Goal: Communication & Community: Participate in discussion

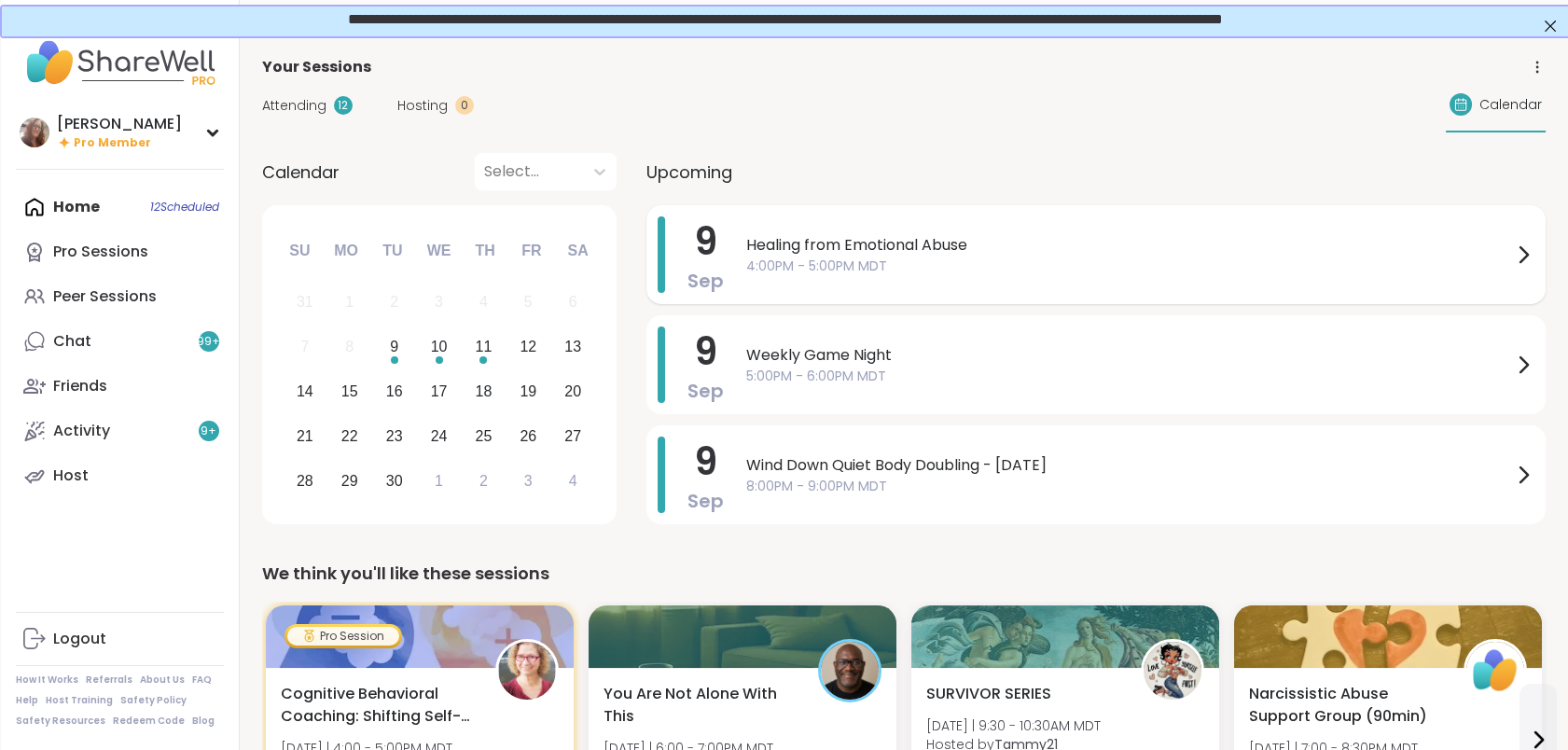
click at [1035, 241] on span "Healing from Emotional Abuse" at bounding box center [1129, 245] width 766 height 23
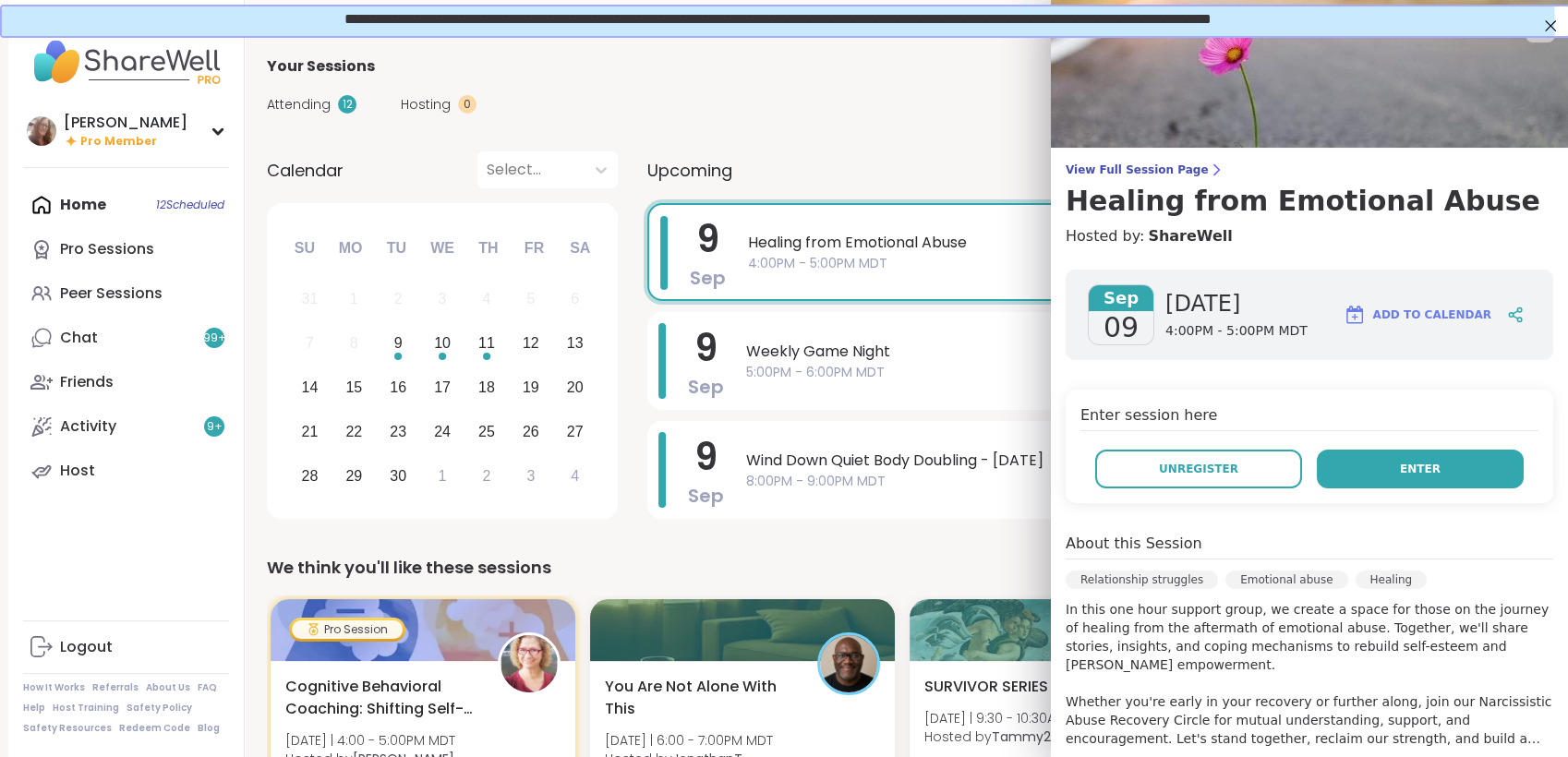
click at [1374, 465] on button "Enter" at bounding box center [1420, 469] width 207 height 39
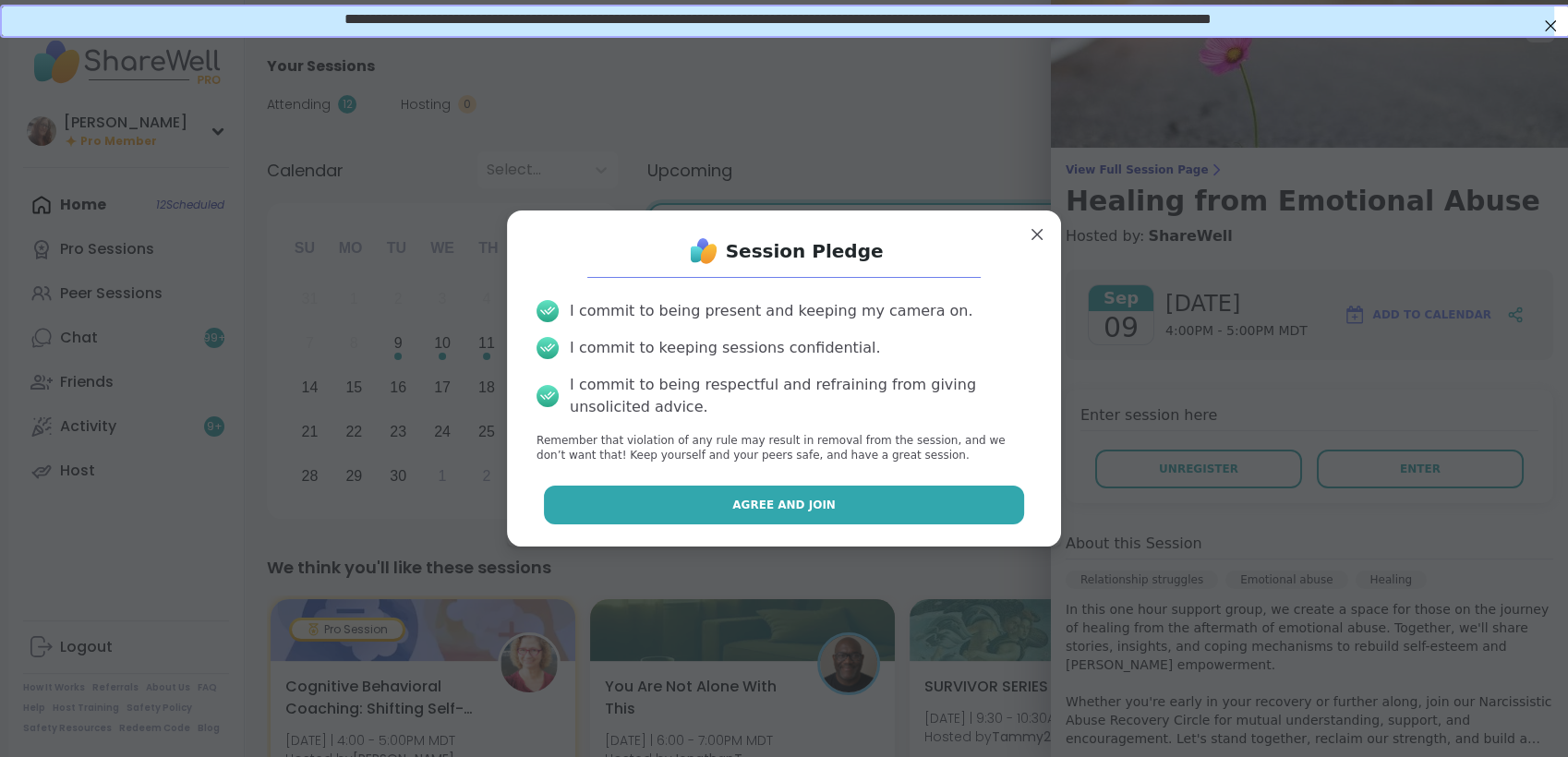
click at [939, 499] on button "Agree and Join" at bounding box center [784, 505] width 481 height 39
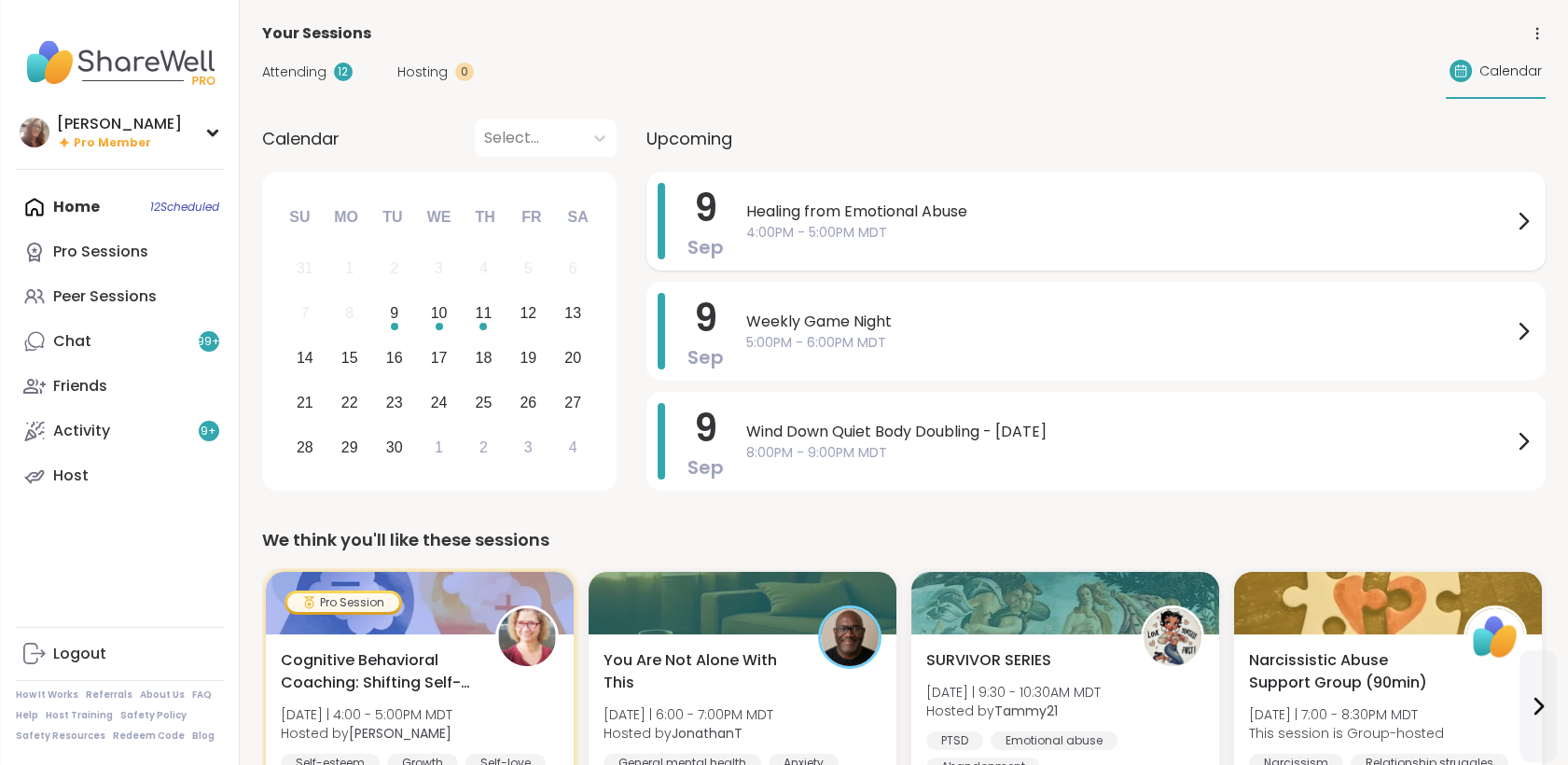
click at [845, 217] on span "Healing from Emotional Abuse" at bounding box center [1129, 212] width 766 height 23
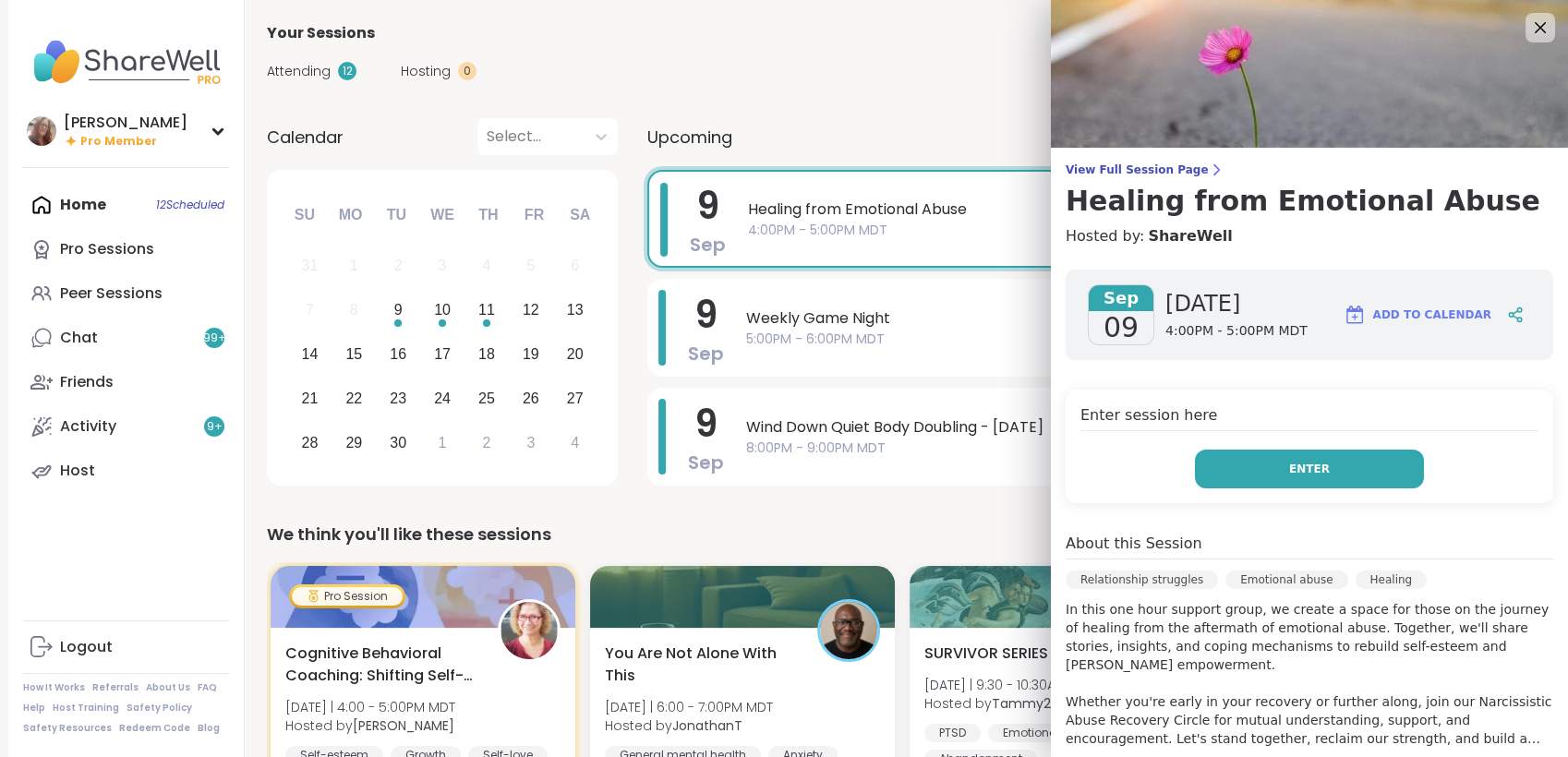
click at [1311, 483] on button "Enter" at bounding box center [1309, 469] width 229 height 39
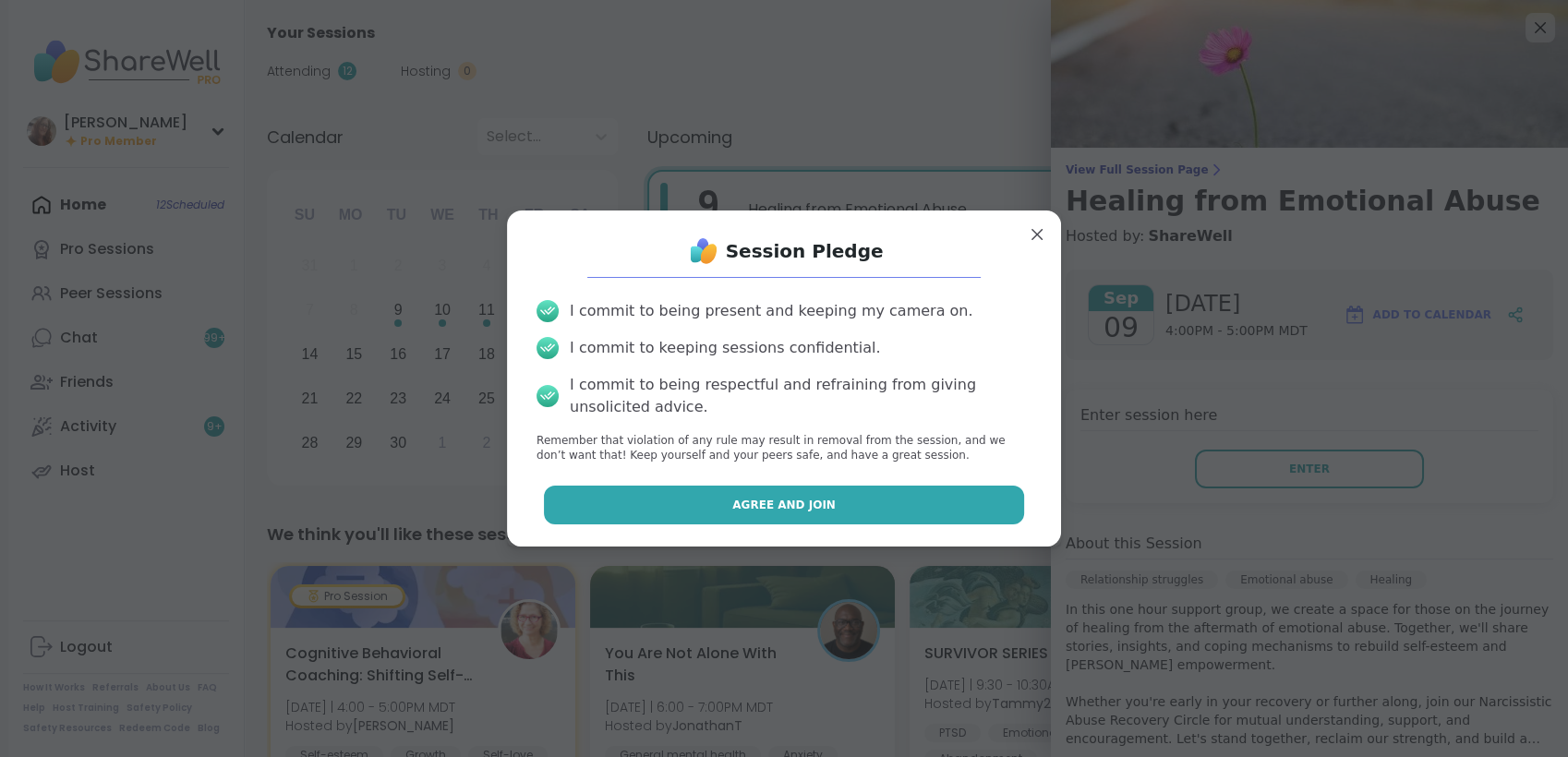
click at [948, 513] on button "Agree and Join" at bounding box center [784, 505] width 481 height 39
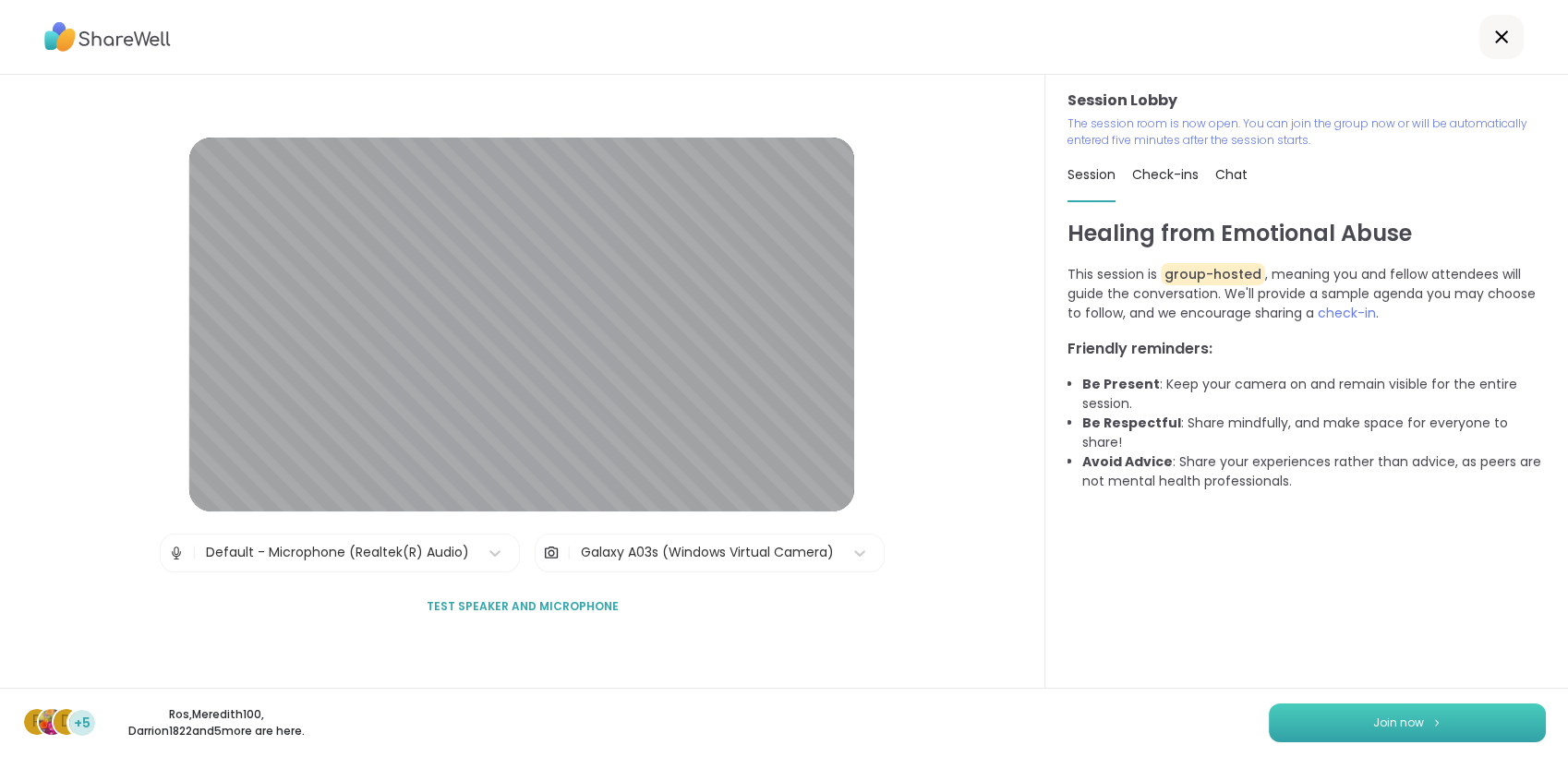
click at [1373, 727] on span "Join now" at bounding box center [1398, 722] width 51 height 17
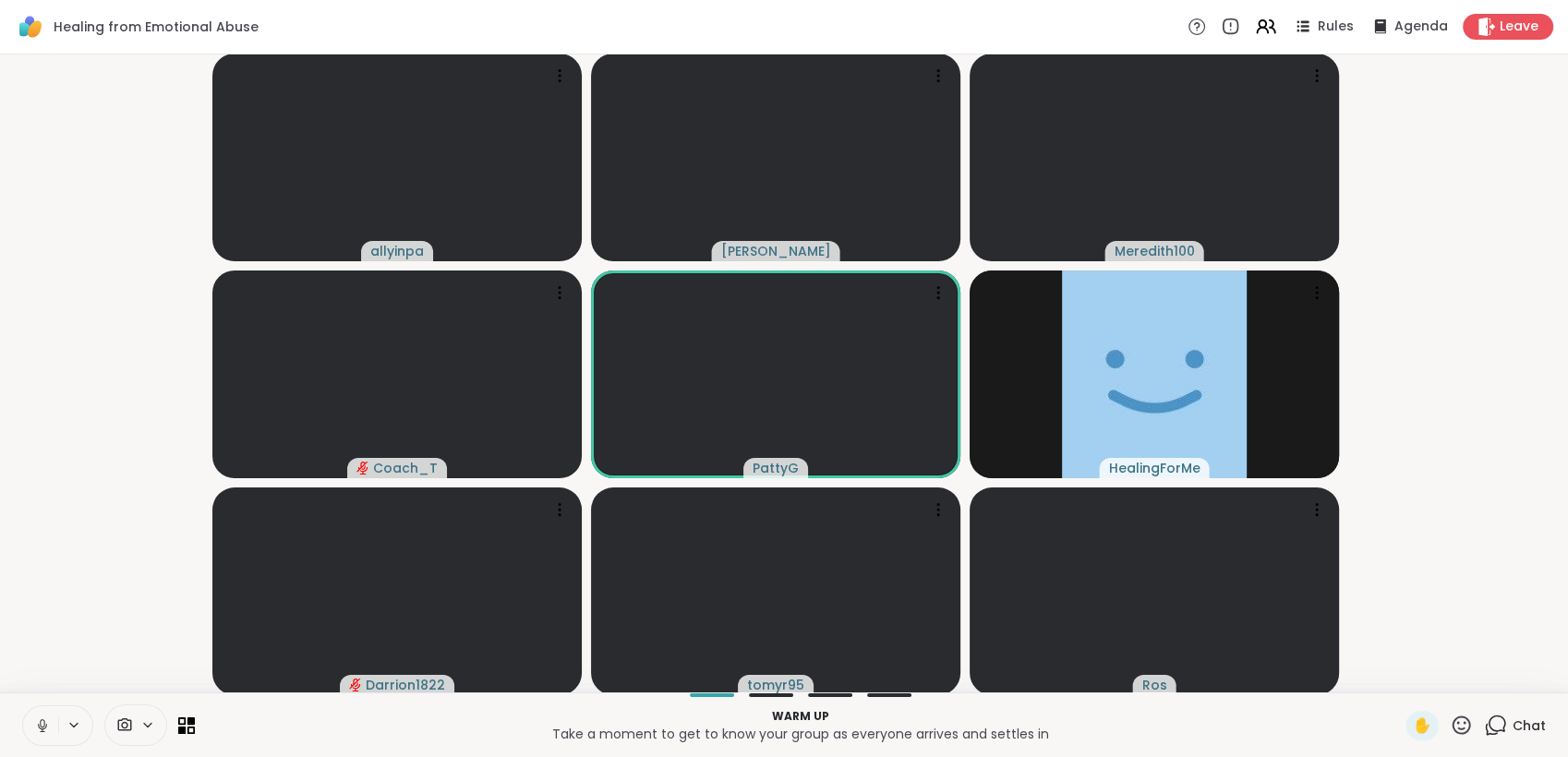
click at [42, 722] on icon at bounding box center [42, 725] width 17 height 17
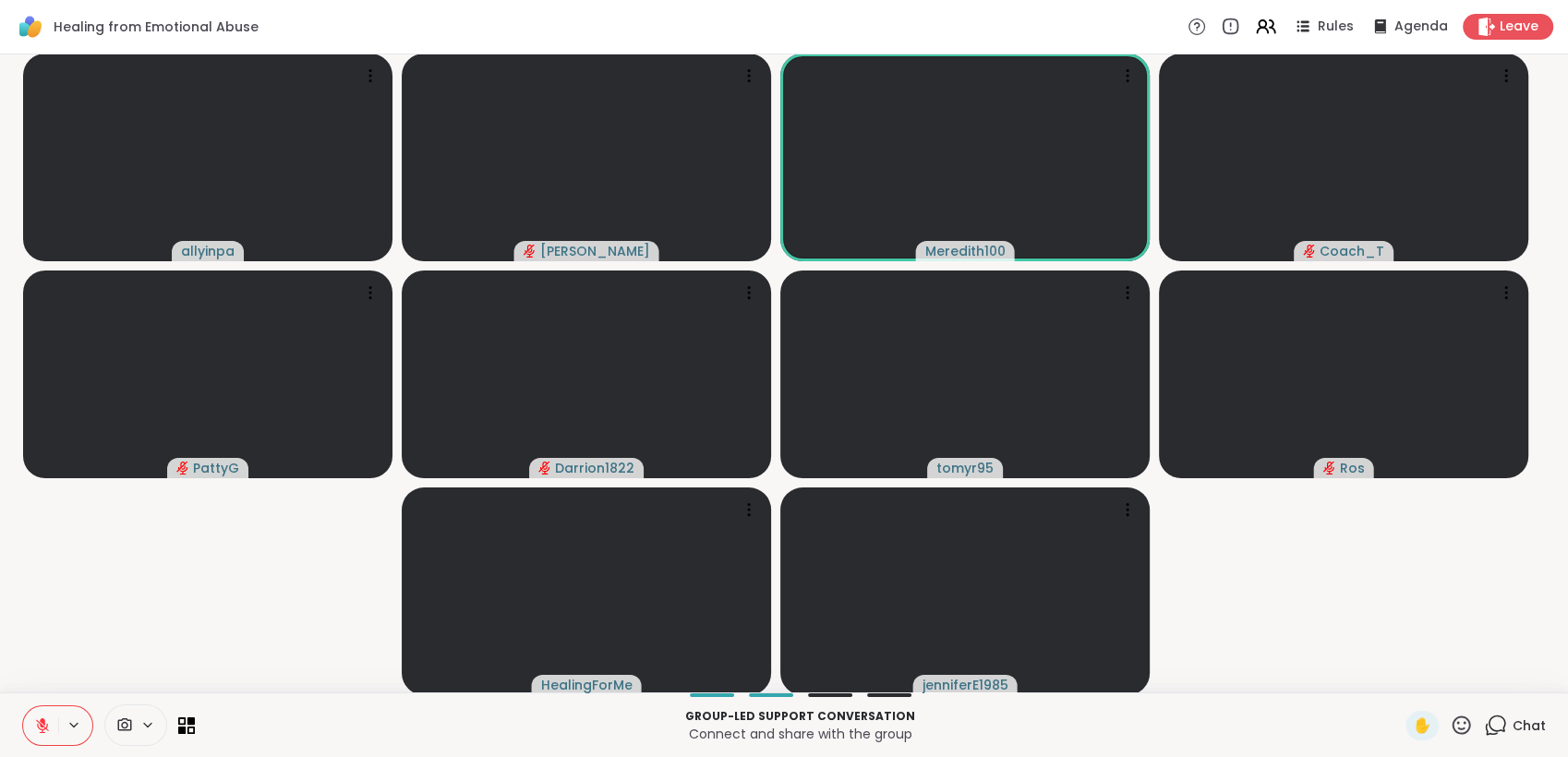
click at [37, 720] on icon at bounding box center [42, 725] width 13 height 13
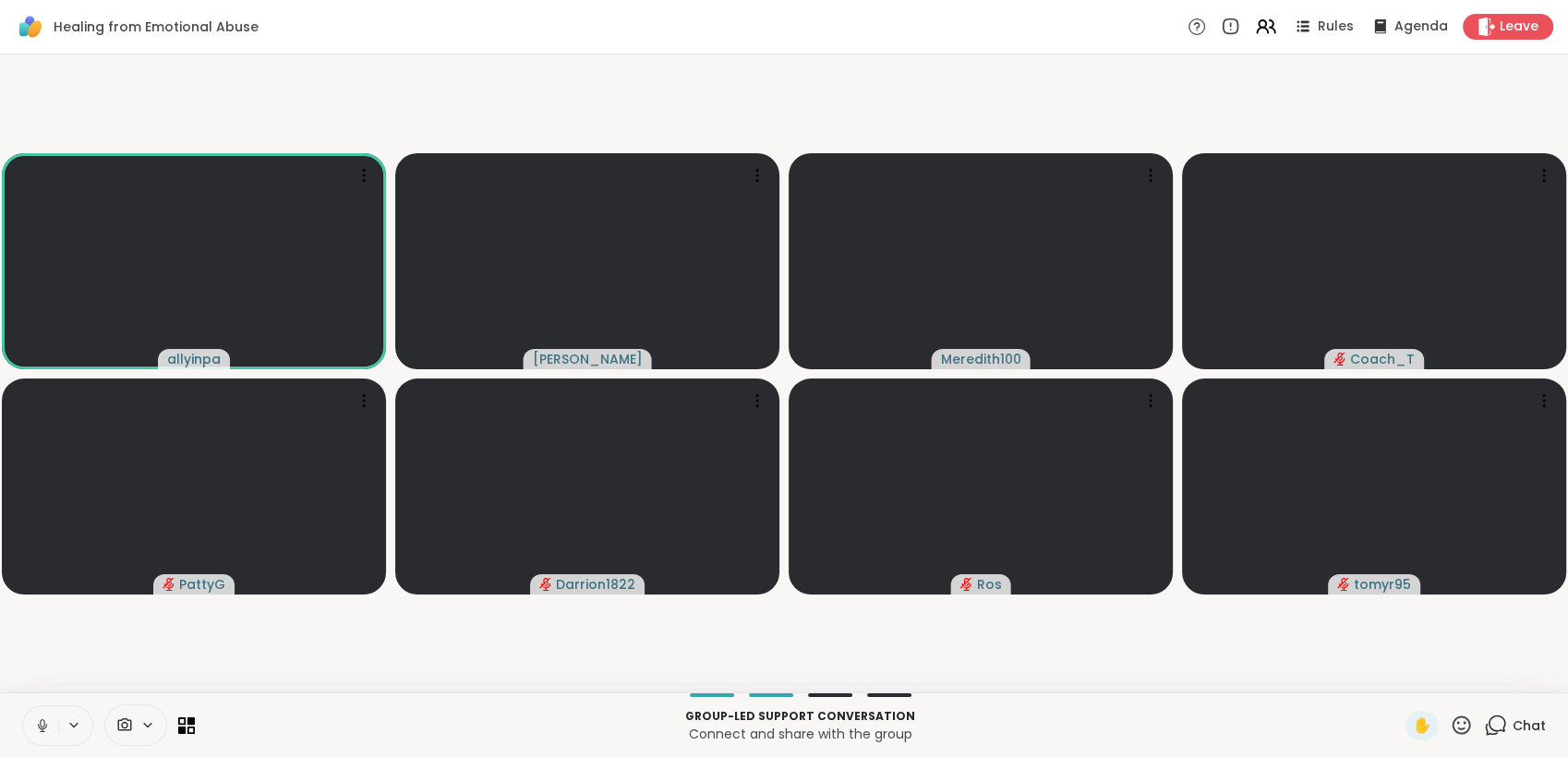
click at [1449, 720] on icon at bounding box center [1461, 725] width 23 height 23
click at [1397, 675] on span "❤️" at bounding box center [1406, 676] width 19 height 22
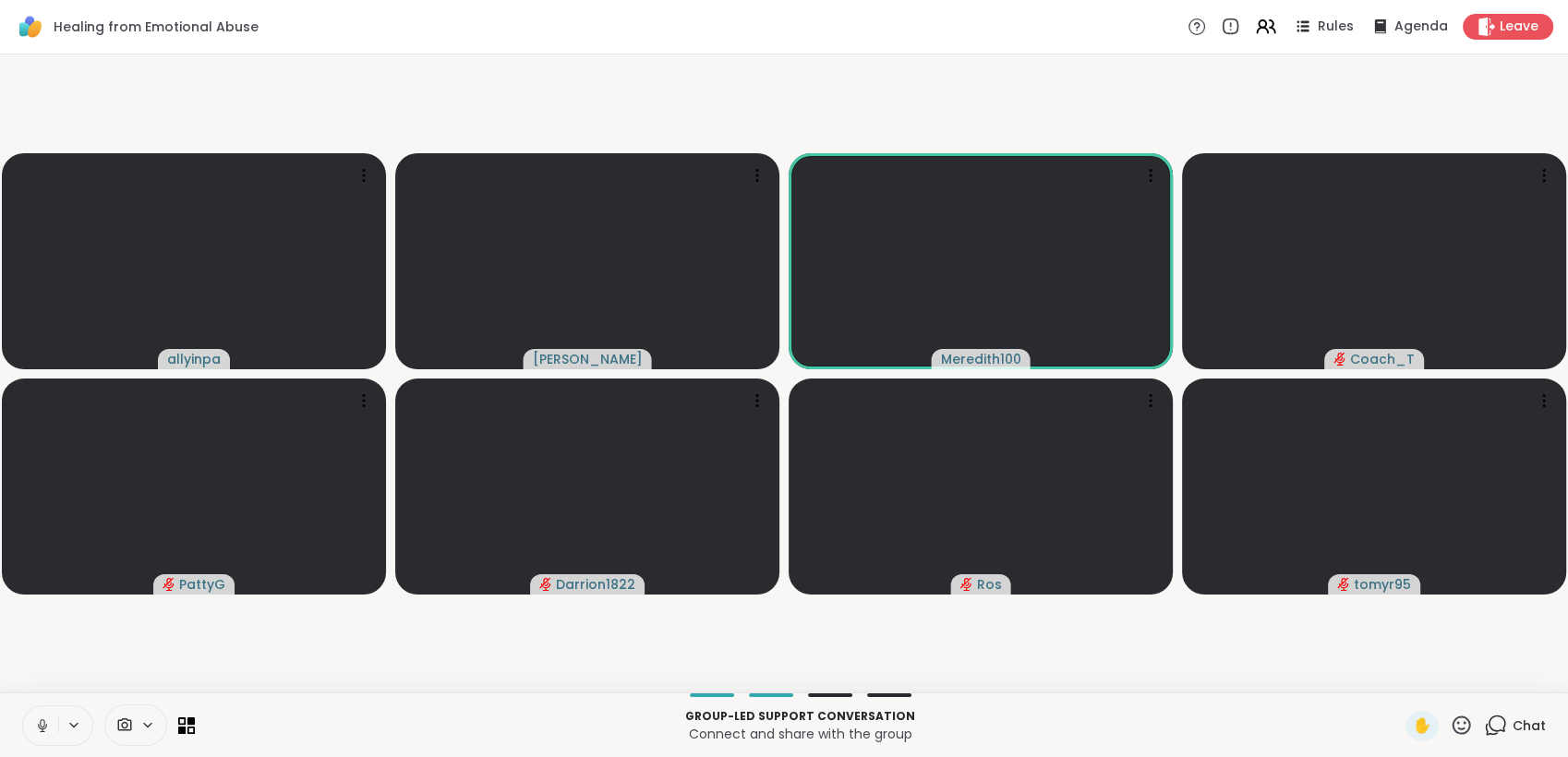
click at [34, 723] on icon at bounding box center [42, 725] width 17 height 17
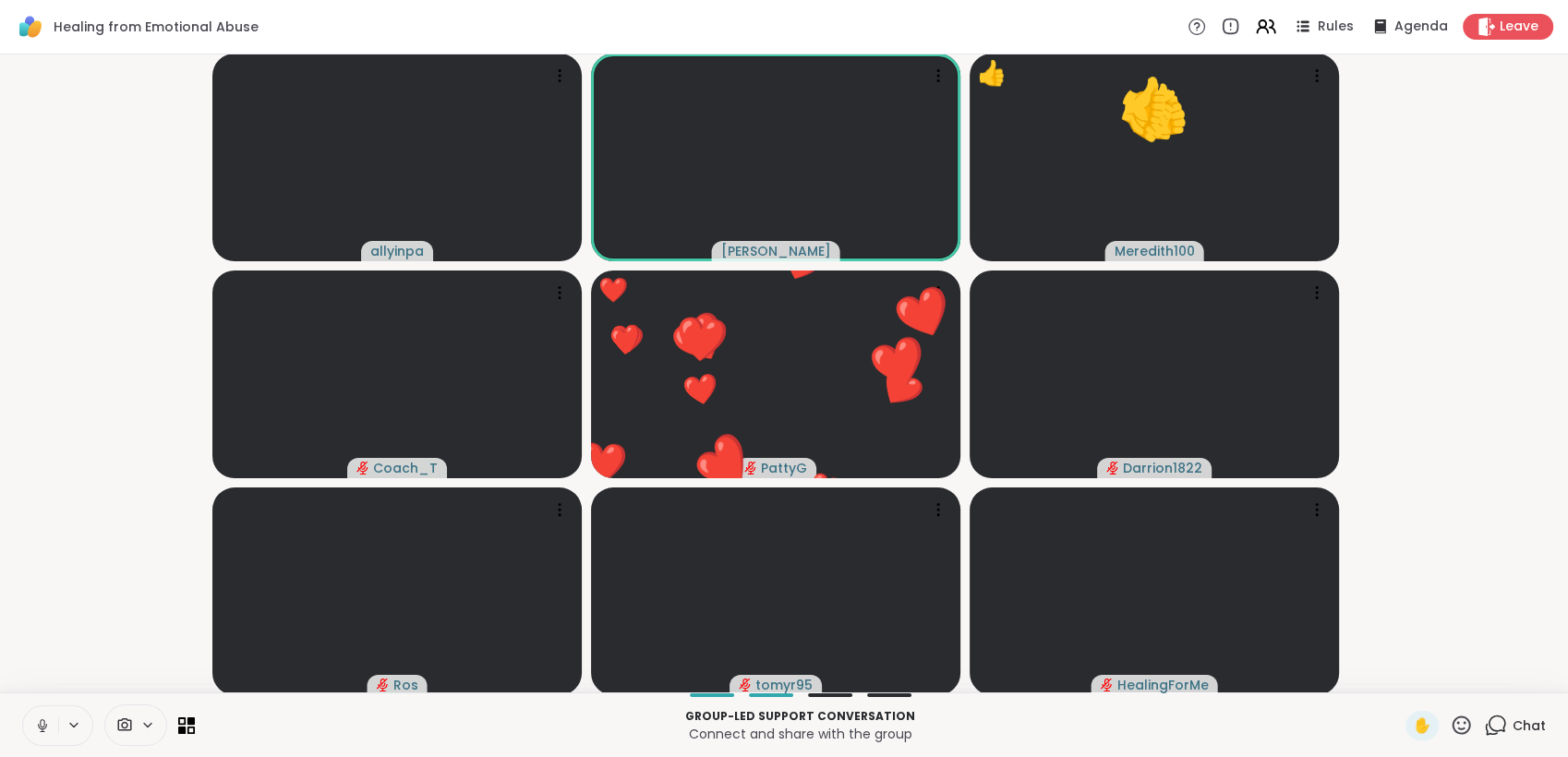
click at [39, 725] on icon at bounding box center [42, 725] width 17 height 17
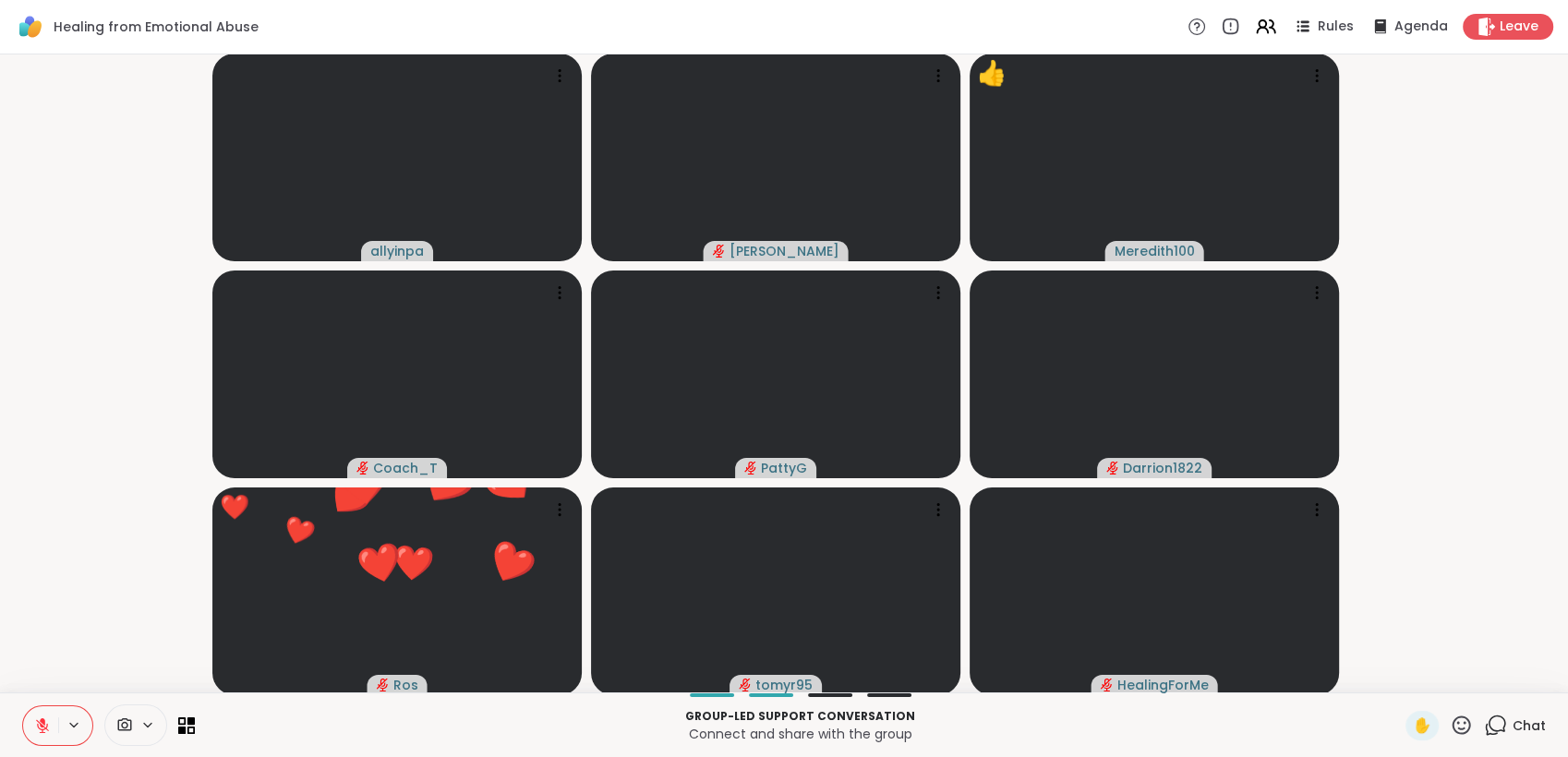
click at [38, 724] on icon at bounding box center [42, 725] width 17 height 17
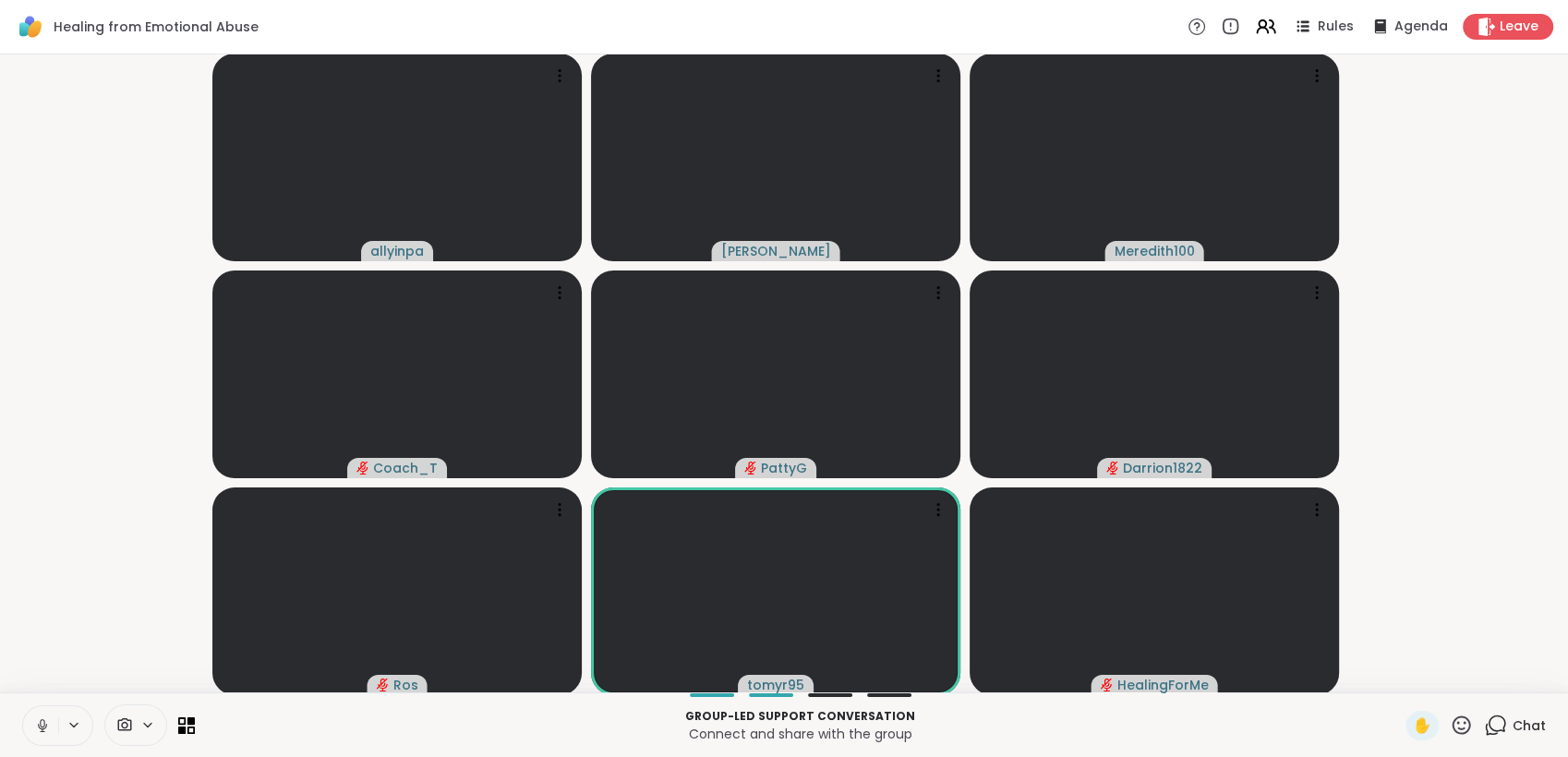
click at [46, 715] on button at bounding box center [41, 726] width 35 height 39
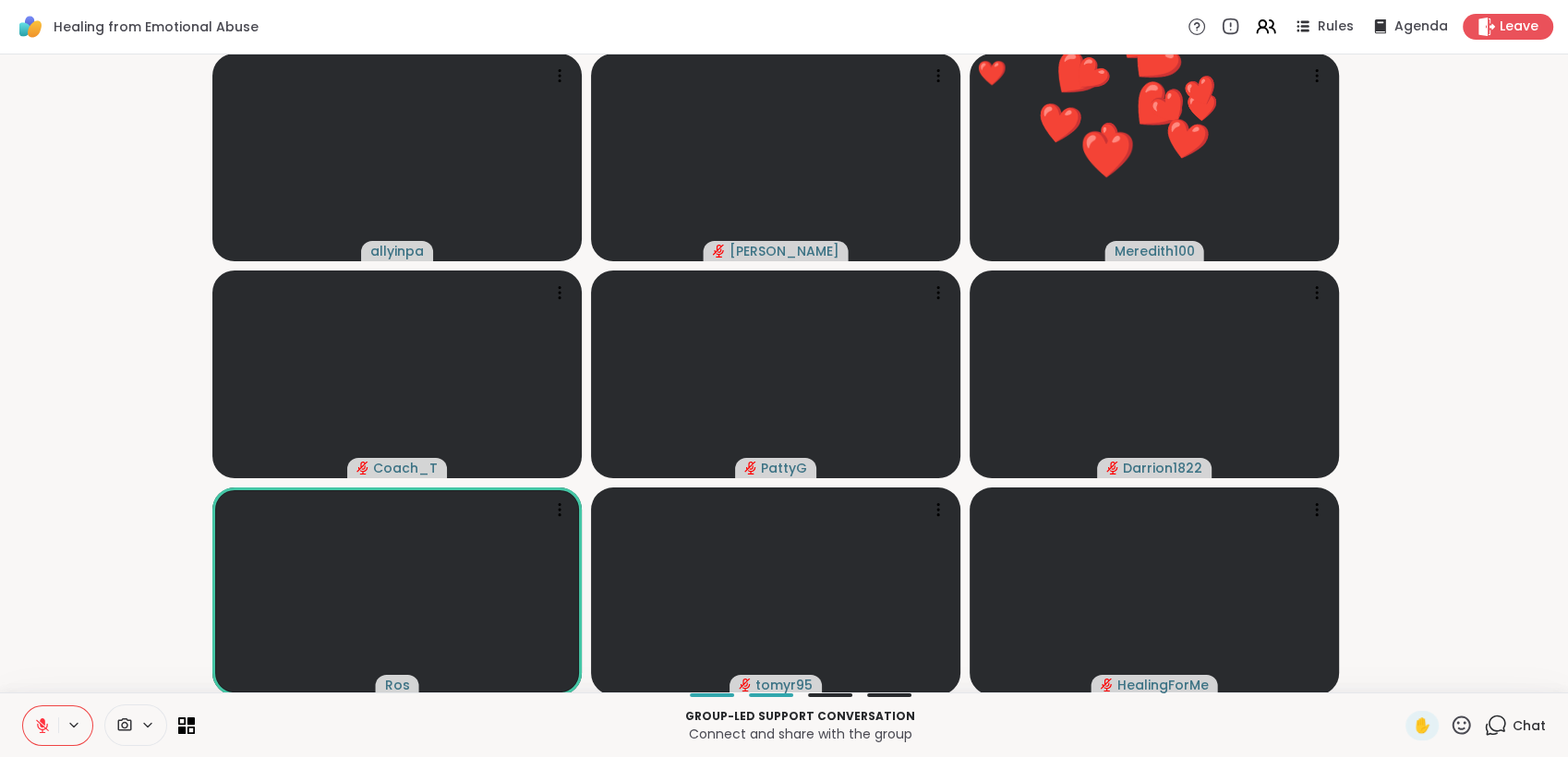
click at [1452, 717] on icon at bounding box center [1461, 724] width 19 height 19
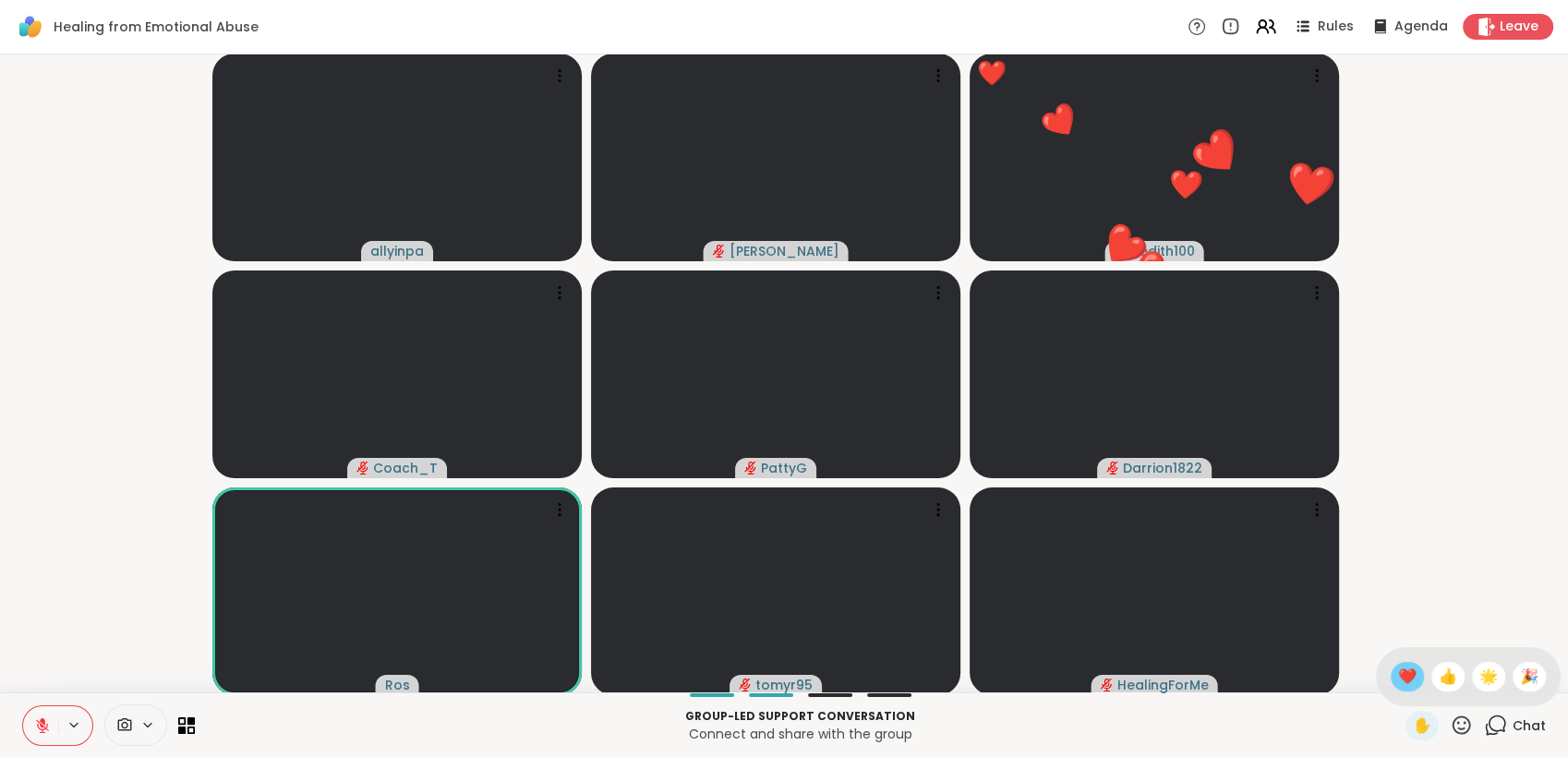
click at [1397, 676] on span "❤️" at bounding box center [1406, 676] width 19 height 22
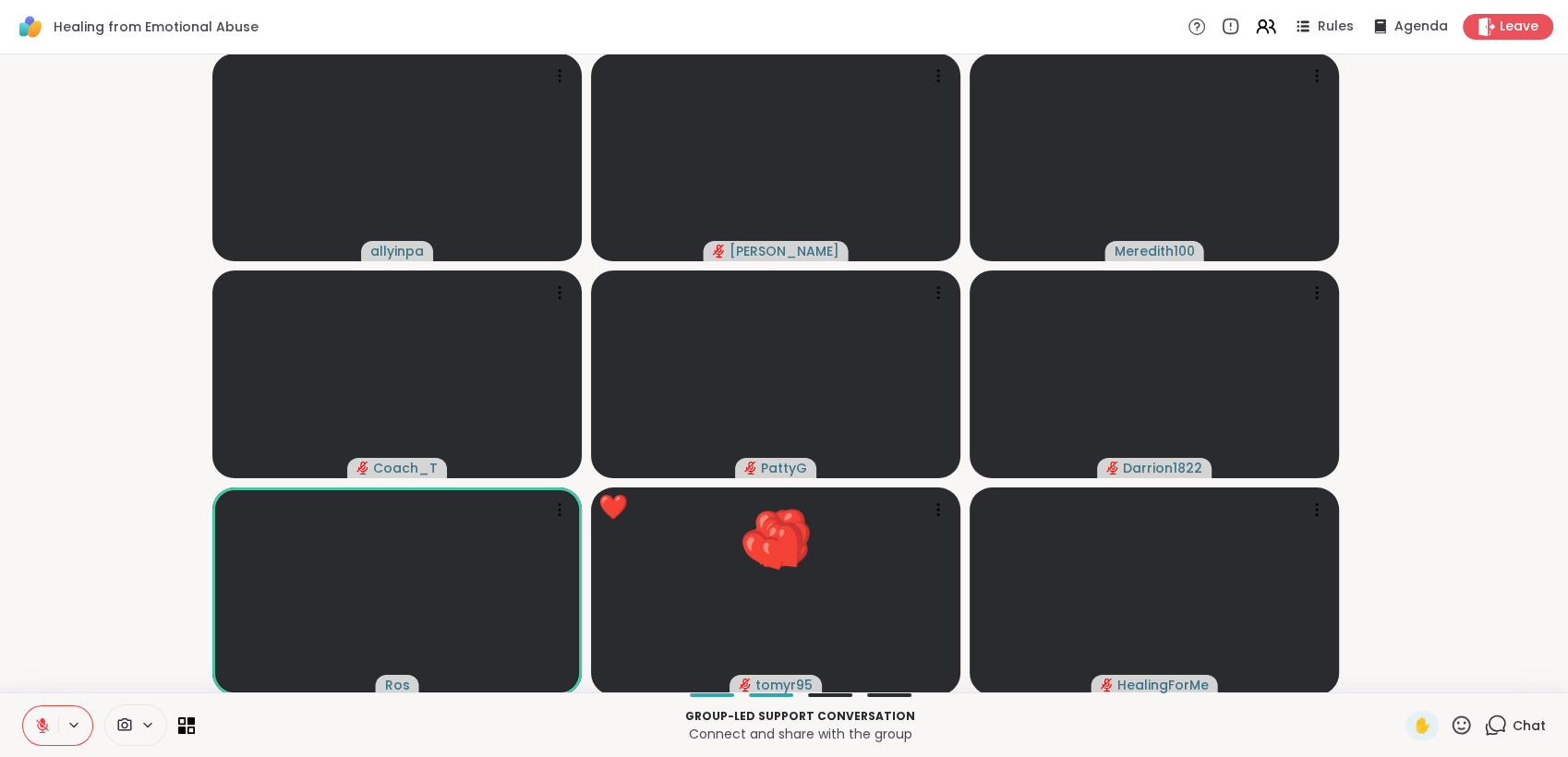
click at [1452, 717] on icon at bounding box center [1461, 725] width 23 height 23
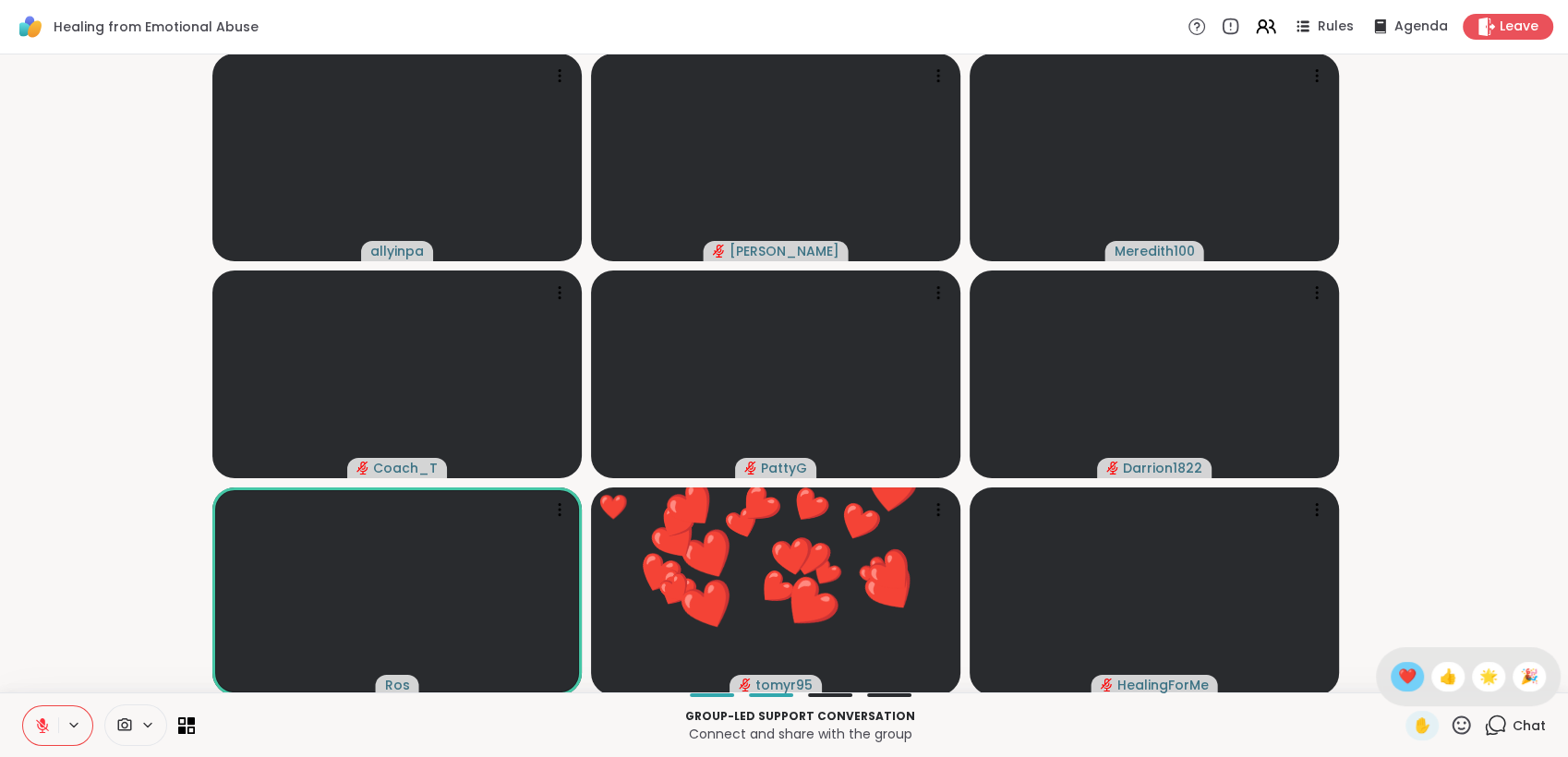
click at [1397, 687] on span "❤️" at bounding box center [1406, 676] width 19 height 22
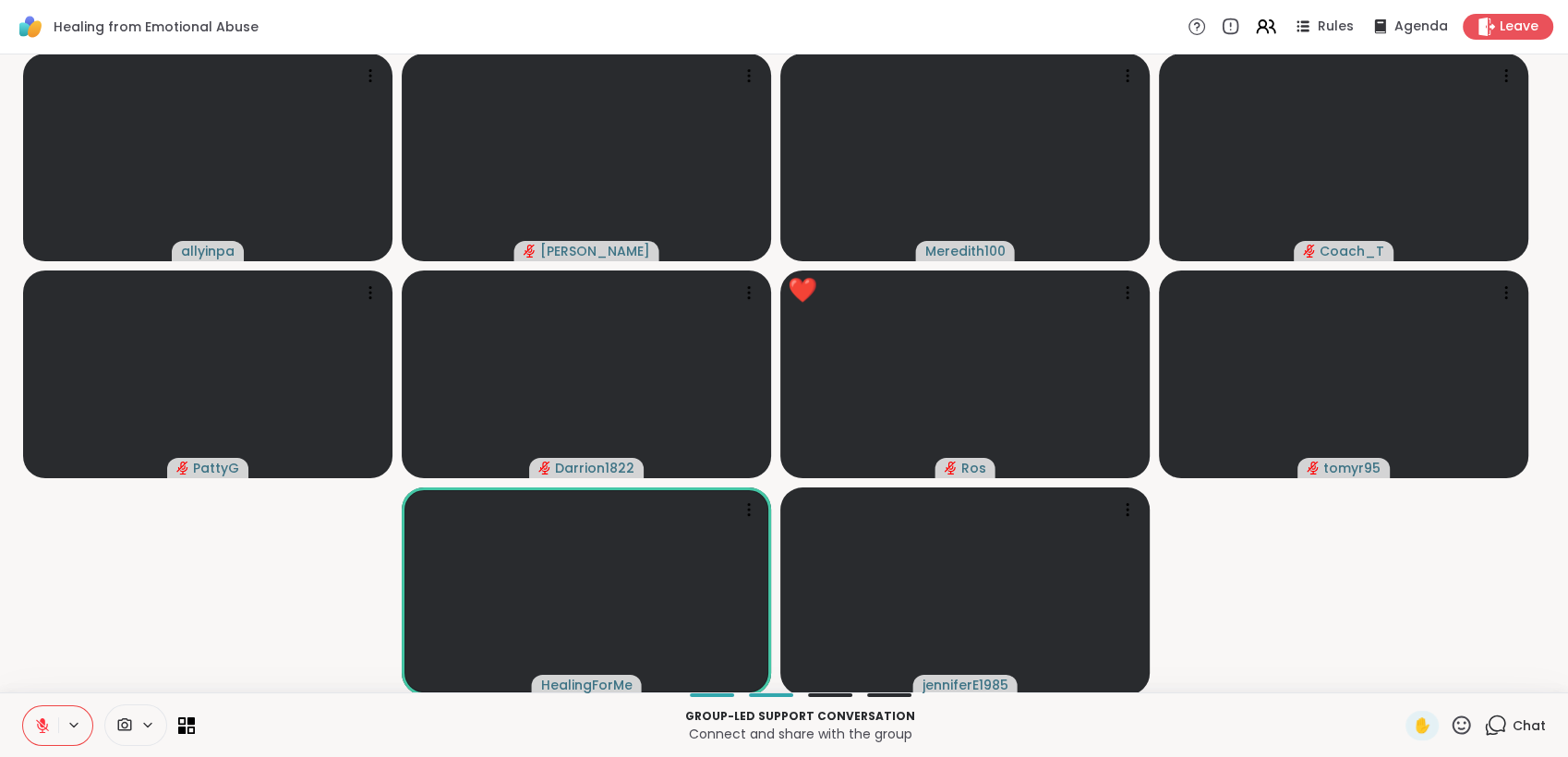
click at [1449, 721] on icon at bounding box center [1461, 725] width 23 height 23
click at [1397, 679] on span "❤️" at bounding box center [1406, 676] width 19 height 22
click at [1452, 718] on icon at bounding box center [1461, 724] width 19 height 19
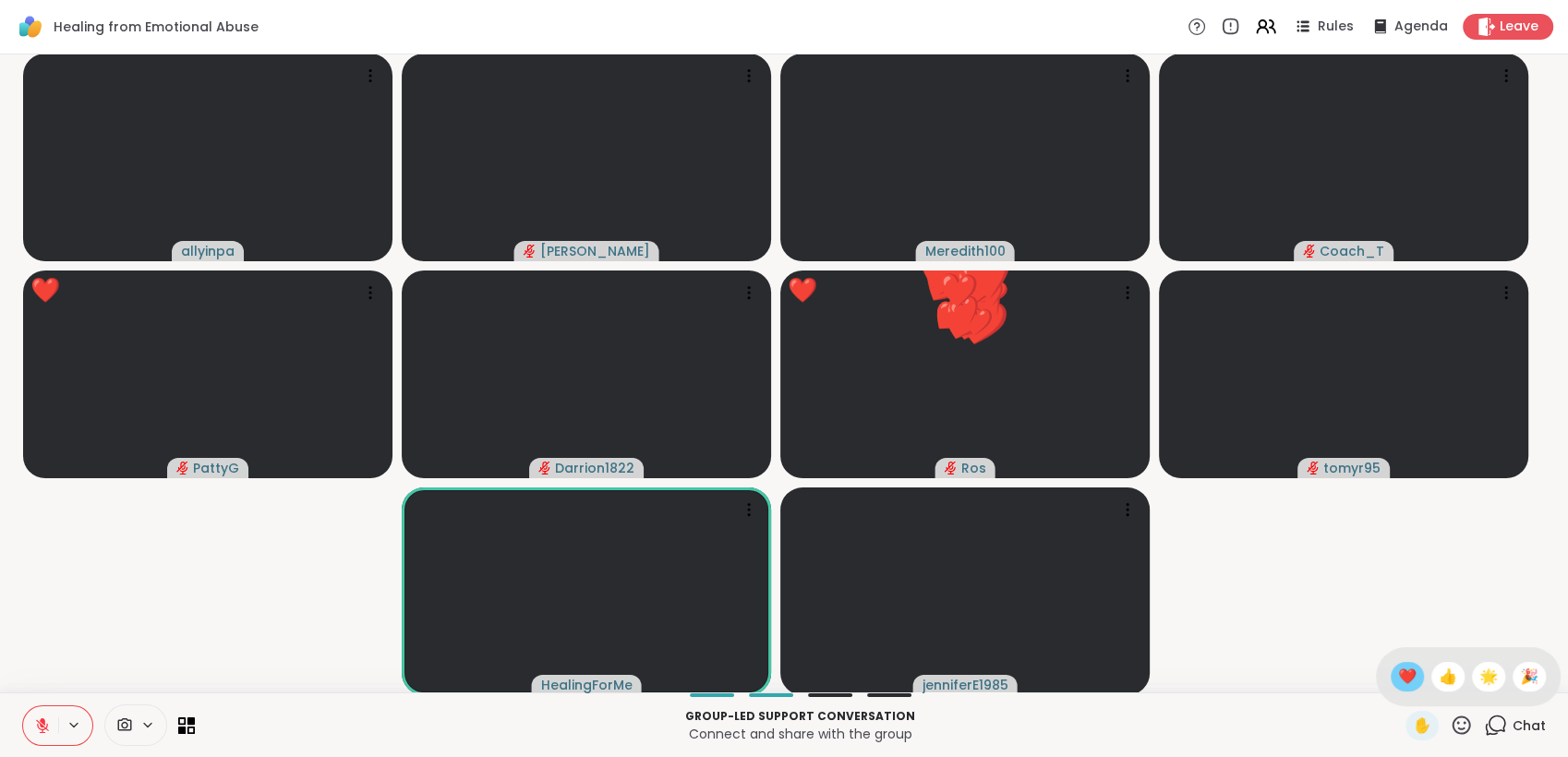
click at [1397, 679] on div "❤️" at bounding box center [1407, 676] width 33 height 29
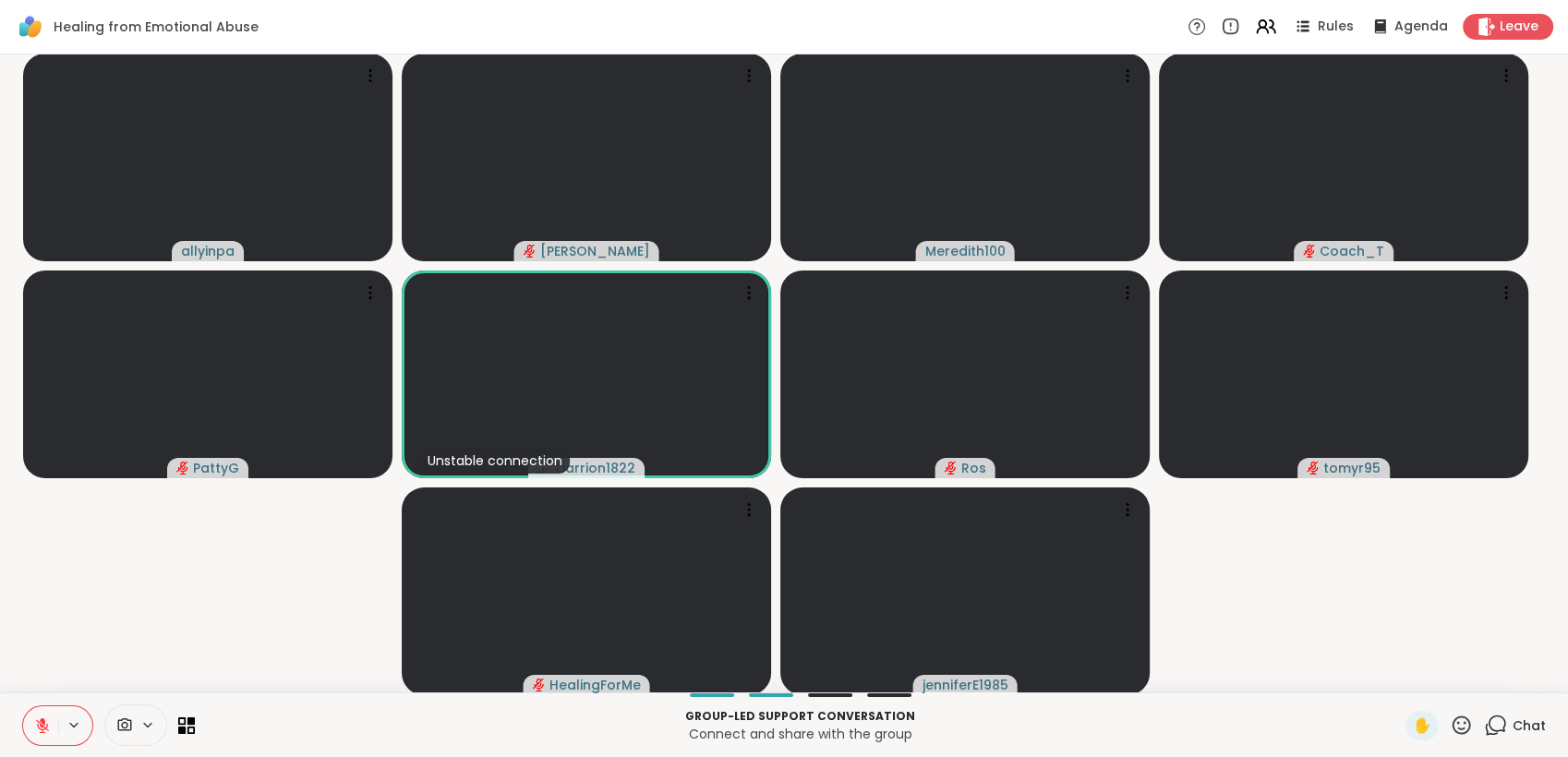
click at [1453, 723] on icon at bounding box center [1461, 725] width 23 height 23
click at [1397, 677] on span "❤️" at bounding box center [1406, 676] width 19 height 22
click at [1452, 719] on icon at bounding box center [1461, 724] width 19 height 19
click at [1397, 670] on span "❤️" at bounding box center [1406, 676] width 19 height 22
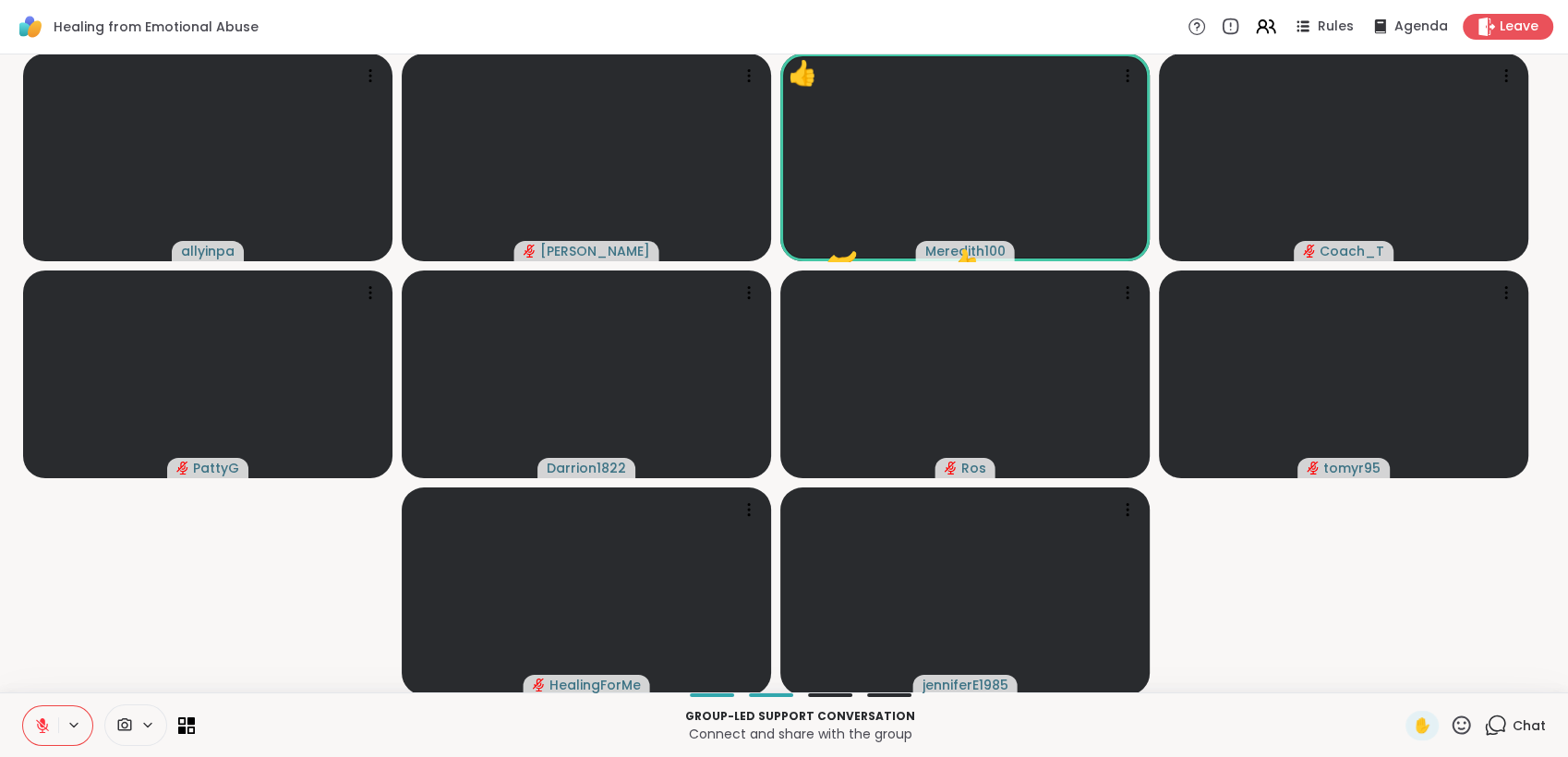
click at [1513, 717] on span "Chat" at bounding box center [1529, 725] width 33 height 19
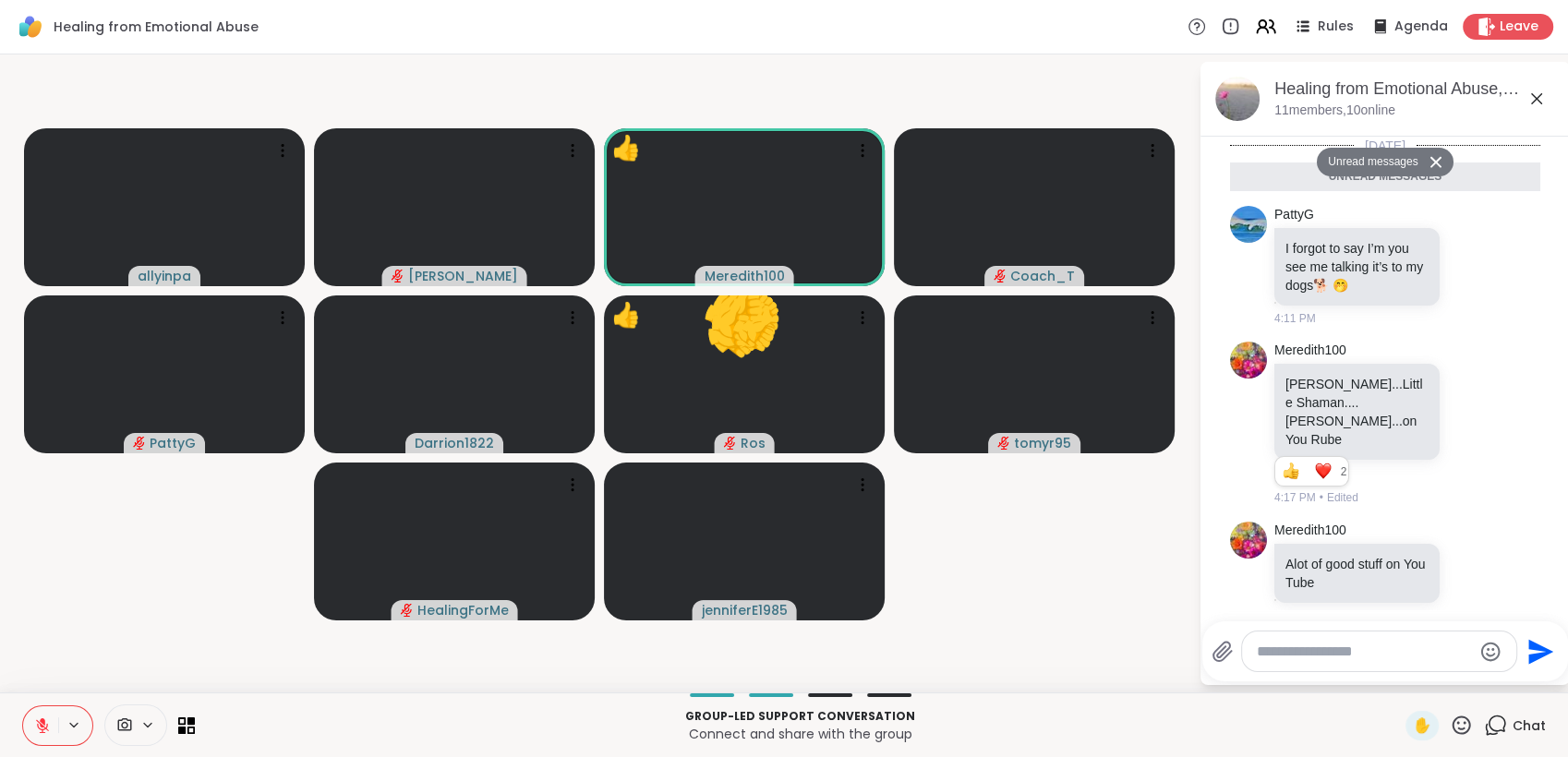
scroll to position [317, 0]
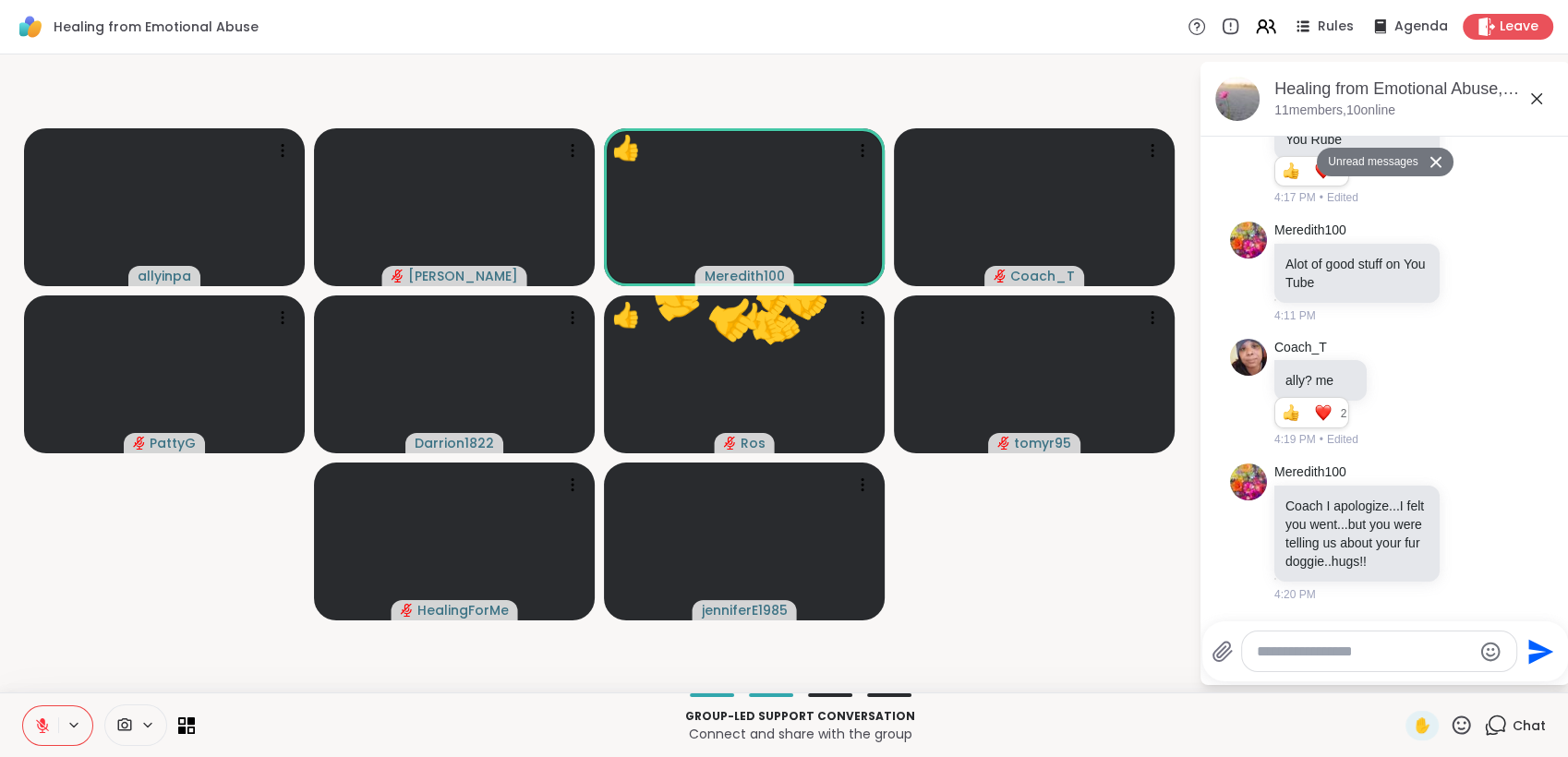
click at [1415, 659] on textarea "Type your message" at bounding box center [1363, 651] width 215 height 19
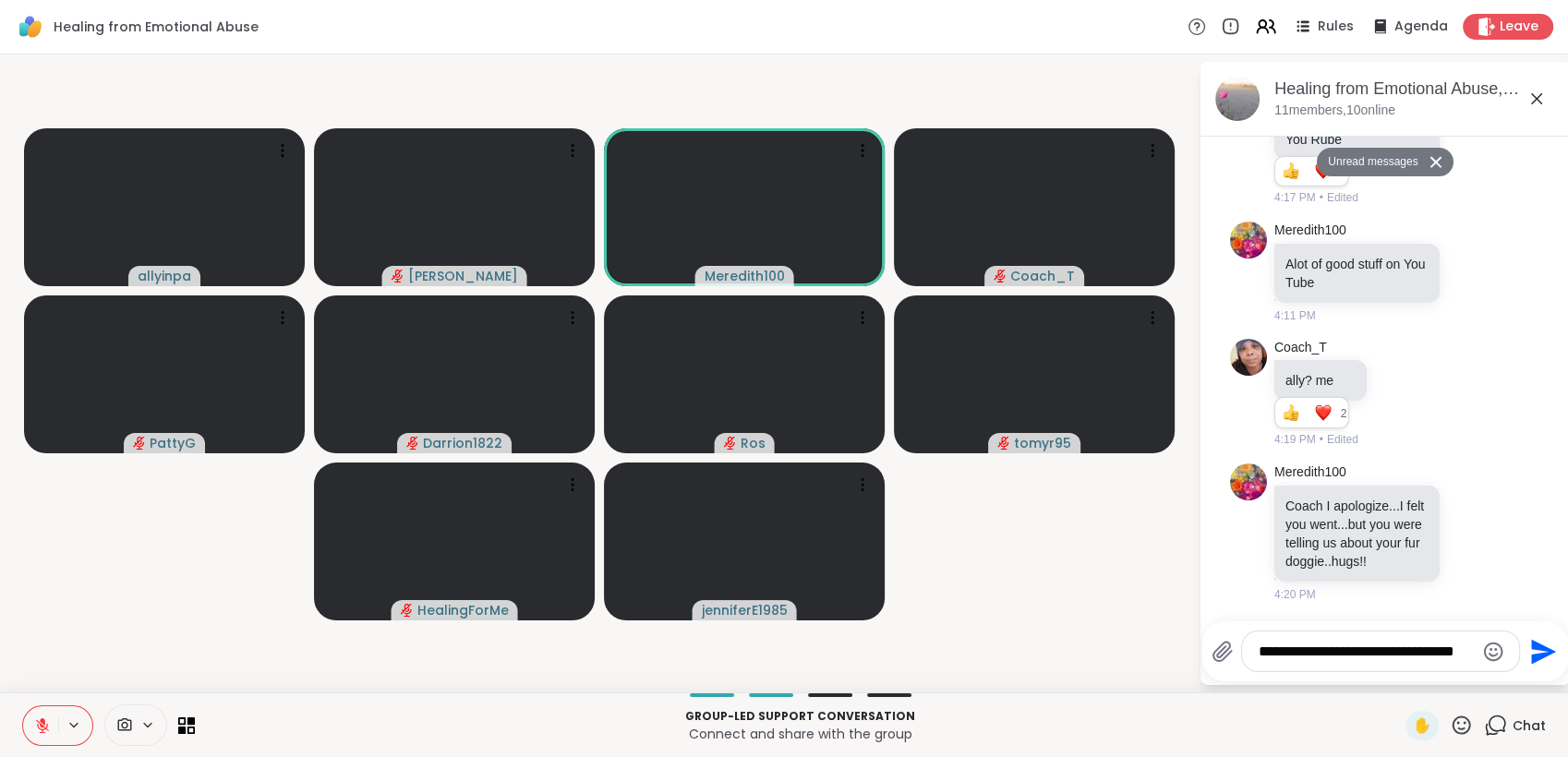
scroll to position [0, 0]
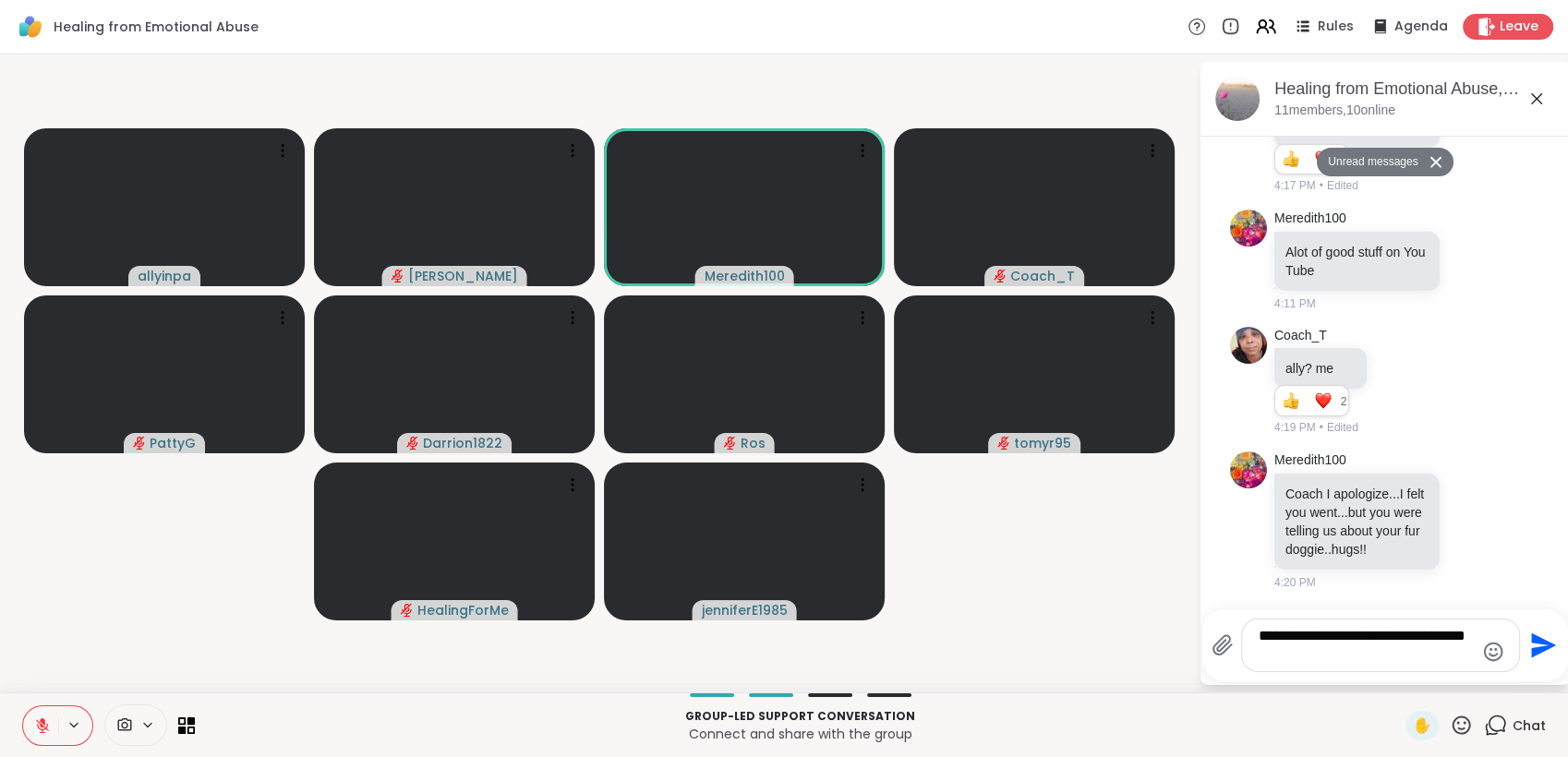
type textarea "**********"
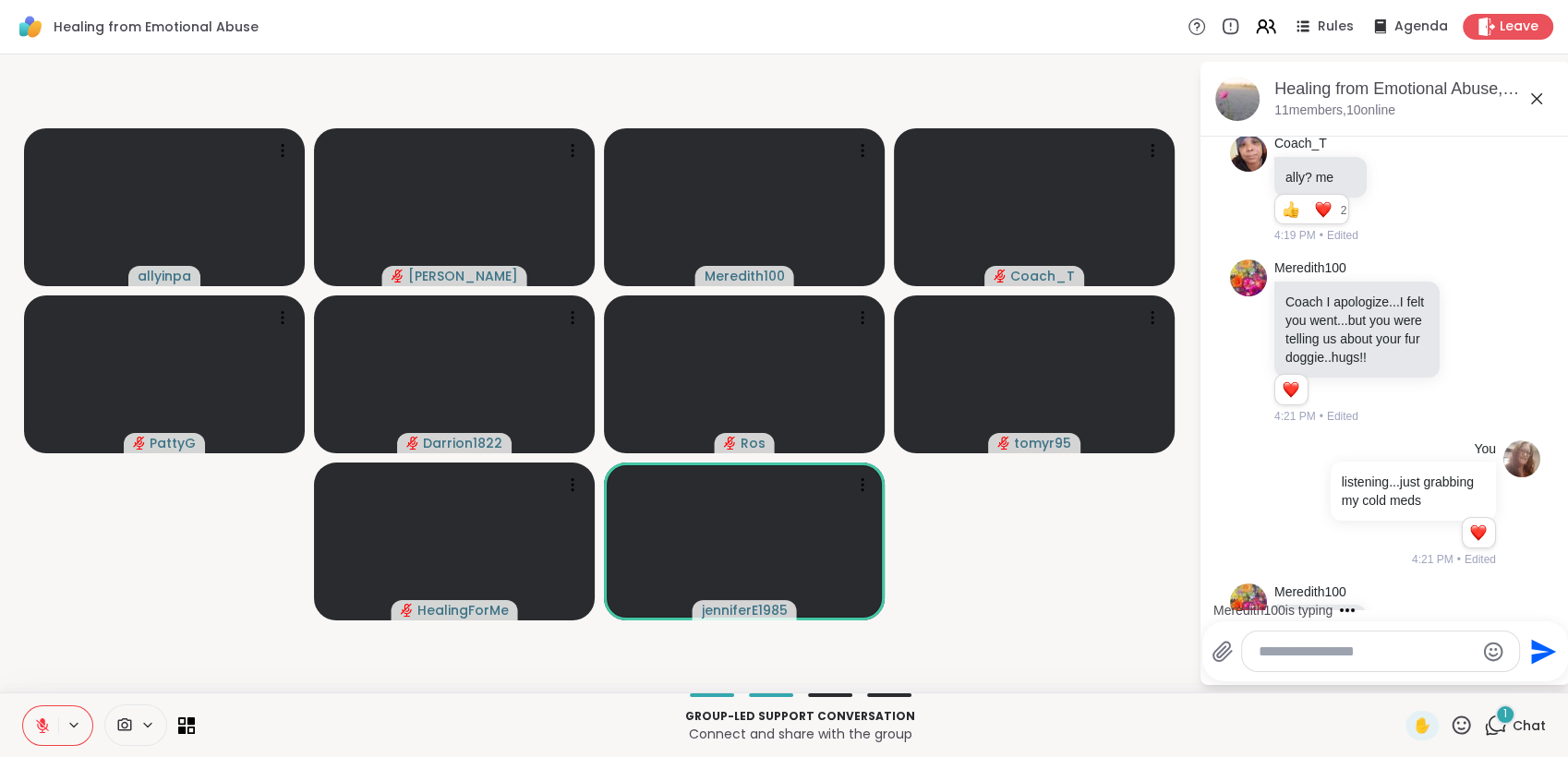
scroll to position [558, 0]
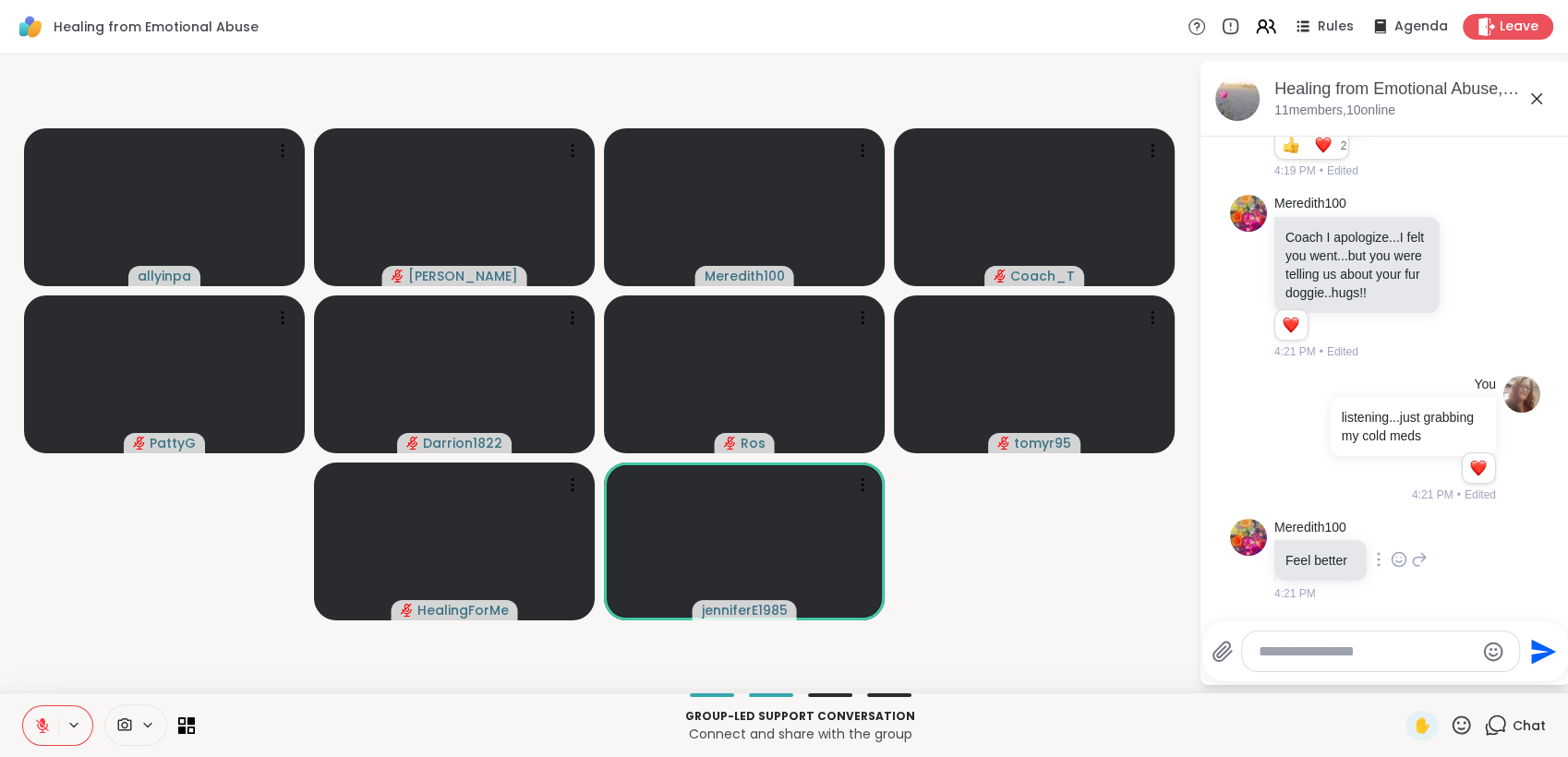
click at [1394, 560] on icon at bounding box center [1398, 559] width 17 height 19
click at [1397, 528] on div "Select Reaction: Heart" at bounding box center [1398, 529] width 17 height 17
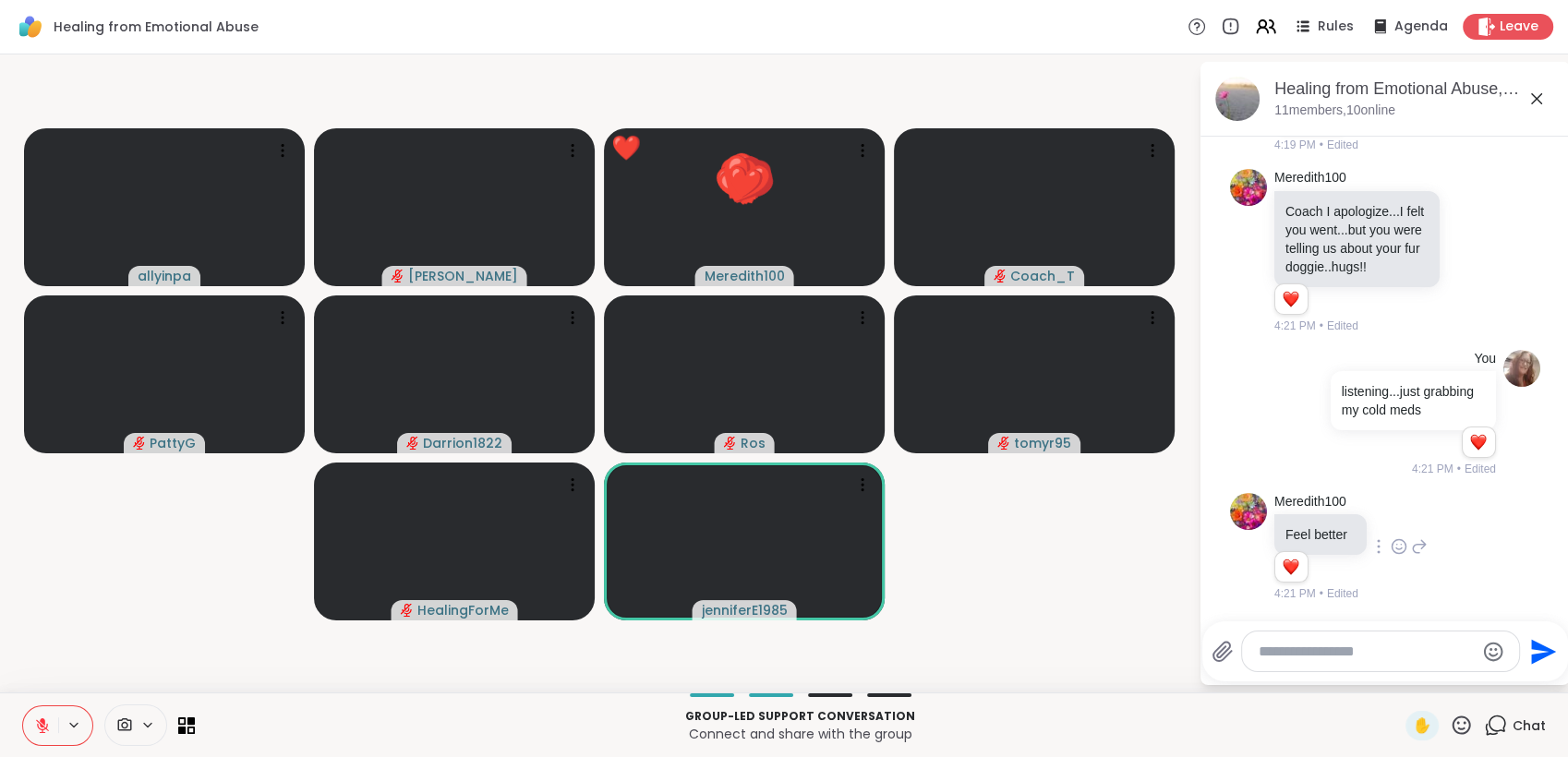
click at [1416, 550] on icon at bounding box center [1419, 546] width 17 height 22
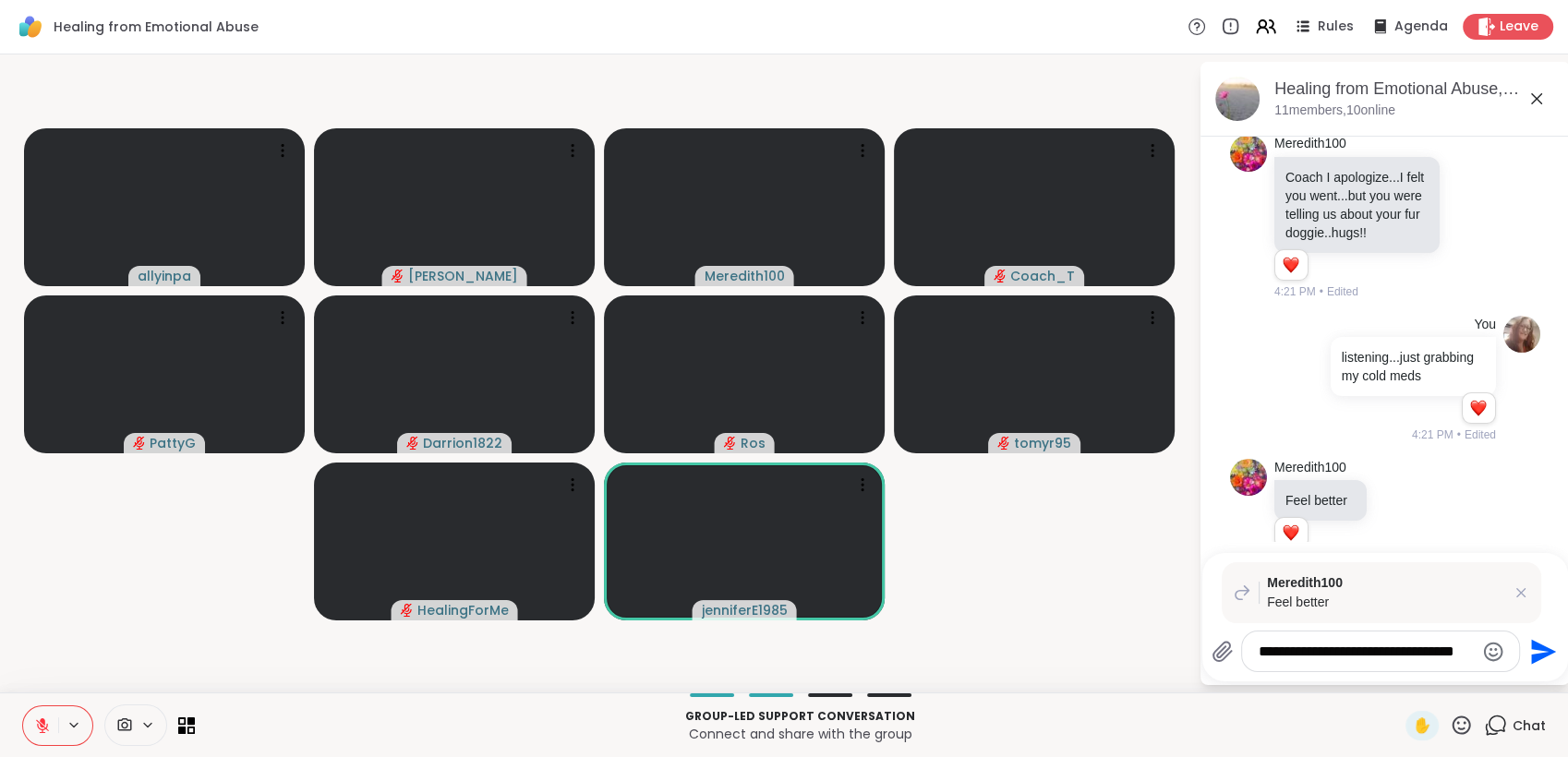
scroll to position [0, 0]
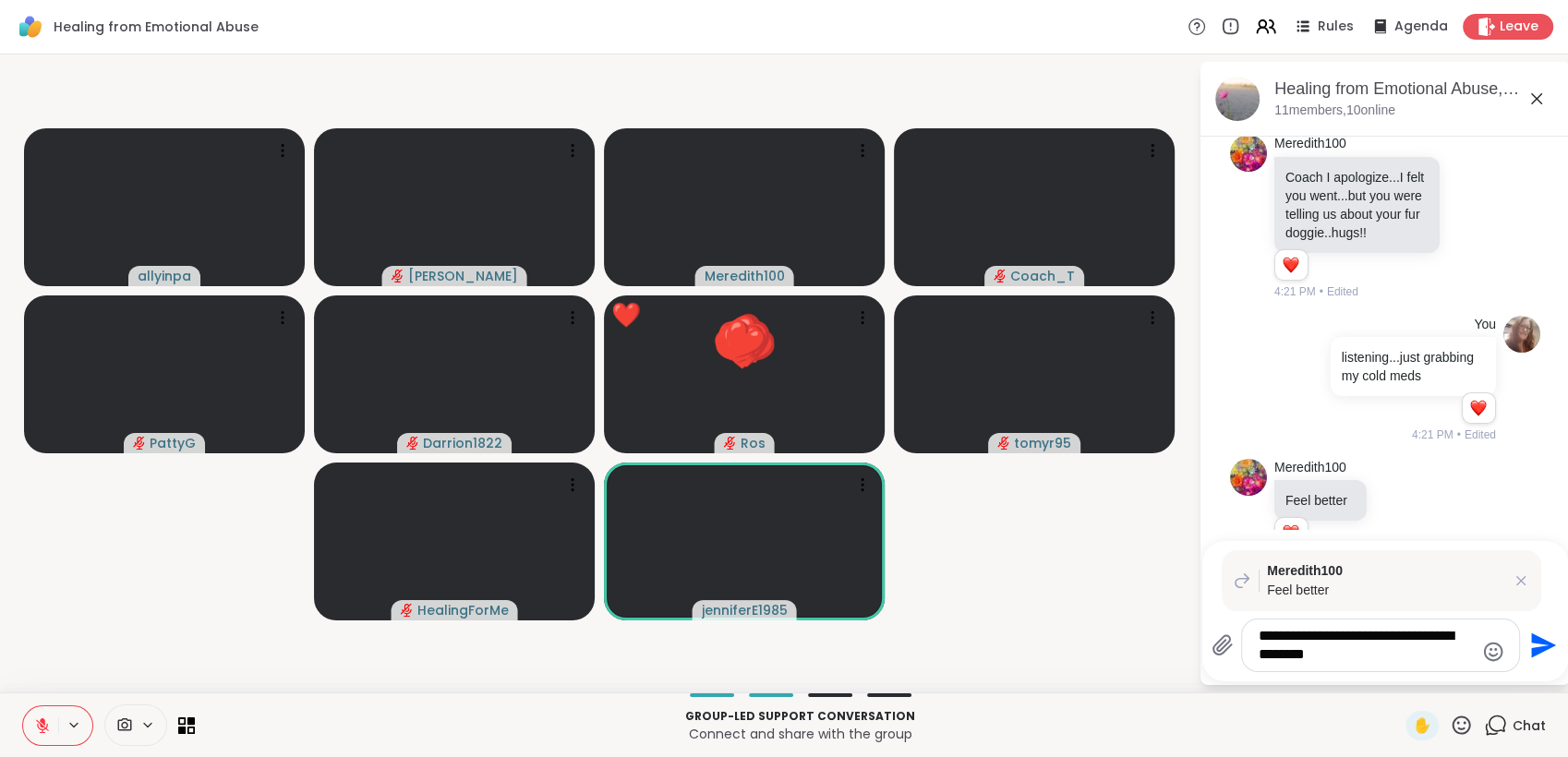
type textarea "**********"
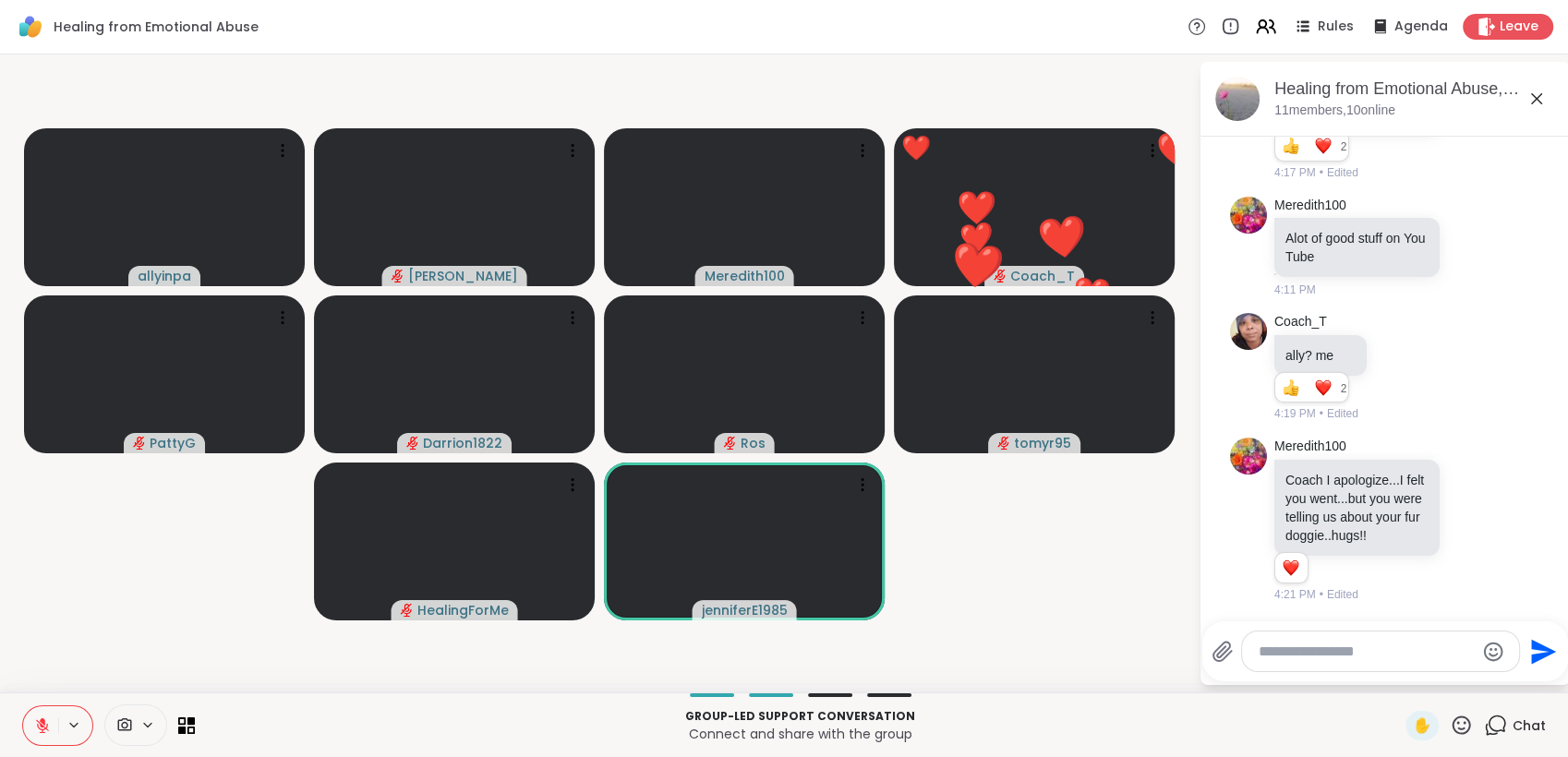
scroll to position [270, 0]
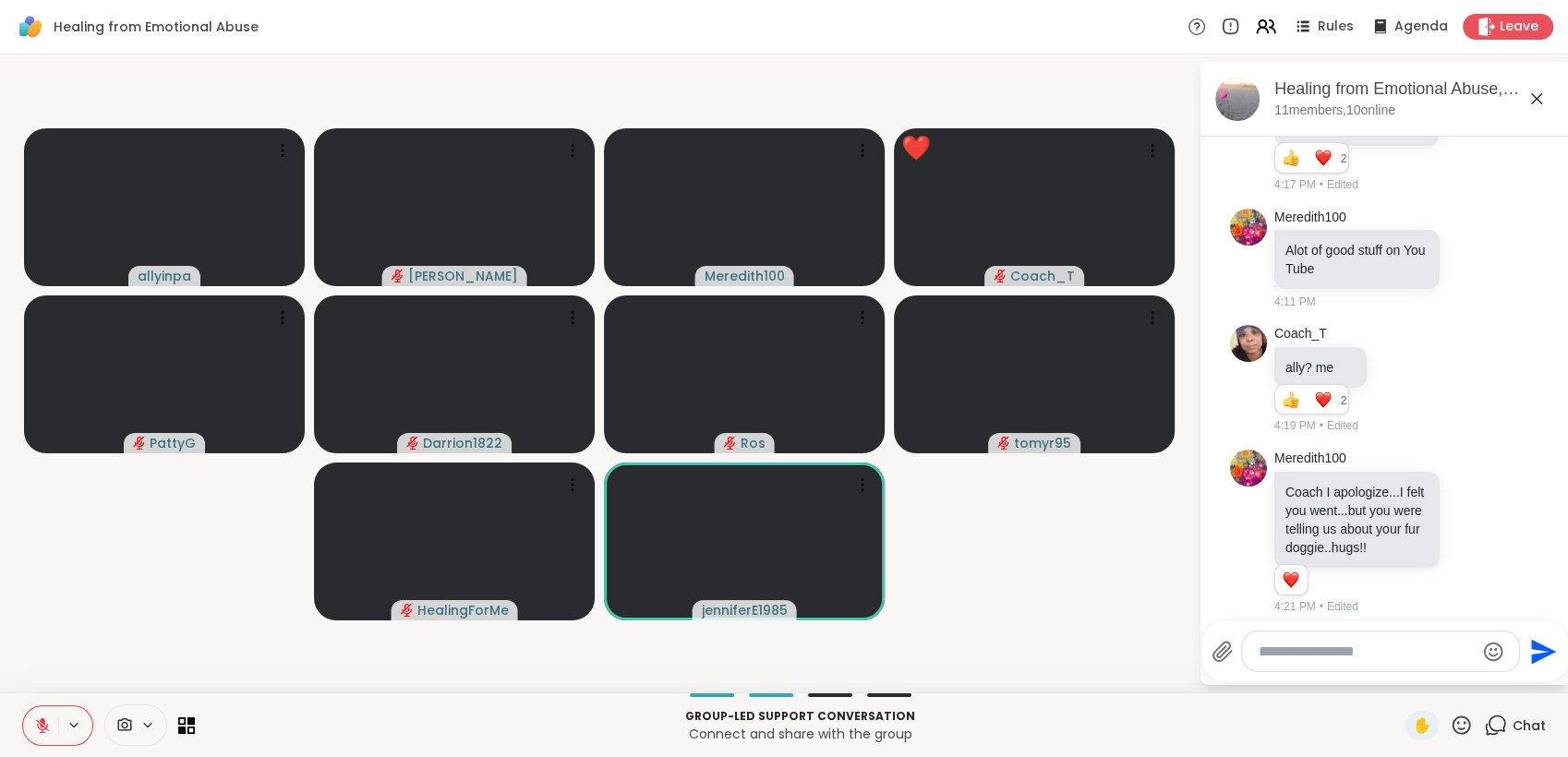
click at [1453, 724] on icon at bounding box center [1461, 725] width 23 height 23
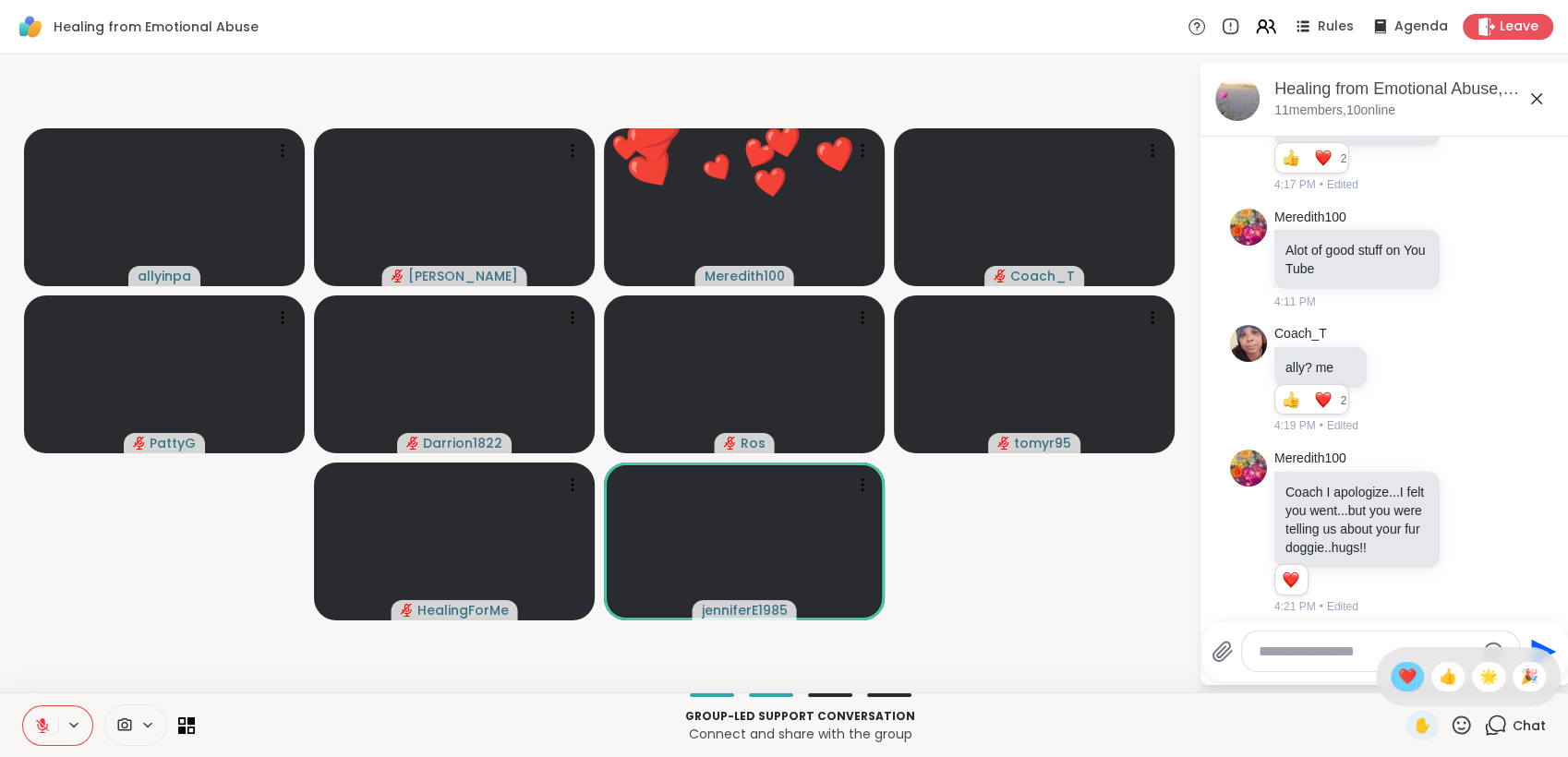
click at [1397, 678] on span "❤️" at bounding box center [1406, 676] width 19 height 22
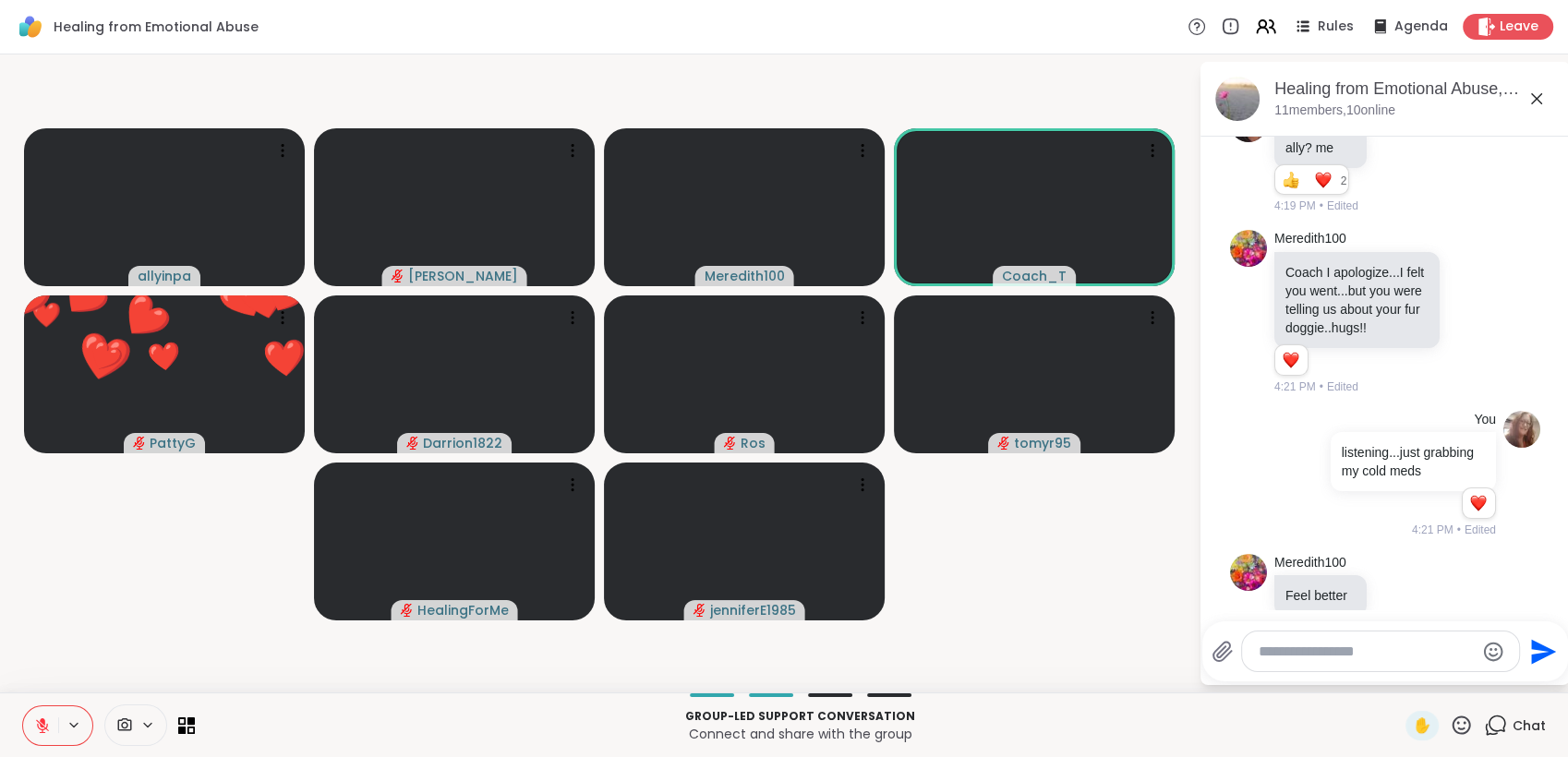
scroll to position [809, 0]
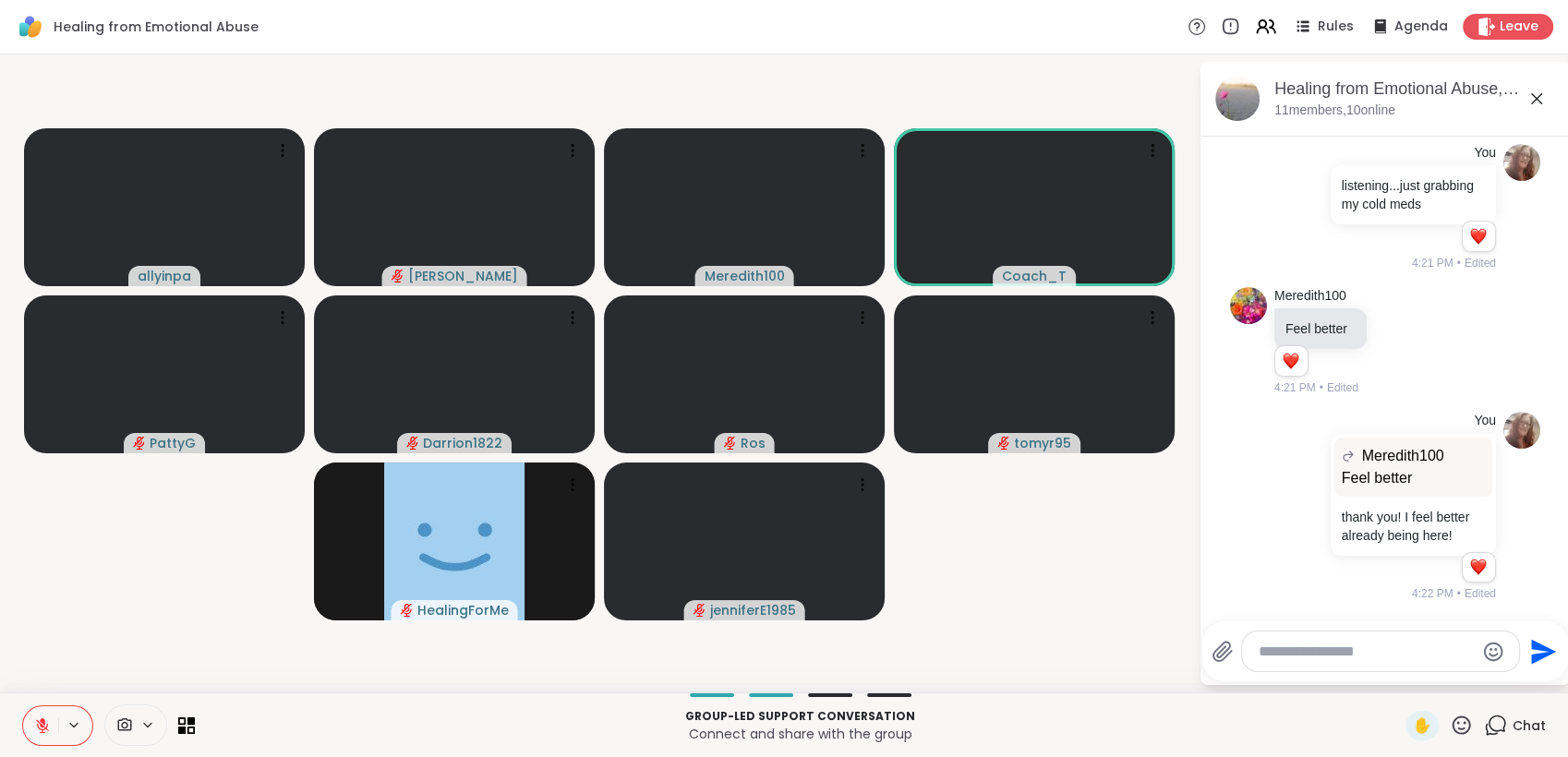
click at [1452, 729] on icon at bounding box center [1461, 724] width 19 height 19
click at [1397, 684] on span "❤️" at bounding box center [1406, 676] width 19 height 22
click at [1449, 724] on icon at bounding box center [1461, 725] width 23 height 23
click at [1397, 683] on span "❤️" at bounding box center [1406, 676] width 19 height 22
click at [1449, 721] on icon at bounding box center [1461, 725] width 23 height 23
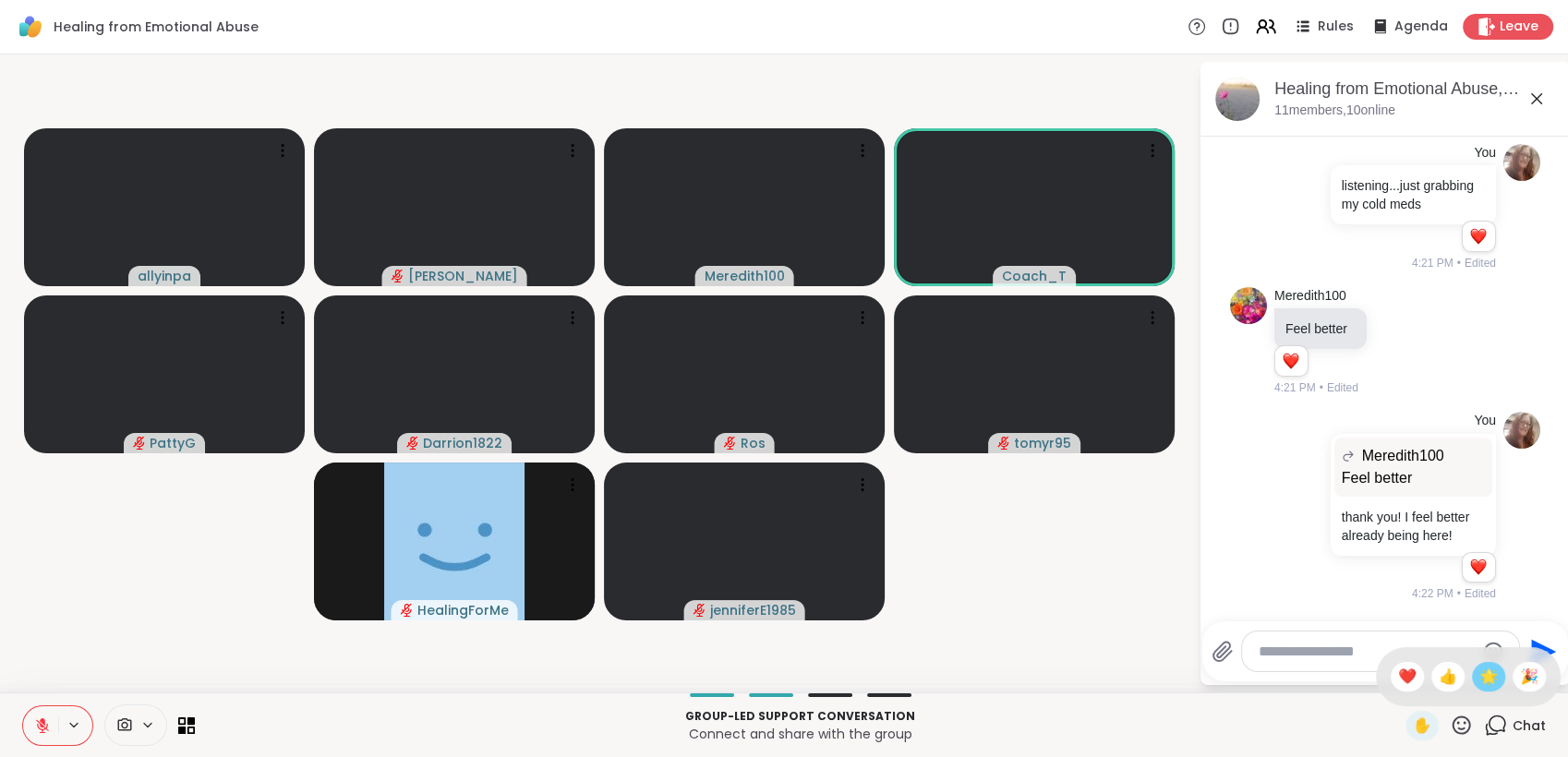
click at [1479, 678] on span "🌟" at bounding box center [1488, 676] width 19 height 22
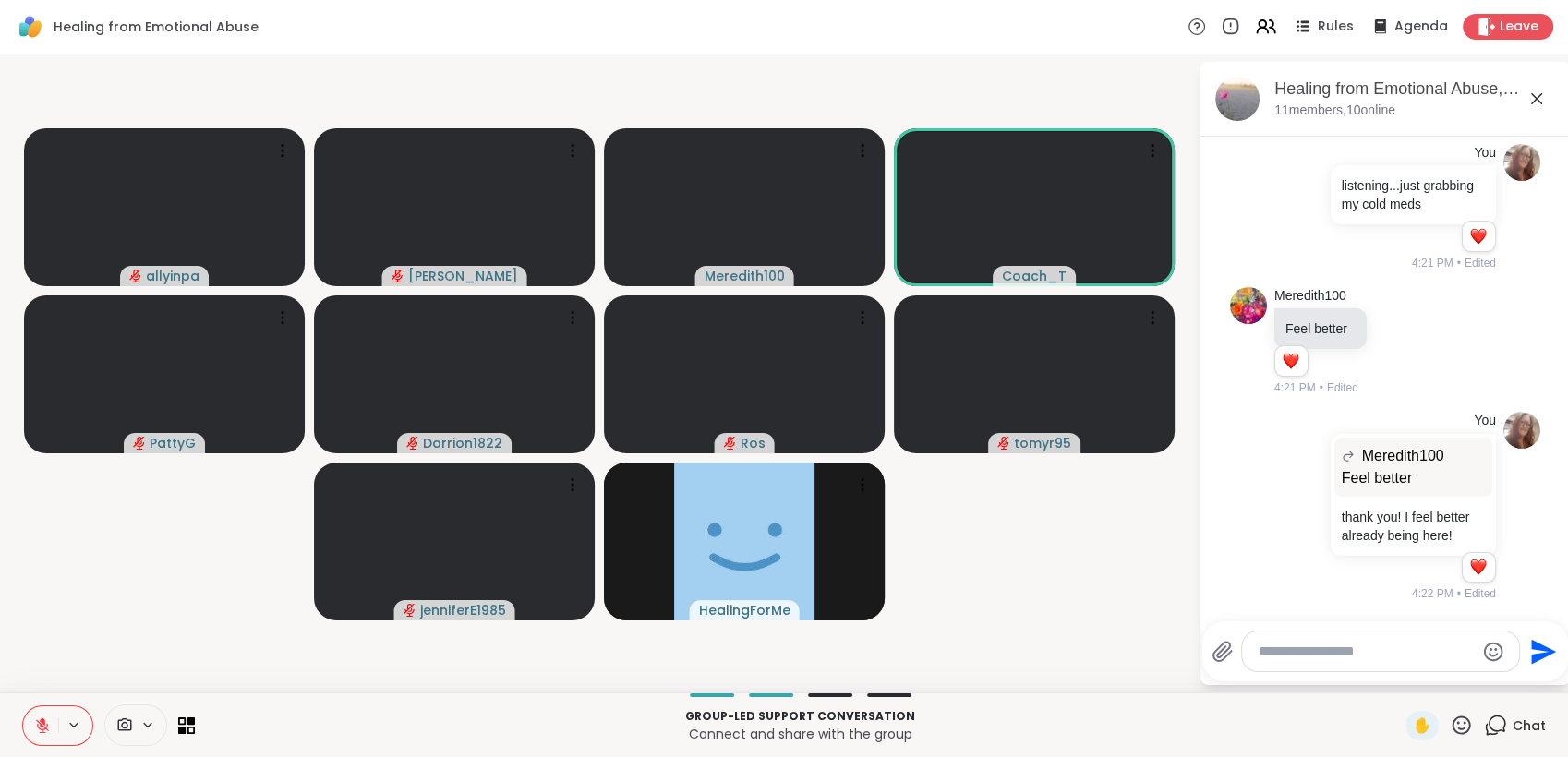
click at [1449, 720] on icon at bounding box center [1461, 725] width 23 height 23
click at [1397, 676] on span "❤️" at bounding box center [1406, 676] width 19 height 22
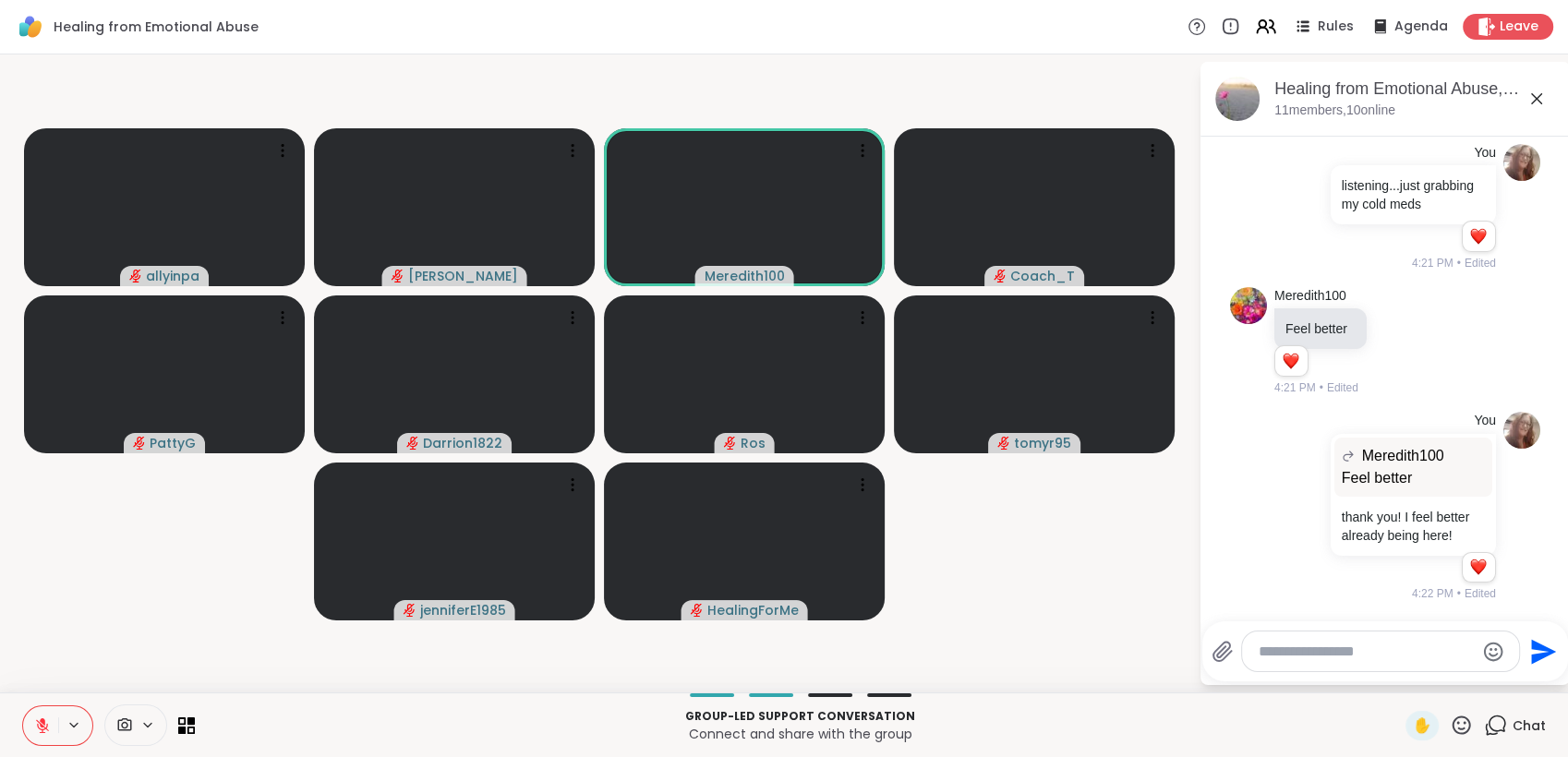
click at [43, 721] on icon at bounding box center [43, 721] width 6 height 8
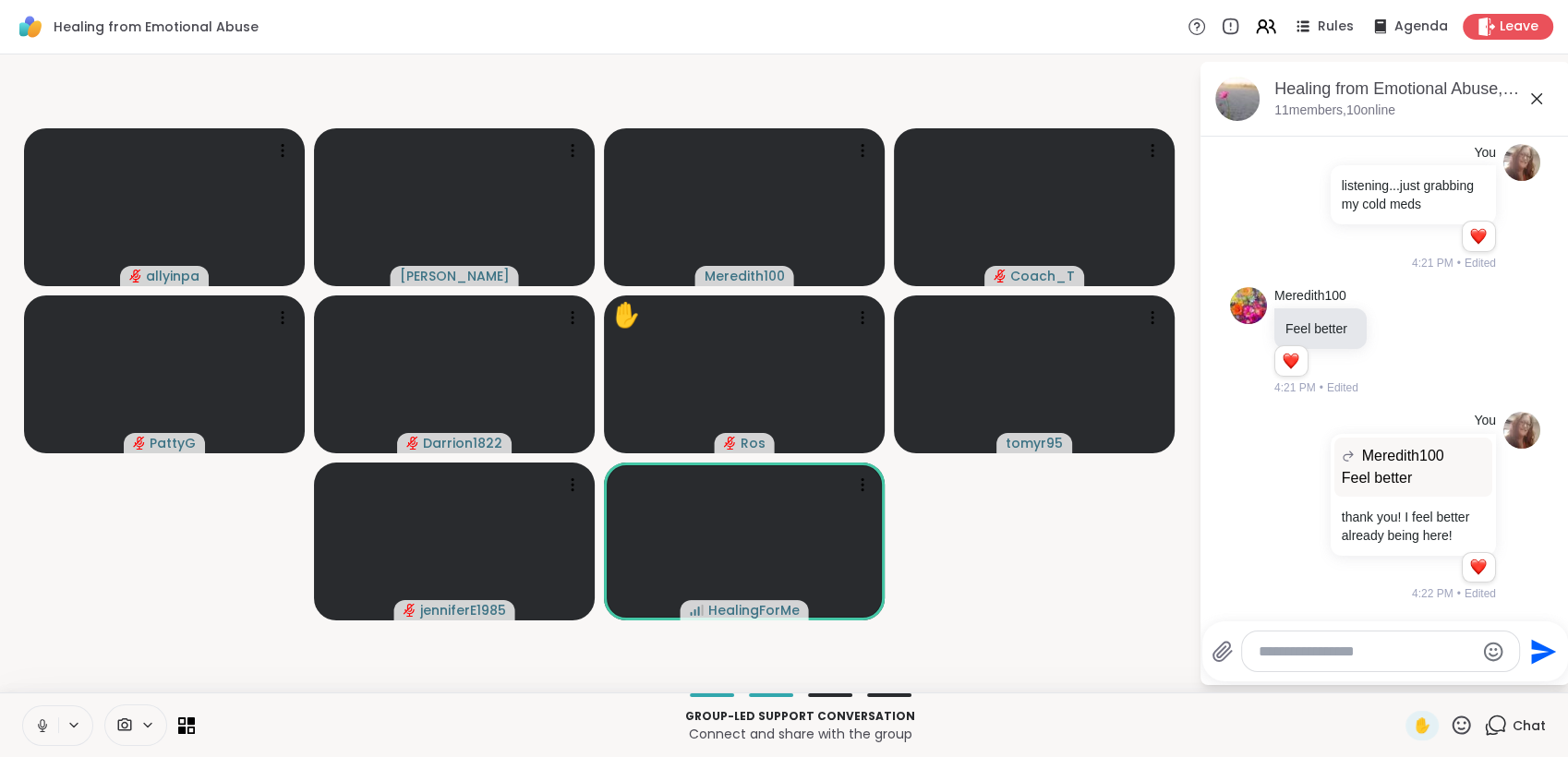
click at [37, 719] on icon at bounding box center [42, 725] width 17 height 17
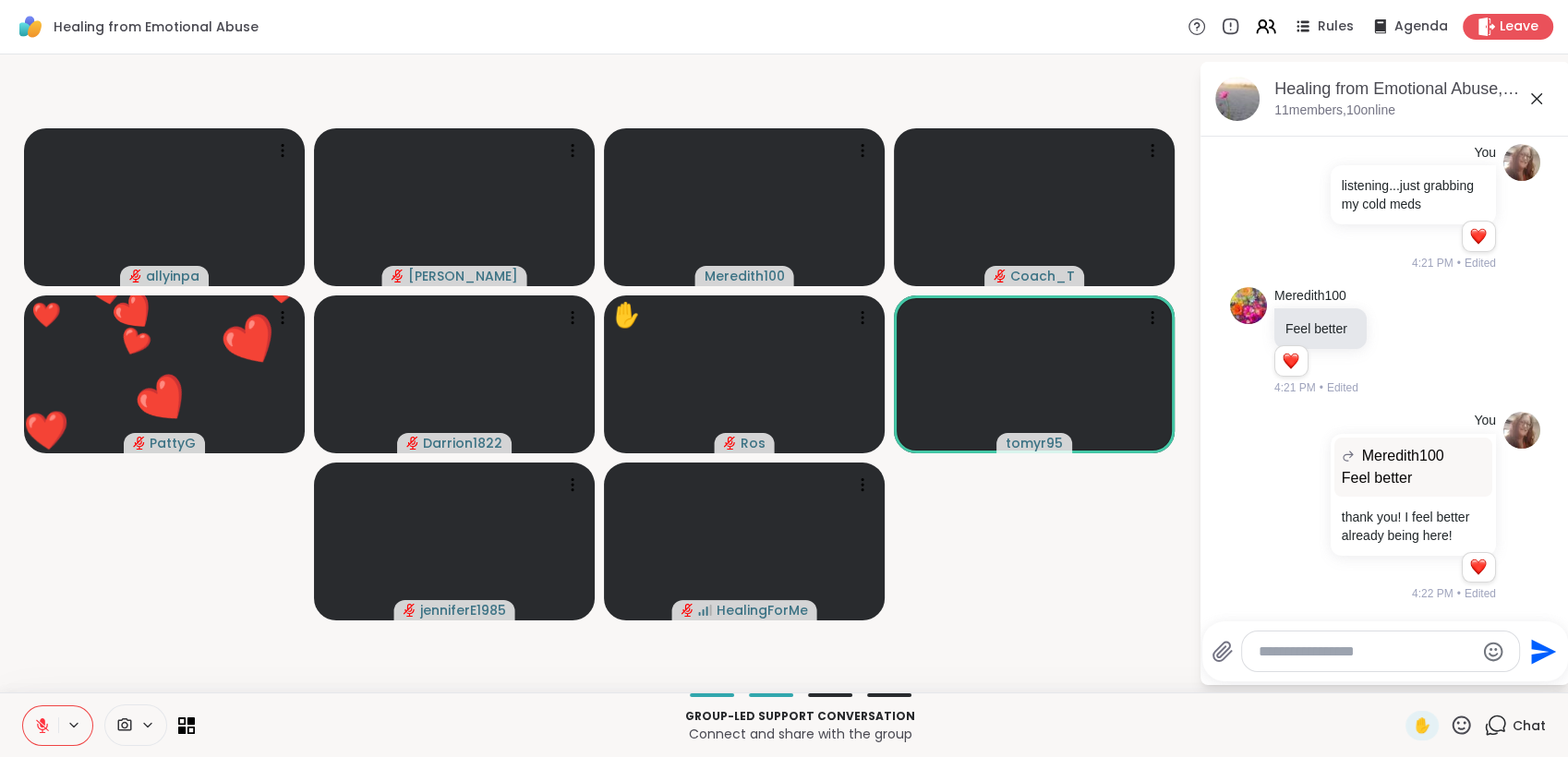
click at [1450, 721] on icon at bounding box center [1461, 725] width 23 height 23
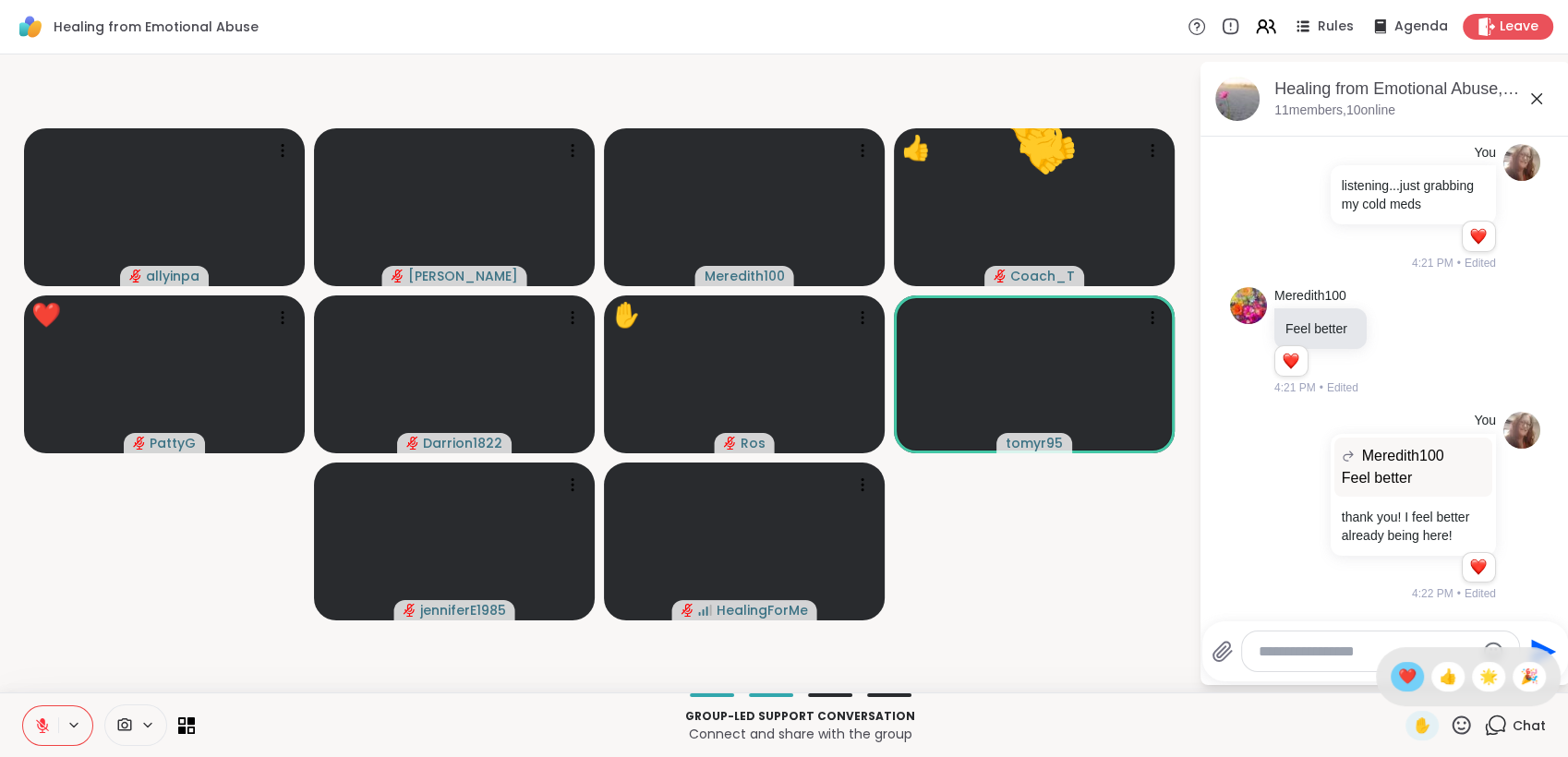
click at [1397, 679] on span "❤️" at bounding box center [1406, 676] width 19 height 22
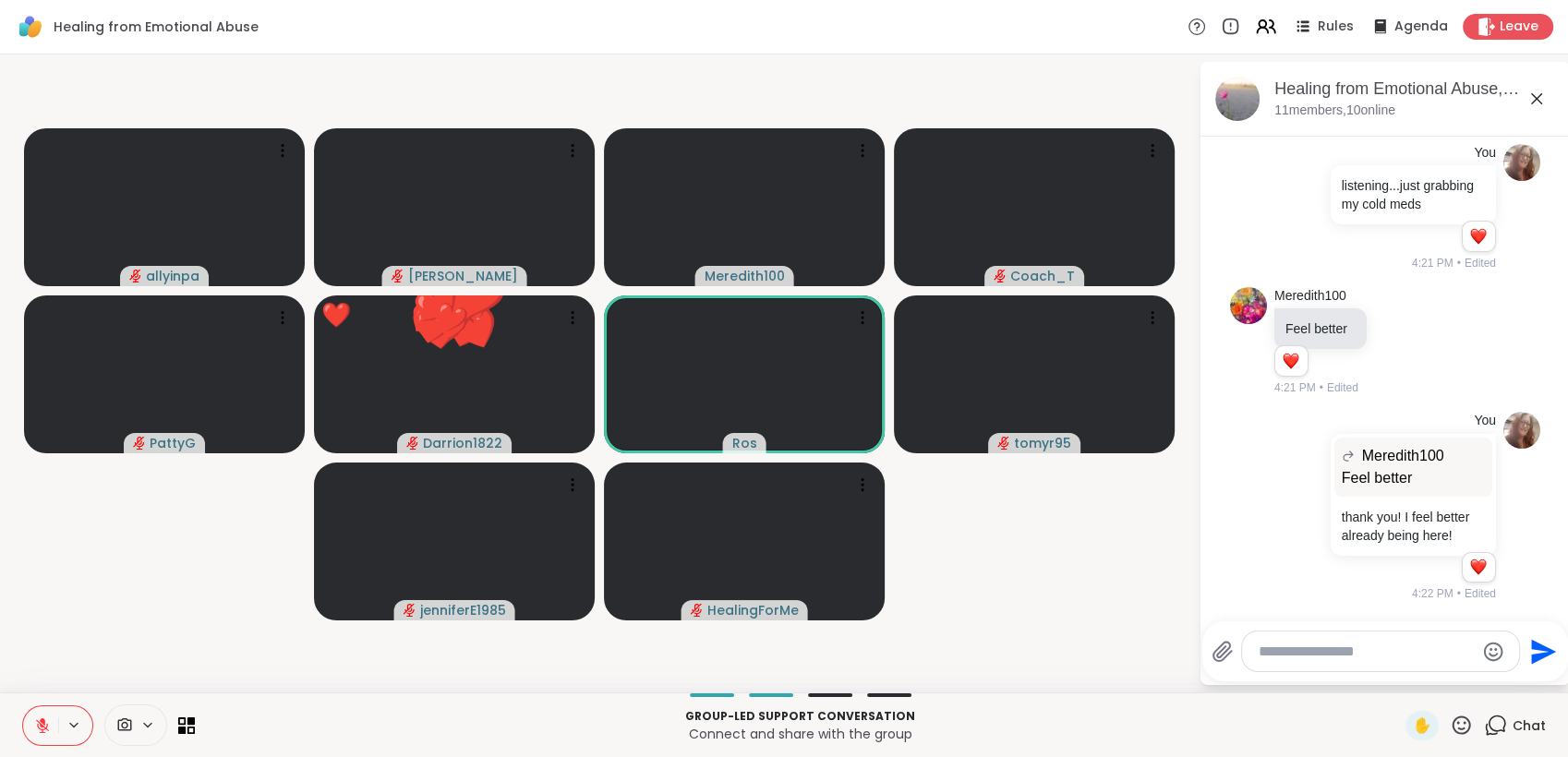
click at [1449, 722] on icon at bounding box center [1461, 725] width 23 height 23
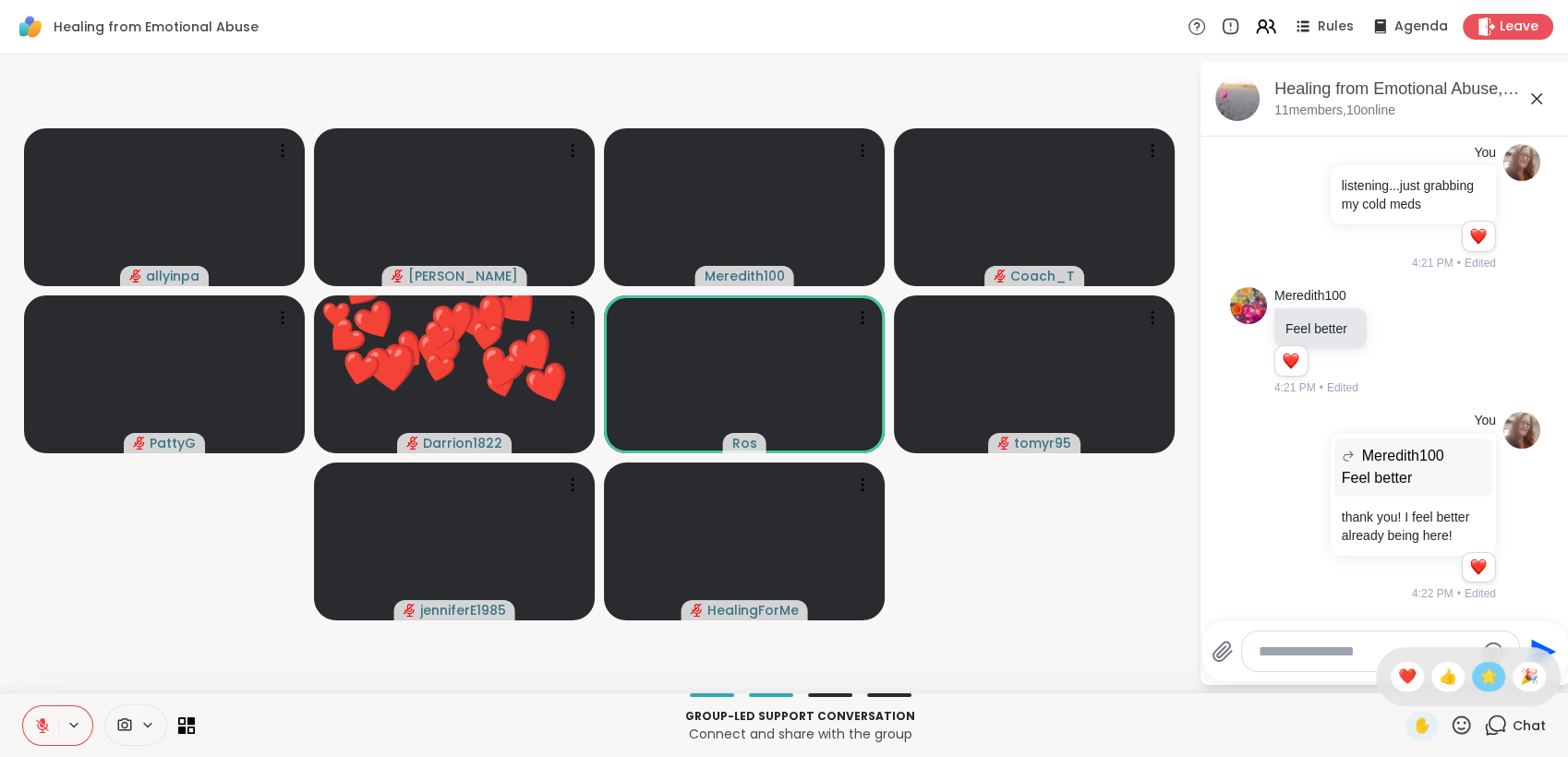
click at [1479, 678] on span "🌟" at bounding box center [1488, 676] width 19 height 22
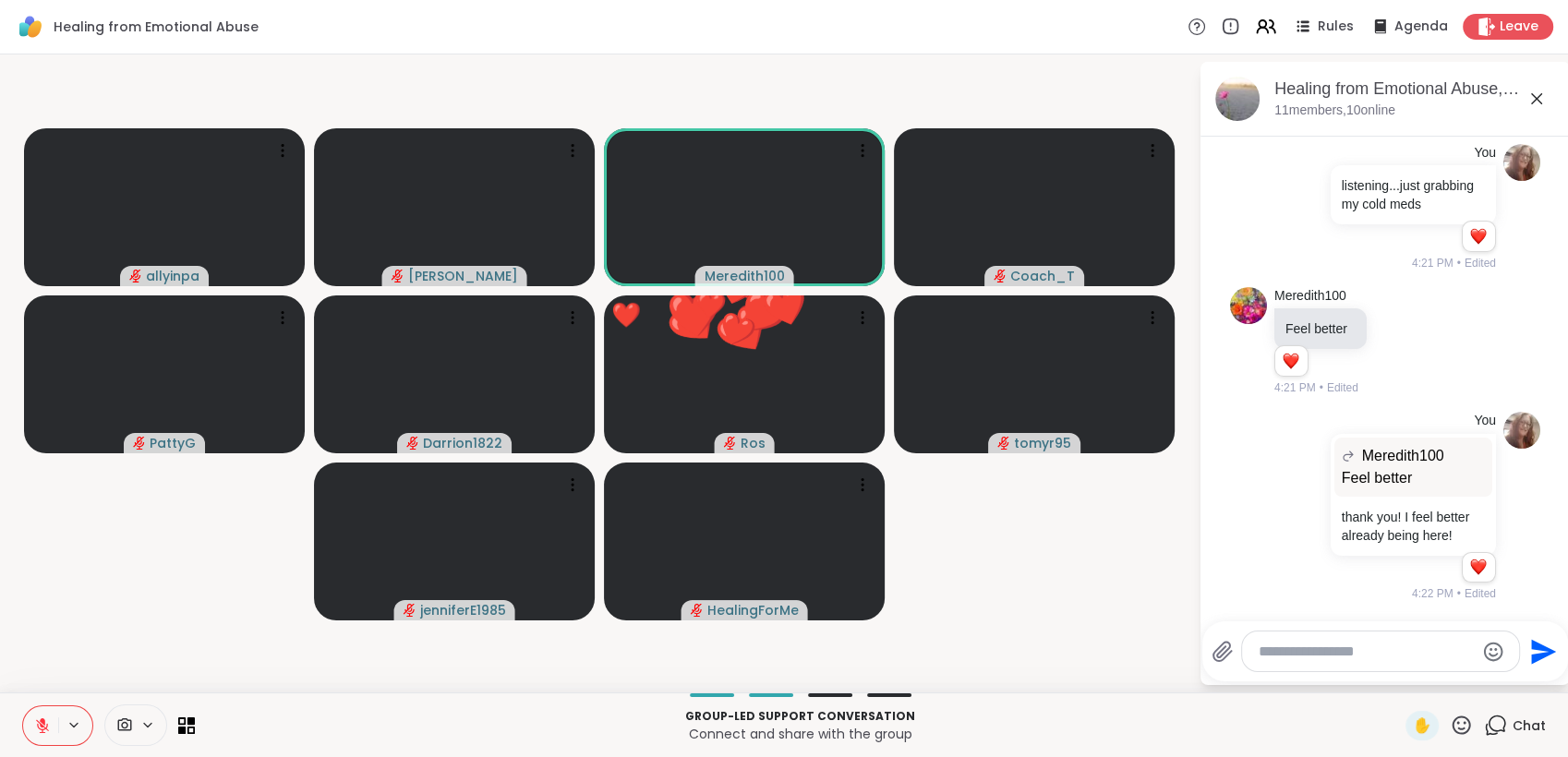
click at [37, 720] on icon at bounding box center [42, 725] width 13 height 13
click at [41, 720] on icon at bounding box center [42, 723] width 5 height 9
click at [41, 720] on icon at bounding box center [43, 721] width 6 height 8
click at [41, 720] on icon at bounding box center [42, 723] width 5 height 9
click at [52, 716] on button at bounding box center [41, 726] width 35 height 39
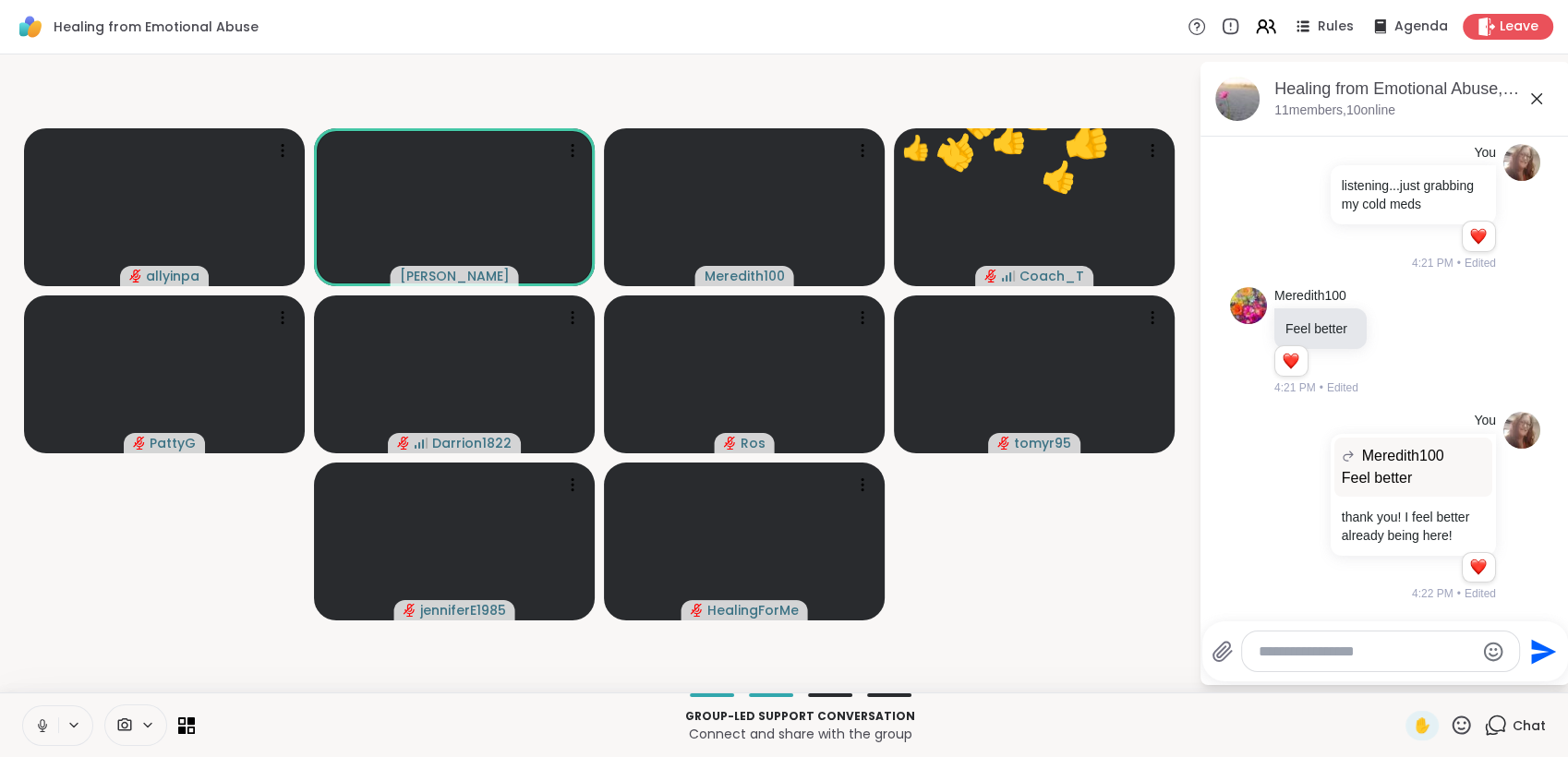
click at [44, 728] on icon at bounding box center [42, 725] width 17 height 17
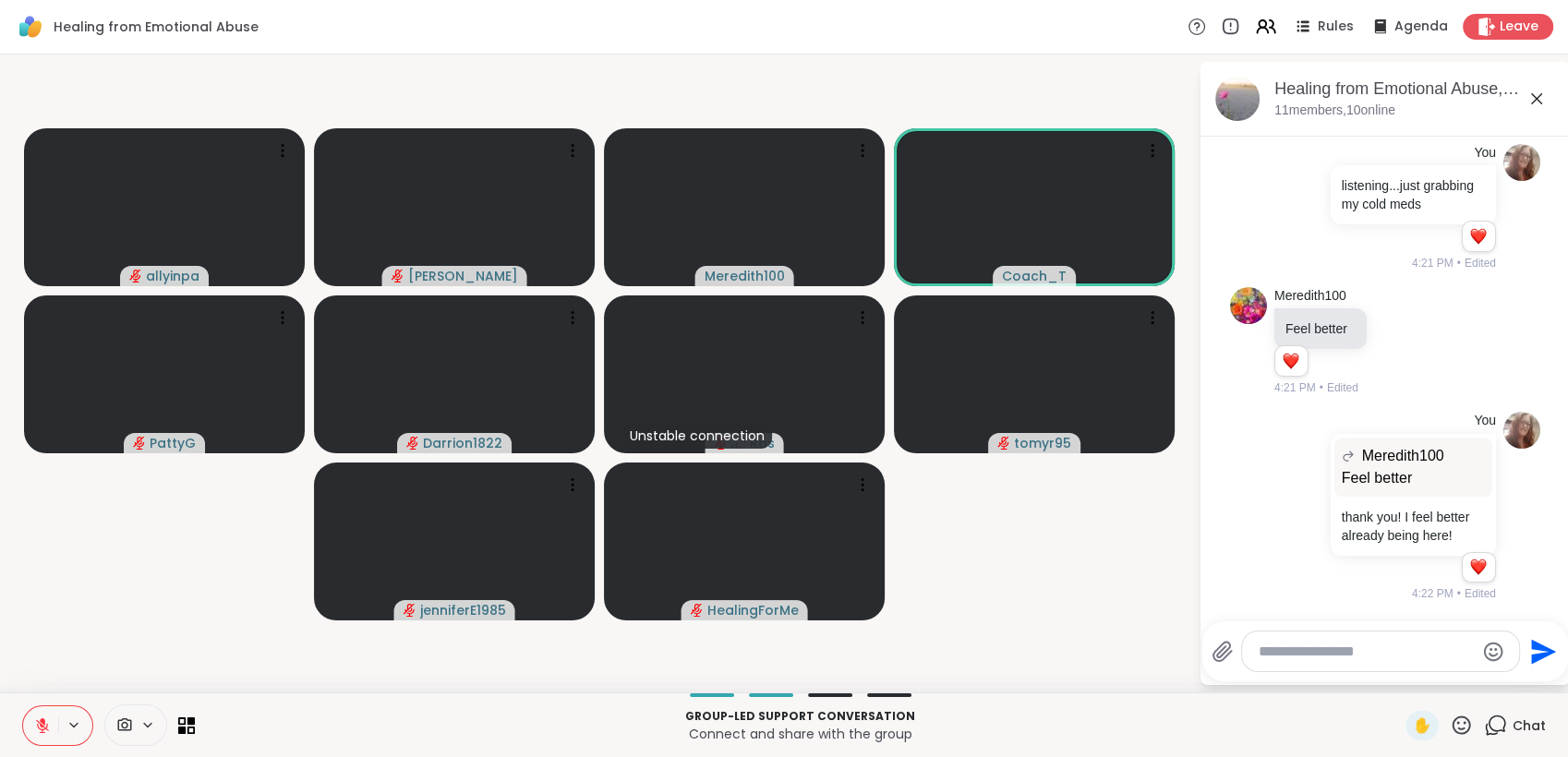
click at [1449, 722] on icon at bounding box center [1461, 725] width 23 height 23
click at [1397, 678] on span "❤️" at bounding box center [1406, 676] width 19 height 22
click at [1454, 720] on icon at bounding box center [1461, 725] width 23 height 23
click at [1397, 669] on span "❤️" at bounding box center [1406, 676] width 19 height 22
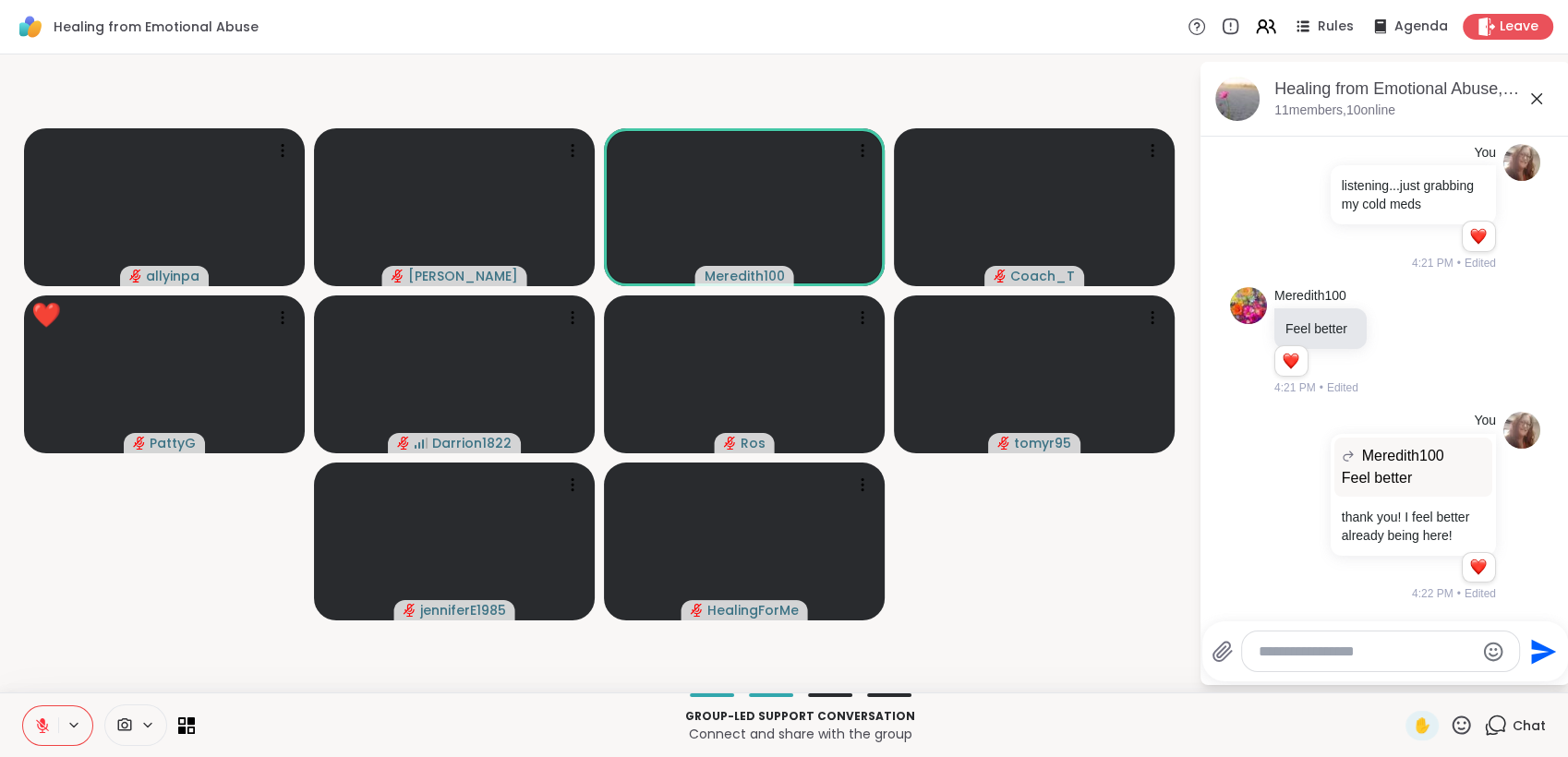
click at [1450, 720] on icon at bounding box center [1461, 725] width 23 height 23
click at [1479, 679] on span "🌟" at bounding box center [1488, 676] width 19 height 22
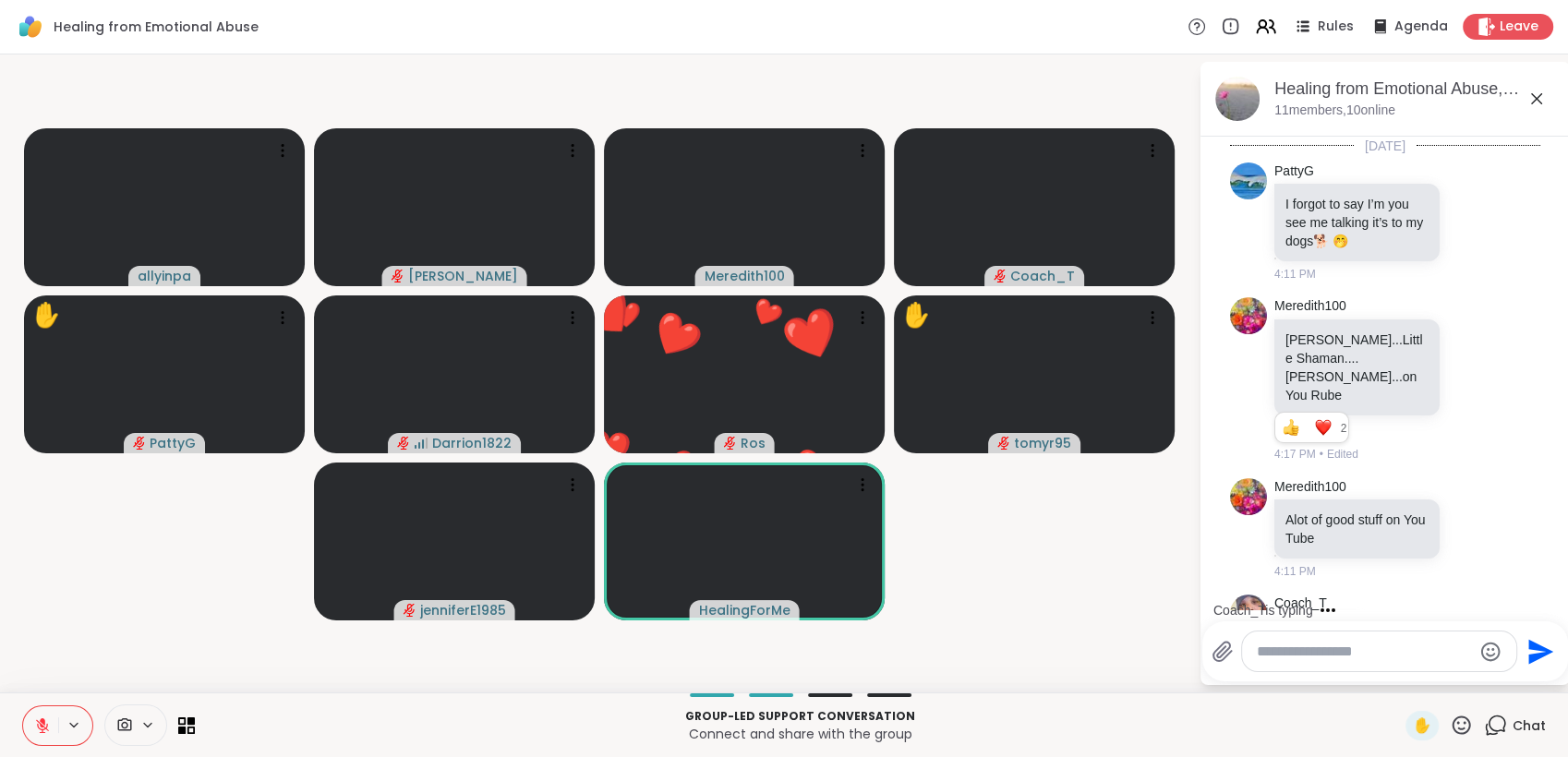
scroll to position [809, 0]
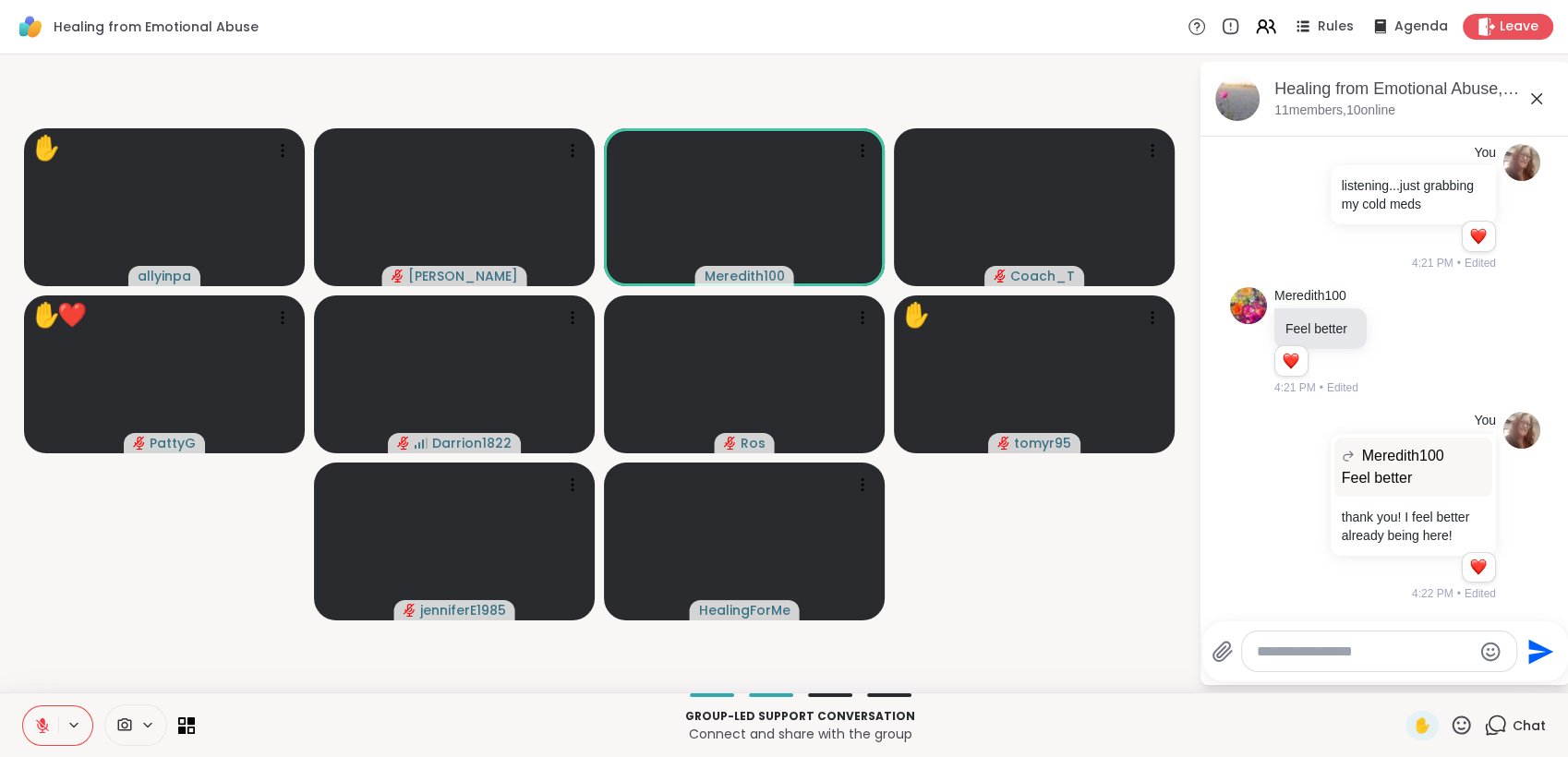
click at [1449, 719] on icon at bounding box center [1461, 725] width 23 height 23
click at [1397, 670] on span "❤️" at bounding box center [1406, 676] width 19 height 22
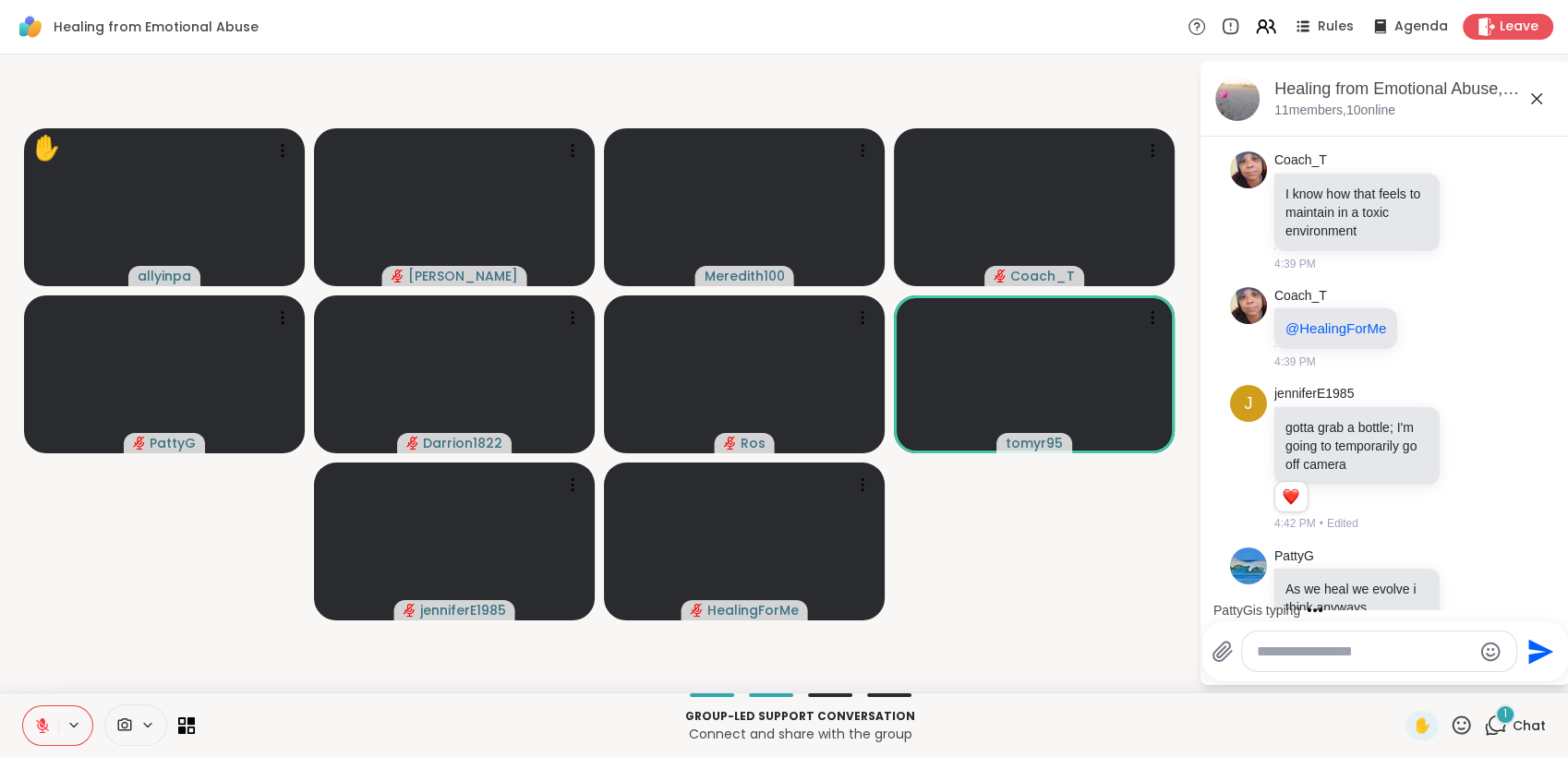
scroll to position [1339, 0]
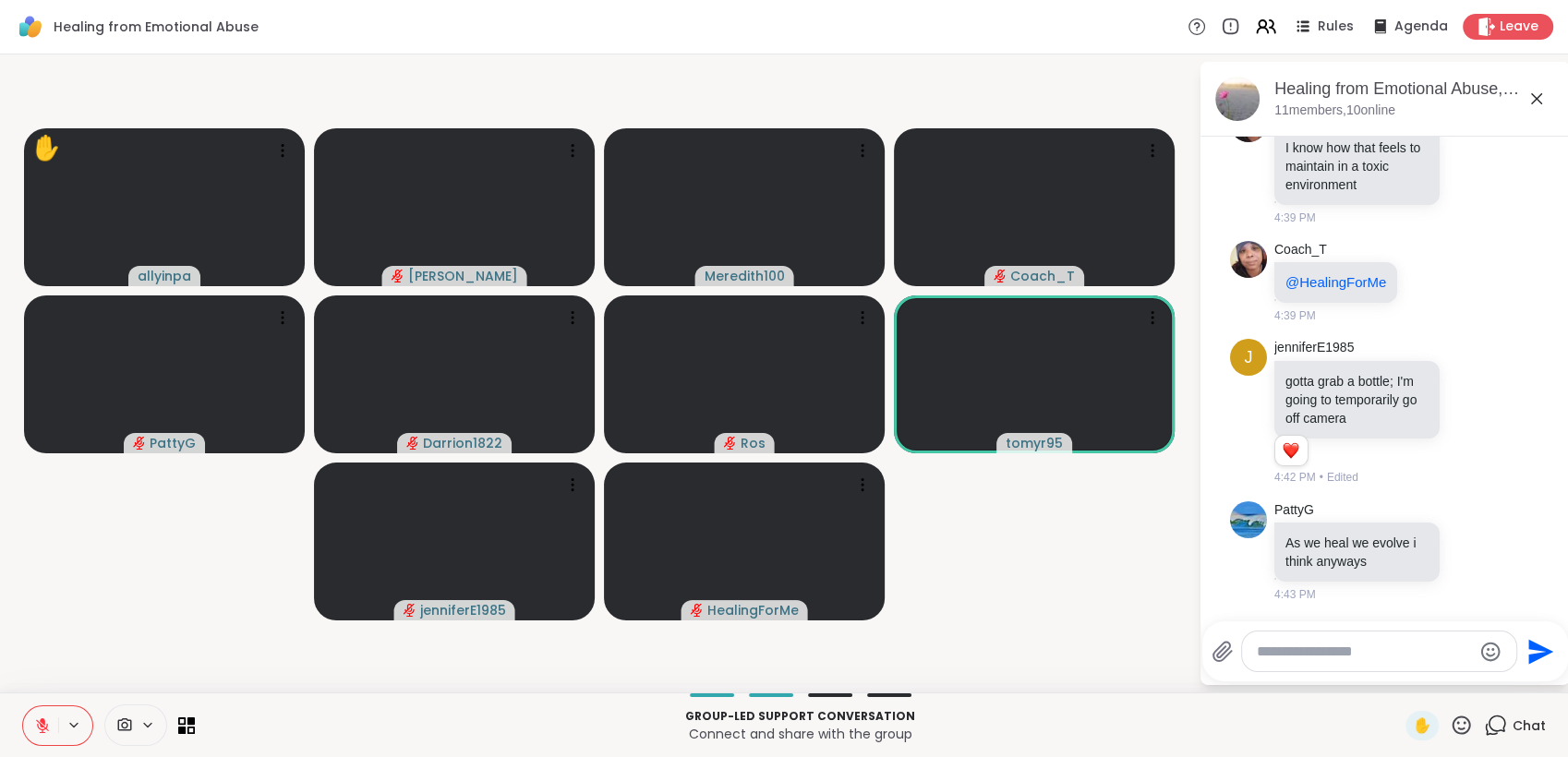
click at [1449, 713] on icon at bounding box center [1461, 725] width 23 height 23
click at [1438, 686] on span "👍" at bounding box center [1447, 676] width 19 height 22
click at [1464, 550] on icon at bounding box center [1472, 550] width 17 height 19
click at [1464, 517] on div "Select Reaction: Heart" at bounding box center [1472, 521] width 17 height 17
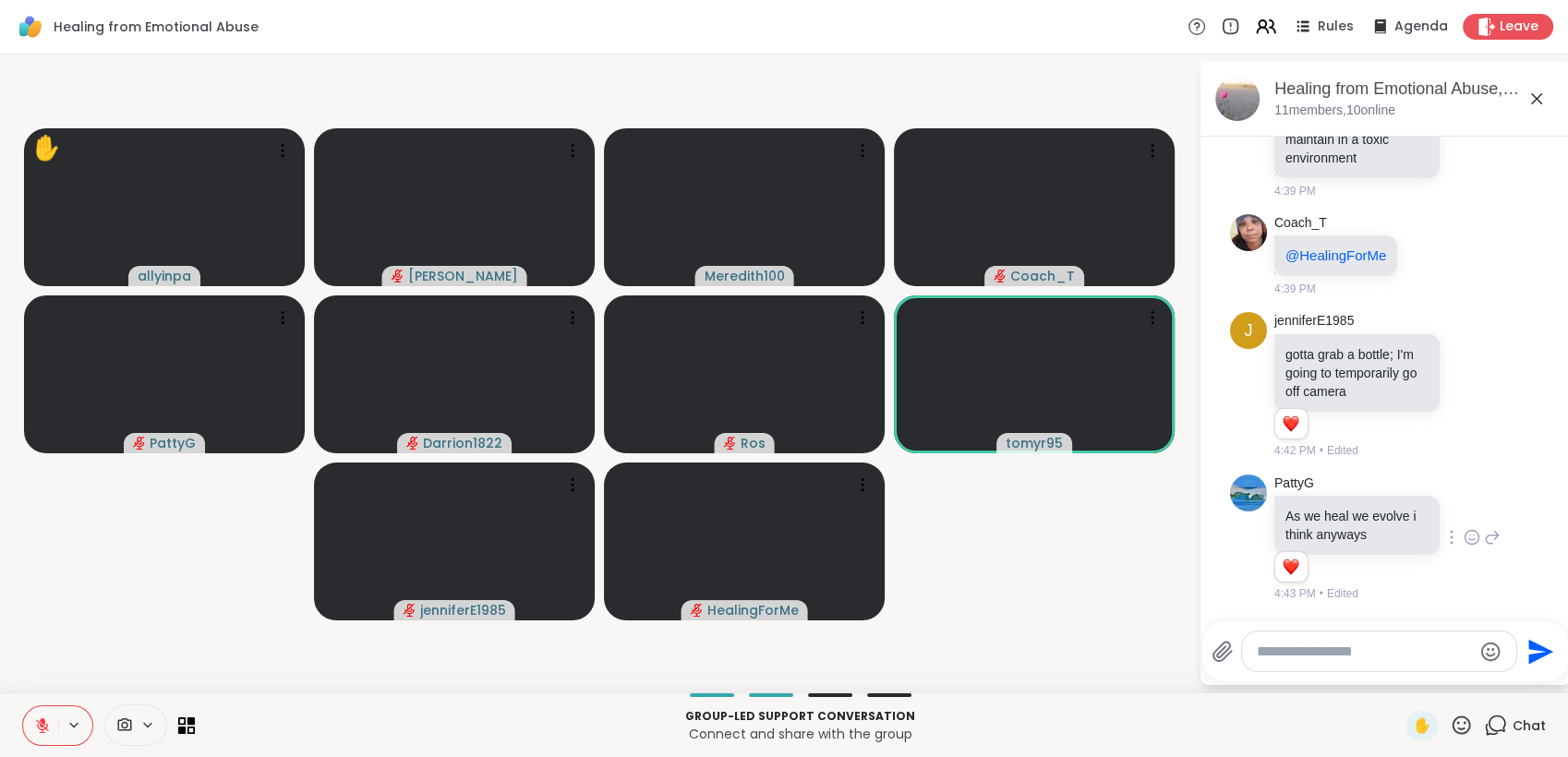
scroll to position [1365, 0]
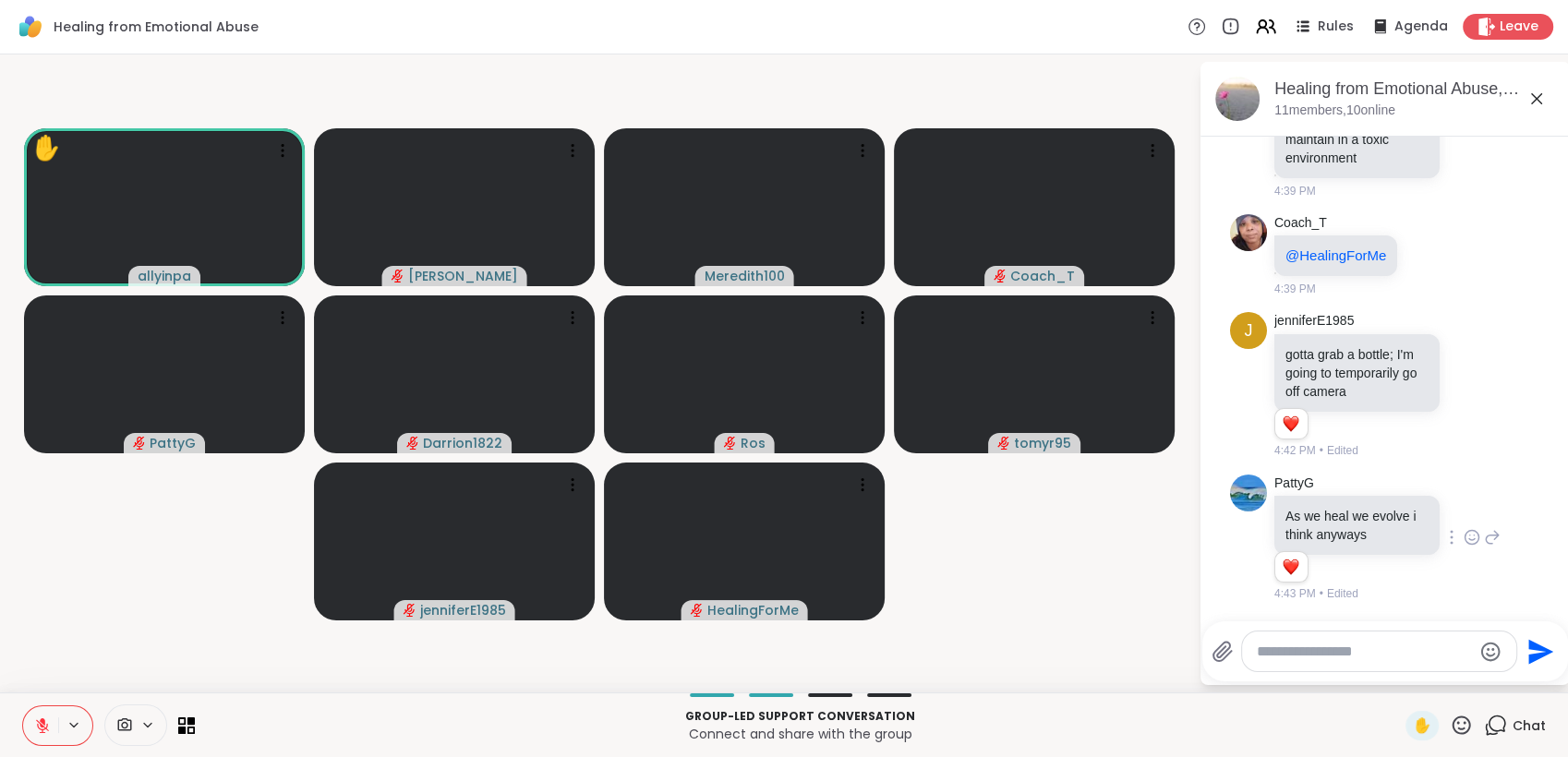
drag, startPoint x: 1142, startPoint y: 562, endPoint x: 1115, endPoint y: 583, distance: 34.2
click at [1115, 583] on video-player-container "✋ allyinpa [PERSON_NAME] Meredith100 Coach_T PattyG Darrion1822 Ros tomyr95 jen…" at bounding box center [598, 373] width 1176 height 624
click at [1452, 722] on icon at bounding box center [1461, 724] width 19 height 19
click at [1397, 666] on span "❤️" at bounding box center [1406, 676] width 19 height 22
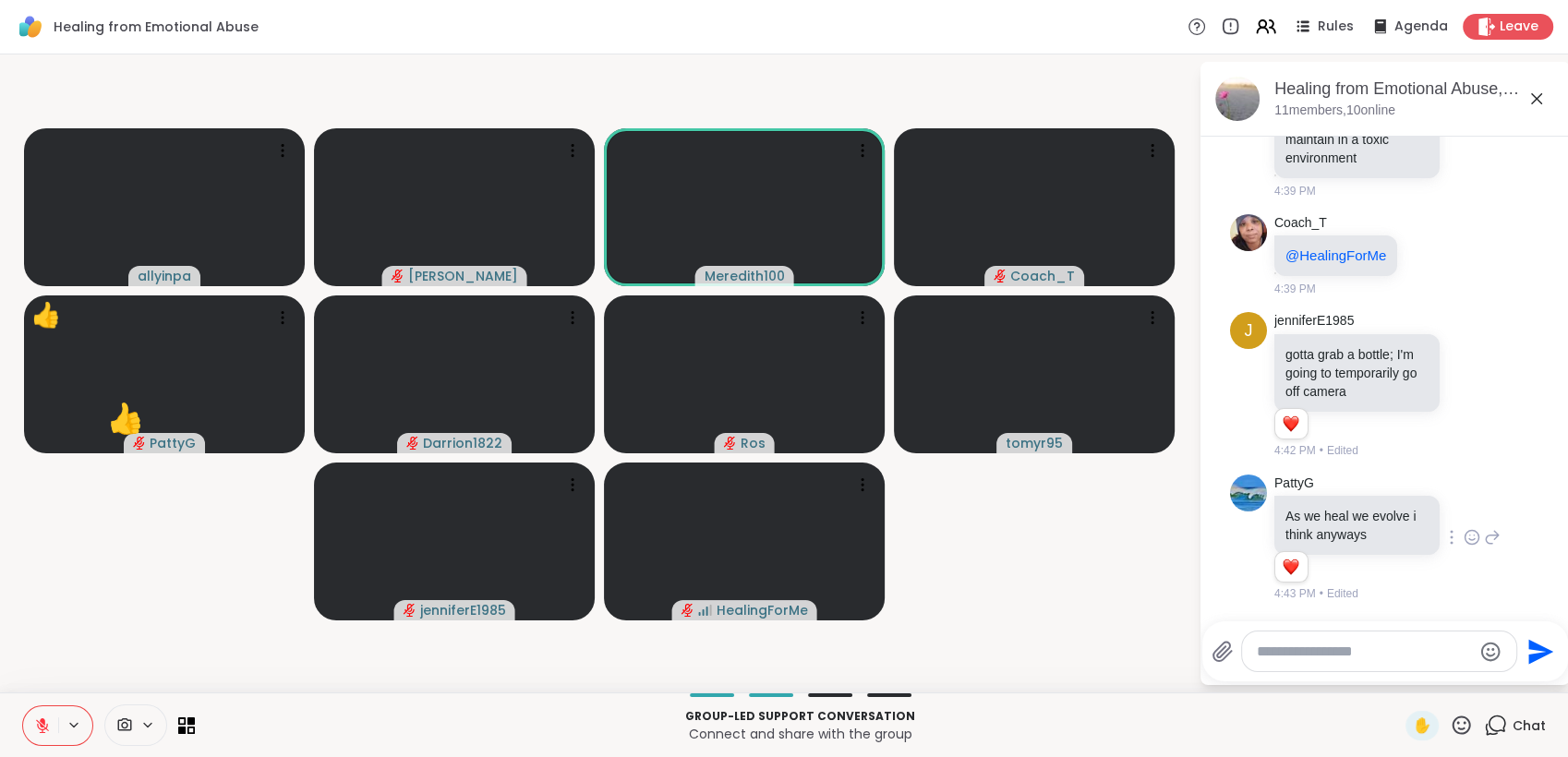
click at [1452, 720] on icon at bounding box center [1461, 724] width 19 height 19
click at [1479, 678] on span "🌟" at bounding box center [1488, 676] width 19 height 22
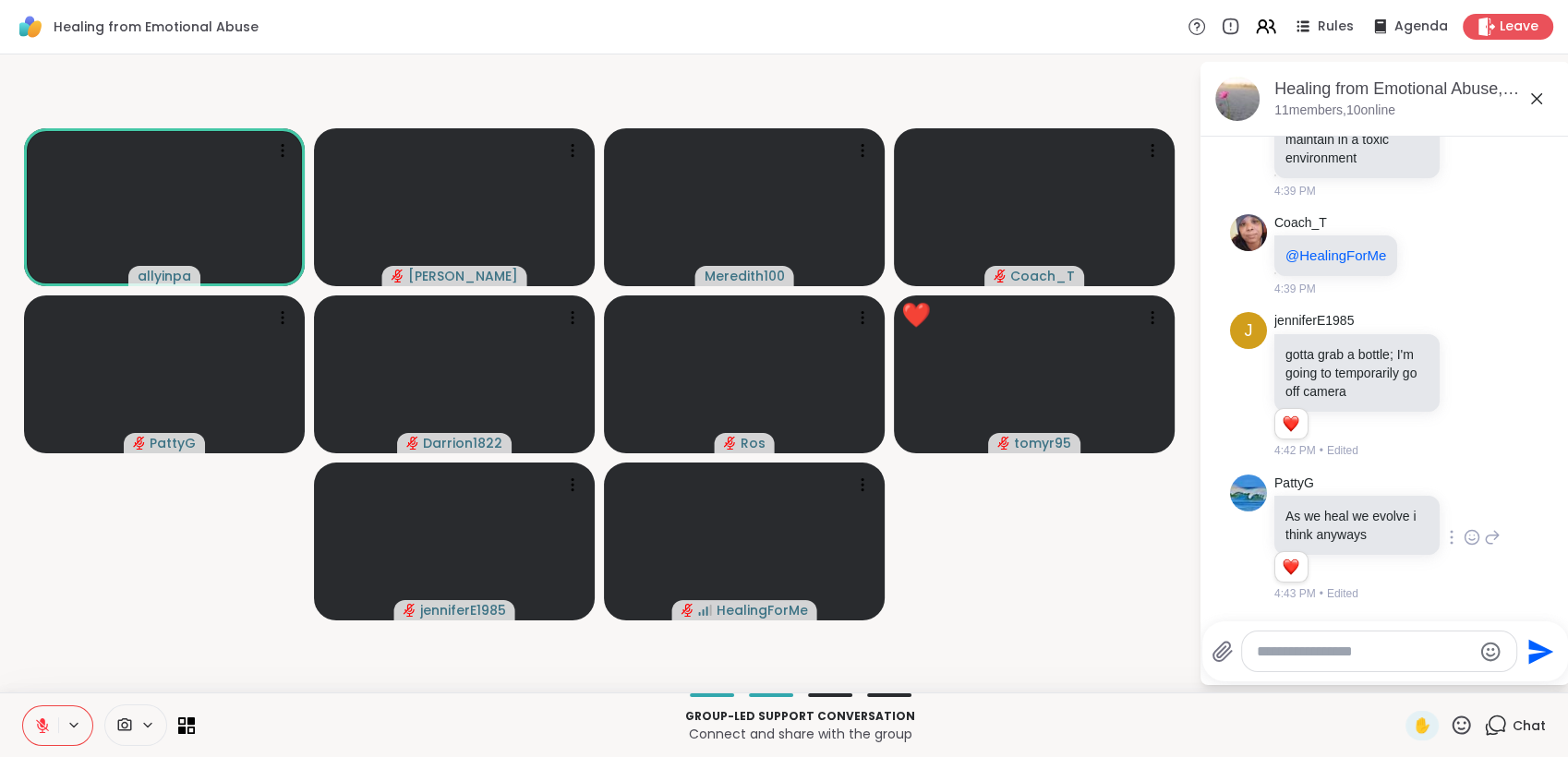
click at [1449, 721] on icon at bounding box center [1461, 725] width 23 height 23
click at [1397, 673] on span "❤️" at bounding box center [1406, 676] width 19 height 22
click at [1449, 720] on icon at bounding box center [1461, 725] width 23 height 23
click at [1397, 679] on span "❤️" at bounding box center [1406, 676] width 19 height 22
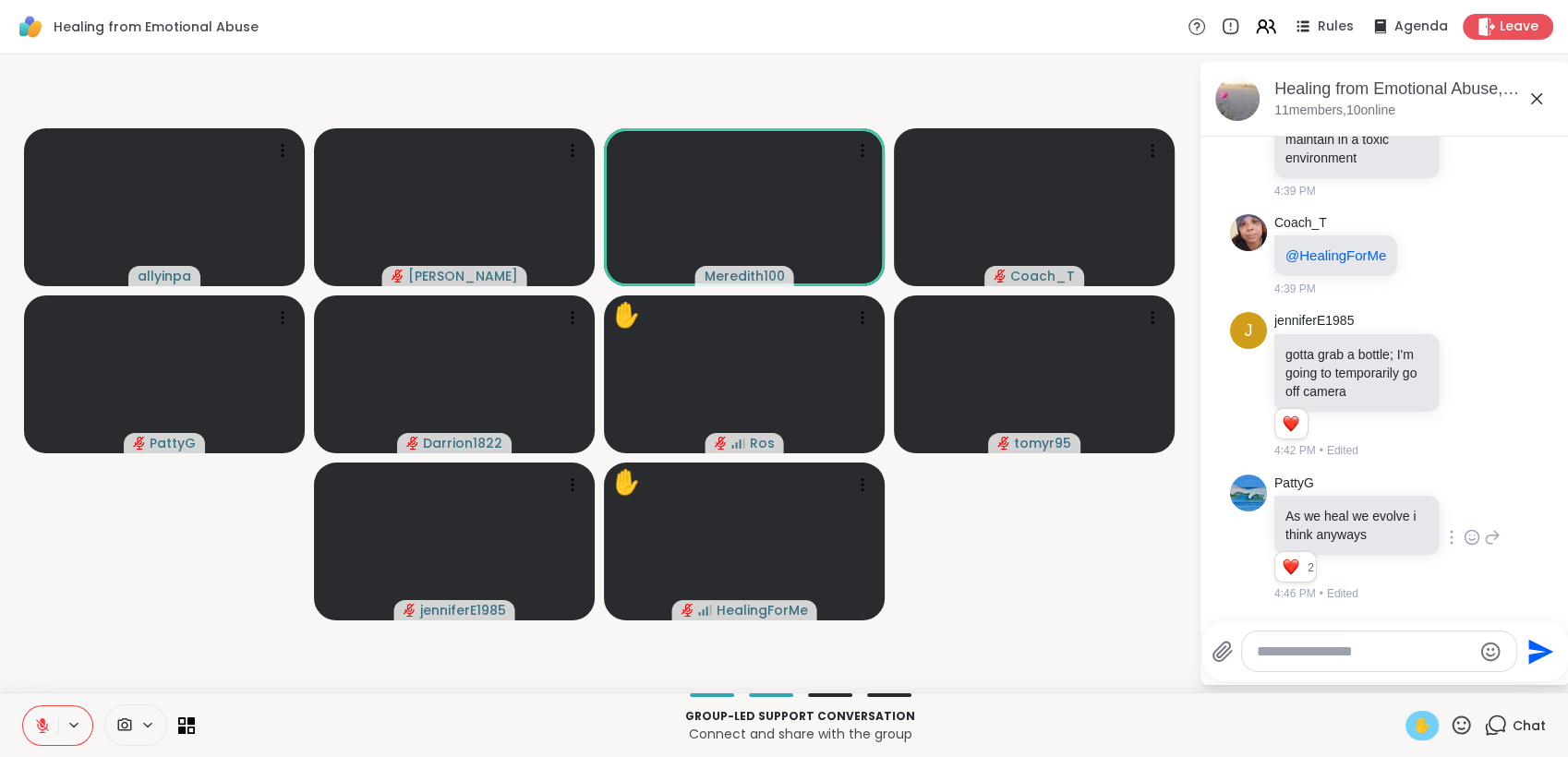
click at [1413, 733] on span "✋" at bounding box center [1422, 725] width 19 height 22
click at [1285, 647] on textarea "Type your message" at bounding box center [1363, 651] width 215 height 19
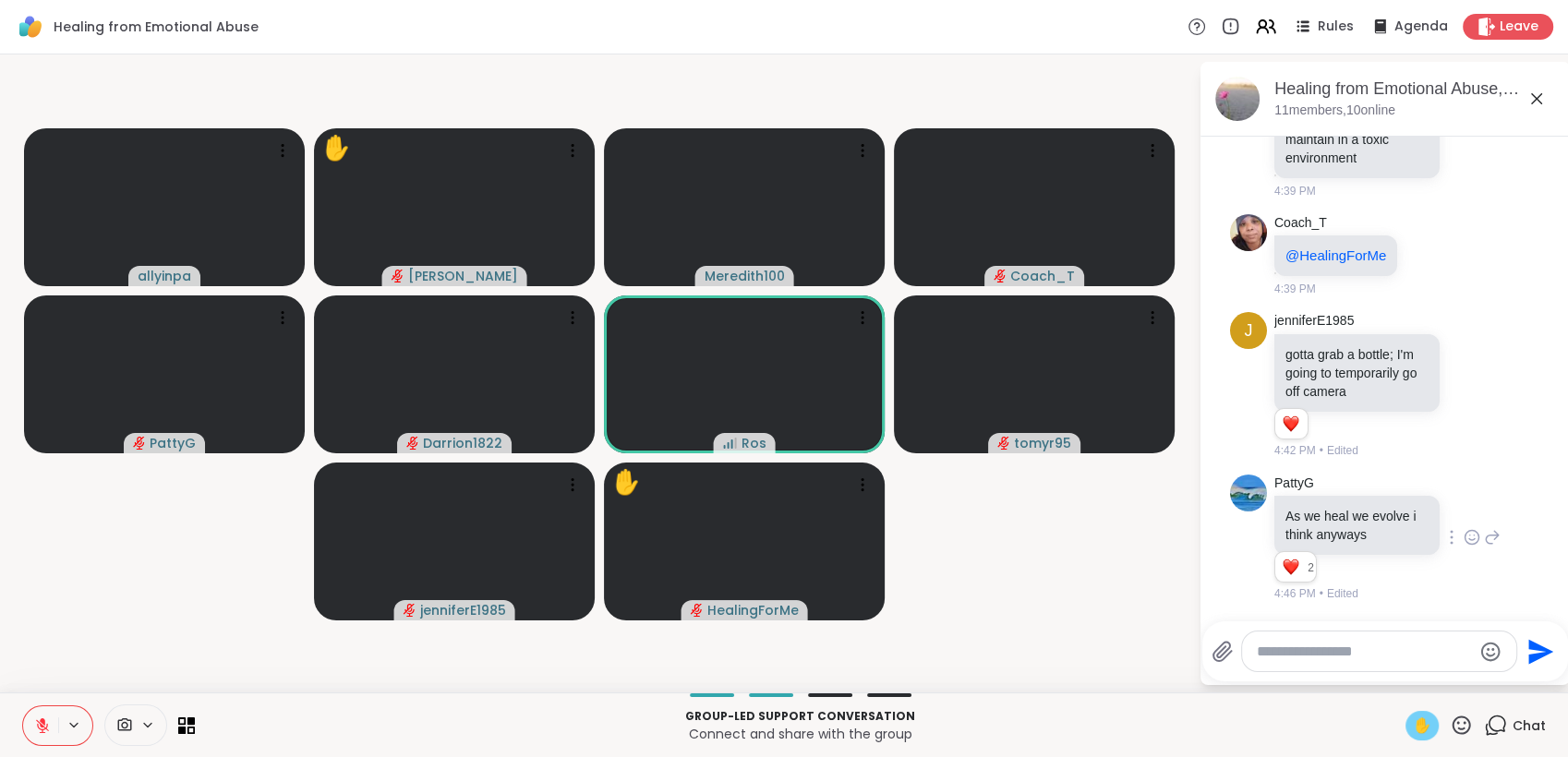
click at [1284, 648] on textarea "Type your message" at bounding box center [1363, 651] width 215 height 19
paste textarea "**********"
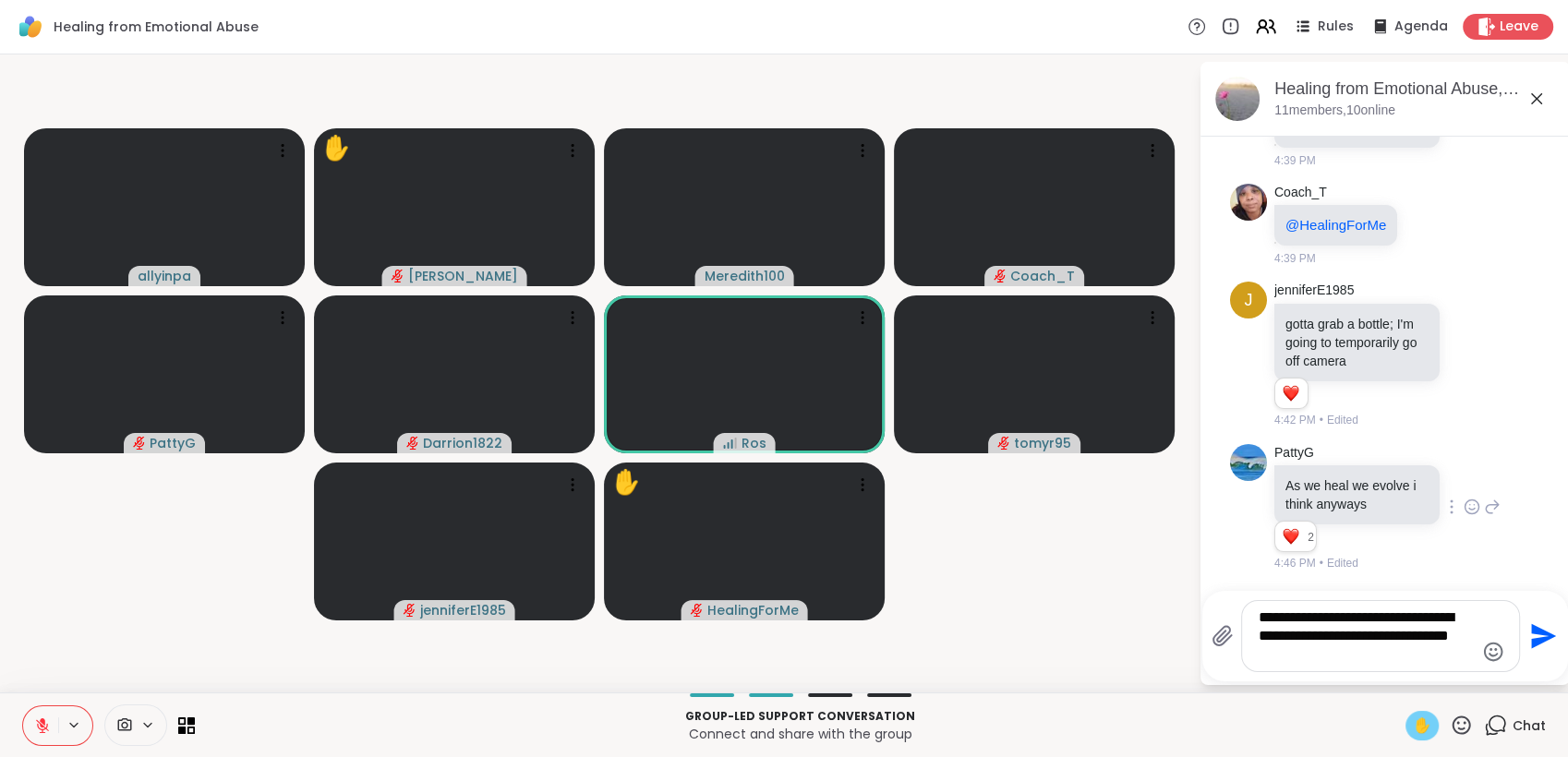
type textarea "**********"
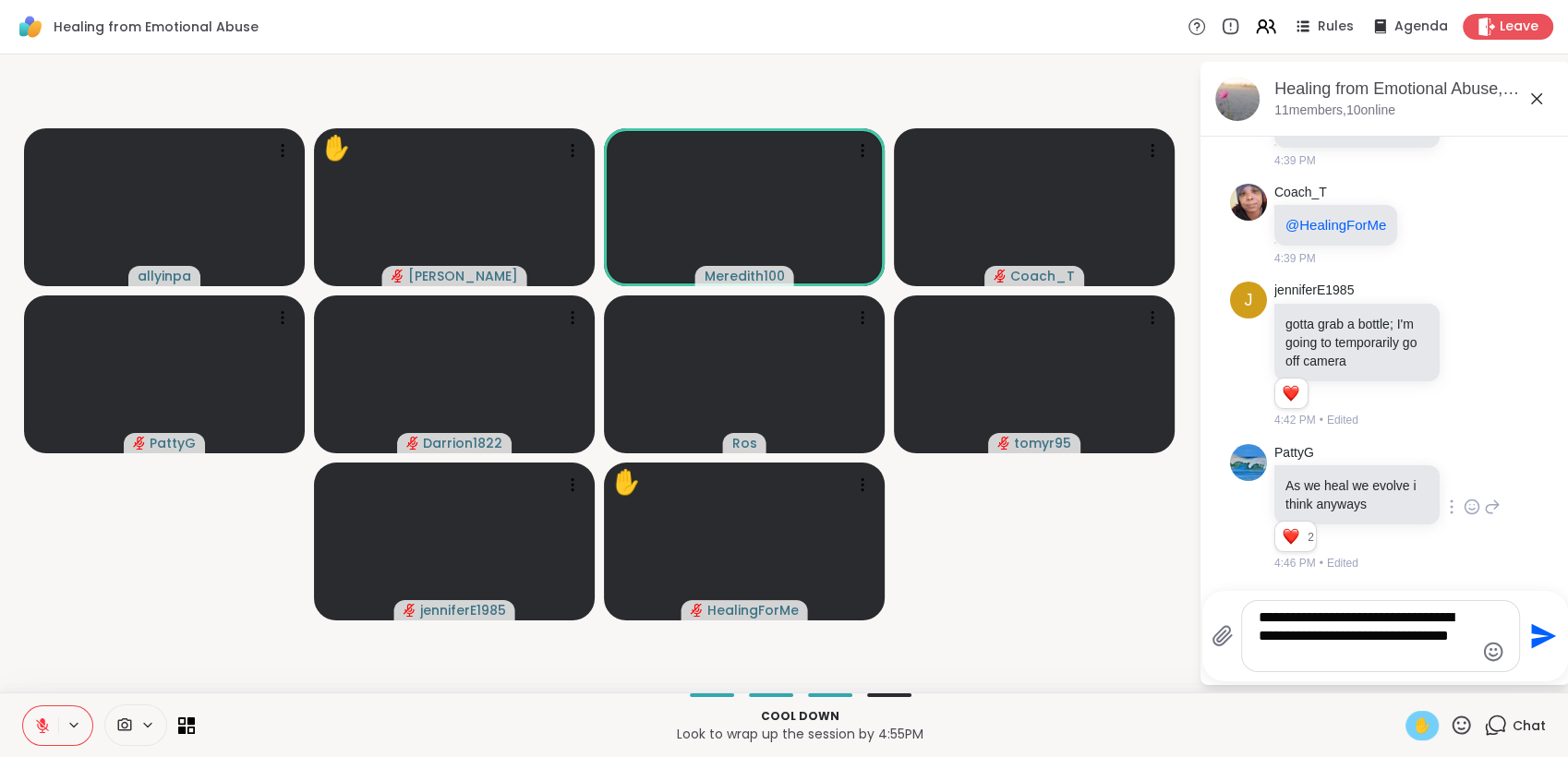
click at [40, 724] on icon at bounding box center [42, 725] width 13 height 13
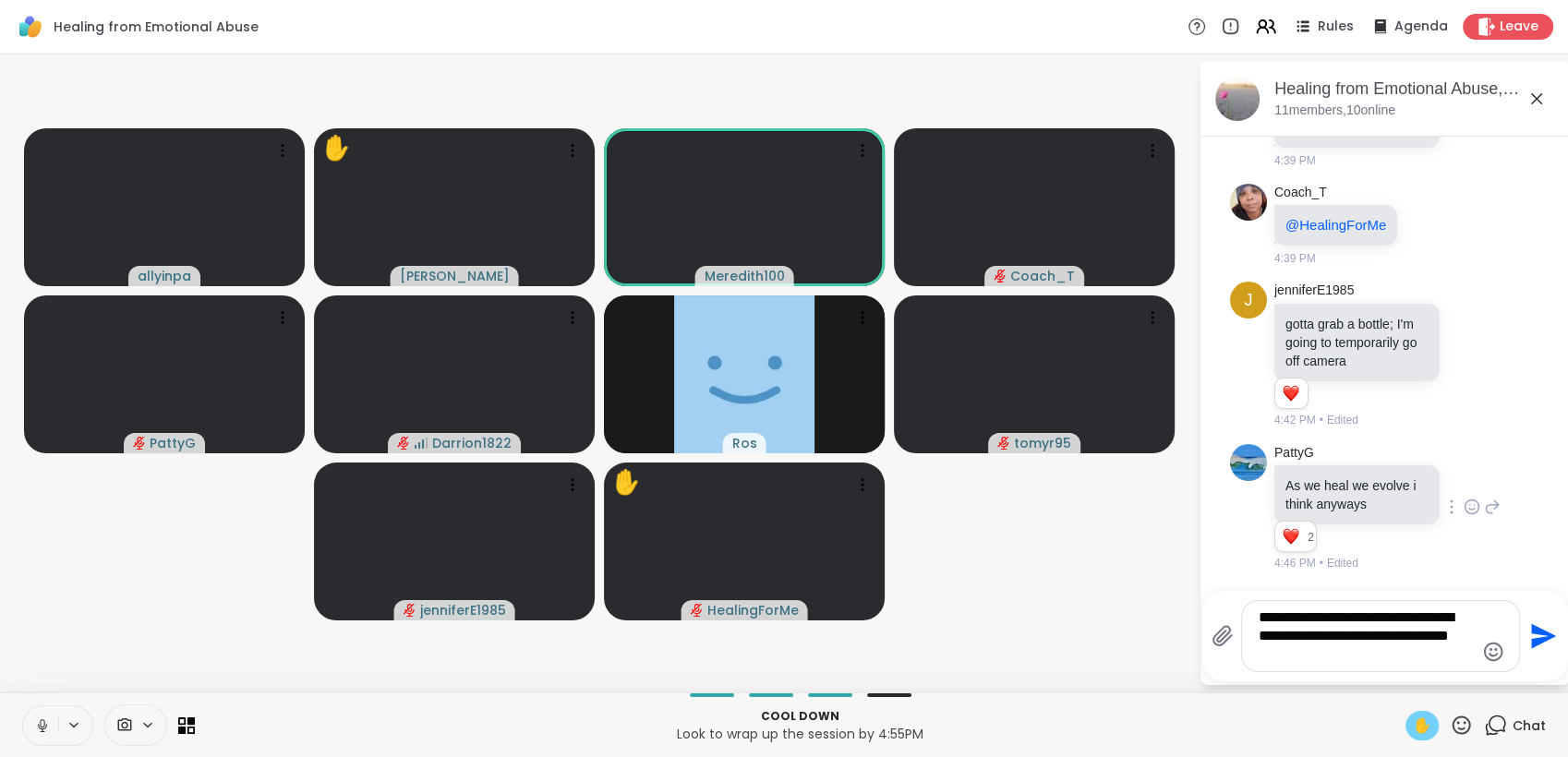
click at [1540, 639] on icon "Send" at bounding box center [1544, 636] width 25 height 25
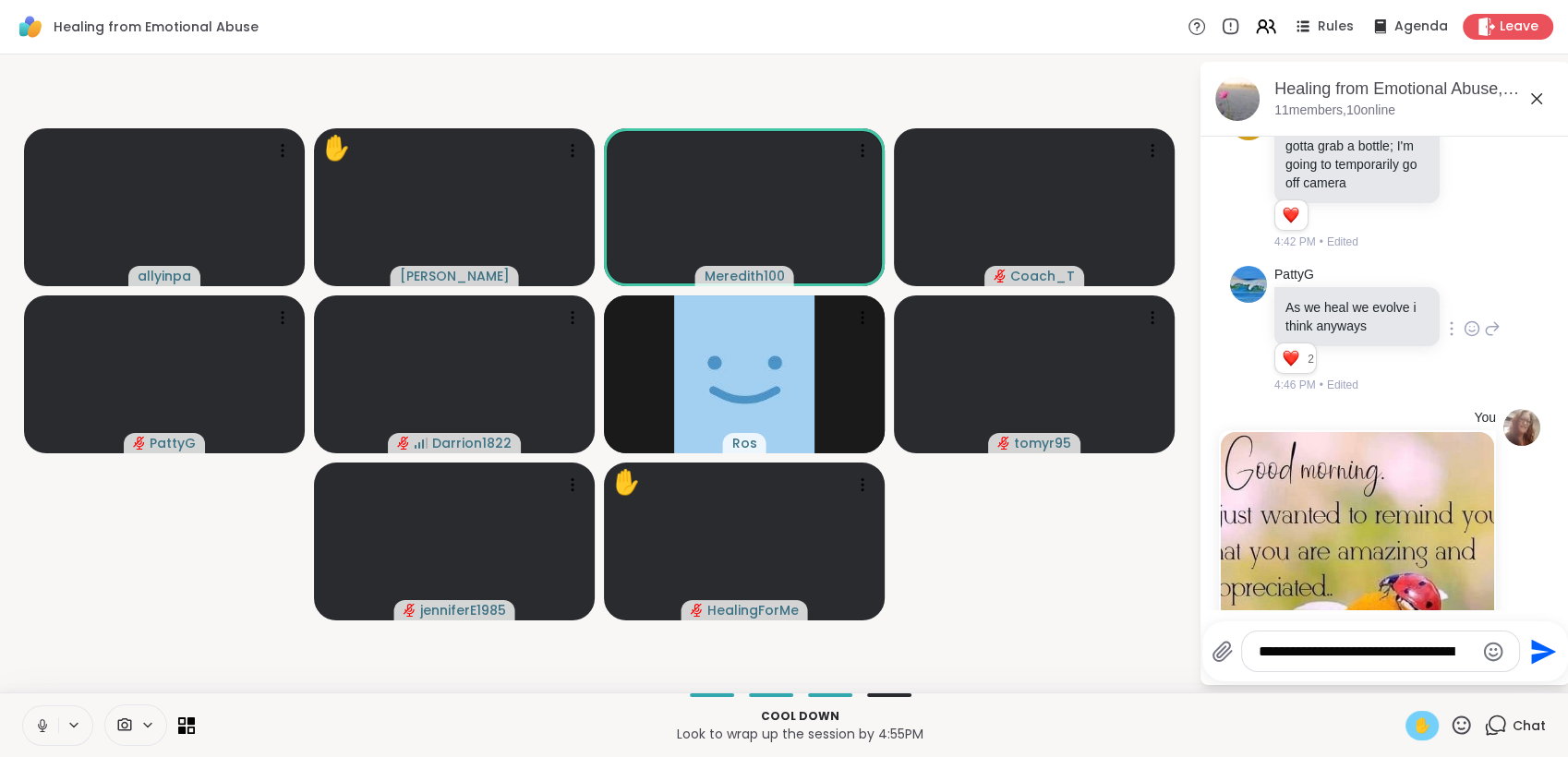
scroll to position [1819, 0]
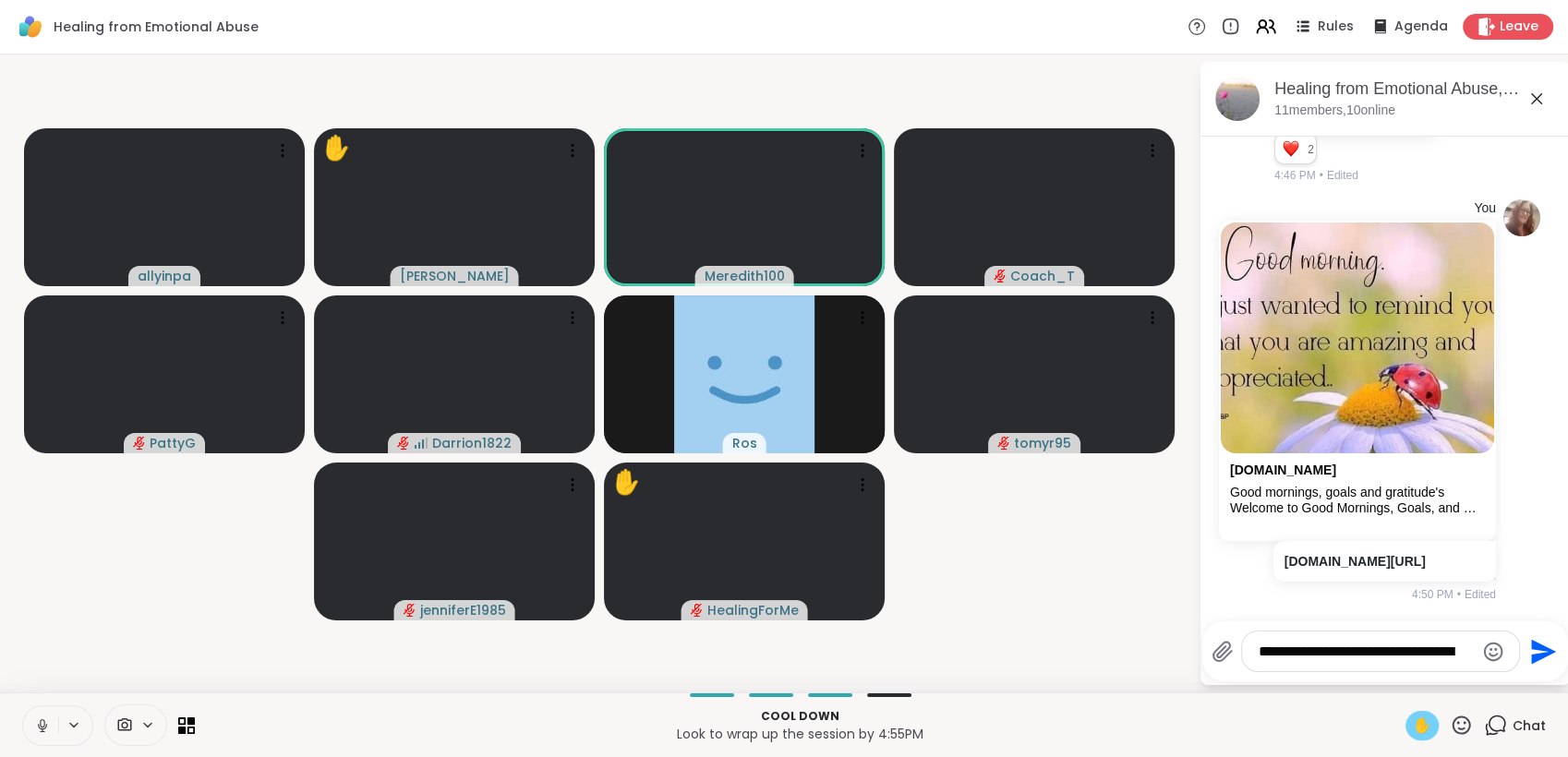
click at [37, 711] on button at bounding box center [41, 726] width 35 height 39
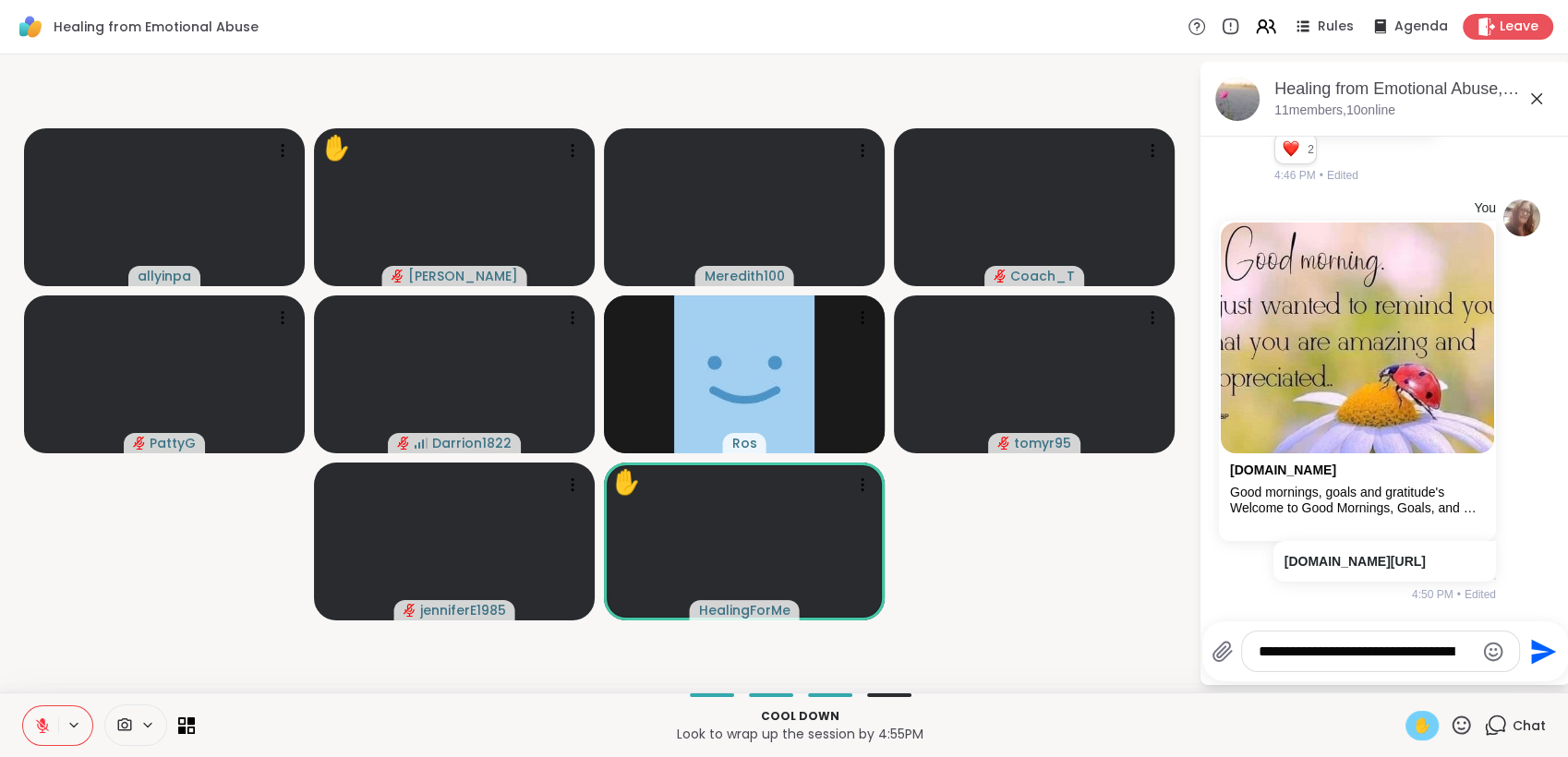
click at [1449, 725] on icon at bounding box center [1461, 725] width 23 height 23
click at [1479, 682] on span "🌟" at bounding box center [1488, 676] width 19 height 22
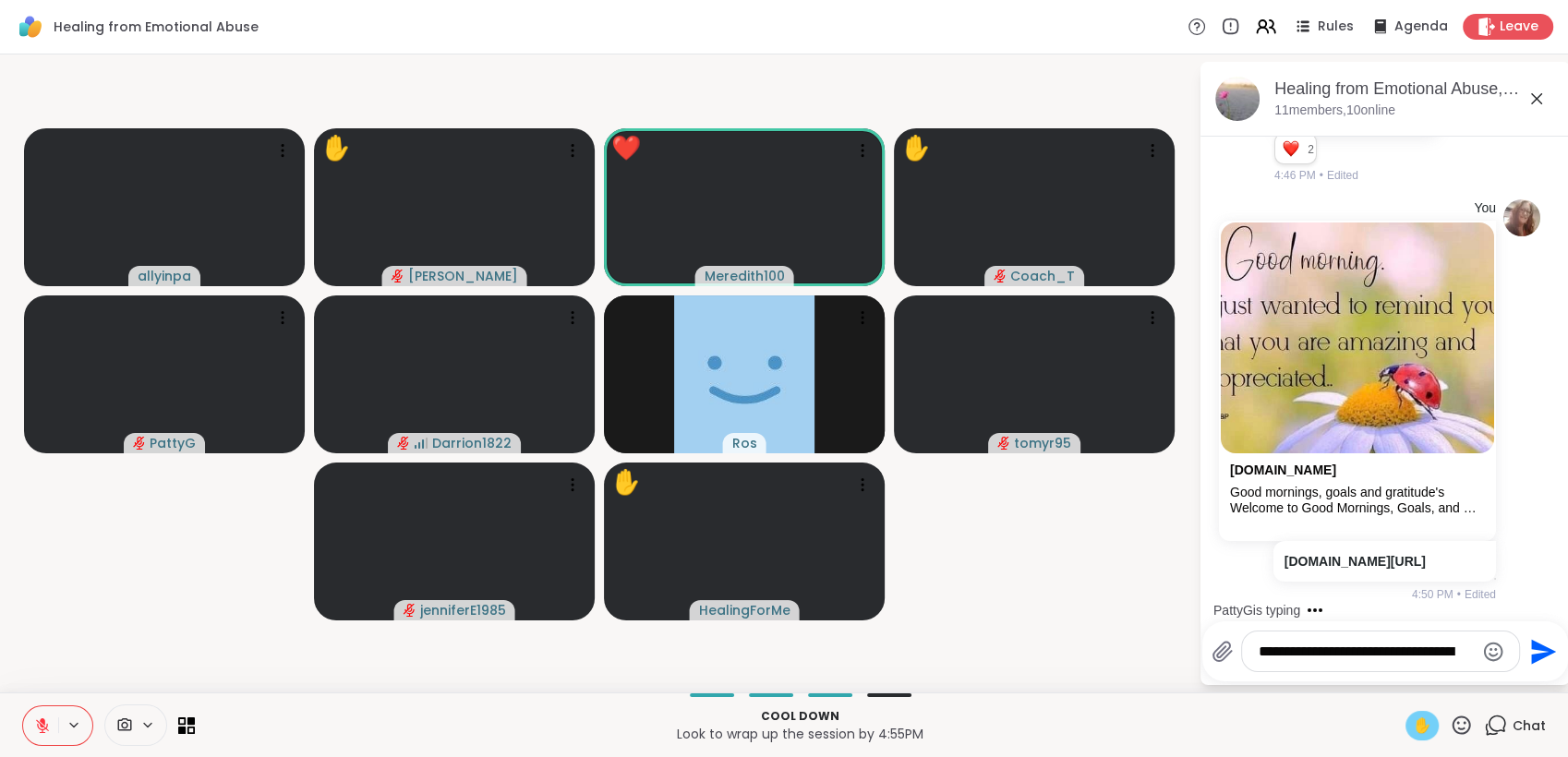
click at [40, 737] on button at bounding box center [41, 726] width 35 height 39
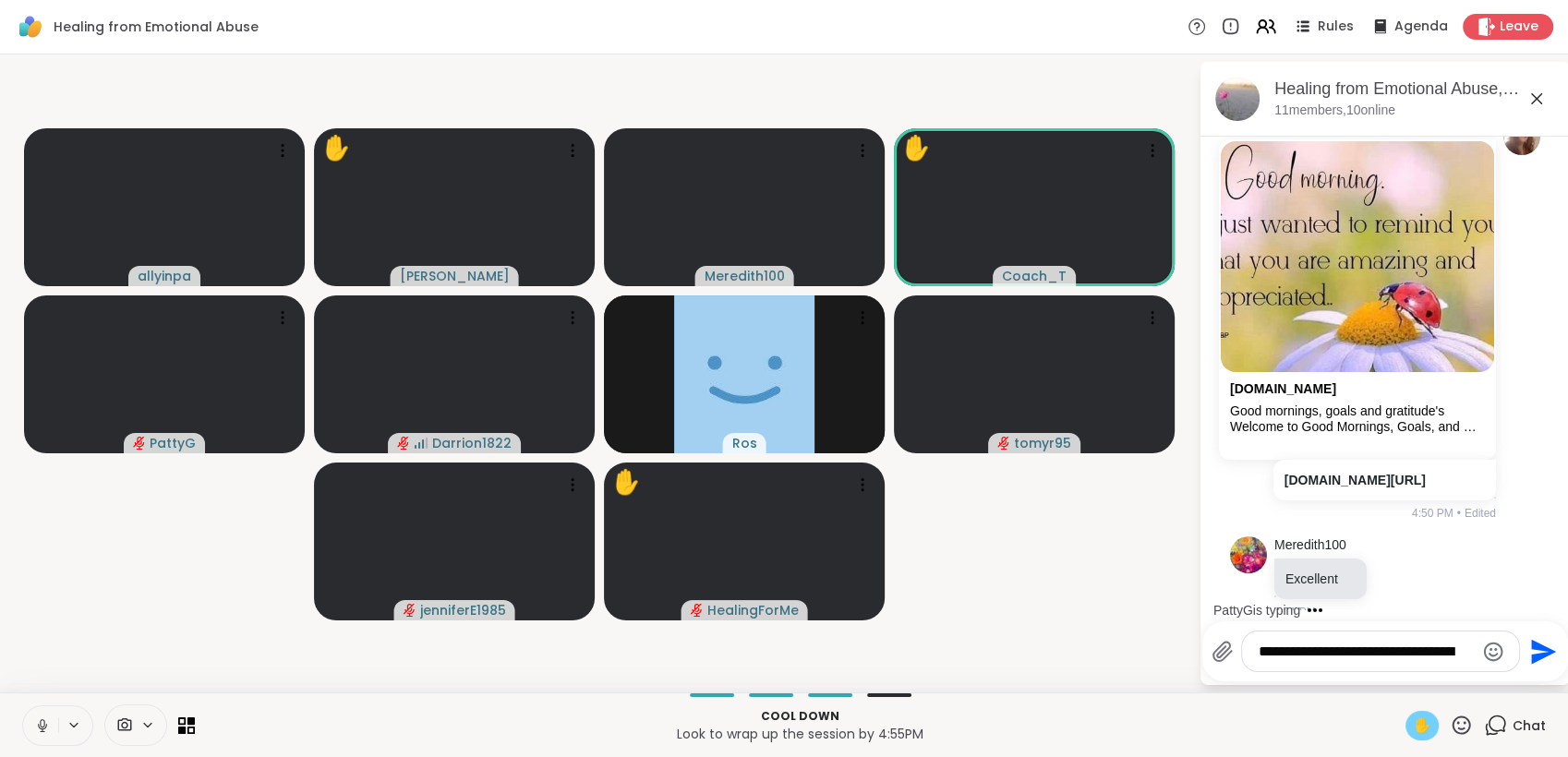
scroll to position [1918, 0]
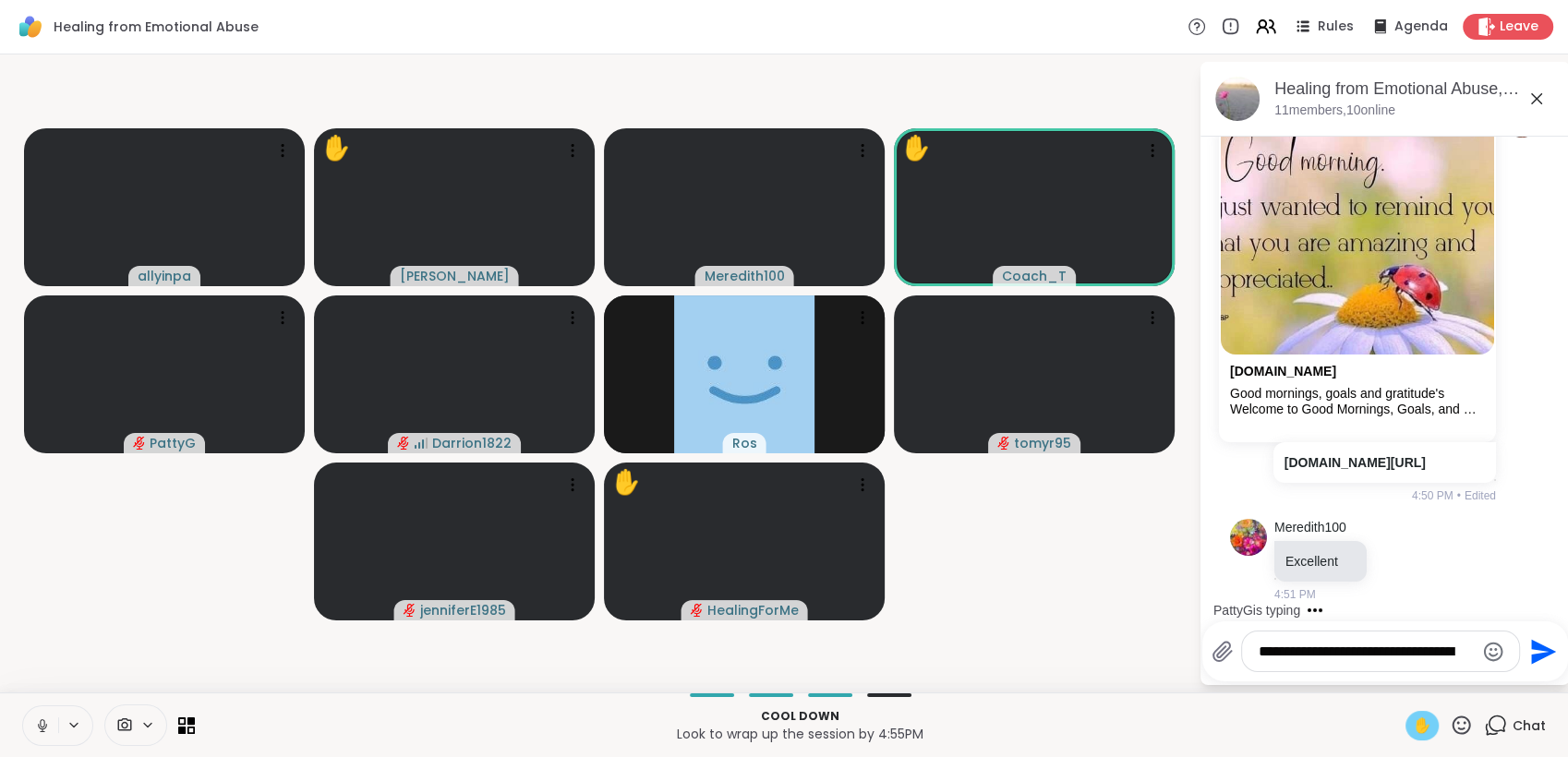
click at [1304, 646] on textarea "**********" at bounding box center [1365, 651] width 215 height 19
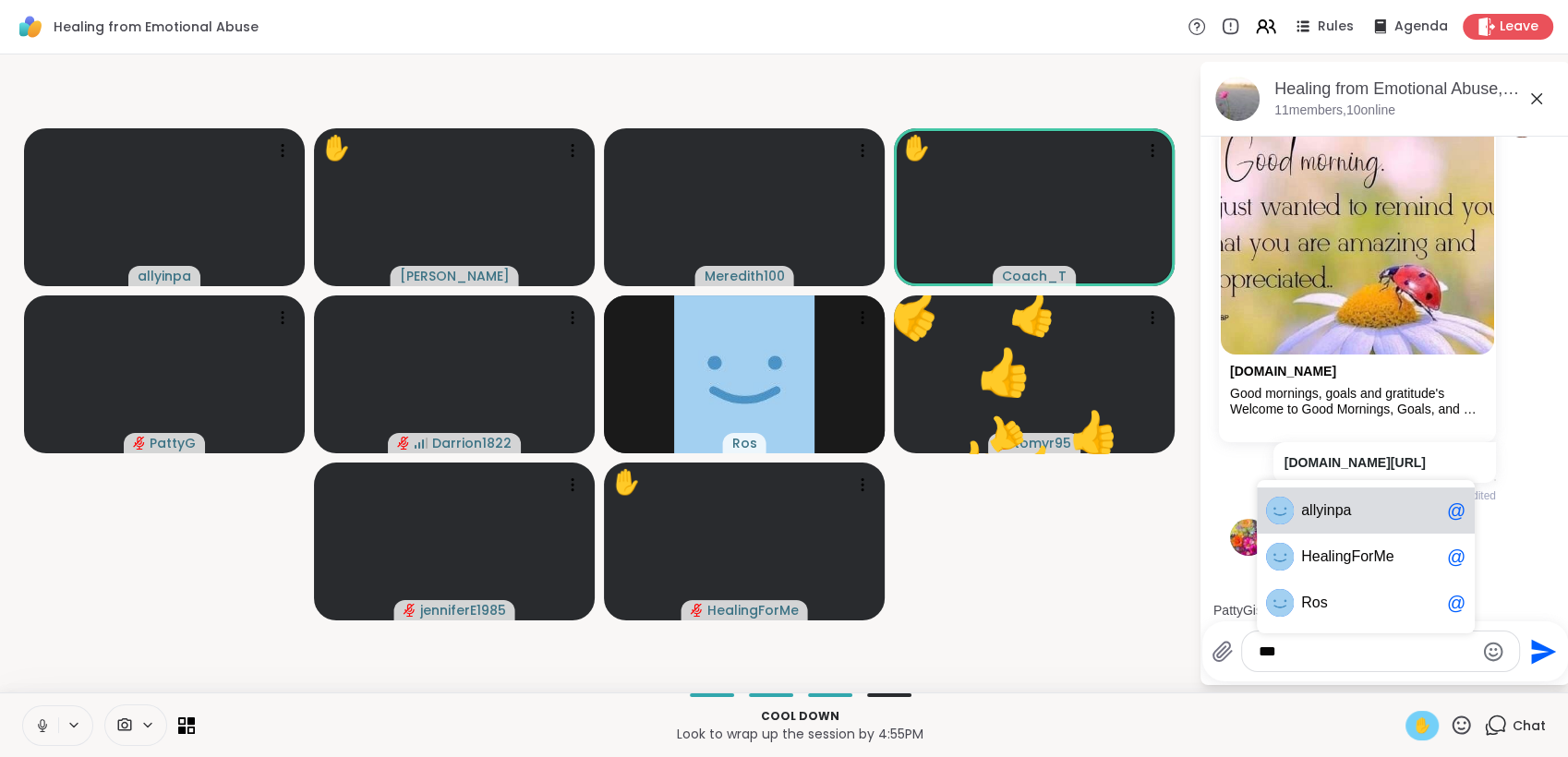
click at [1342, 533] on div "al lyinpa @" at bounding box center [1365, 510] width 218 height 46
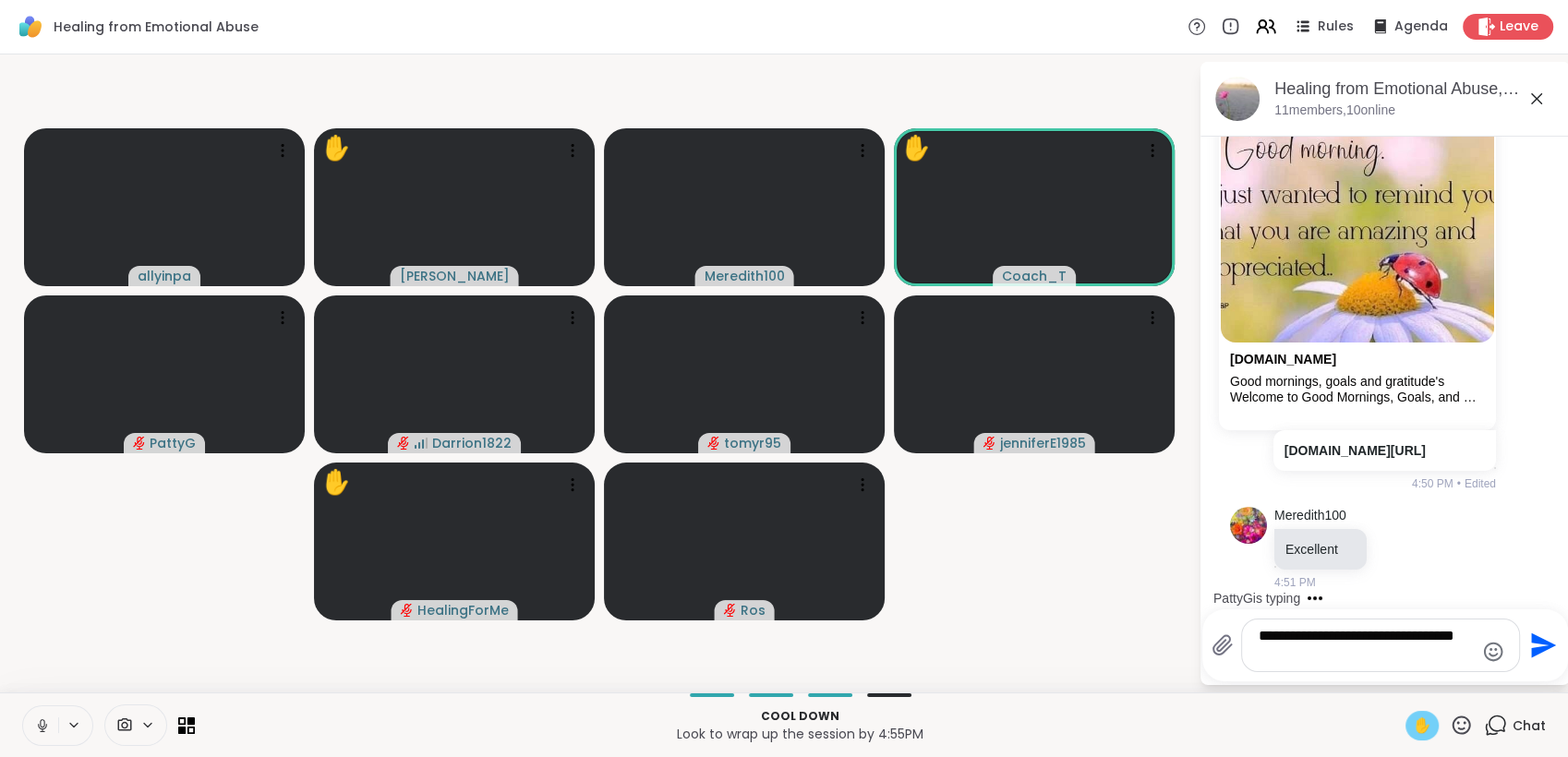
scroll to position [0, 0]
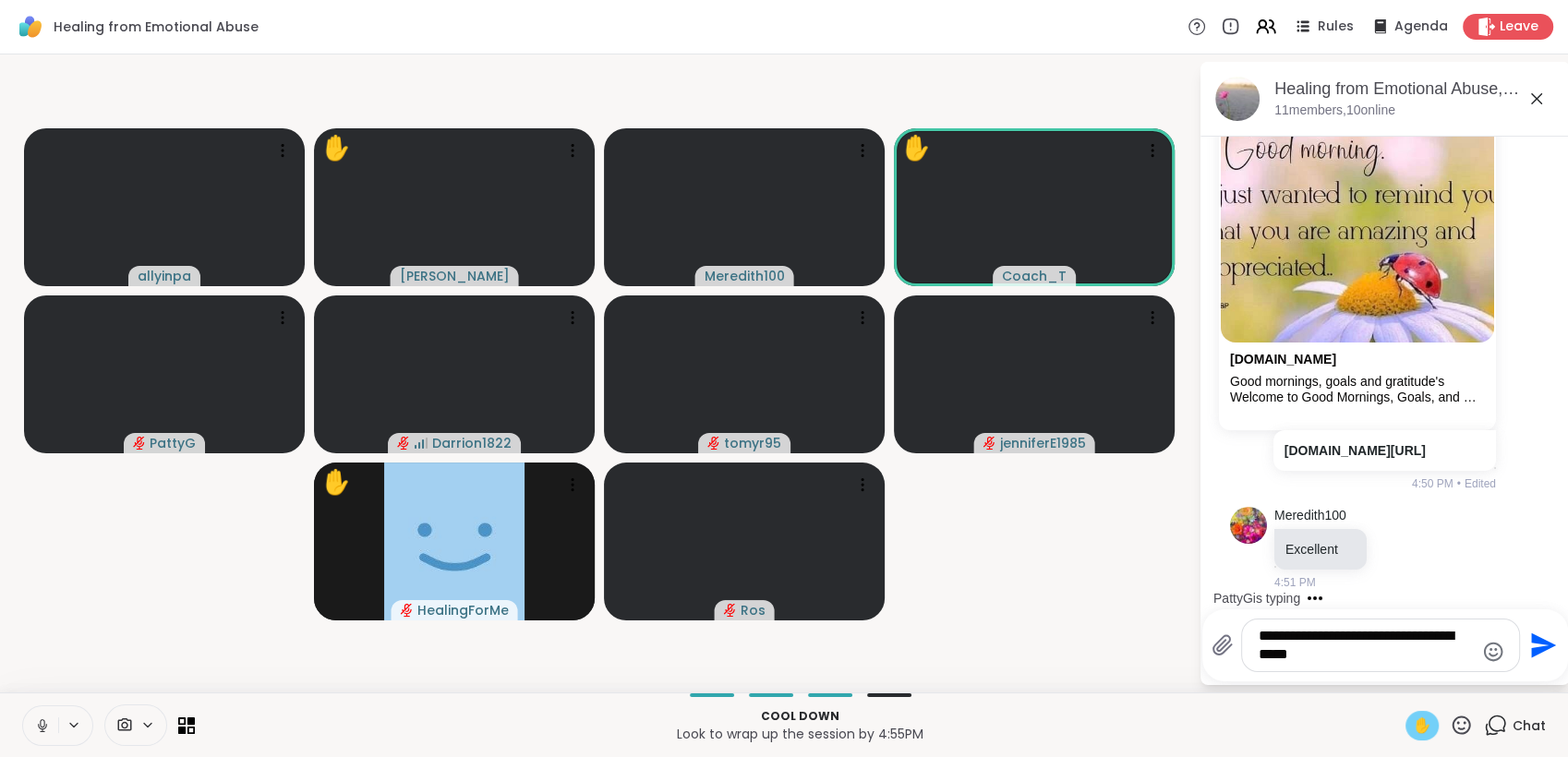
type textarea "**********"
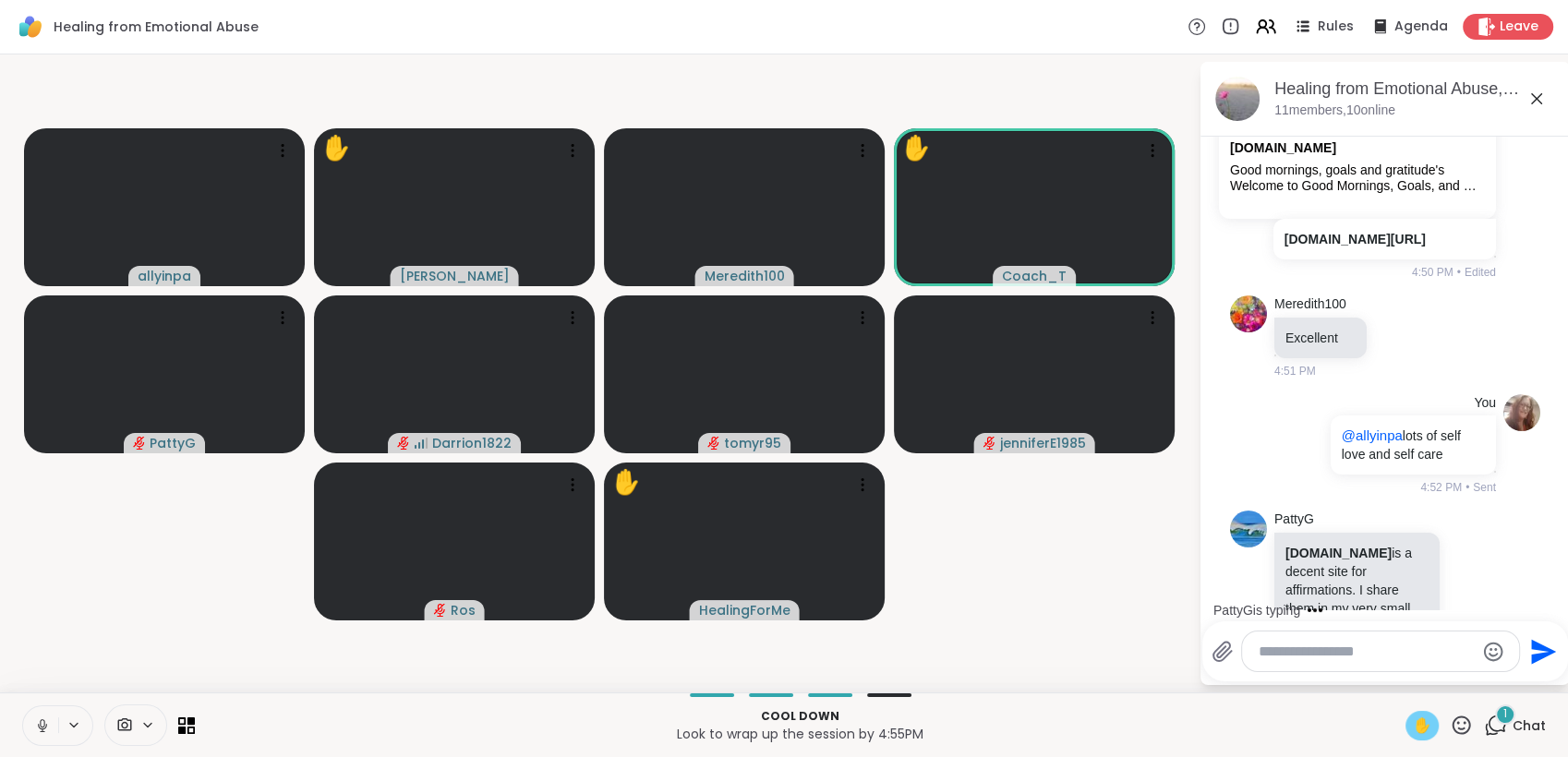
scroll to position [2208, 0]
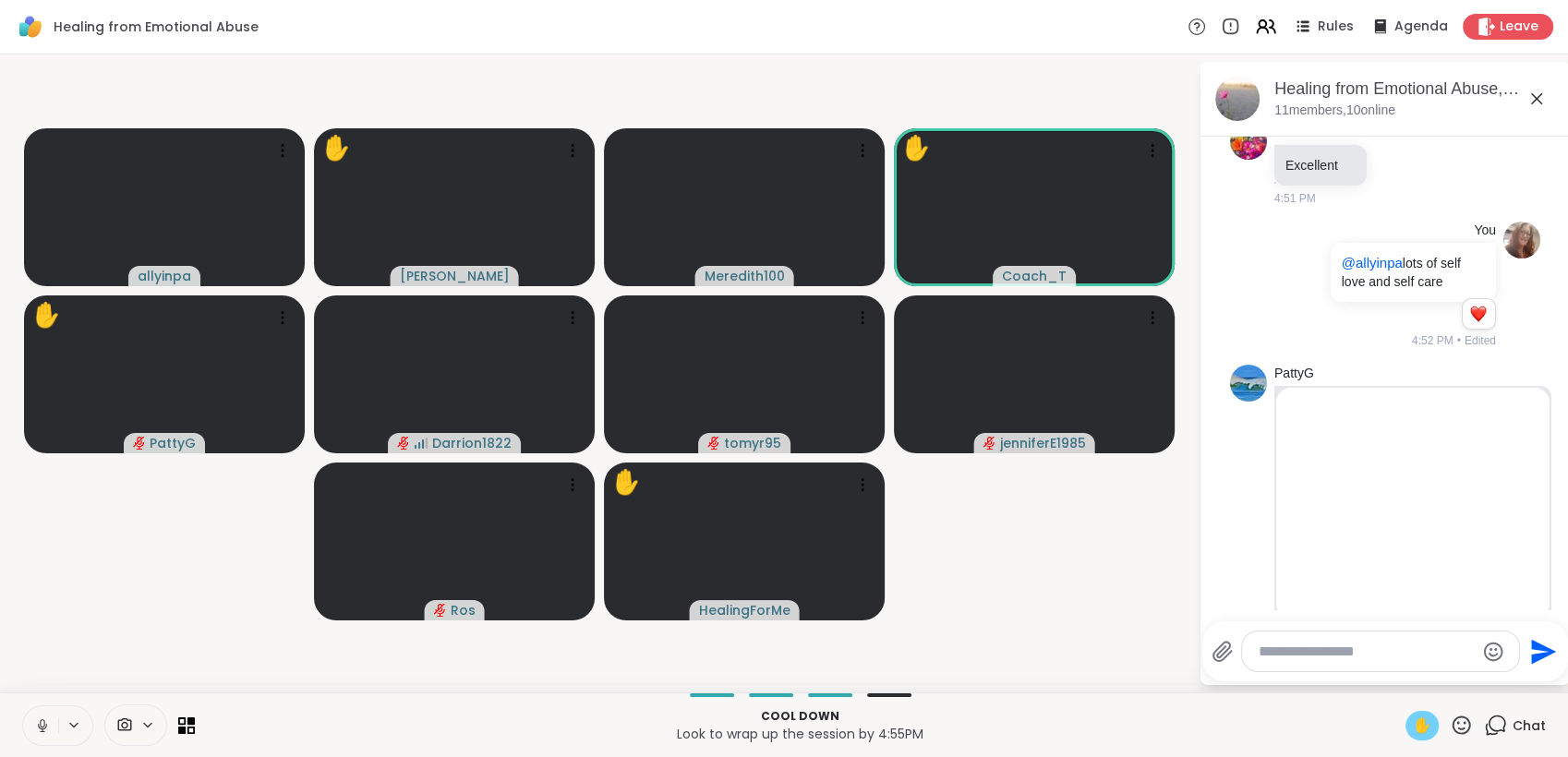
click at [1449, 728] on icon at bounding box center [1461, 725] width 23 height 23
click at [1479, 676] on span "🌟" at bounding box center [1488, 676] width 19 height 22
click at [1452, 729] on icon at bounding box center [1461, 724] width 19 height 19
click at [1438, 673] on span "👍" at bounding box center [1447, 676] width 19 height 22
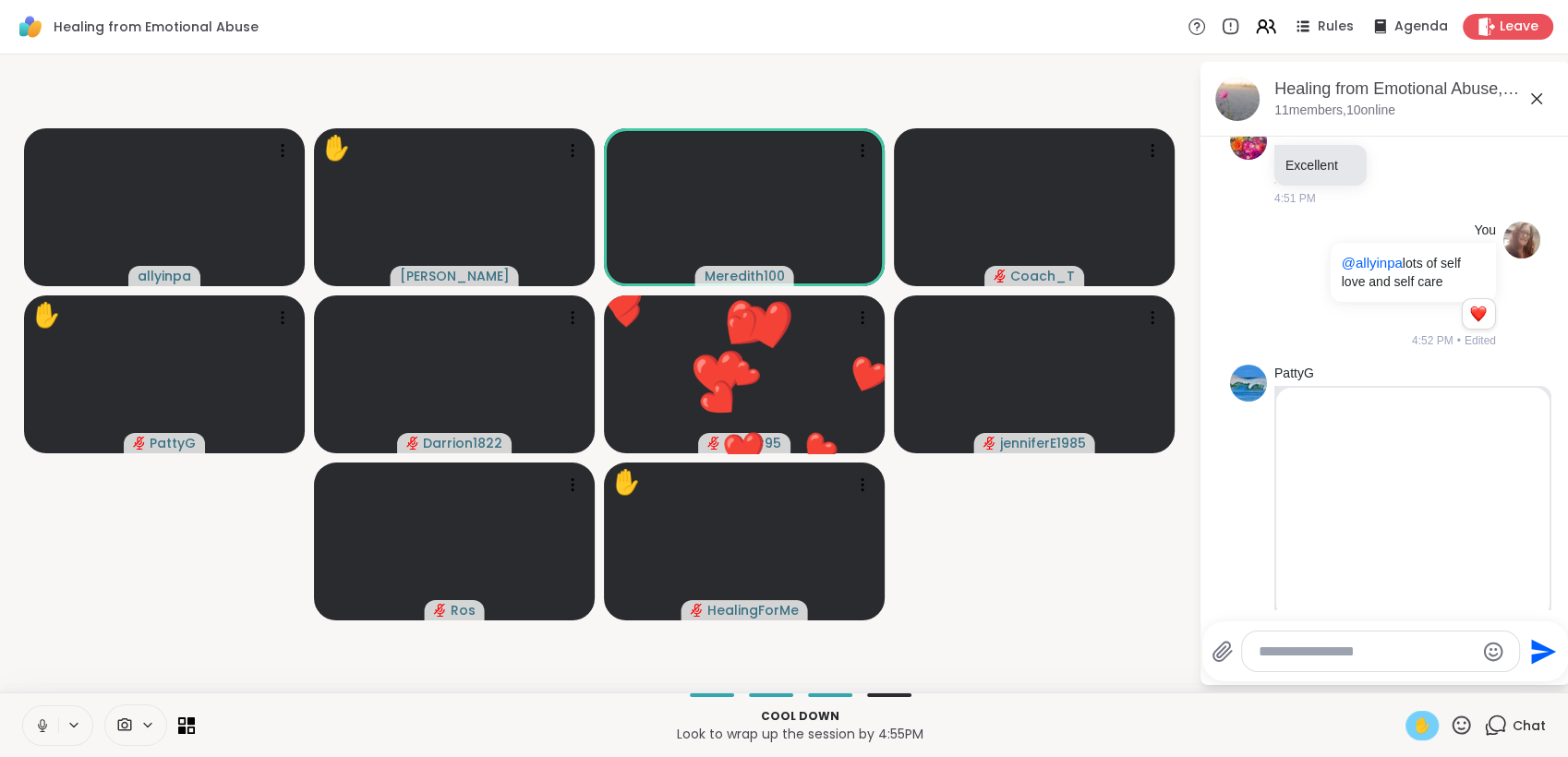
scroll to position [2534, 0]
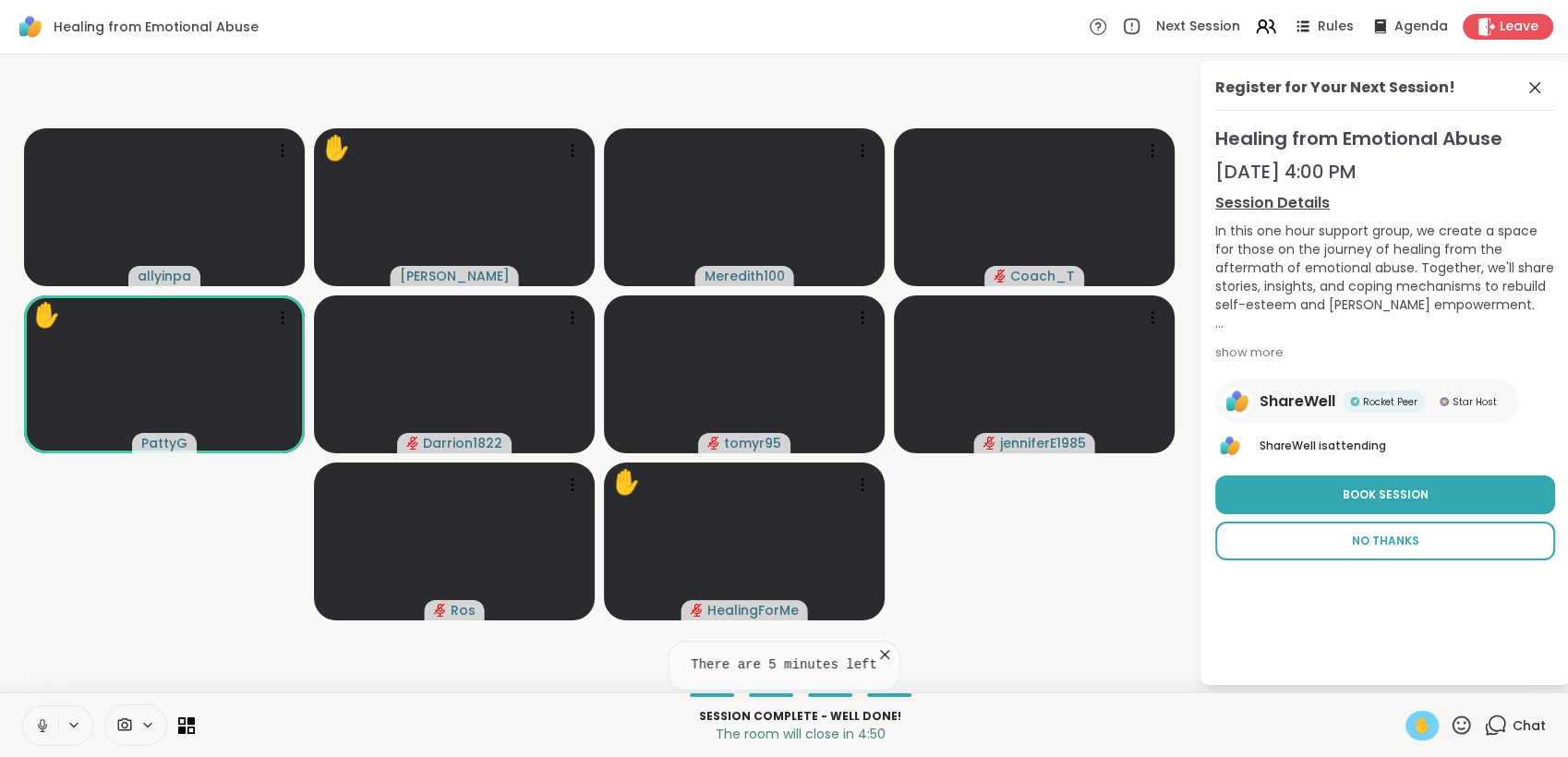
click at [1415, 543] on span "No Thanks" at bounding box center [1385, 541] width 67 height 17
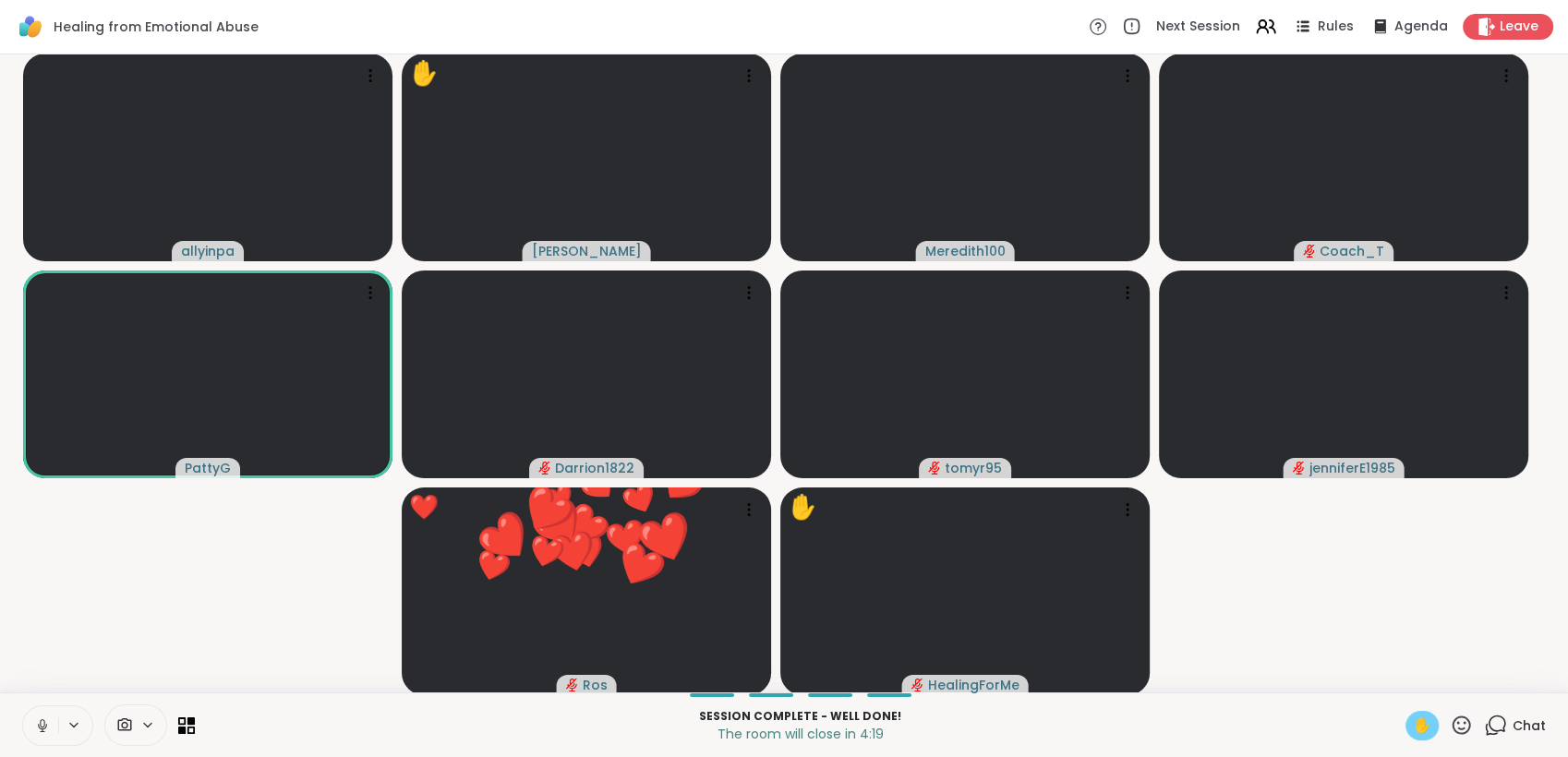
click at [1449, 722] on icon at bounding box center [1461, 725] width 23 height 23
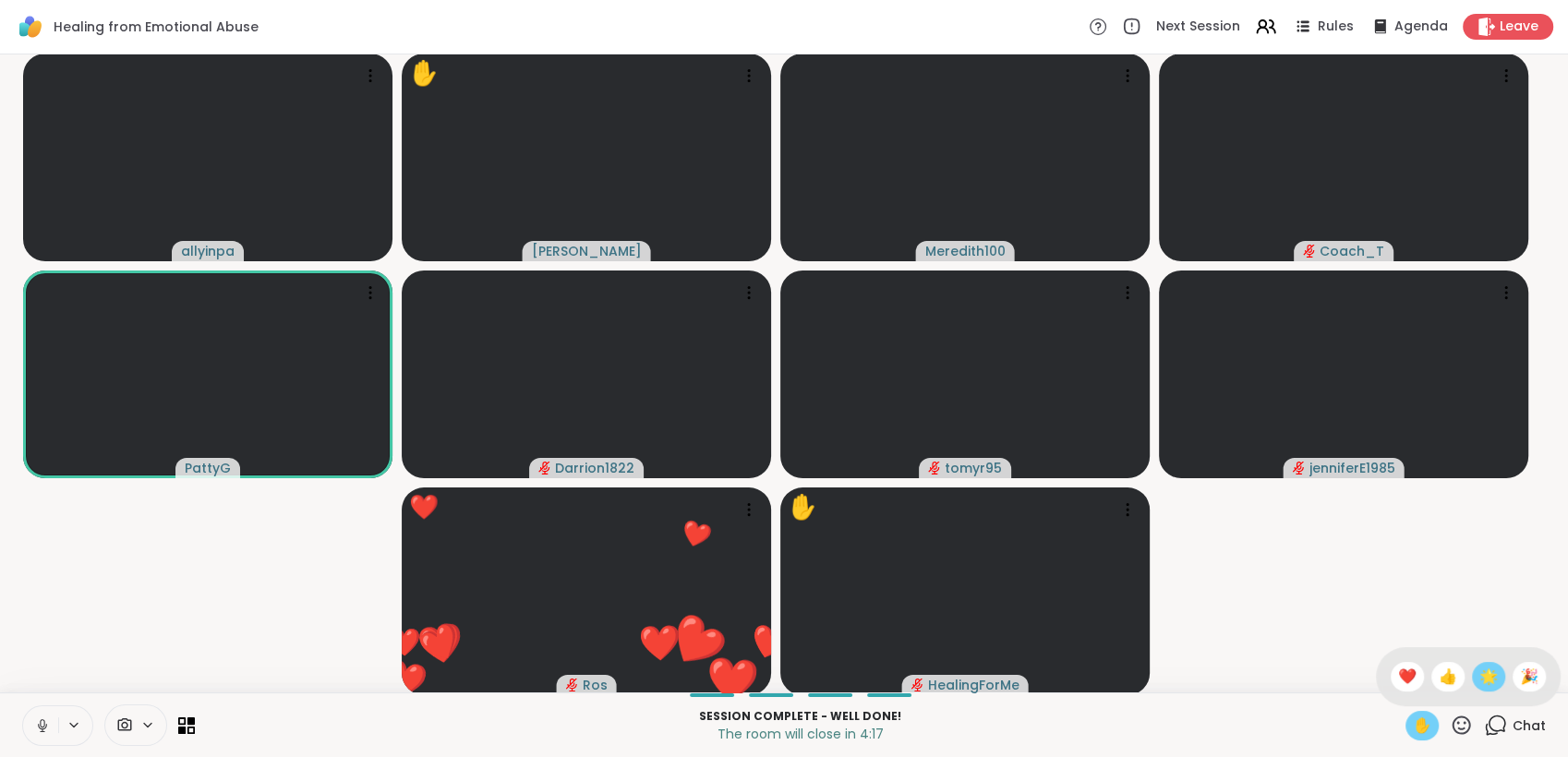
click at [1479, 672] on span "🌟" at bounding box center [1488, 676] width 19 height 22
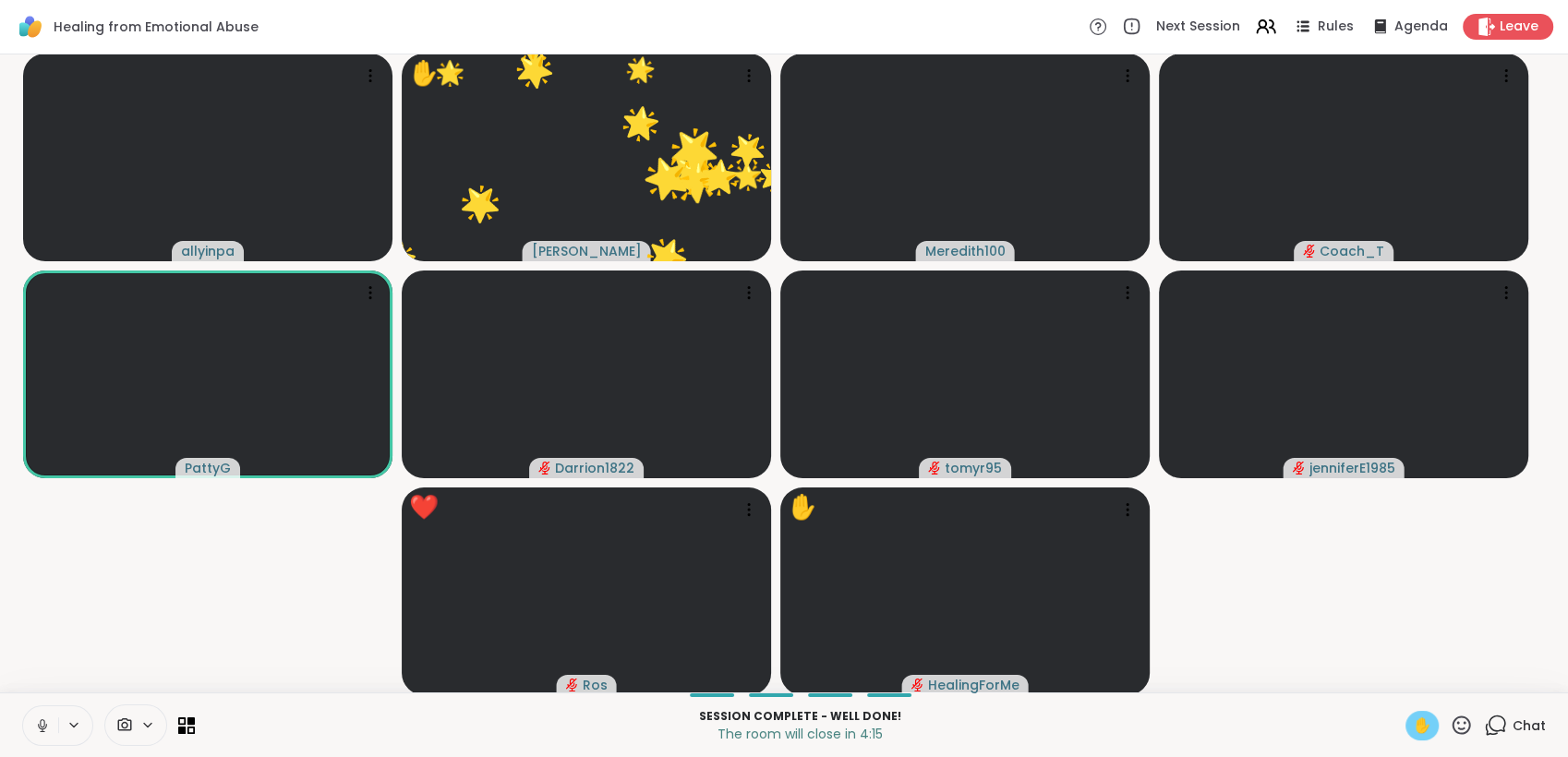
click at [1452, 724] on icon at bounding box center [1461, 724] width 19 height 19
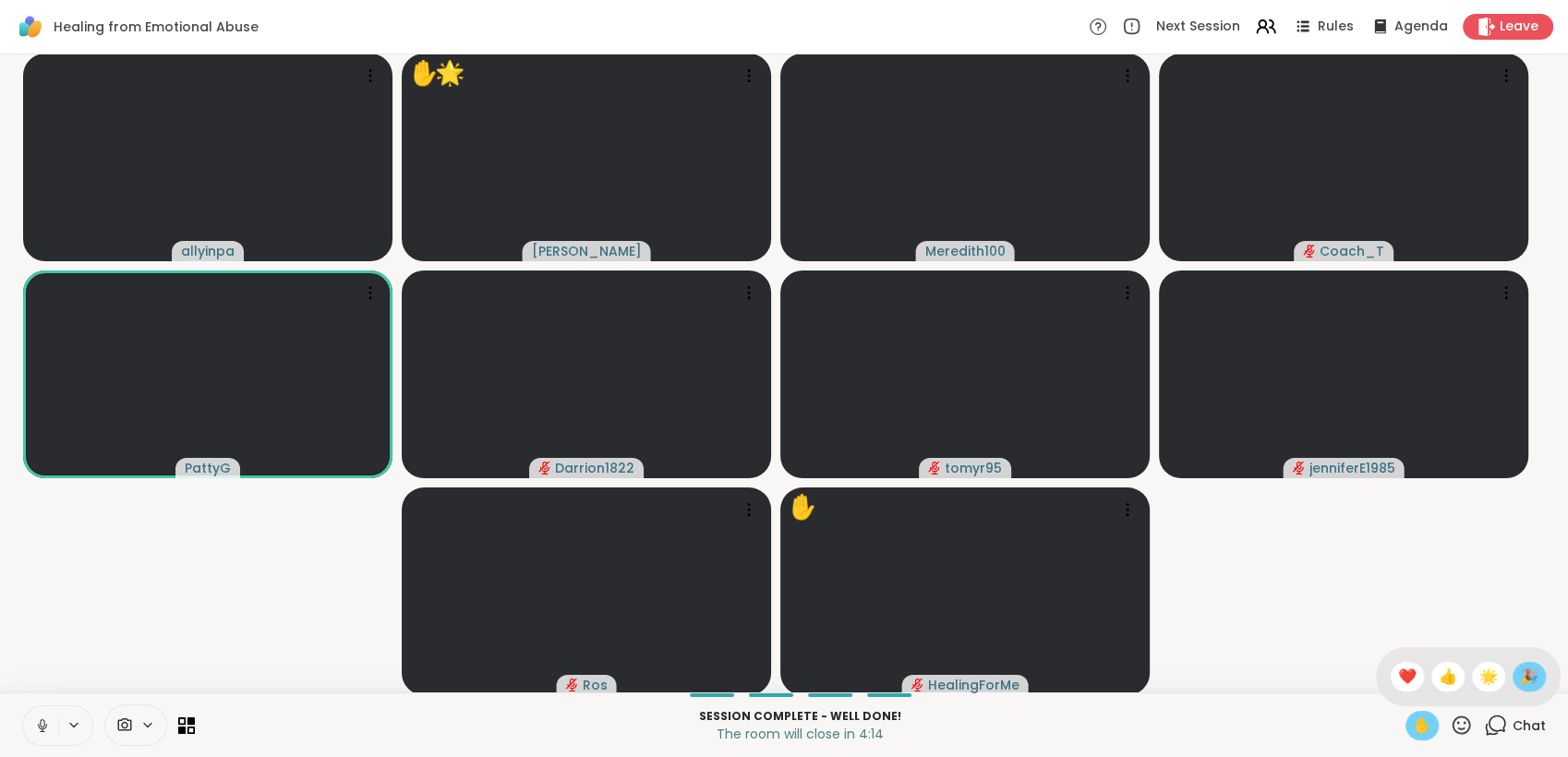
click at [1519, 673] on span "🎉" at bounding box center [1528, 676] width 19 height 22
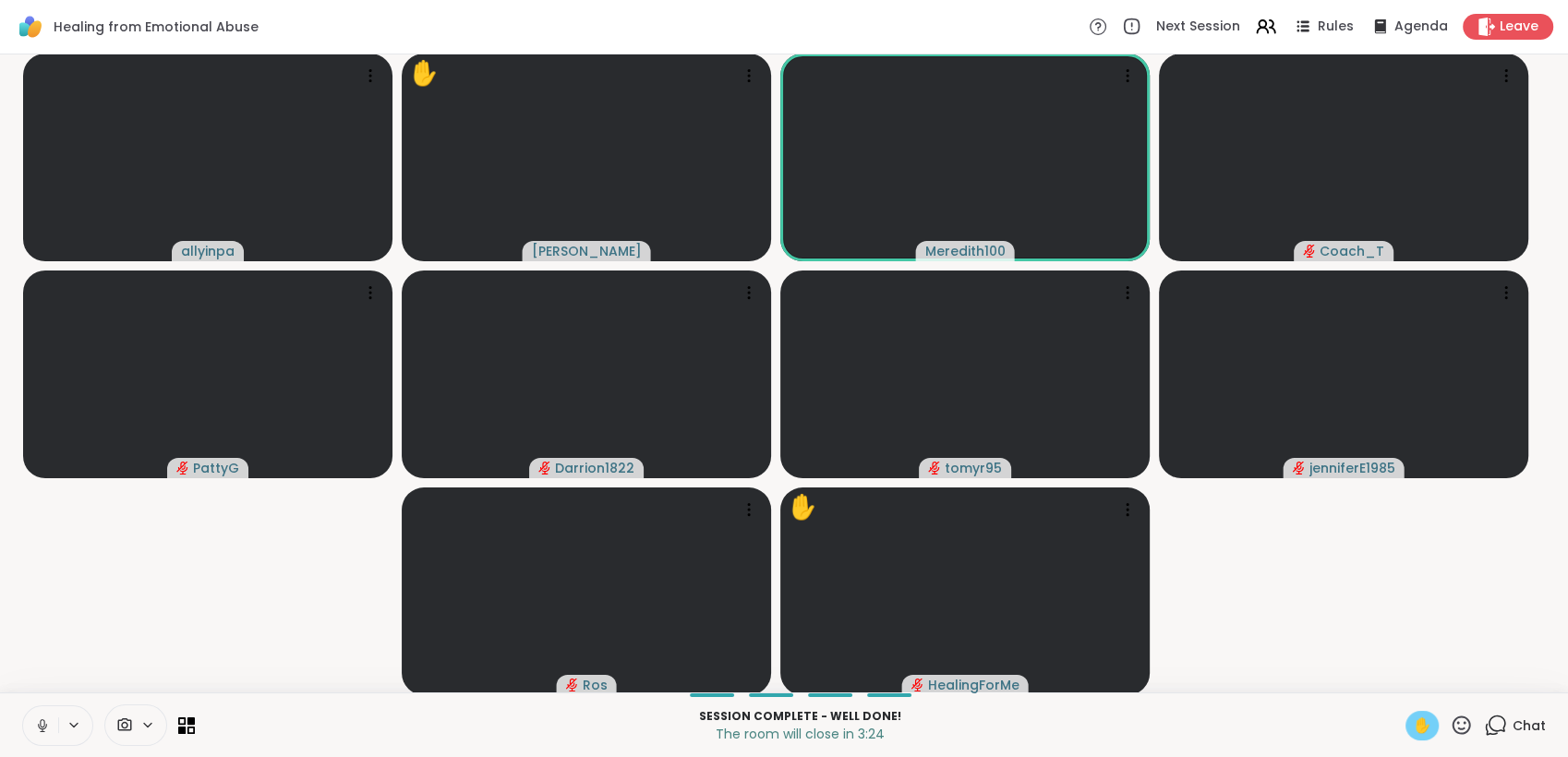
click at [1408, 712] on div "✋" at bounding box center [1422, 726] width 33 height 29
click at [1512, 733] on span "Chat" at bounding box center [1529, 725] width 33 height 19
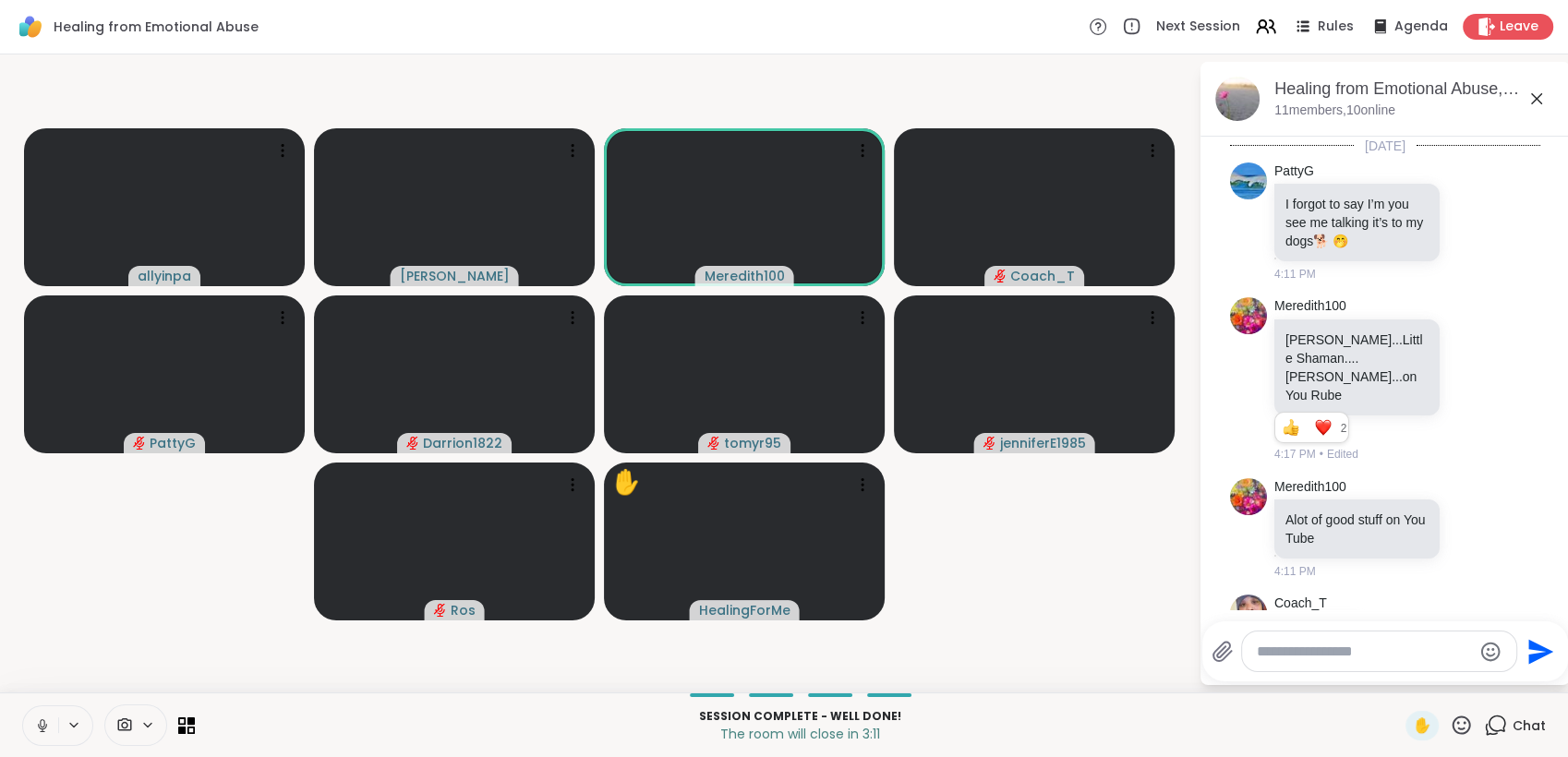
scroll to position [2535, 0]
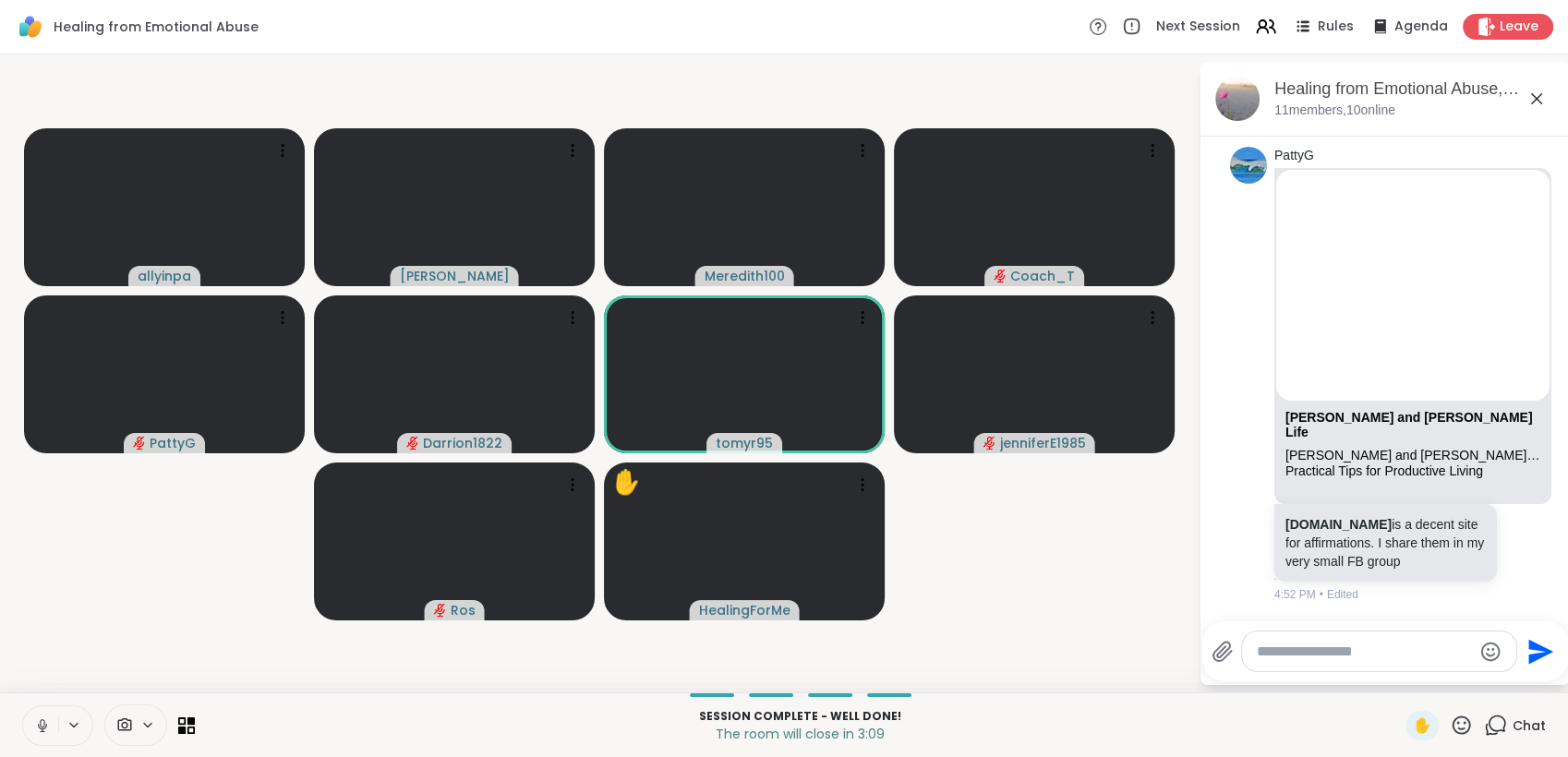
click at [1312, 659] on textarea "Type your message" at bounding box center [1363, 651] width 215 height 19
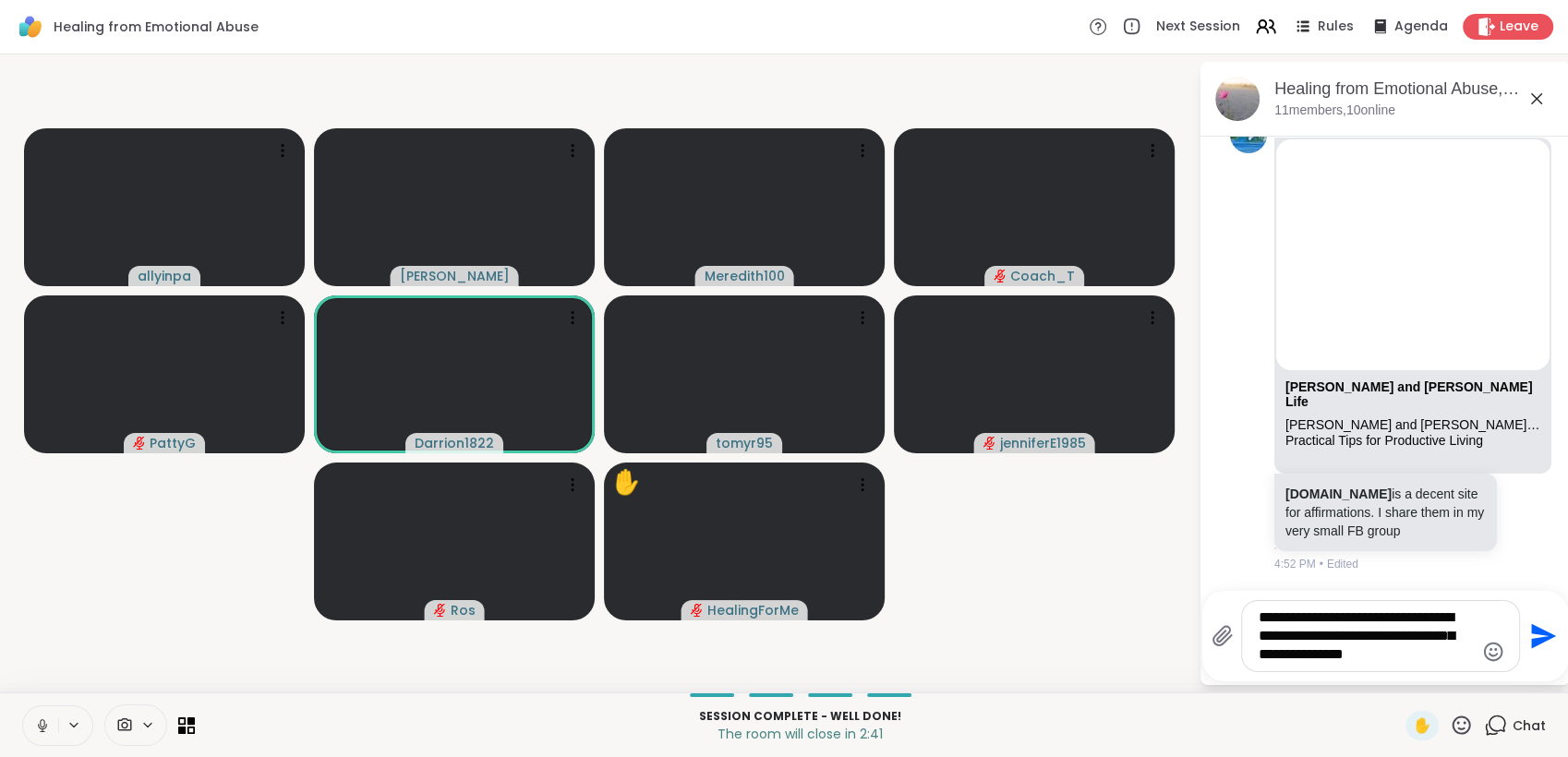
scroll to position [0, 0]
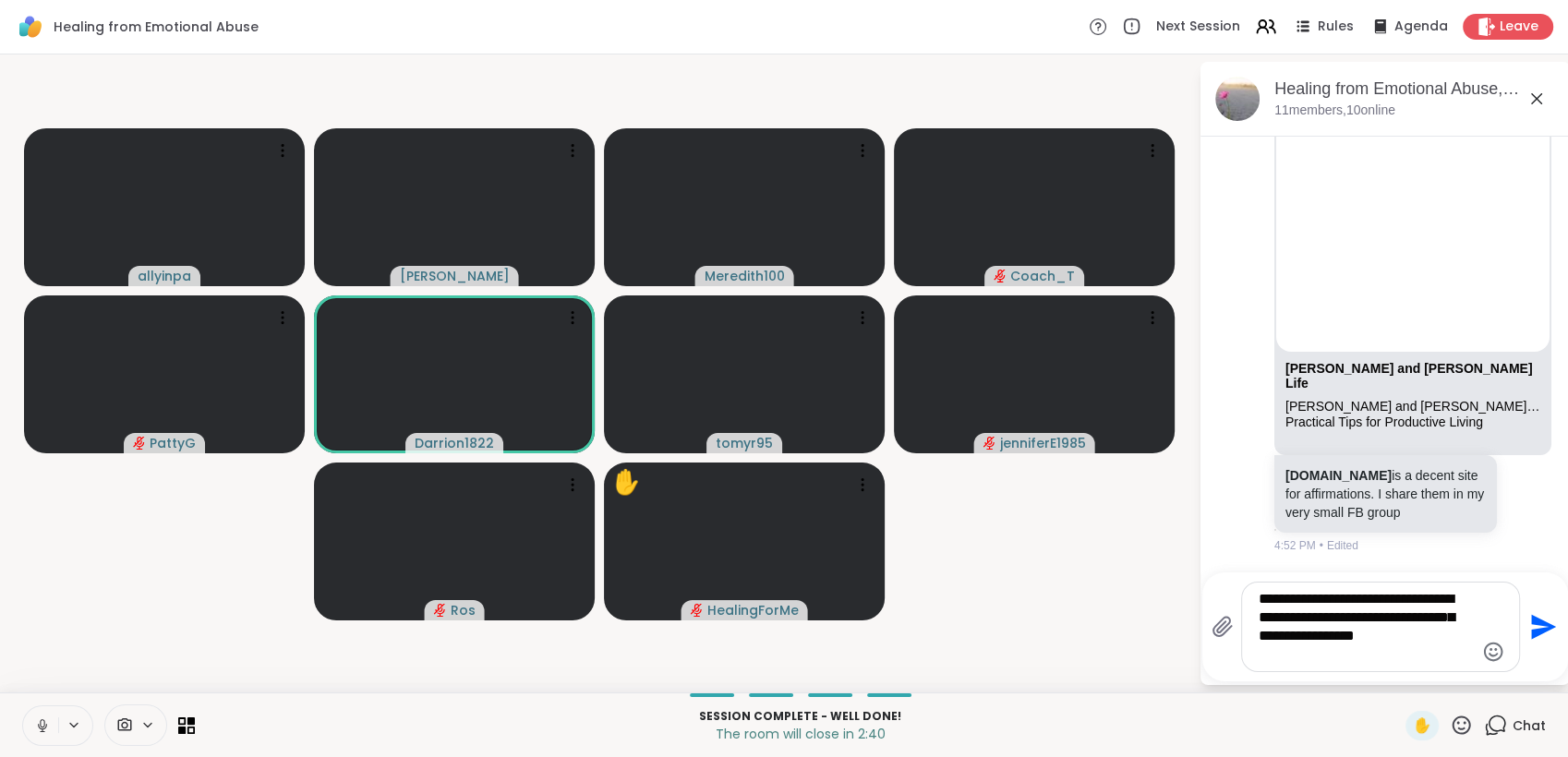
type textarea "**********"
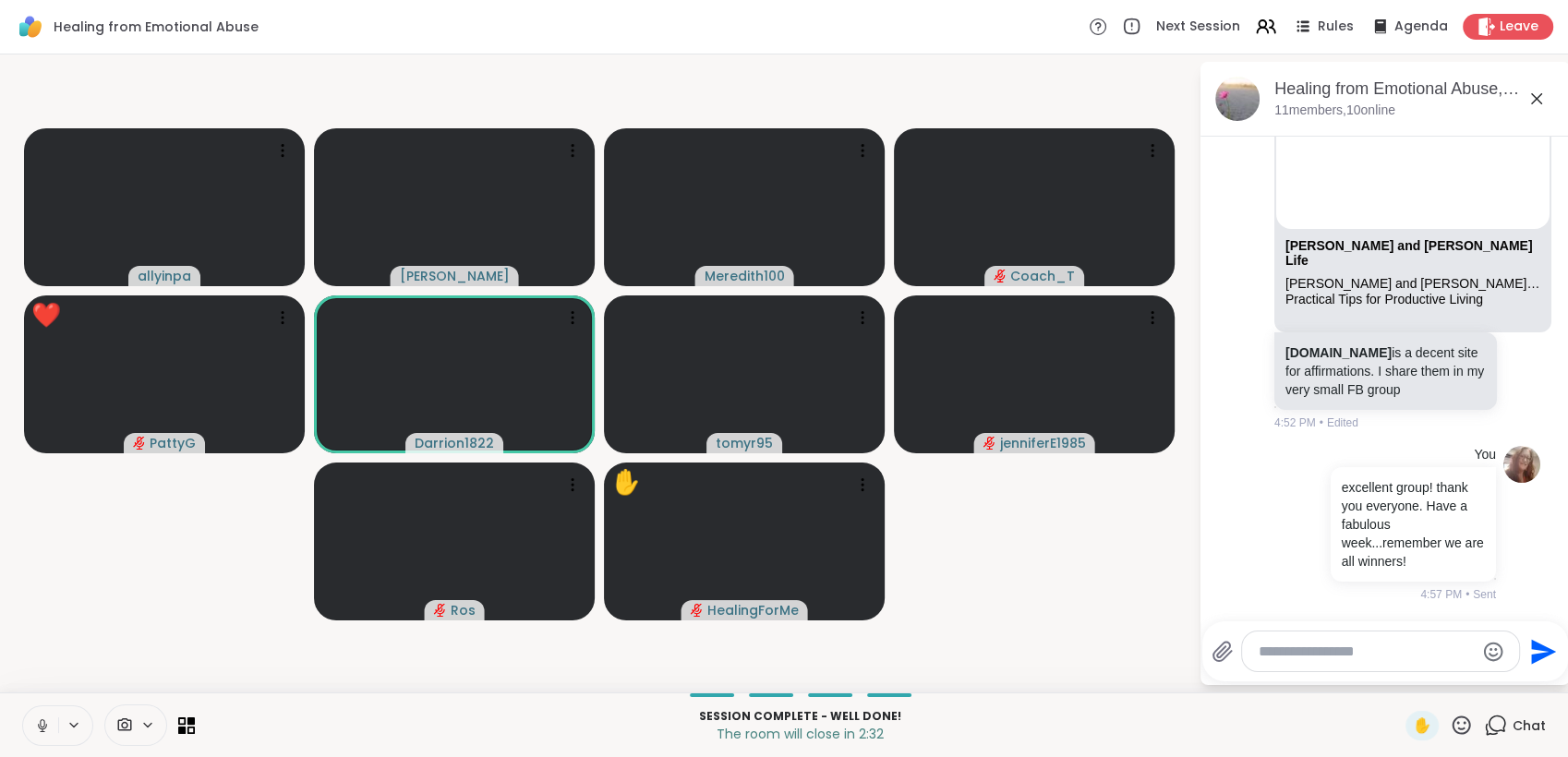
scroll to position [2733, 0]
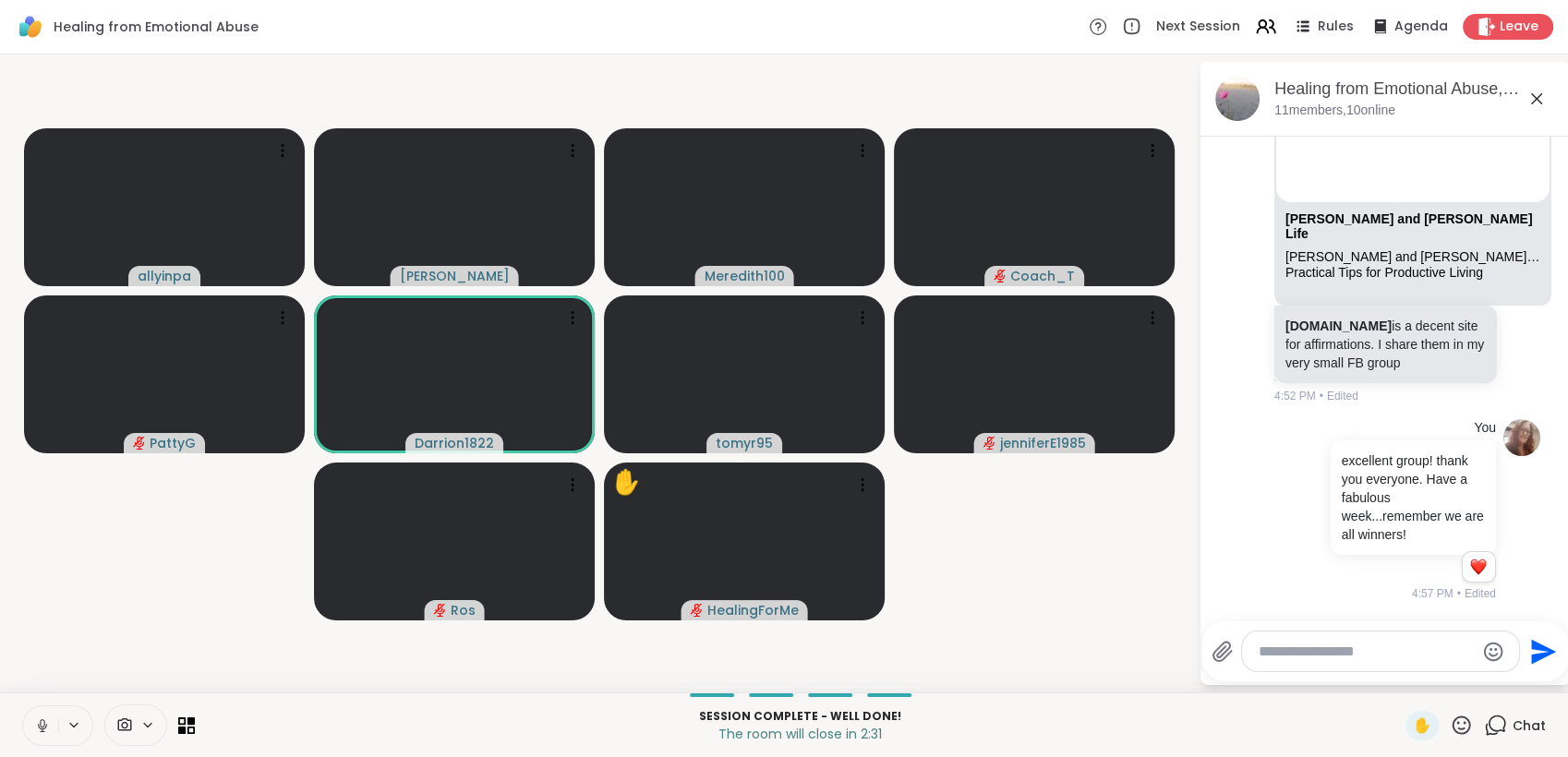
click at [39, 723] on icon at bounding box center [42, 725] width 17 height 17
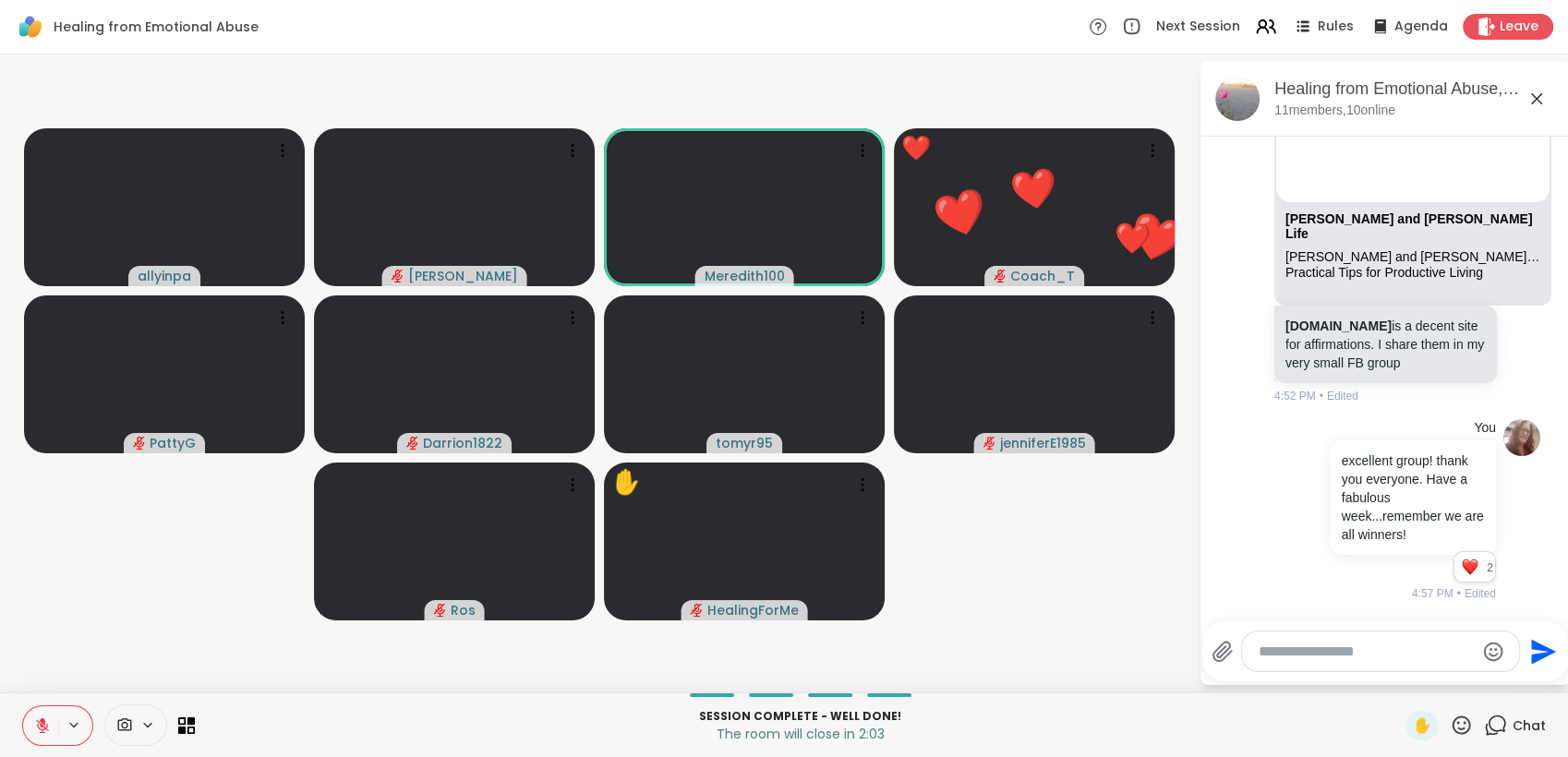
click at [1449, 726] on icon at bounding box center [1461, 725] width 23 height 23
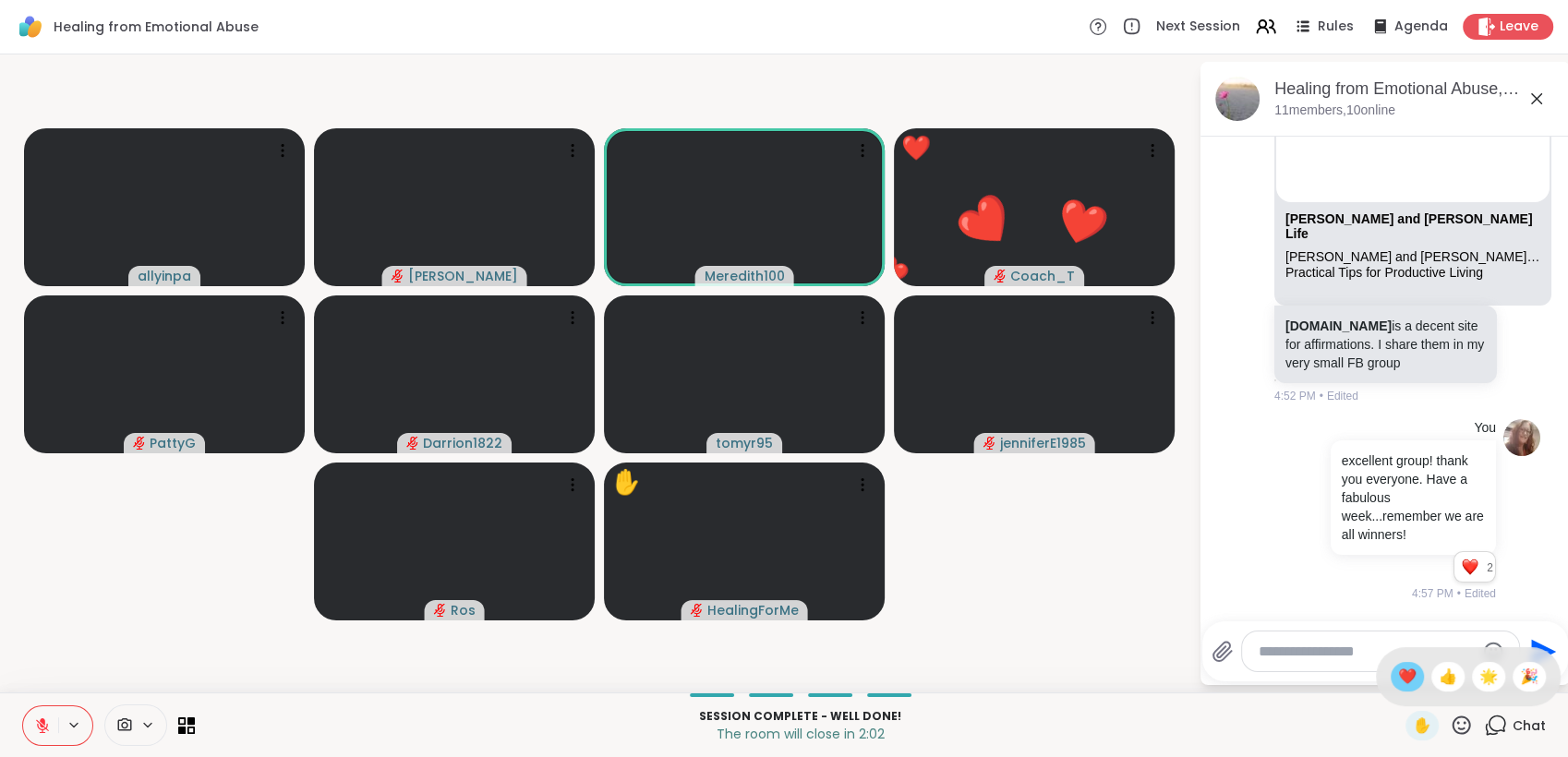
click at [1397, 677] on span "❤️" at bounding box center [1406, 676] width 19 height 22
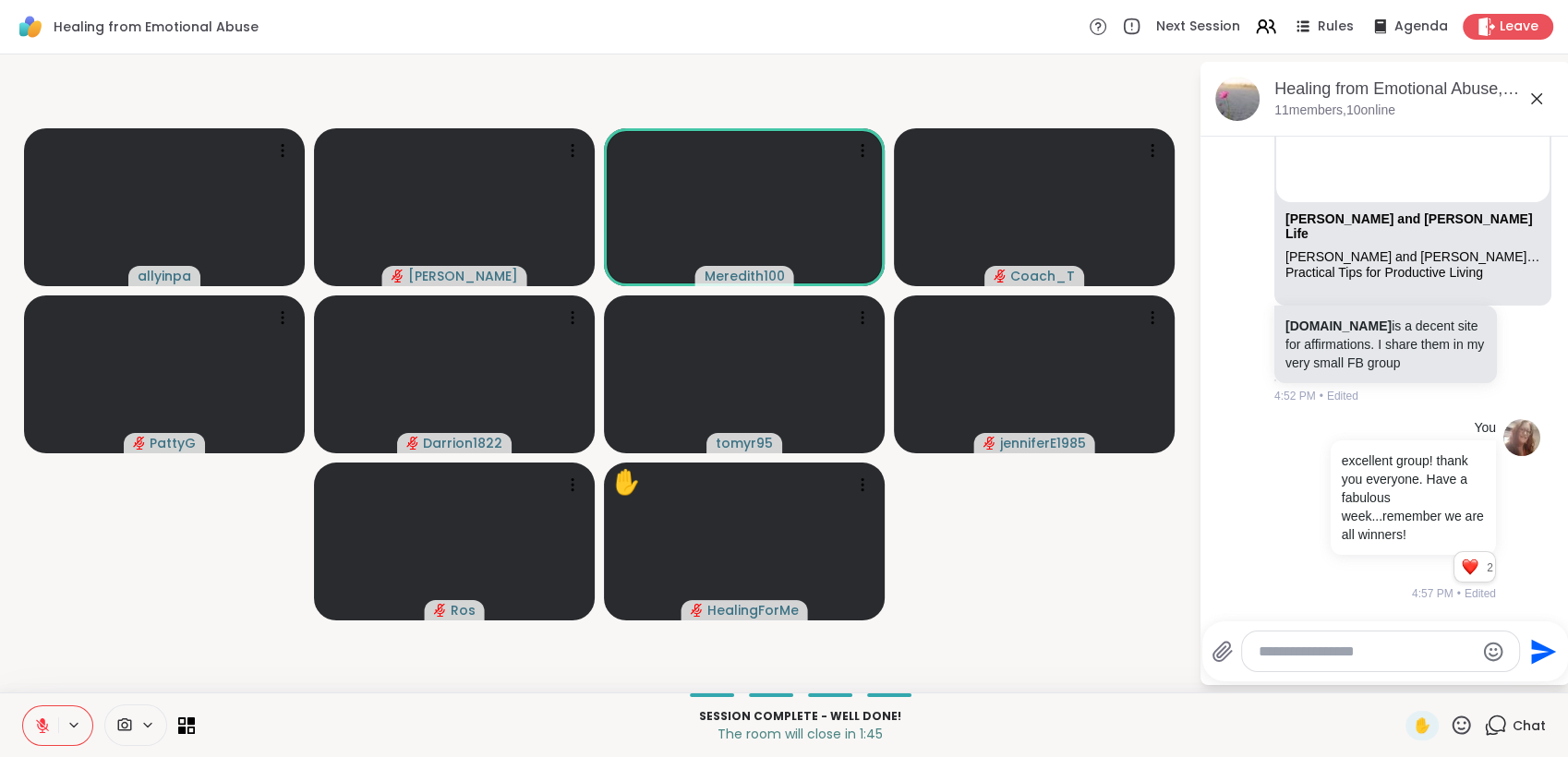
scroll to position [2760, 0]
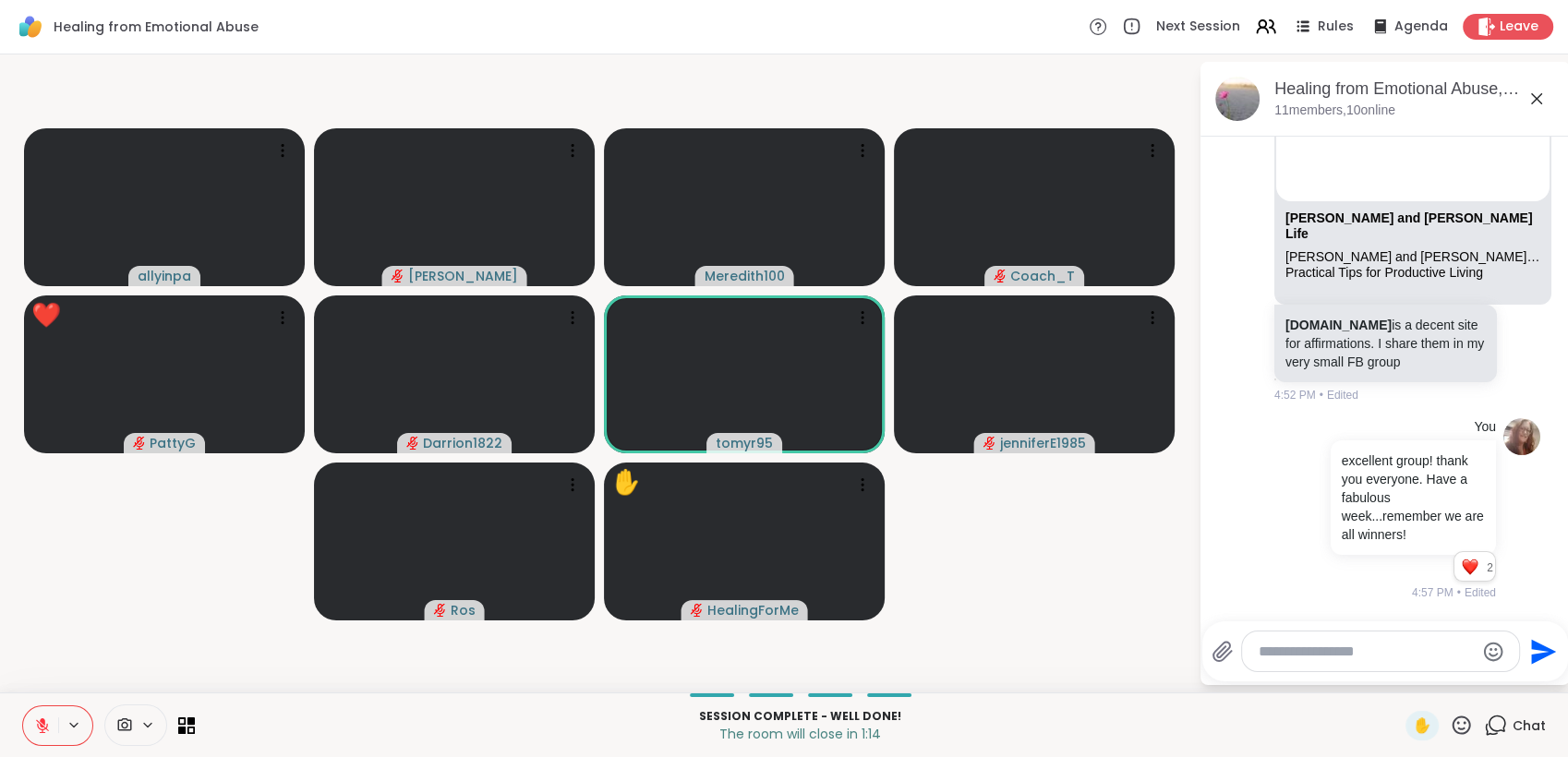
click at [1449, 727] on icon at bounding box center [1461, 725] width 23 height 23
click at [1479, 673] on span "🌟" at bounding box center [1488, 676] width 19 height 22
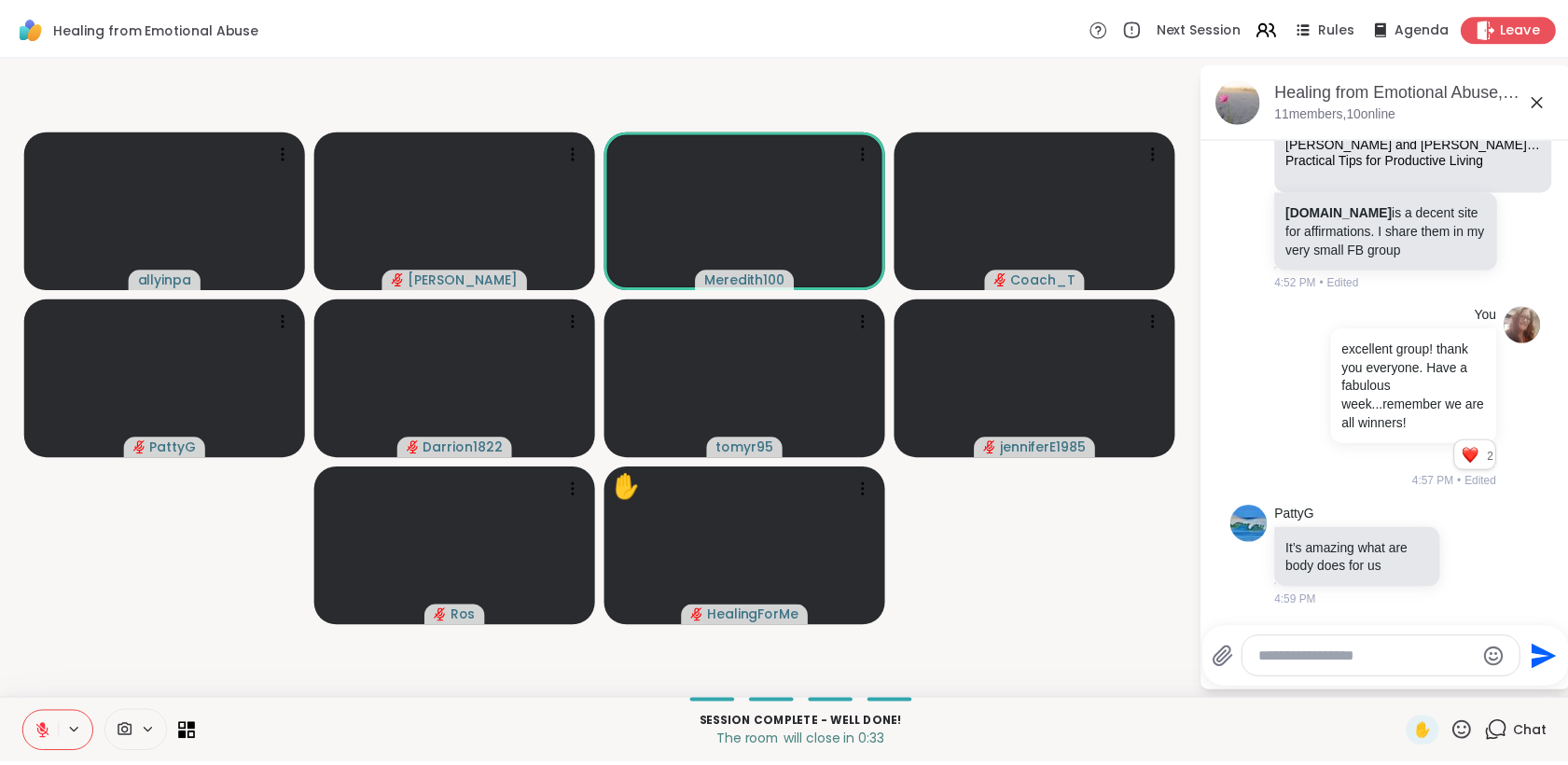
scroll to position [2933, 0]
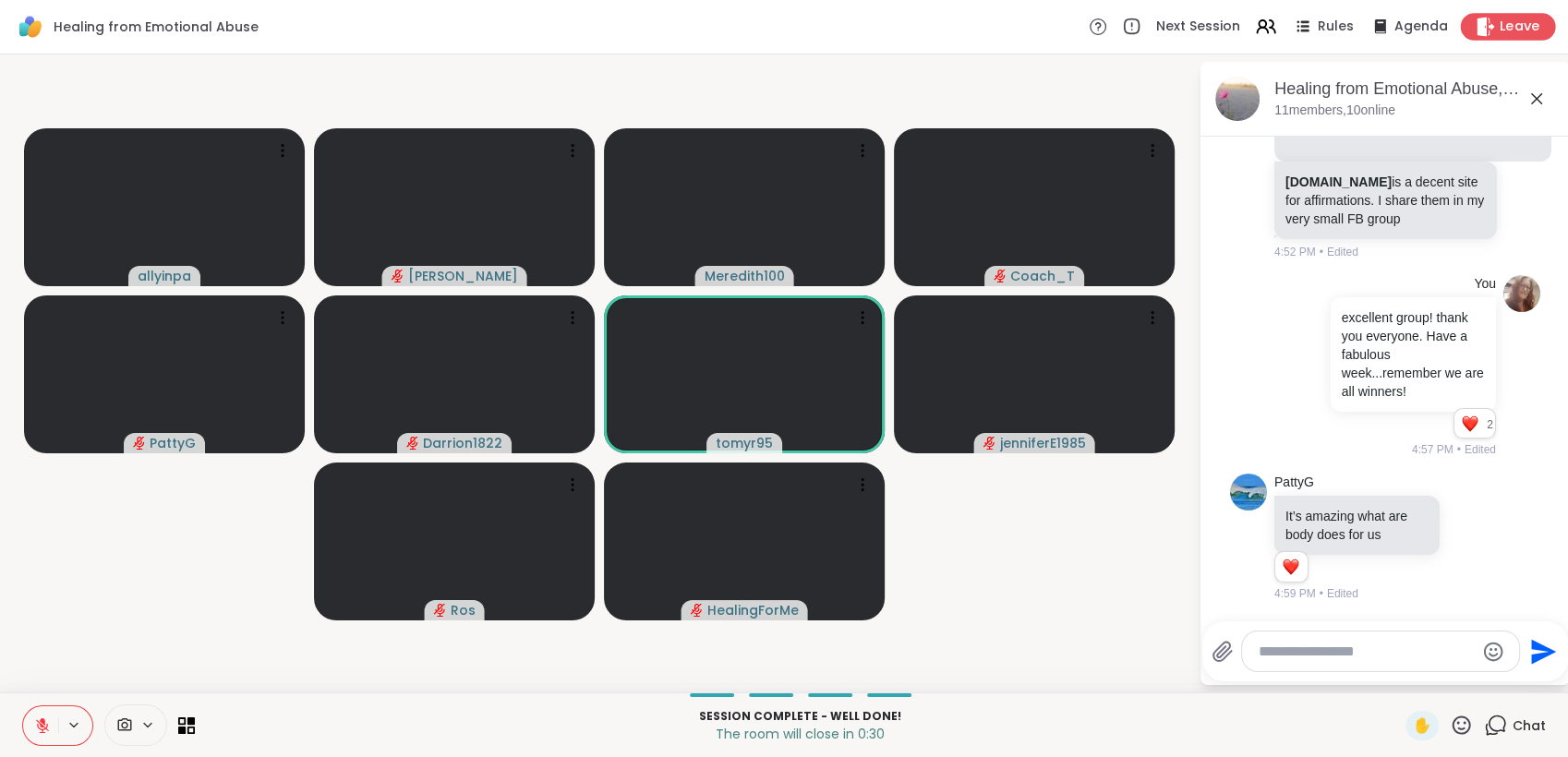
click at [1504, 27] on span "Leave" at bounding box center [1520, 27] width 41 height 19
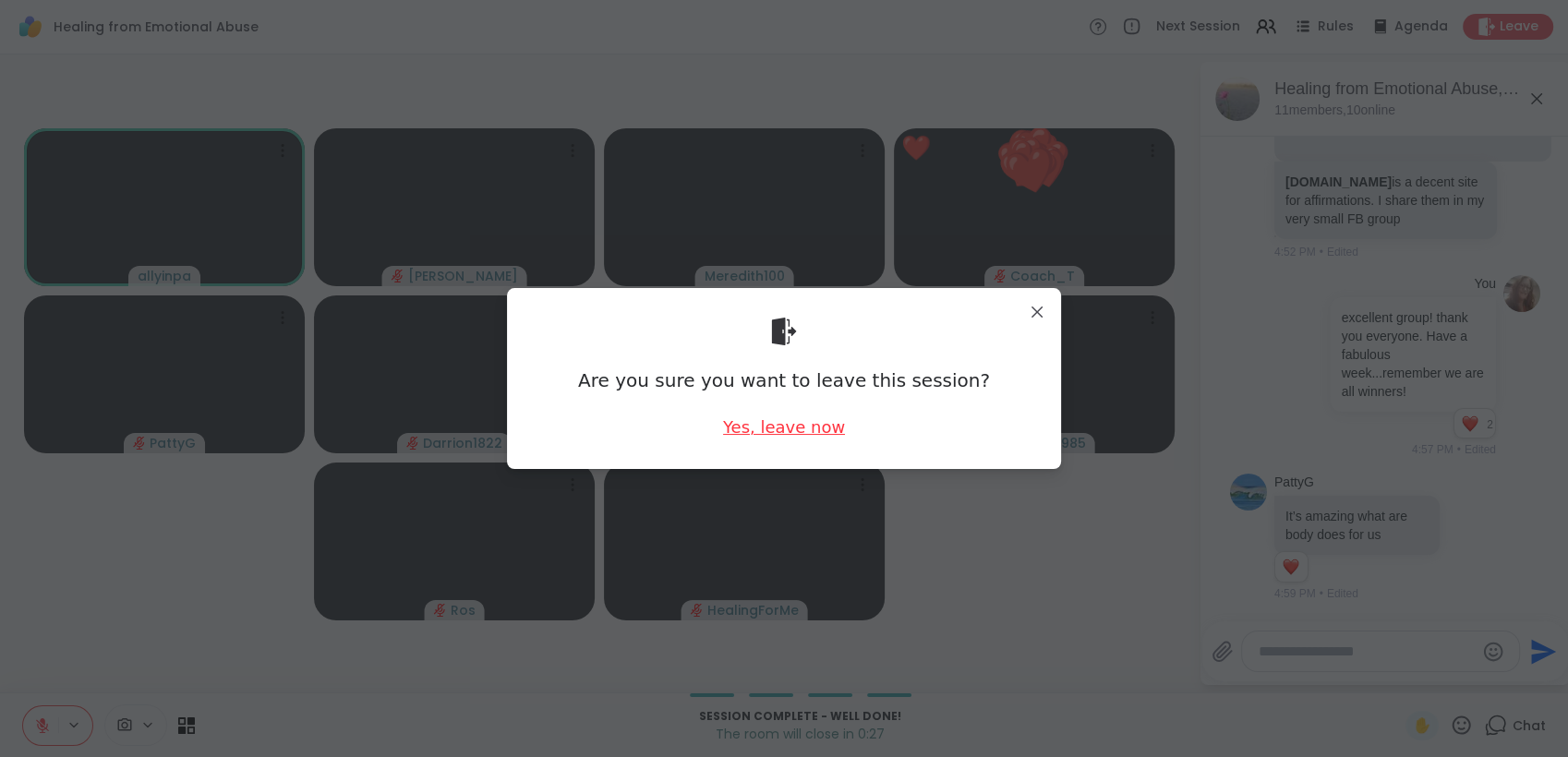
click at [788, 430] on div "Yes, leave now" at bounding box center [784, 427] width 122 height 23
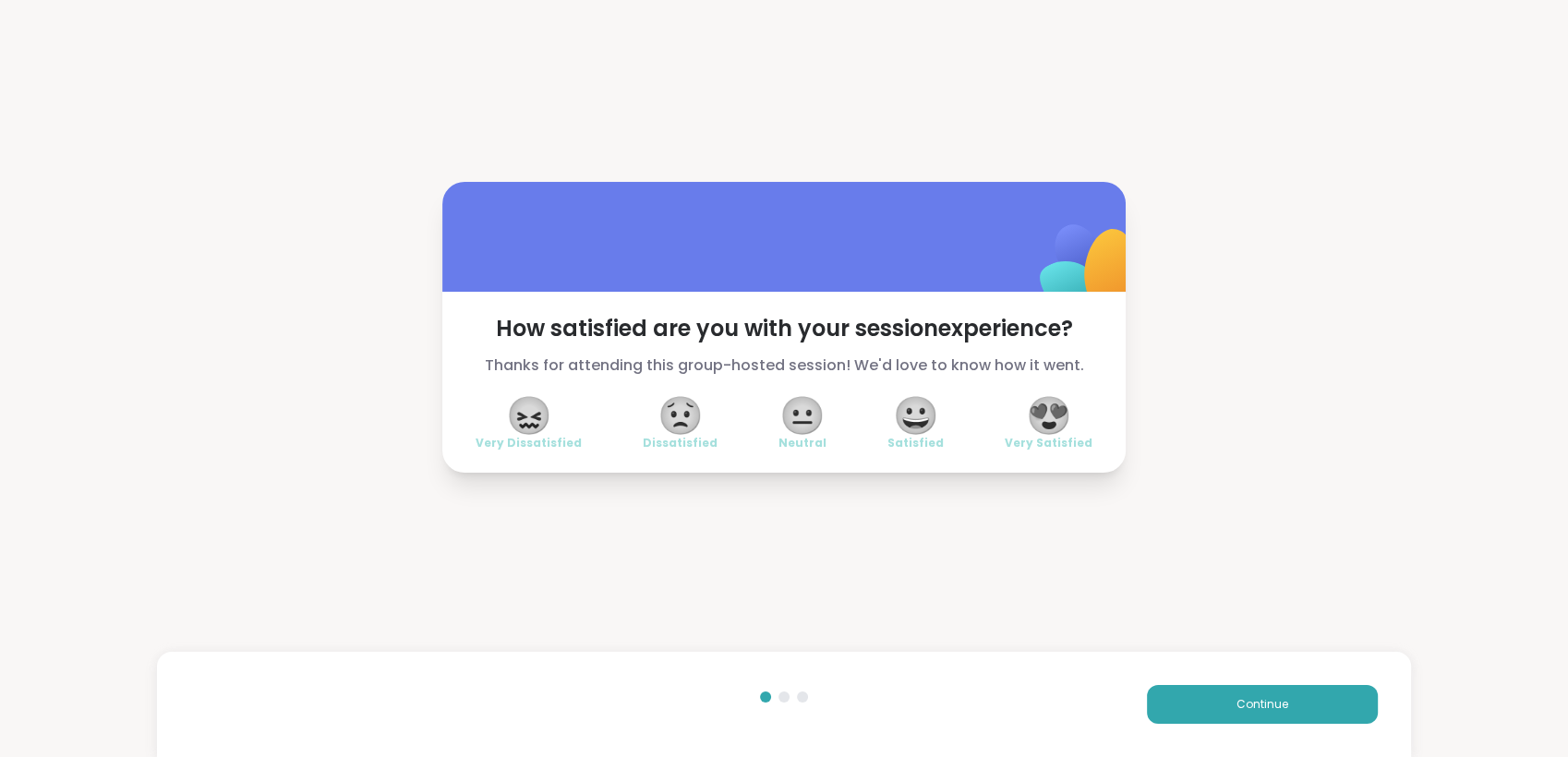
click at [1037, 419] on span "😍" at bounding box center [1049, 415] width 46 height 33
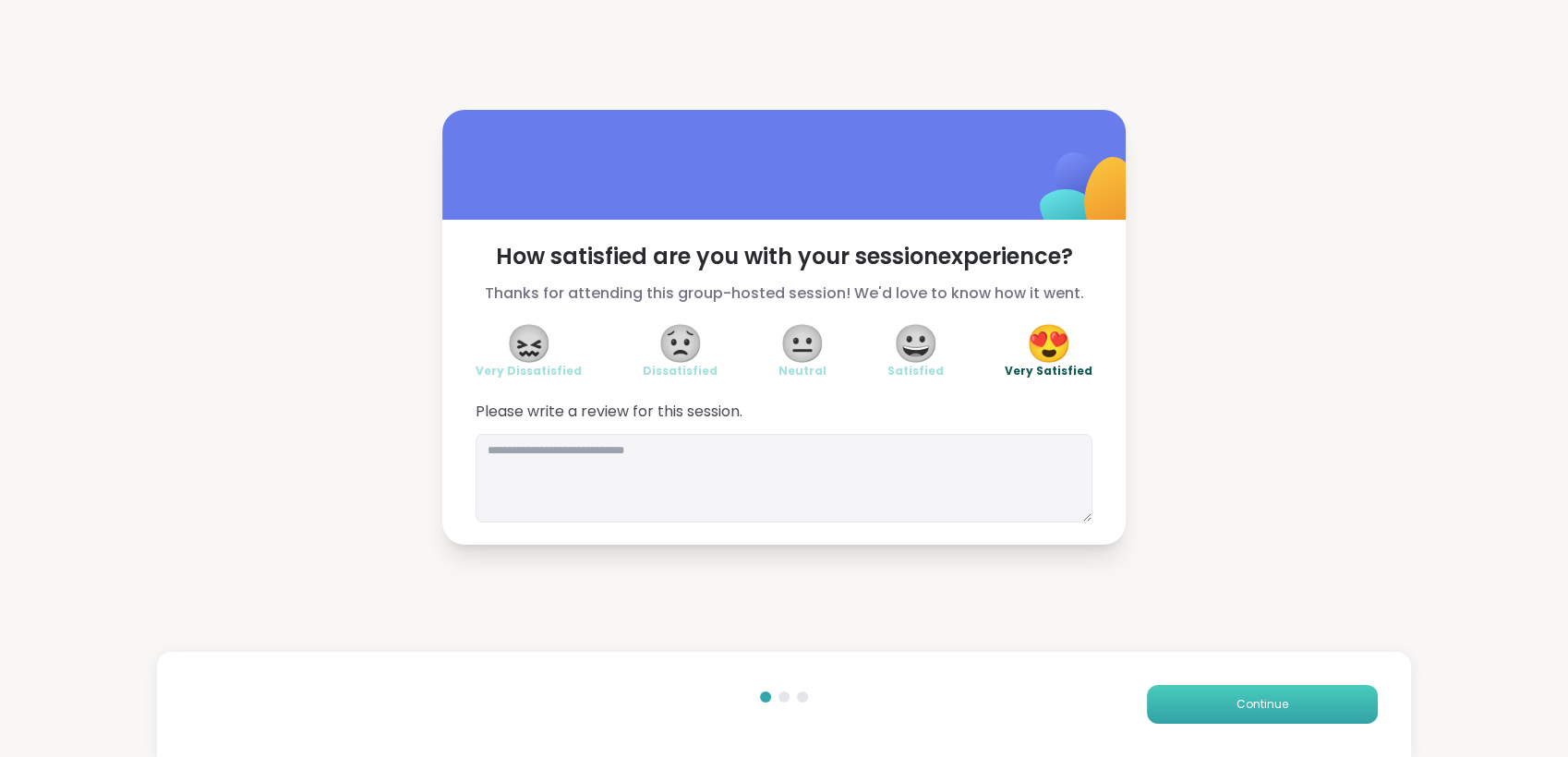
click at [1180, 712] on button "Continue" at bounding box center [1262, 704] width 231 height 39
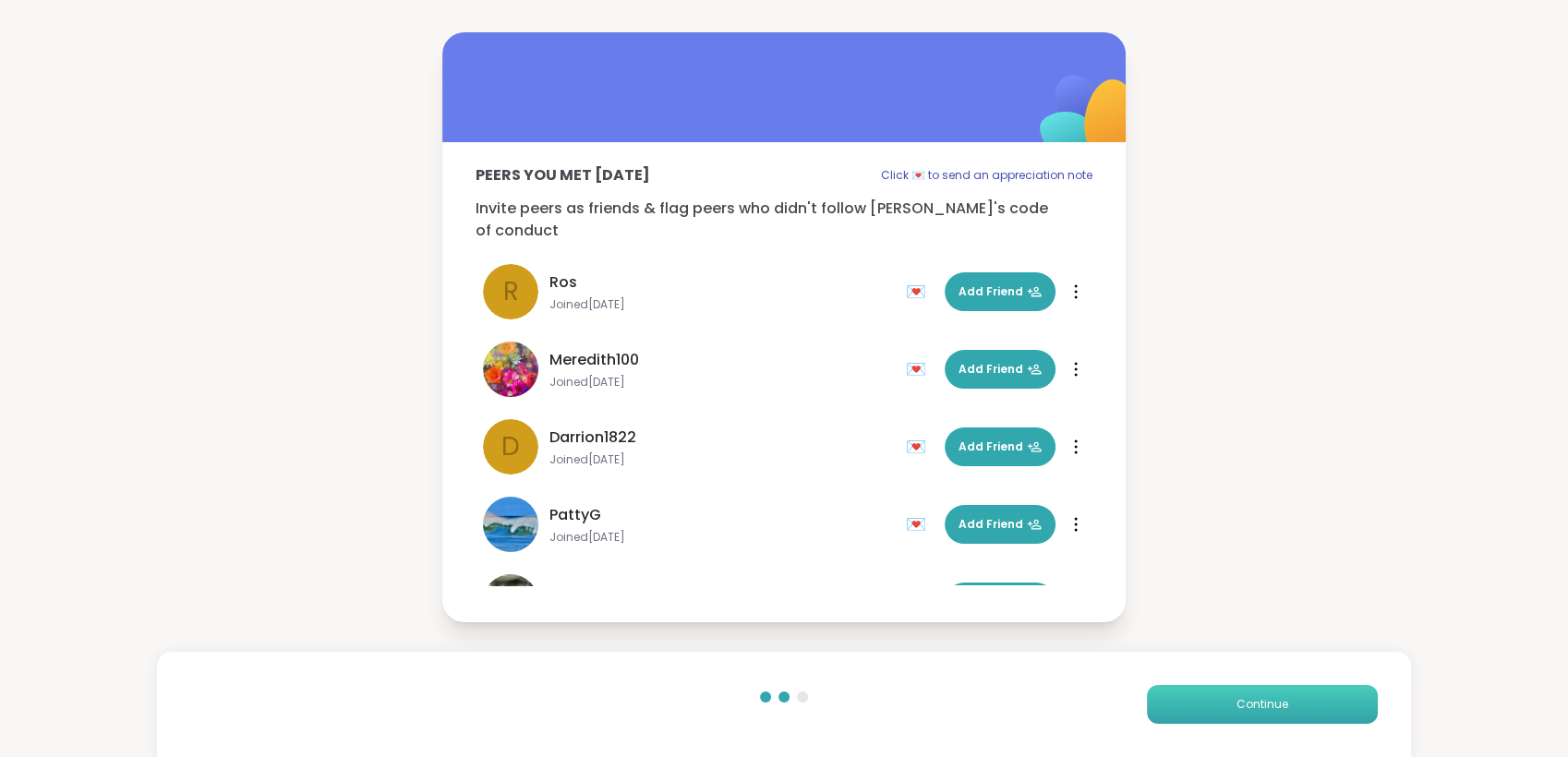
click at [1180, 712] on button "Continue" at bounding box center [1262, 704] width 231 height 39
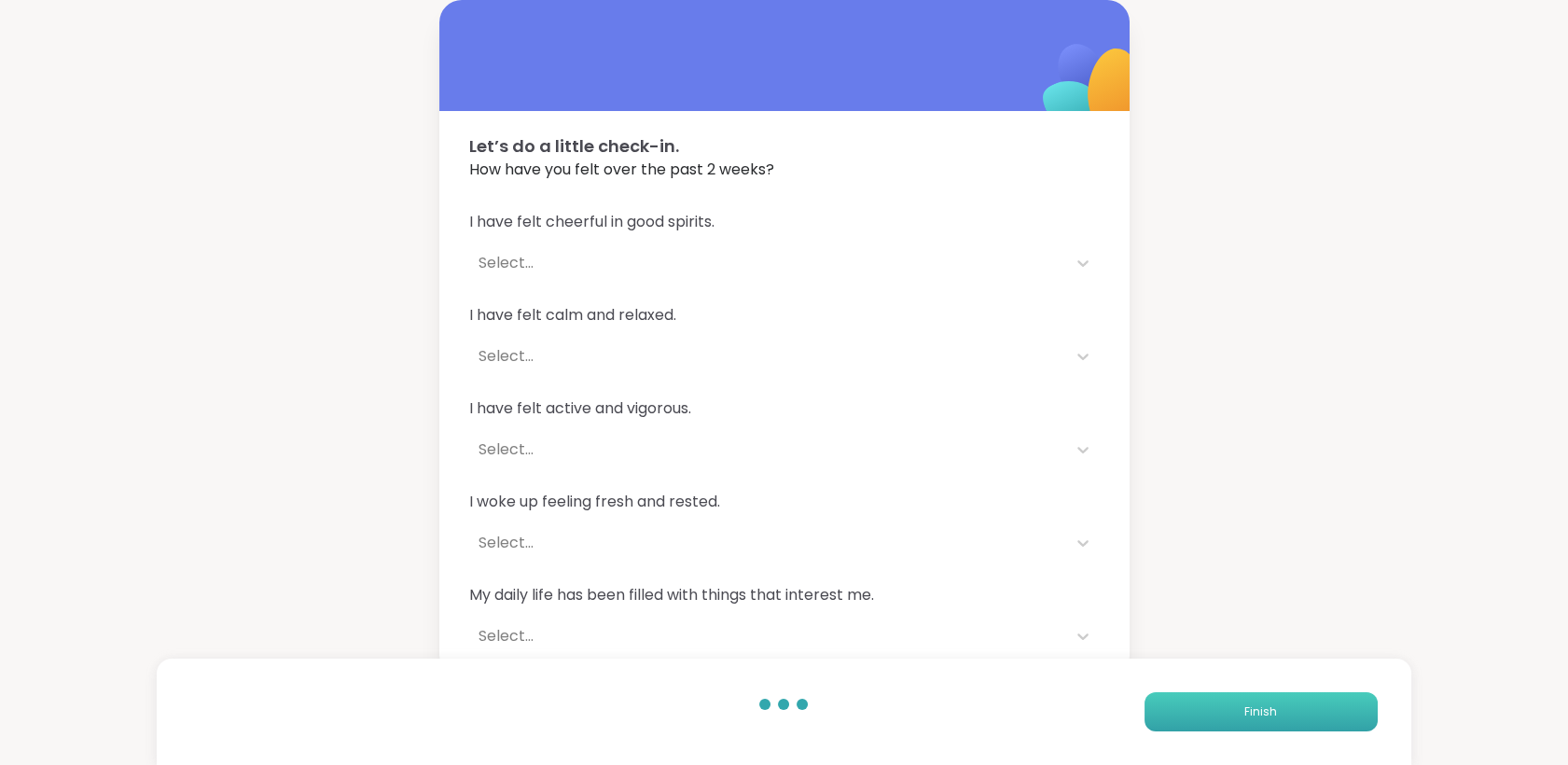
click at [1192, 720] on button "Finish" at bounding box center [1260, 712] width 233 height 39
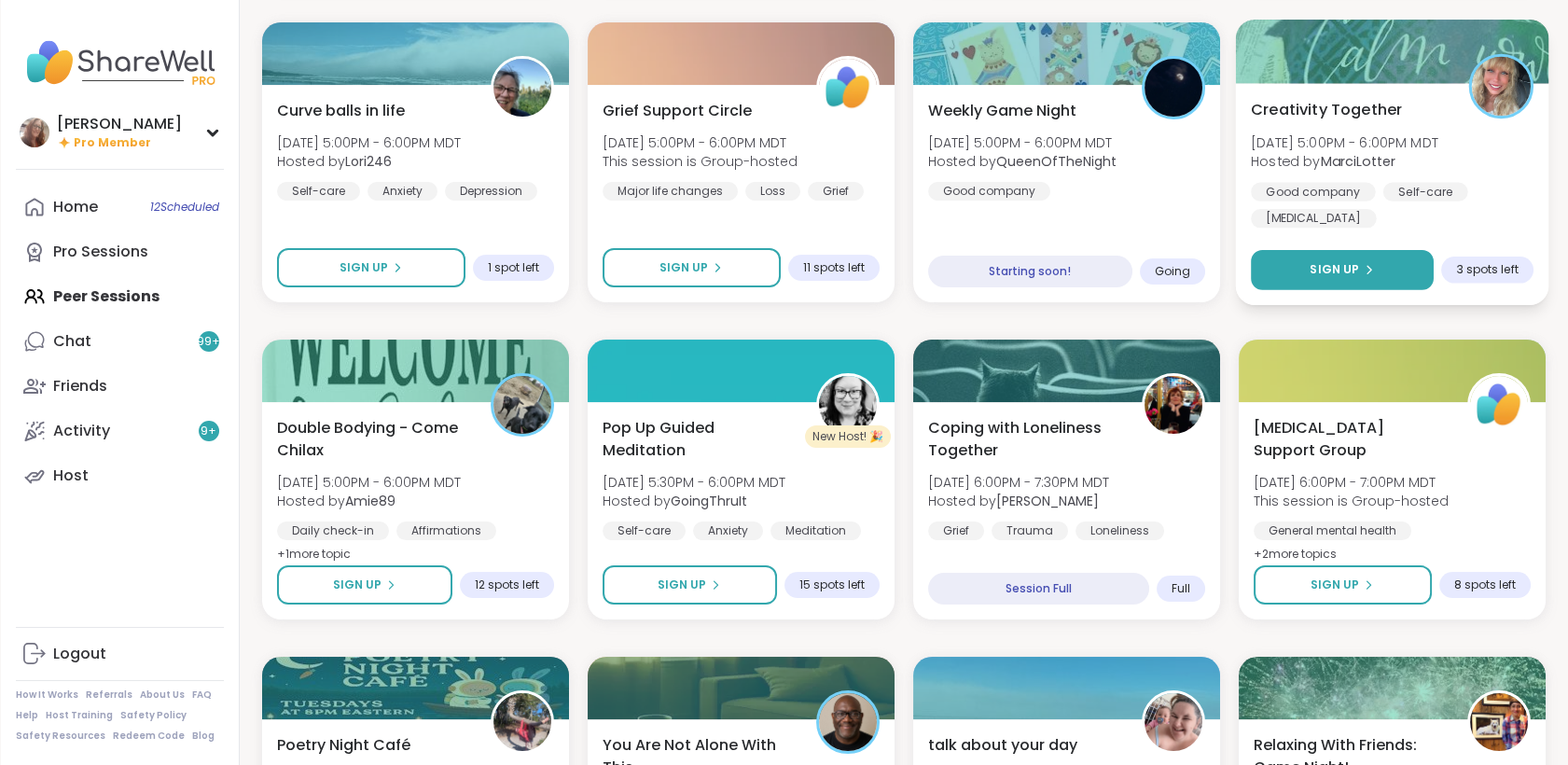
scroll to position [547, 0]
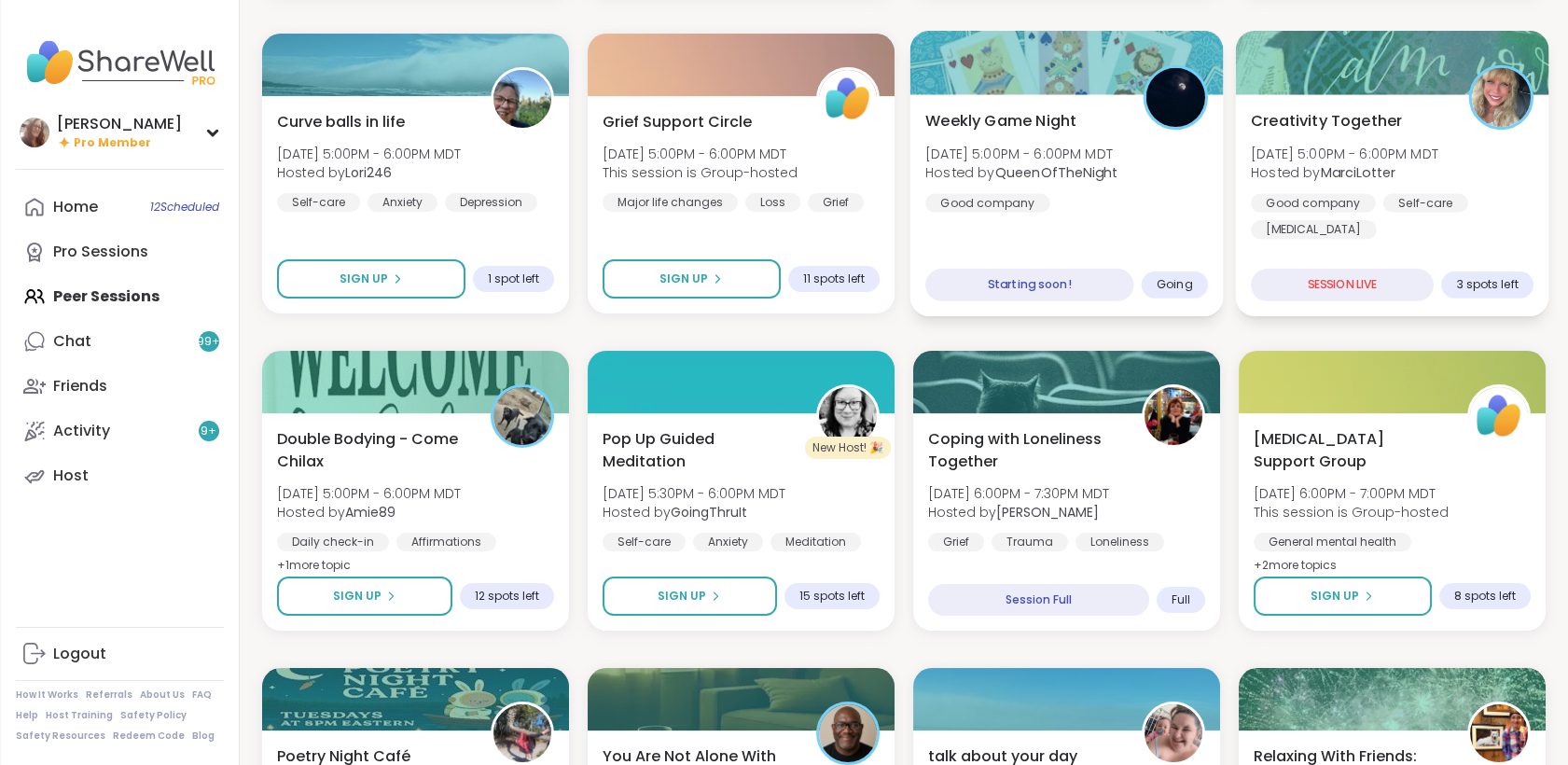
click at [1141, 199] on div "Weekly Game Night [DATE] 5:00PM - 6:00PM MDT Hosted by QueenOfTheNight Good com…" at bounding box center [1066, 160] width 282 height 102
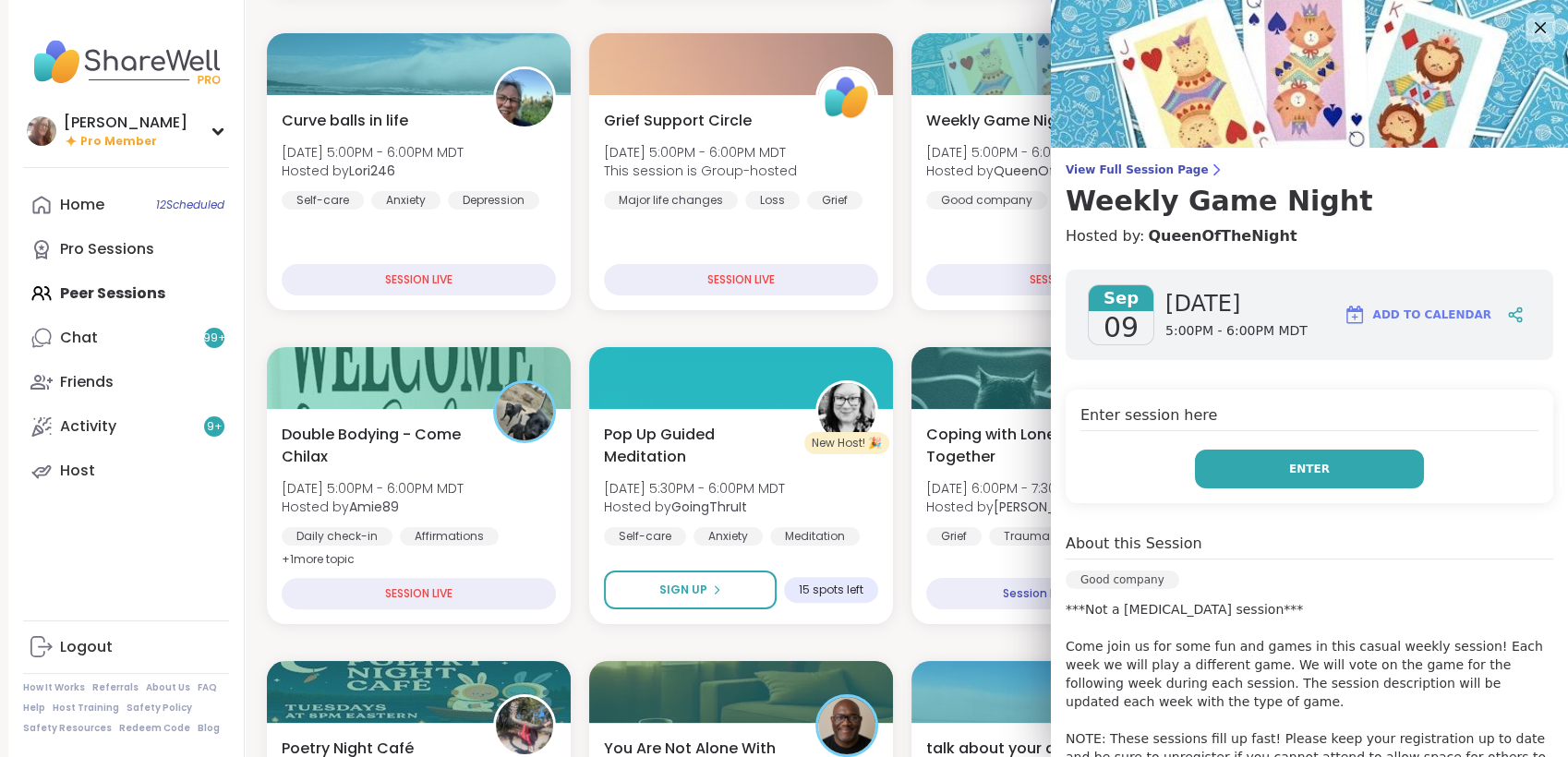
click at [1315, 460] on button "Enter" at bounding box center [1309, 469] width 229 height 39
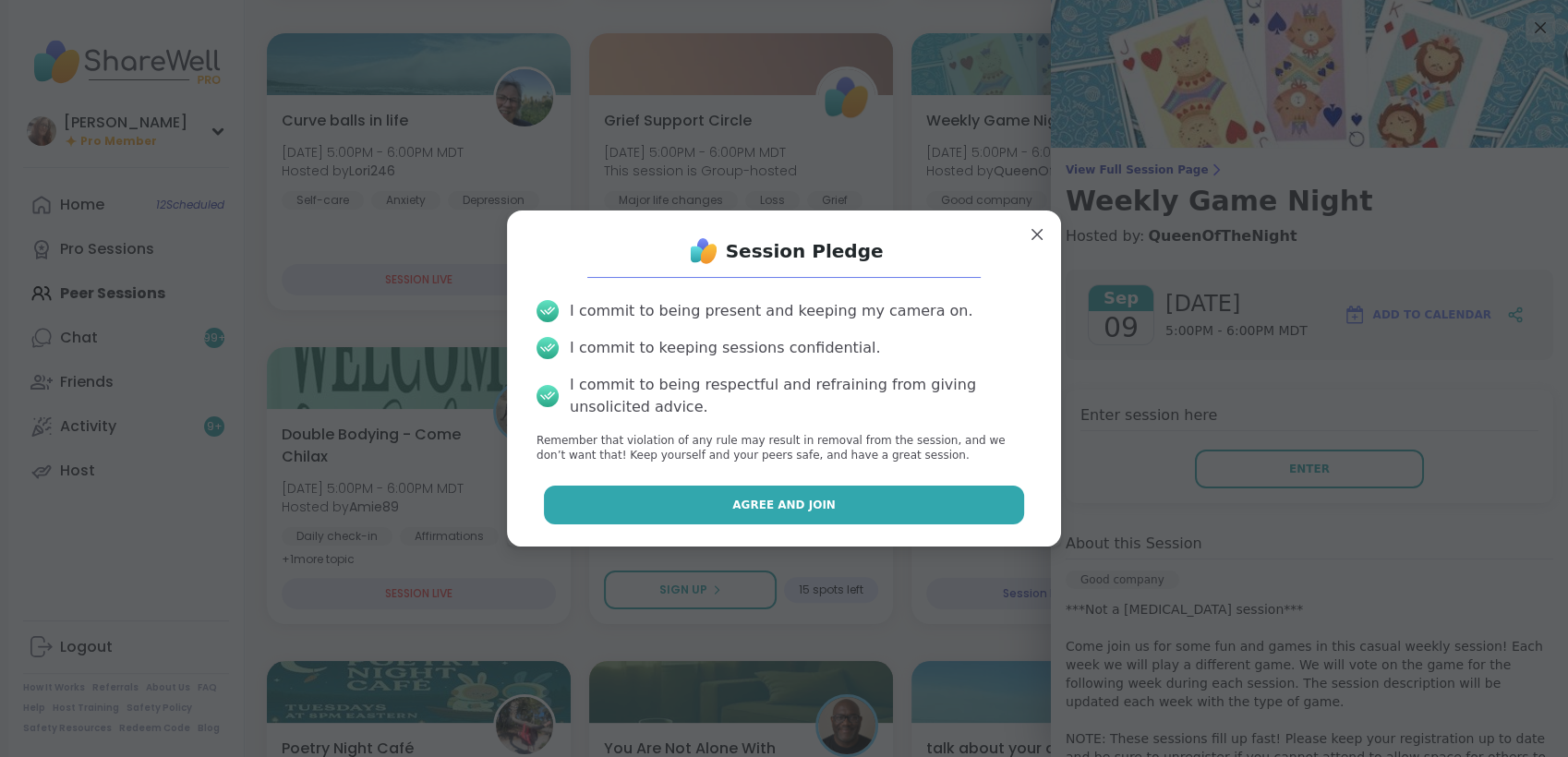
click at [855, 501] on button "Agree and Join" at bounding box center [784, 505] width 481 height 39
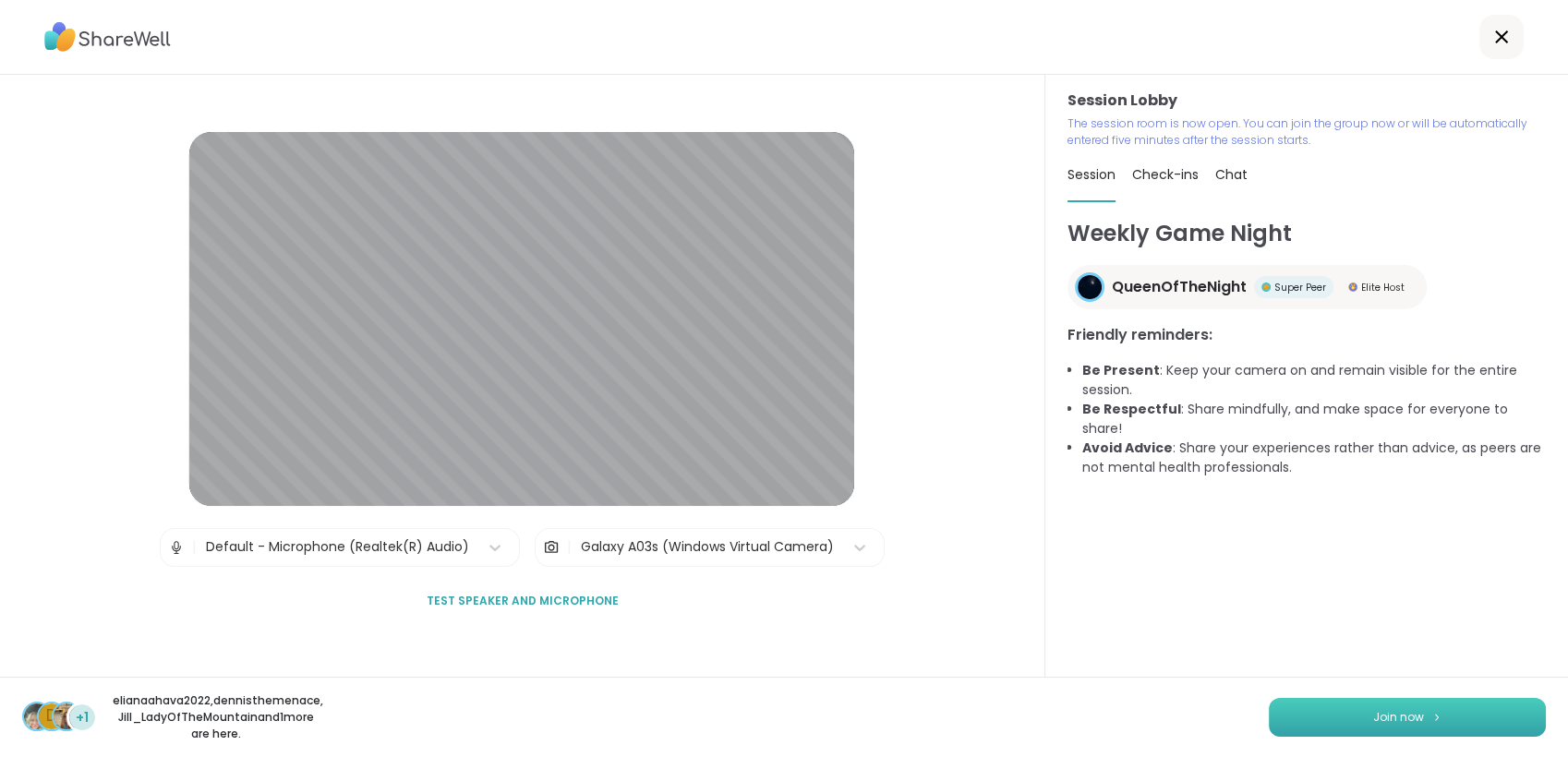
click at [1392, 709] on span "Join now" at bounding box center [1398, 717] width 51 height 17
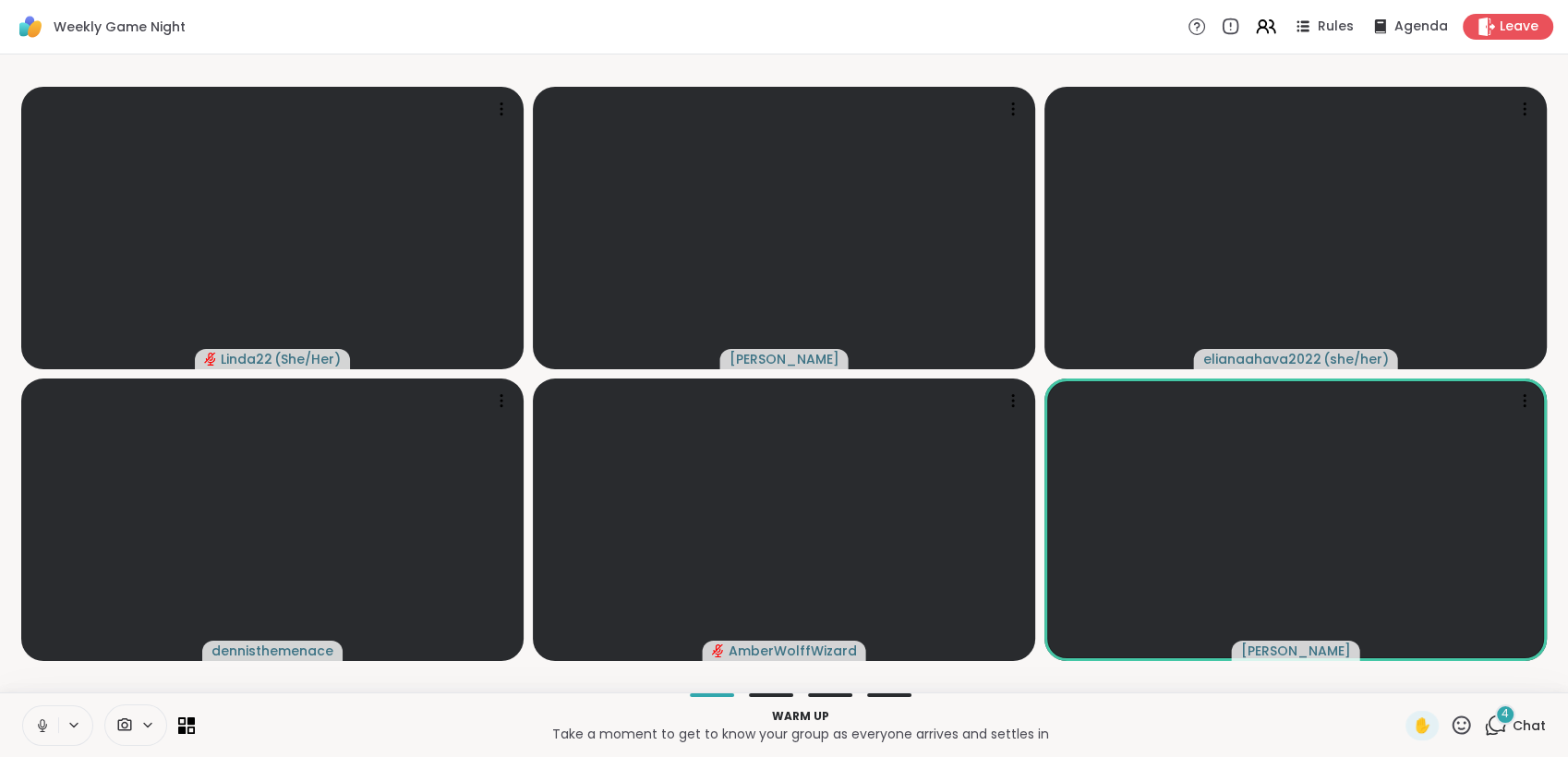
click at [1486, 729] on icon at bounding box center [1495, 725] width 23 height 23
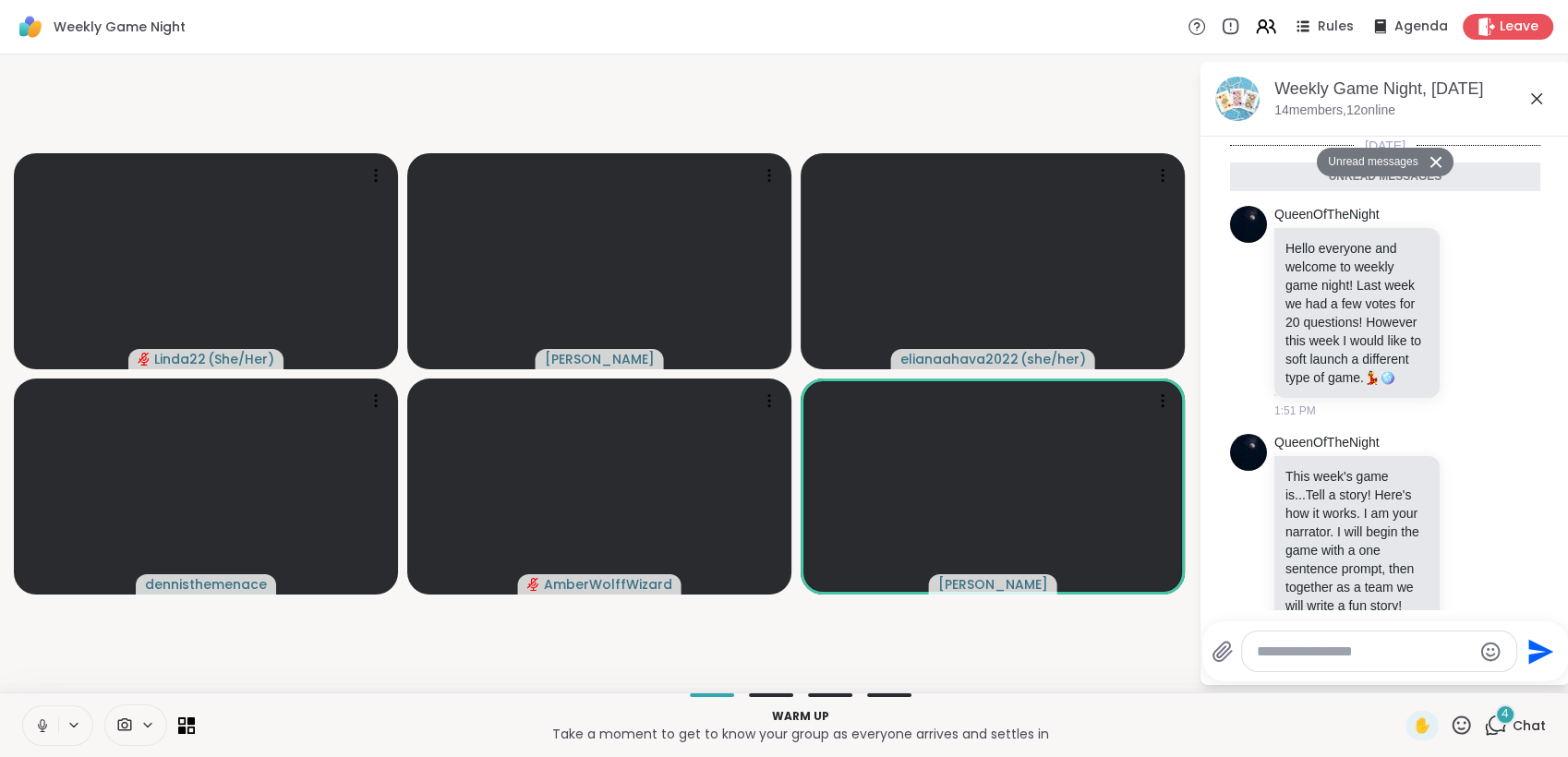
scroll to position [1529, 0]
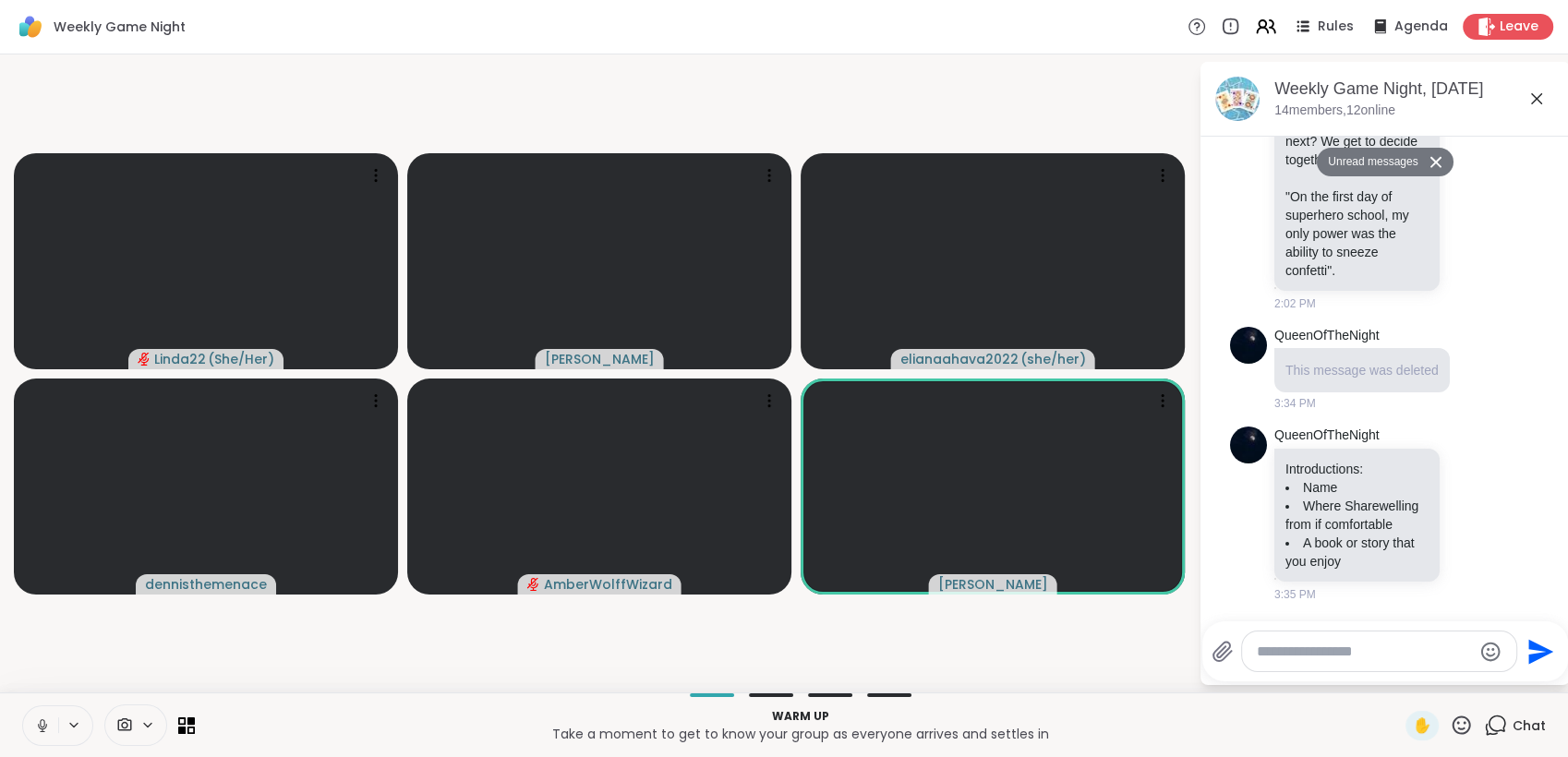
click at [1298, 658] on textarea "Type your message" at bounding box center [1363, 651] width 215 height 19
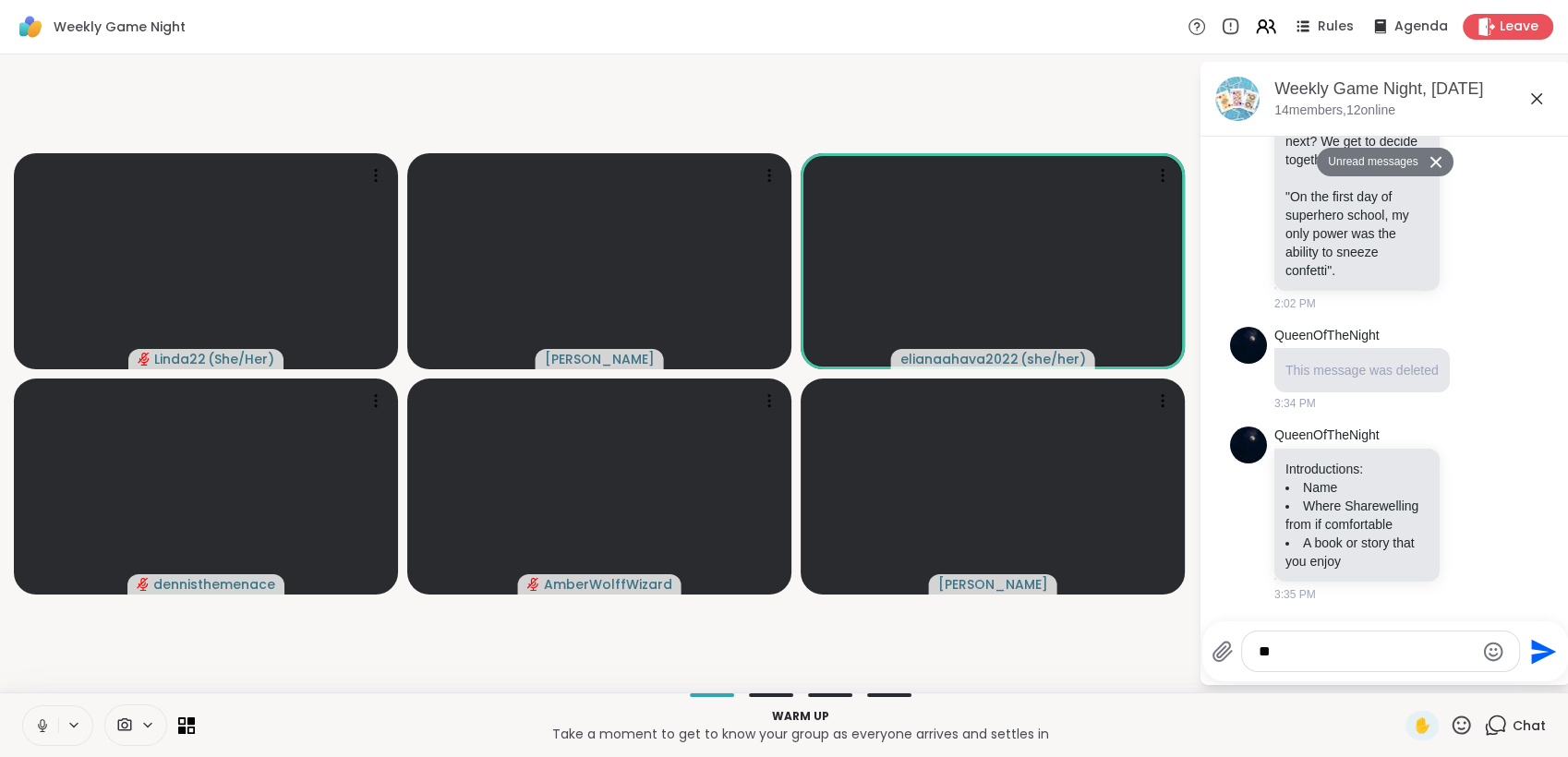
type textarea "***"
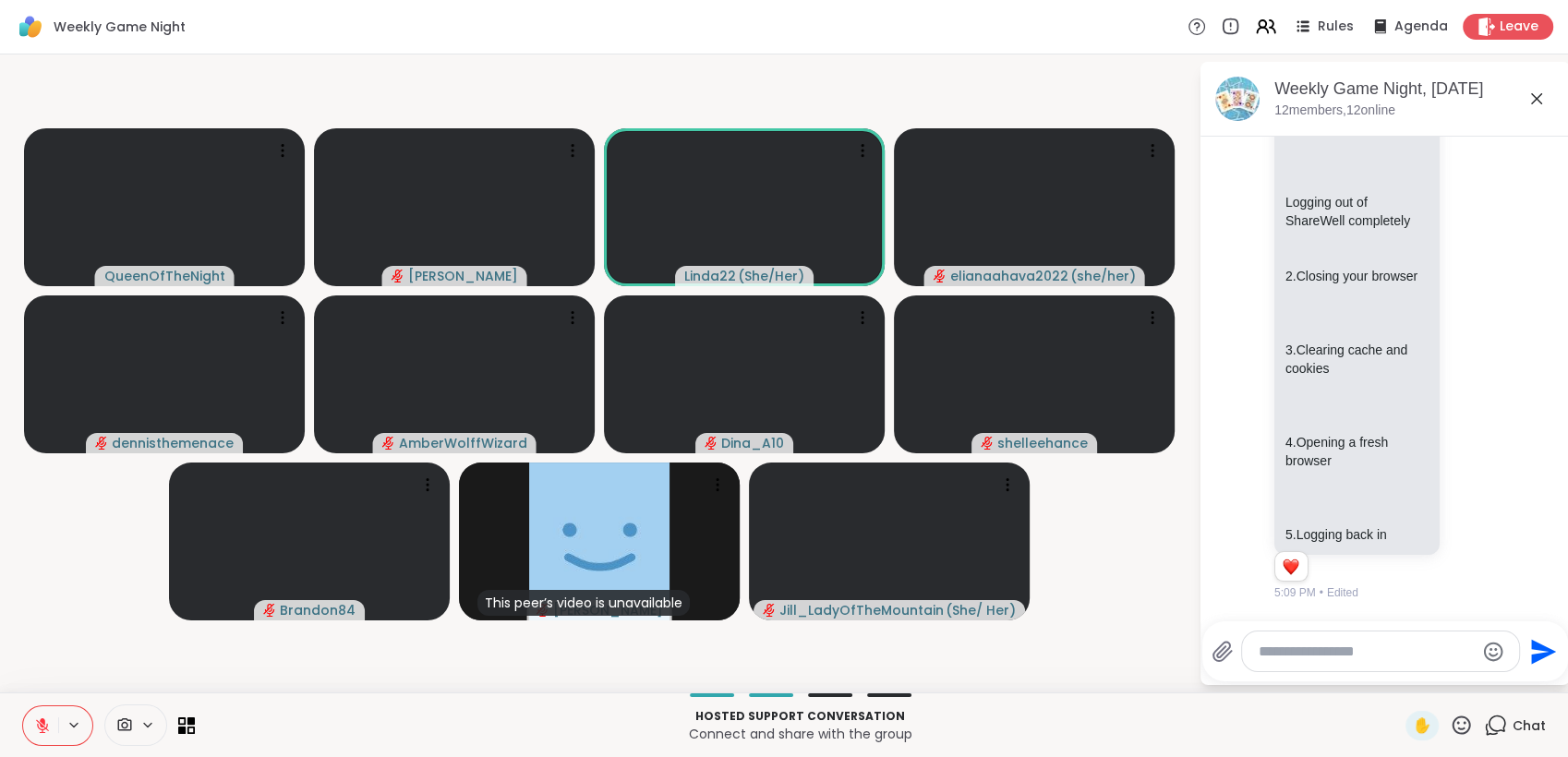
scroll to position [2772, 0]
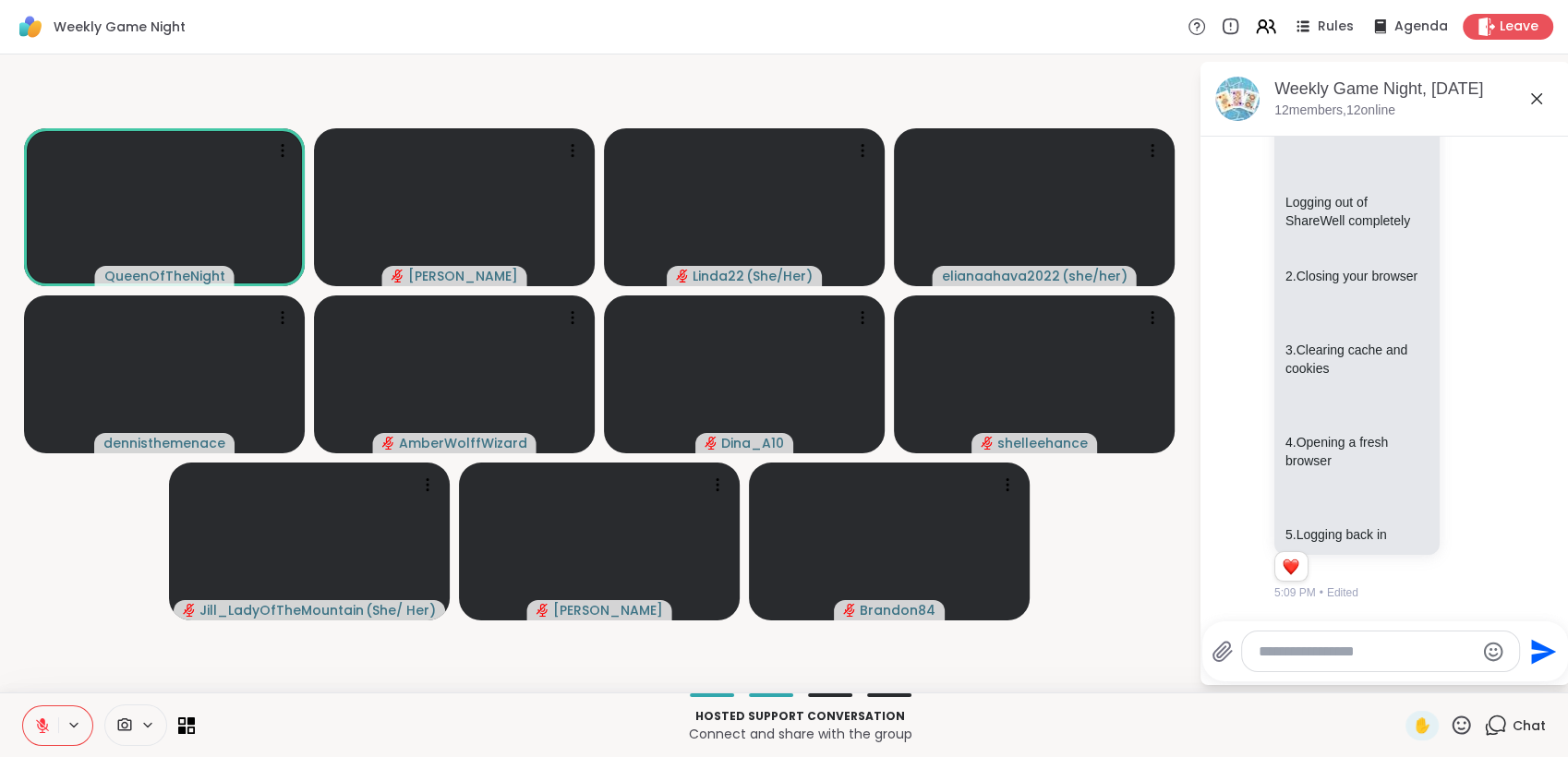
click at [1452, 719] on icon at bounding box center [1461, 724] width 19 height 19
click at [1479, 674] on span "🌟" at bounding box center [1488, 676] width 19 height 22
click at [52, 735] on button at bounding box center [41, 726] width 35 height 39
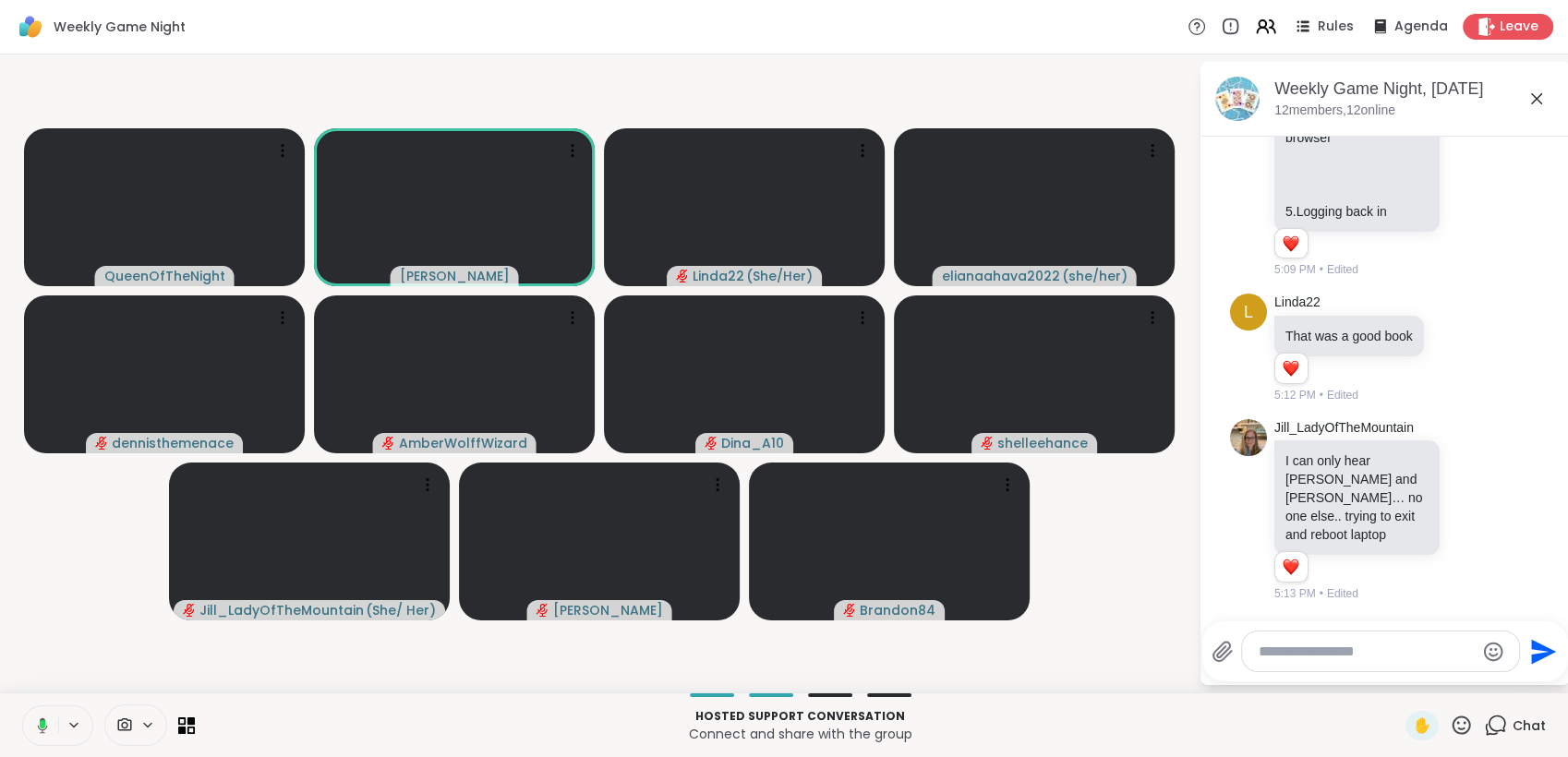
scroll to position [3114, 0]
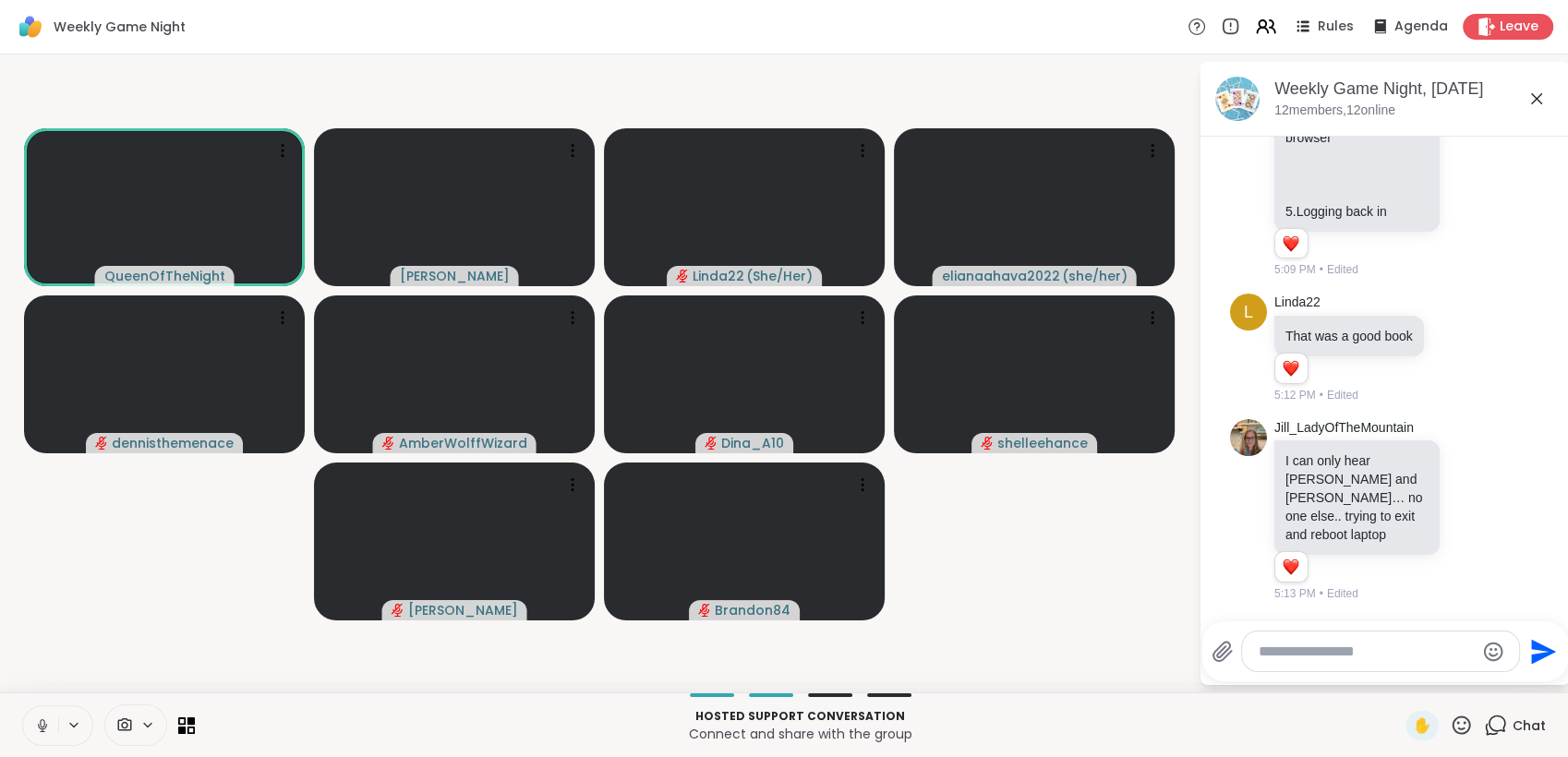
click at [41, 720] on icon at bounding box center [42, 723] width 5 height 9
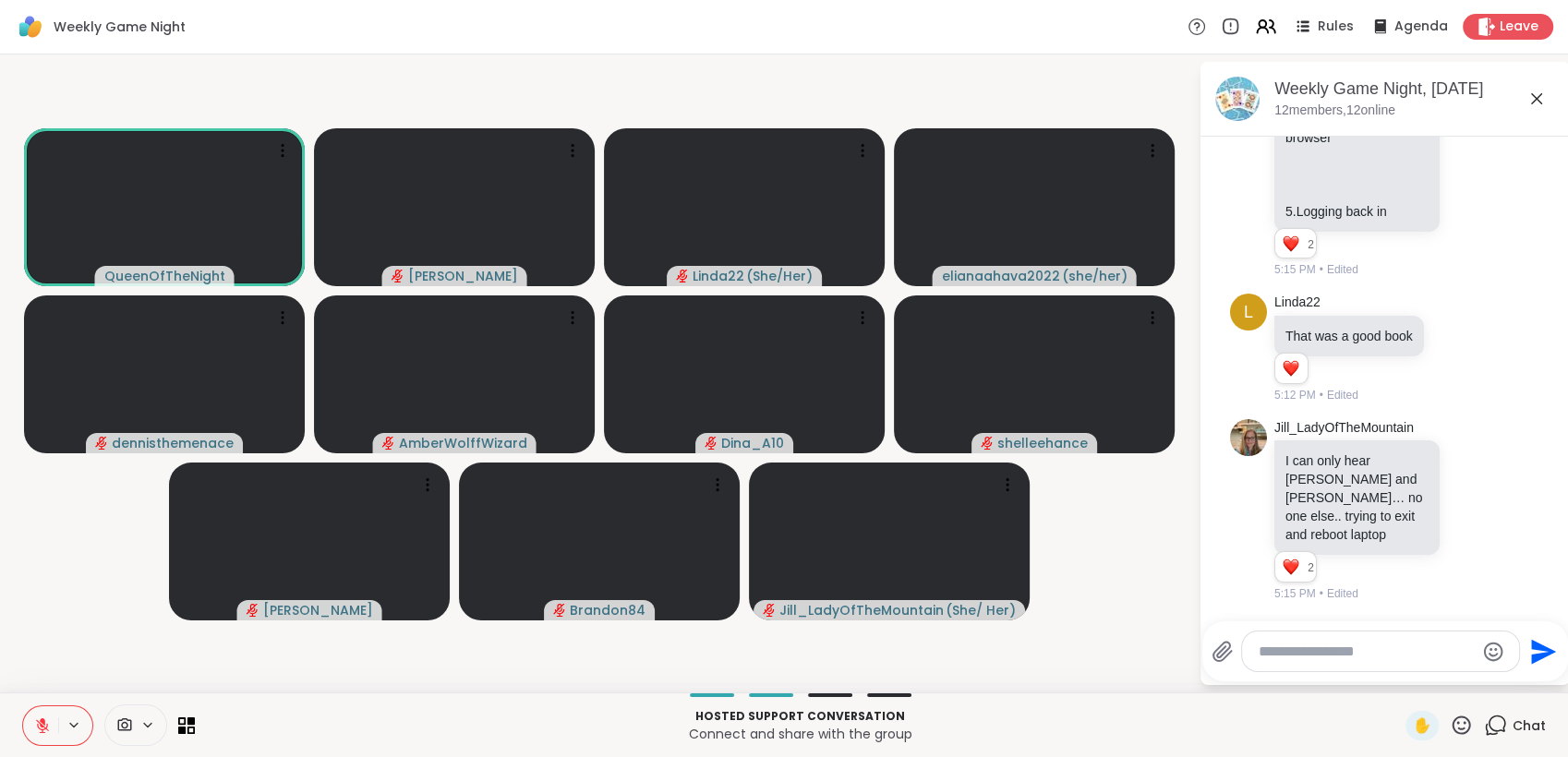
click at [1311, 643] on textarea "Type your message" at bounding box center [1365, 651] width 215 height 19
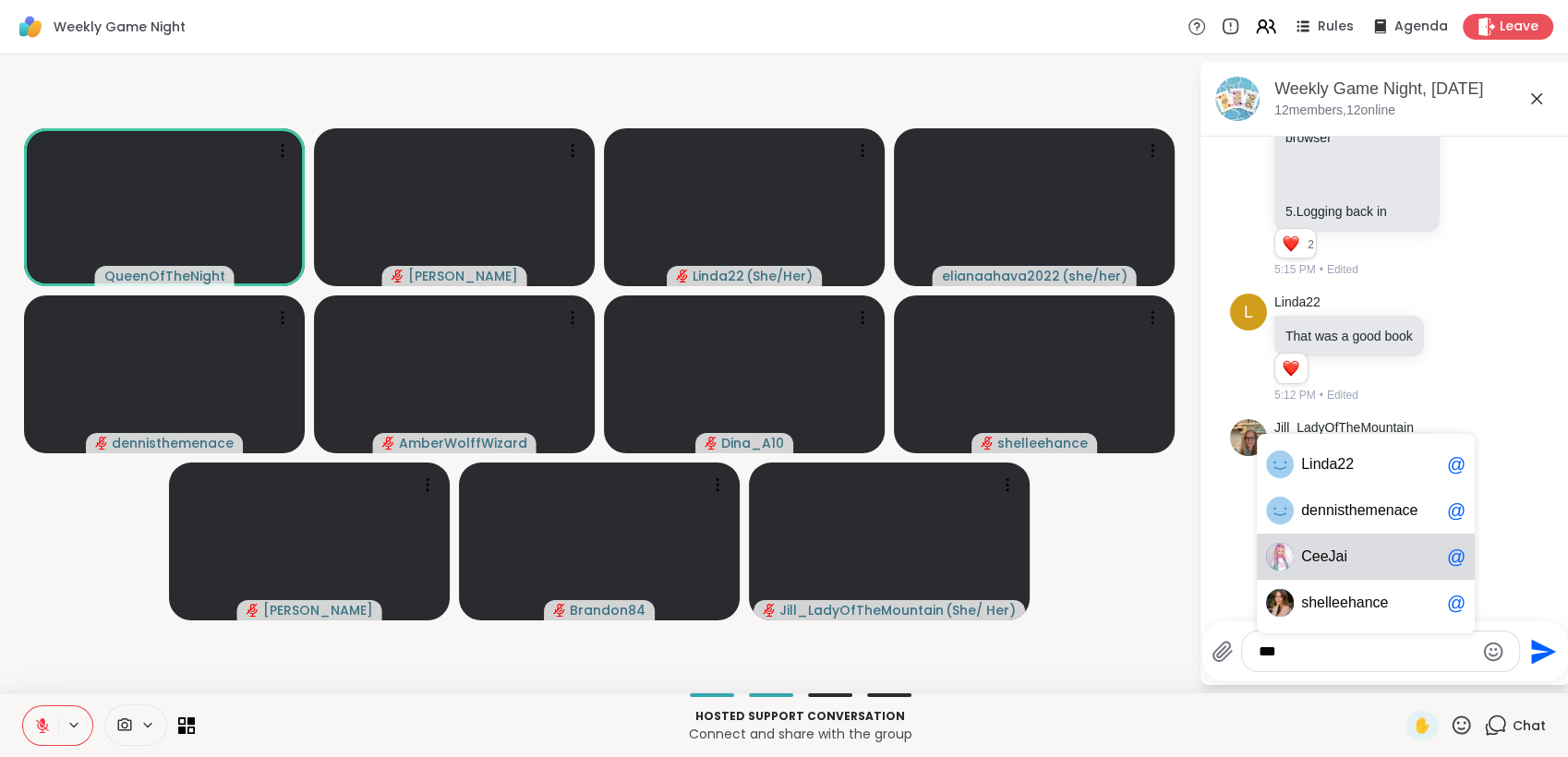
click at [1358, 565] on span "Ce eJai" at bounding box center [1370, 556] width 138 height 19
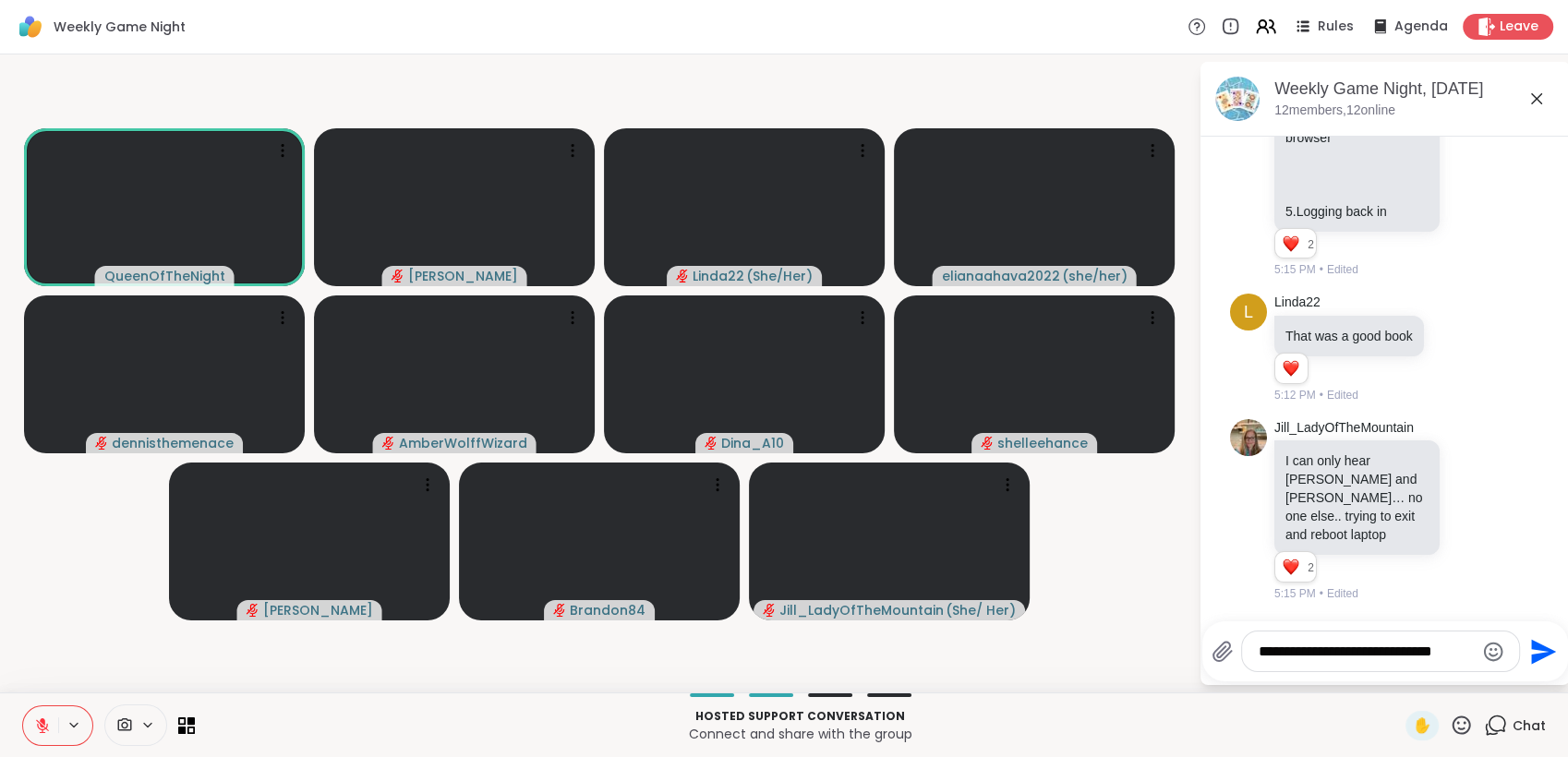
scroll to position [0, 0]
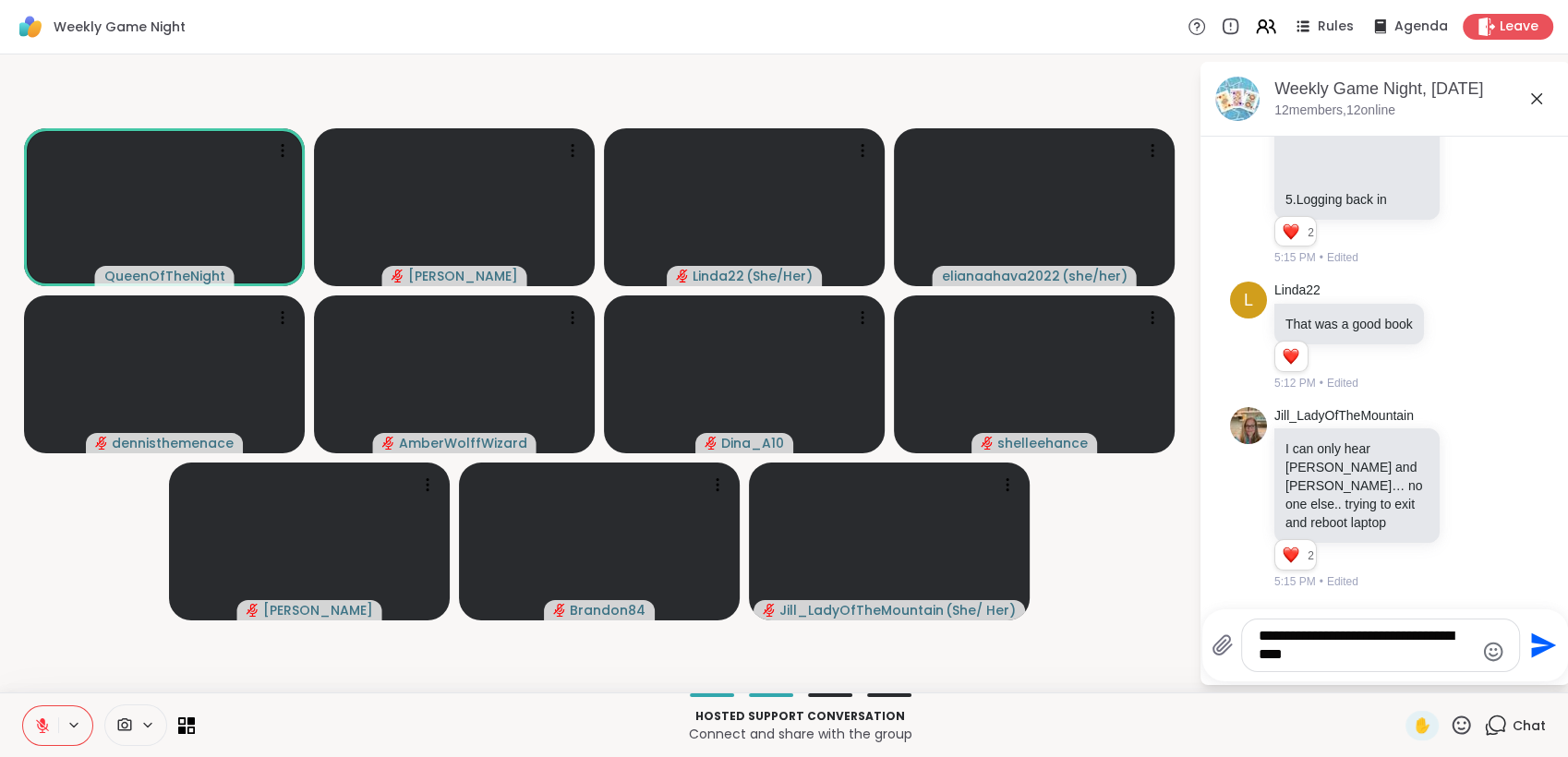
type textarea "**********"
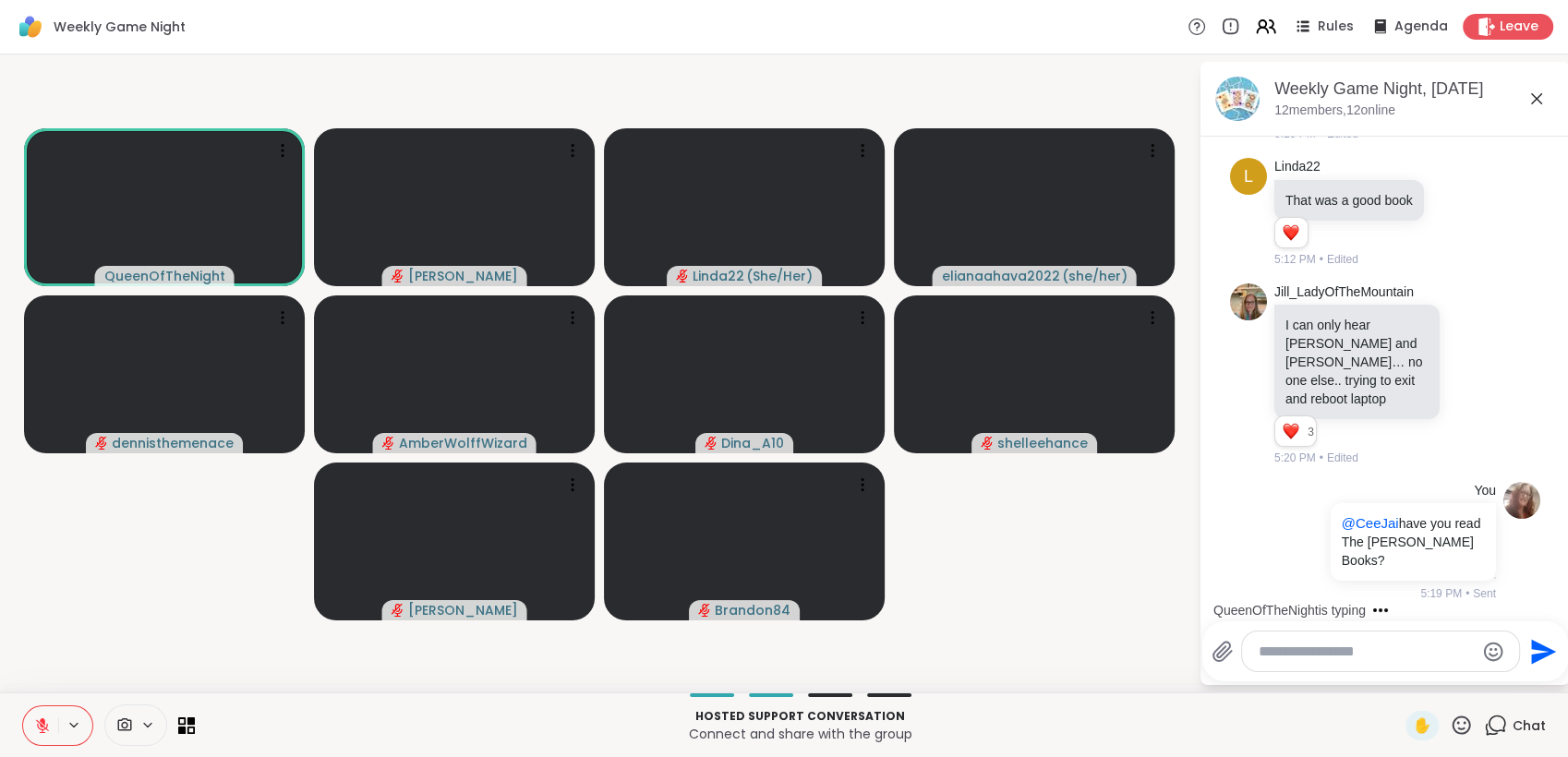
scroll to position [3420, 0]
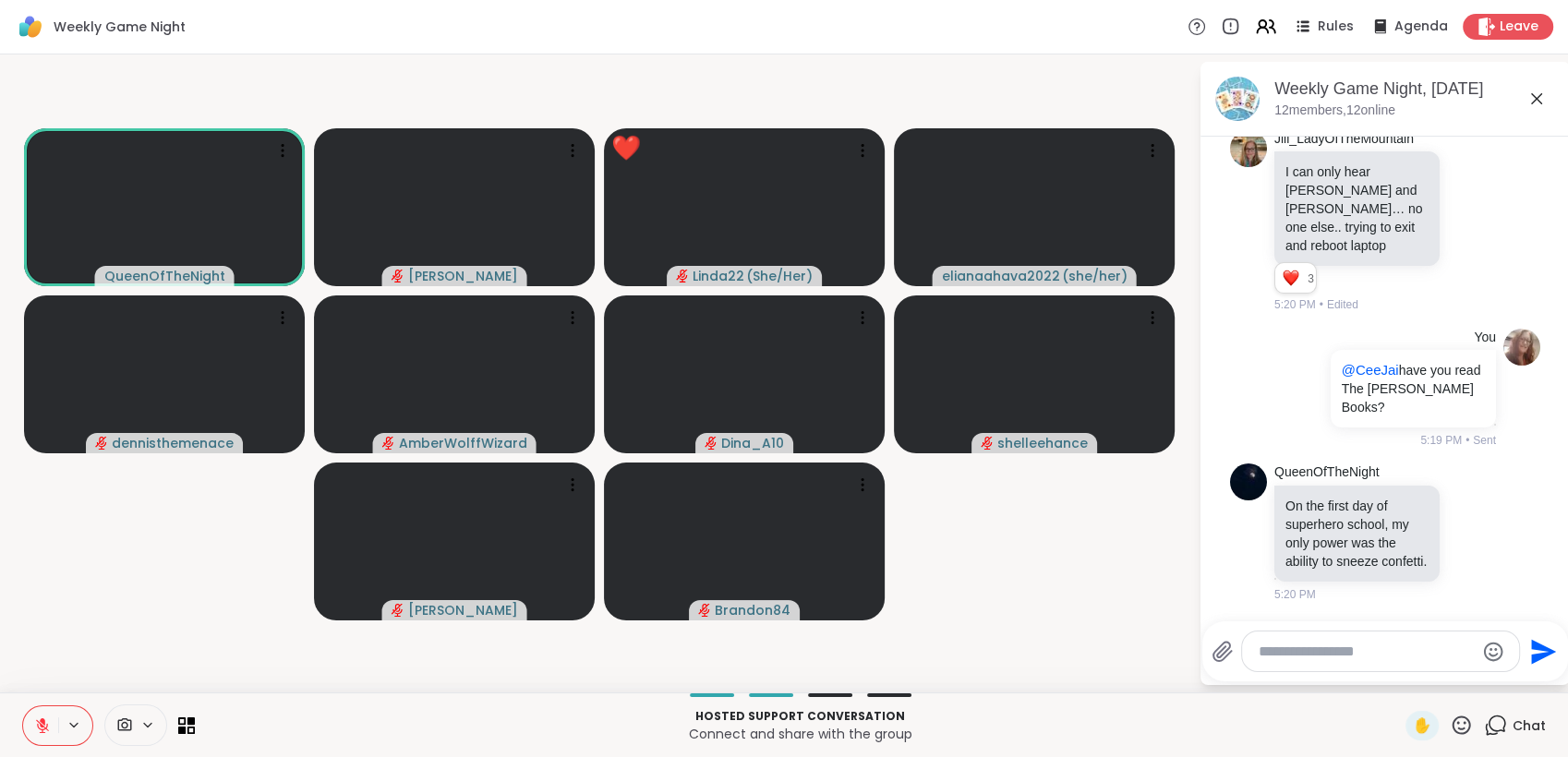
click at [1453, 722] on icon at bounding box center [1461, 724] width 19 height 19
click at [1397, 681] on span "❤️" at bounding box center [1406, 676] width 19 height 22
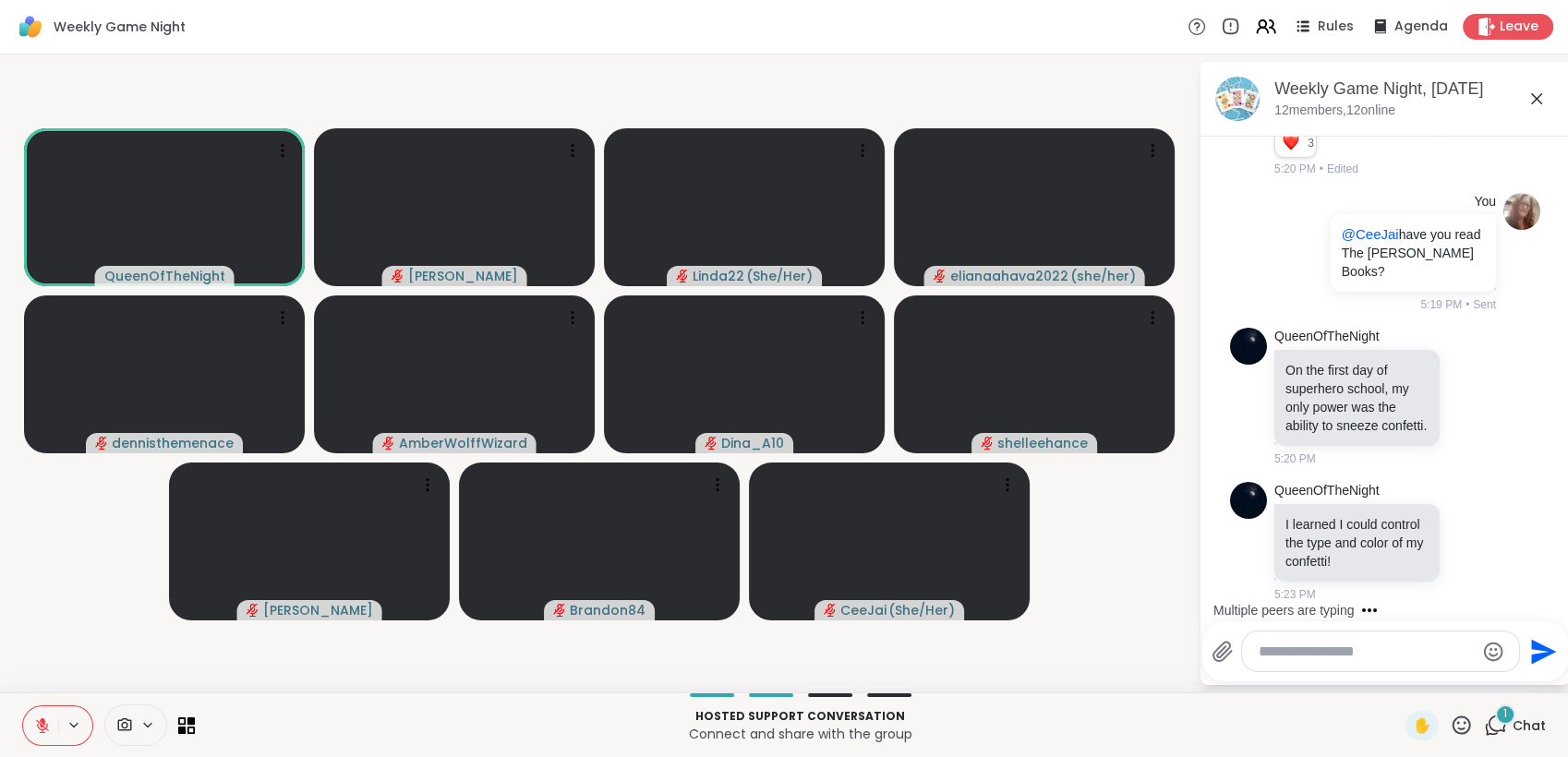
scroll to position [3555, 0]
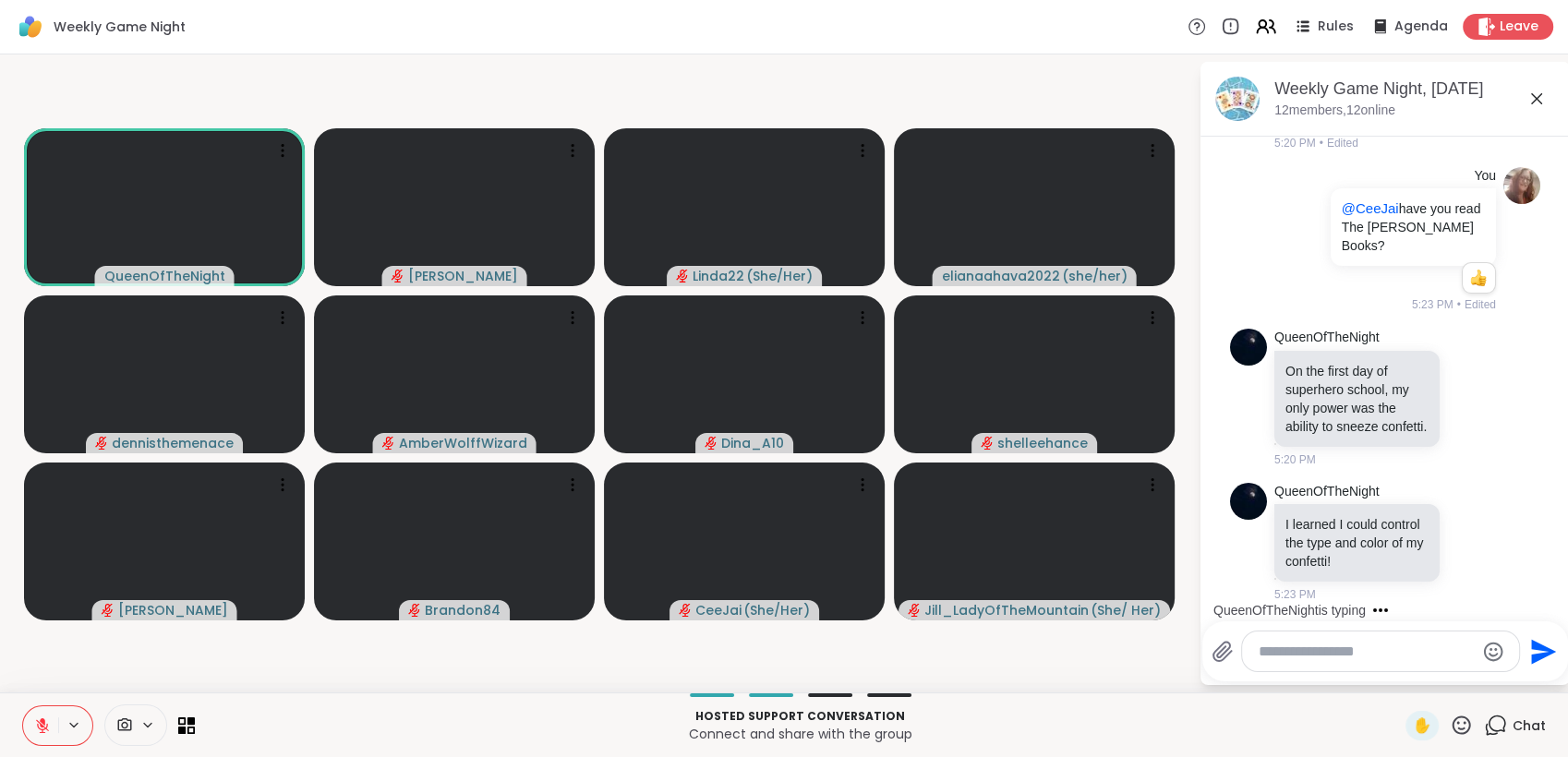
click at [1454, 722] on icon at bounding box center [1461, 724] width 19 height 19
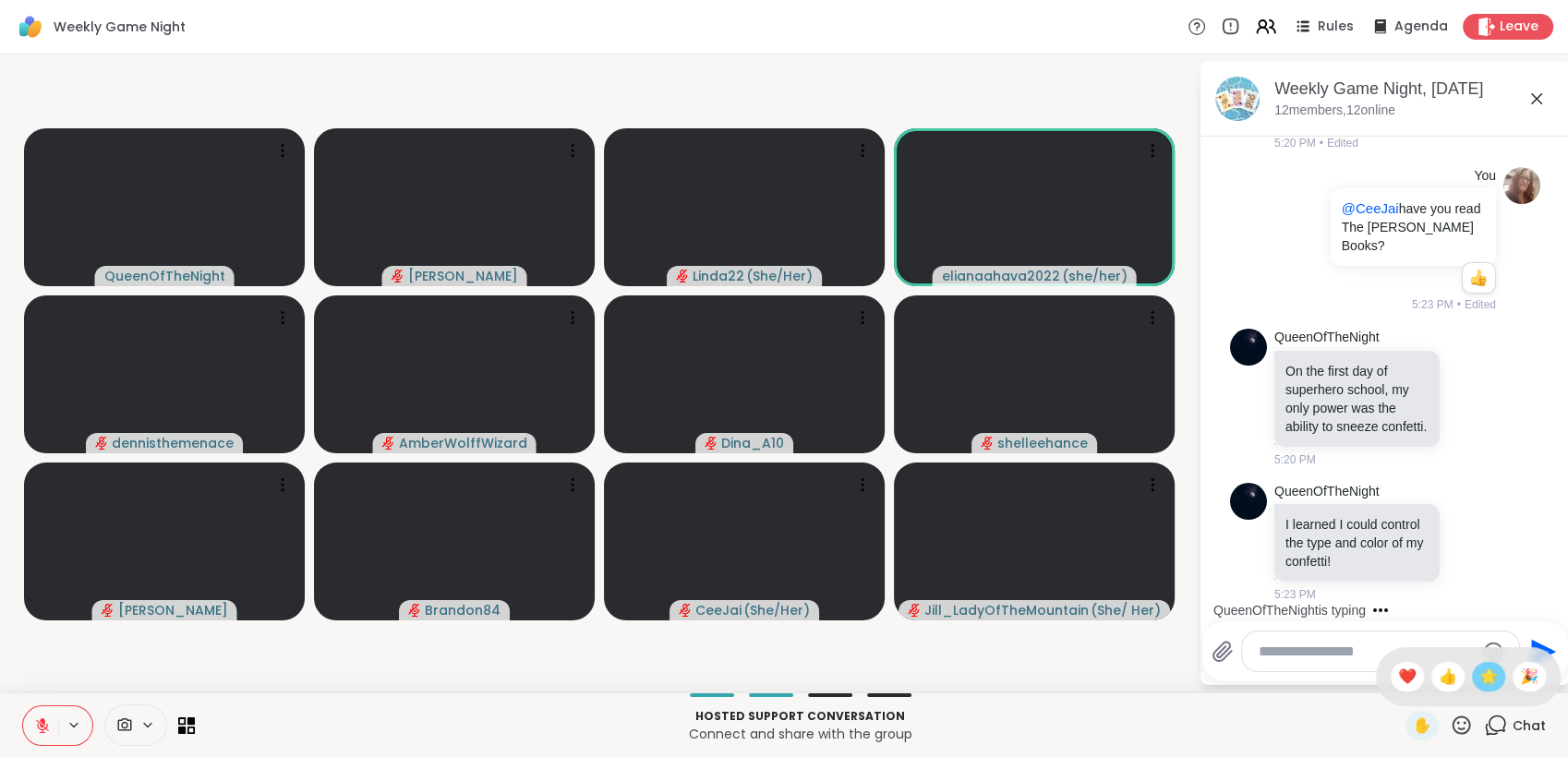
click at [1479, 676] on span "🌟" at bounding box center [1488, 676] width 19 height 22
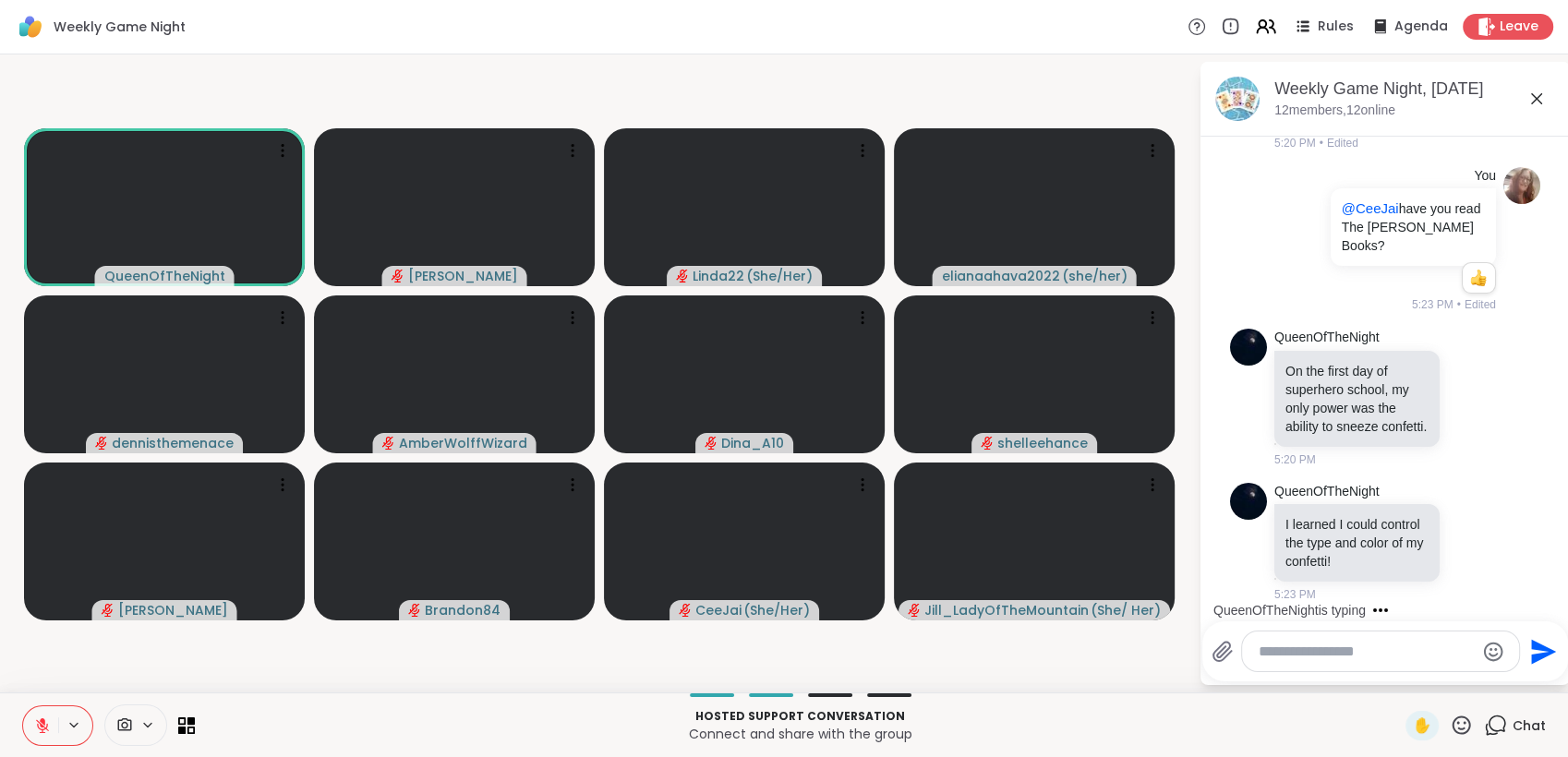
scroll to position [3735, 0]
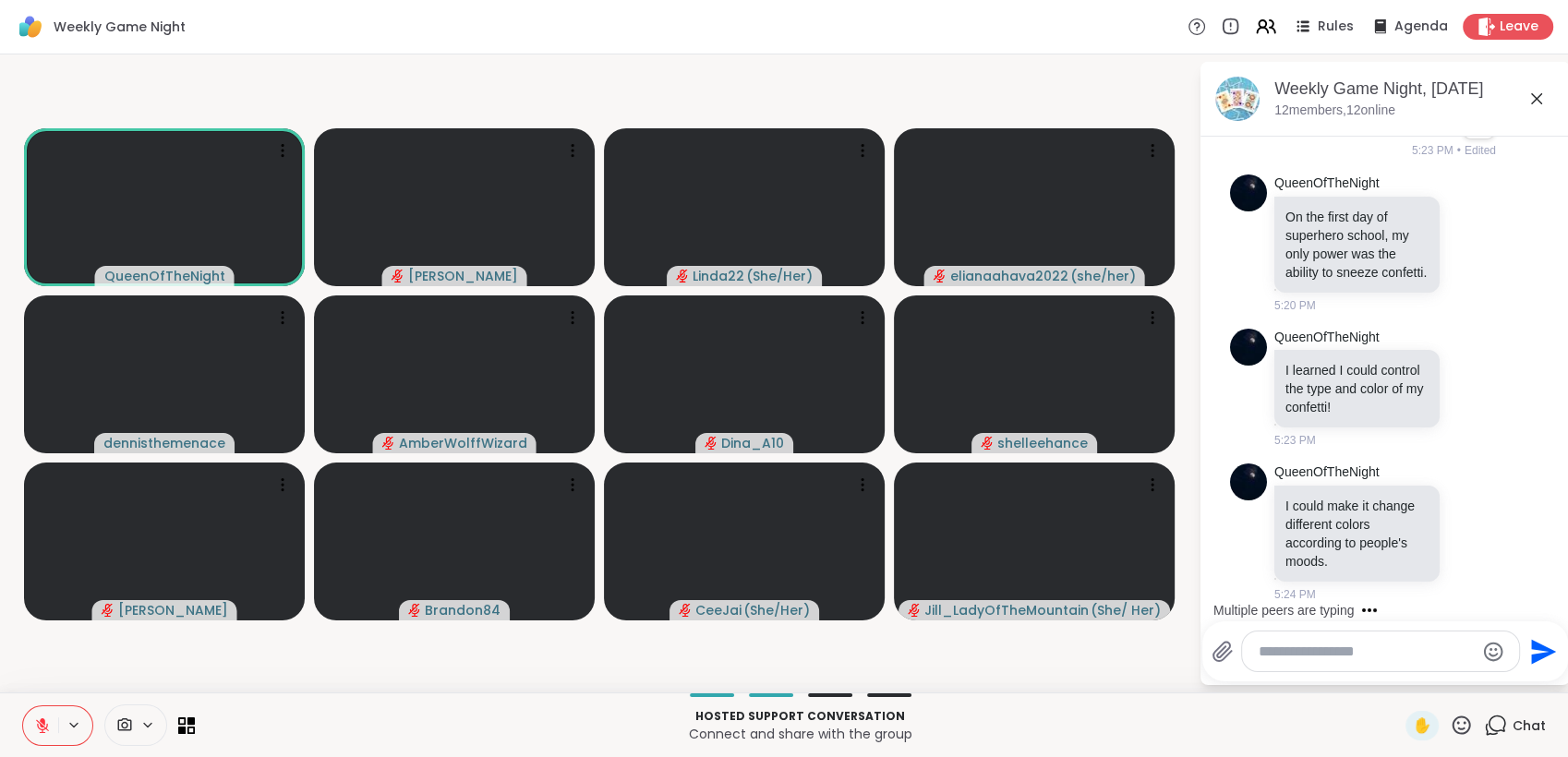
click at [1453, 723] on icon at bounding box center [1461, 725] width 23 height 23
click at [1479, 683] on span "🌟" at bounding box center [1488, 676] width 19 height 22
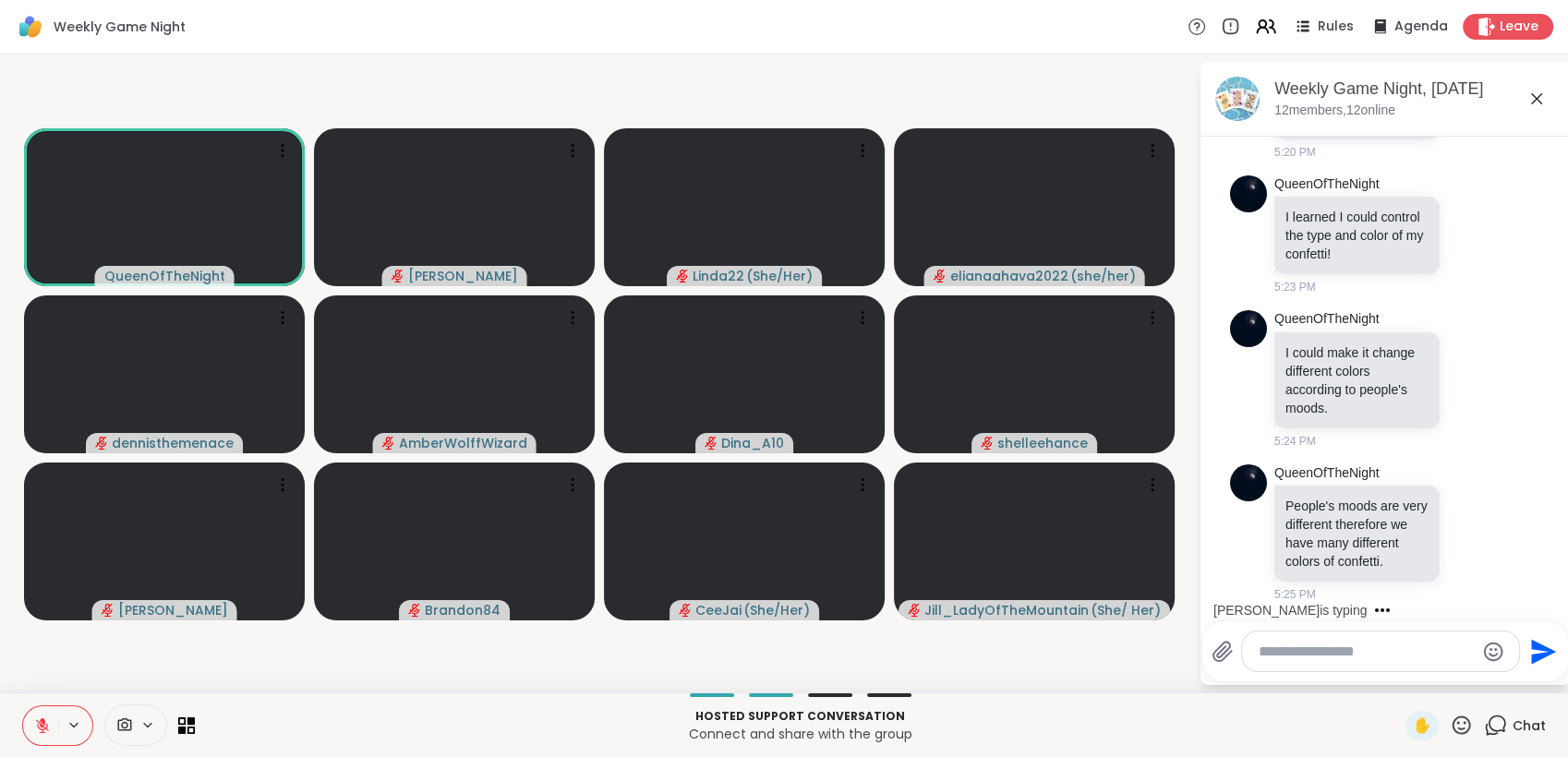
click at [45, 715] on button at bounding box center [41, 726] width 35 height 39
click at [44, 725] on icon at bounding box center [42, 723] width 5 height 9
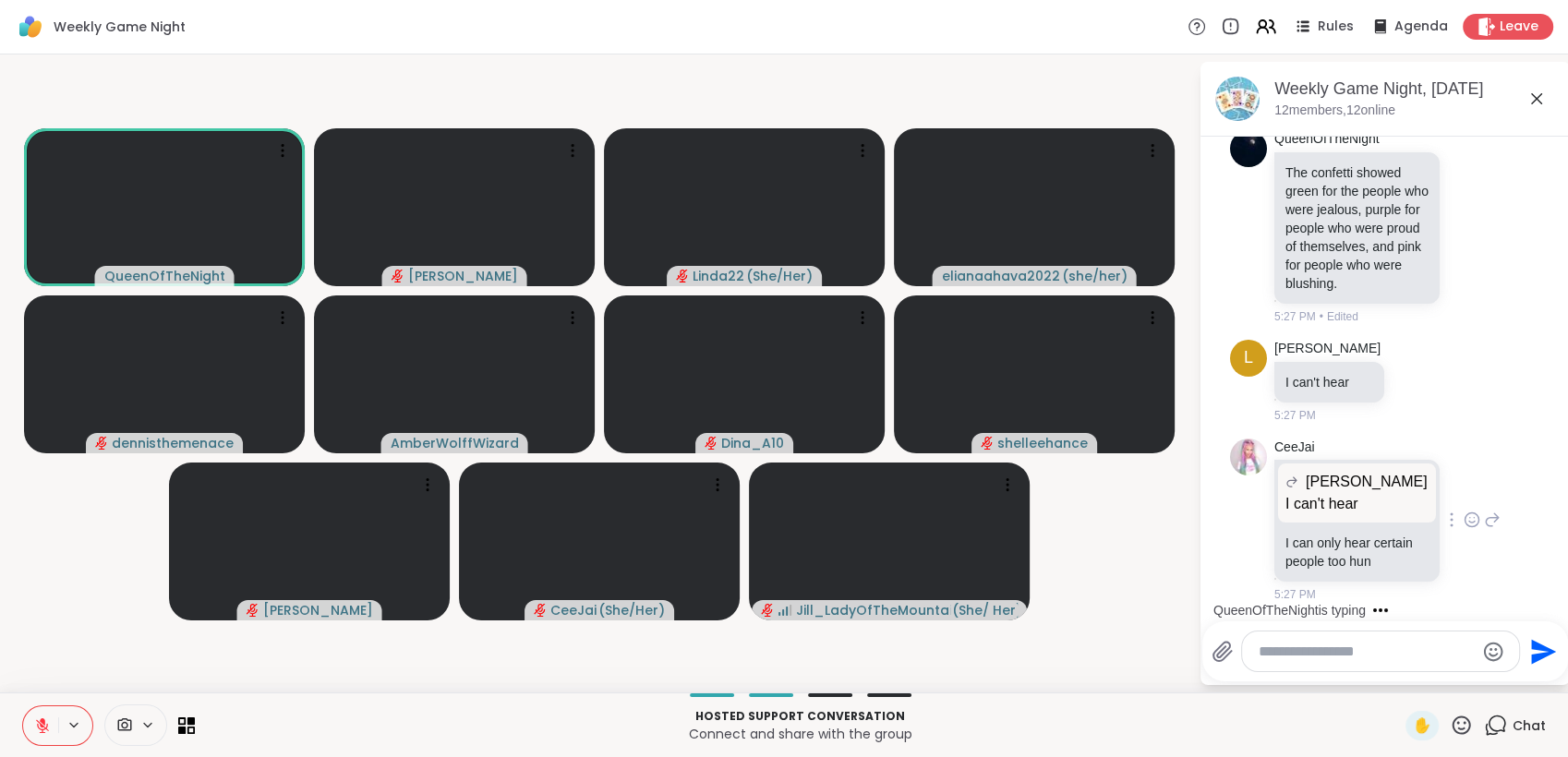
scroll to position [4566, 0]
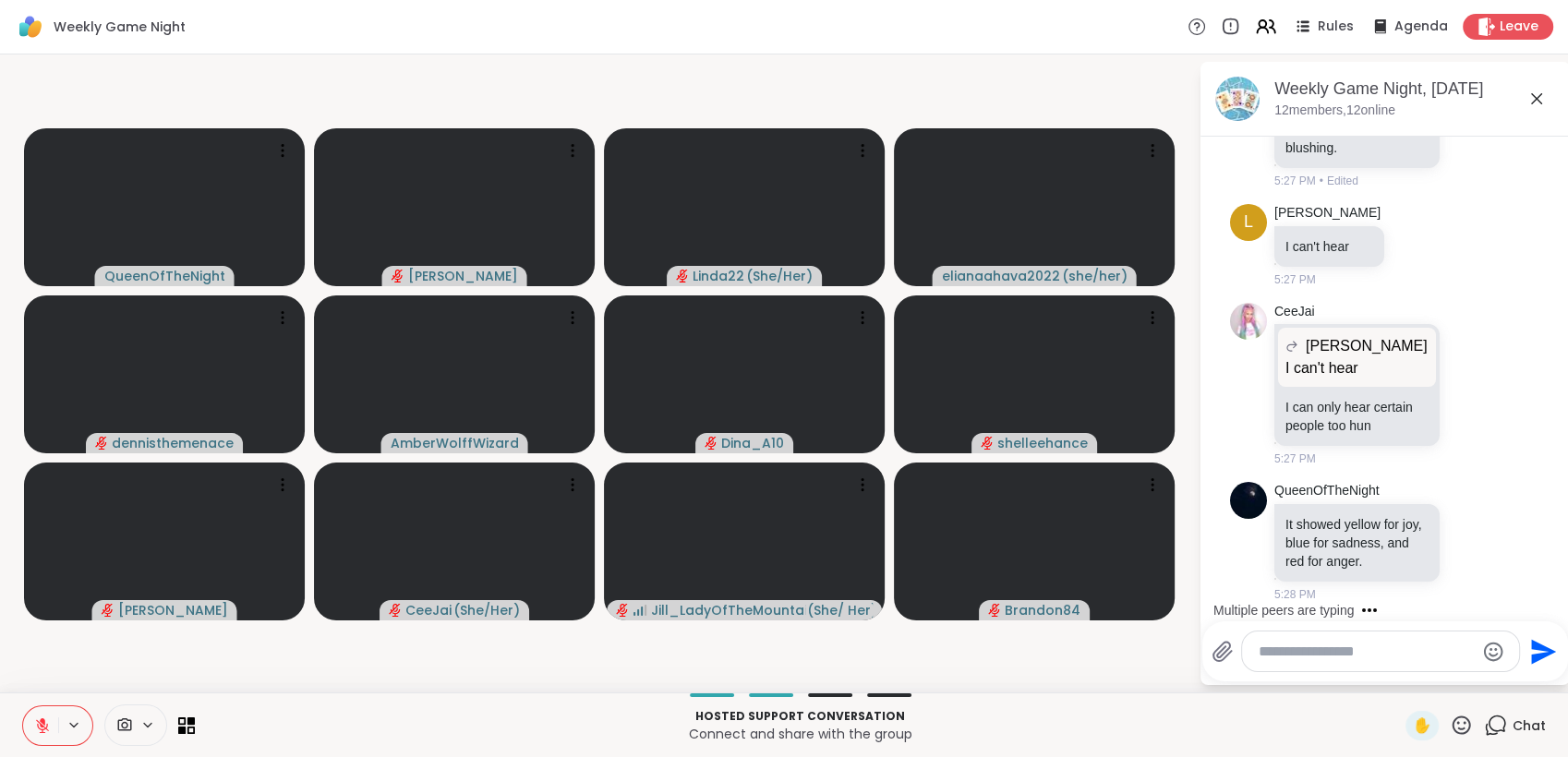
click at [1450, 724] on icon at bounding box center [1461, 725] width 23 height 23
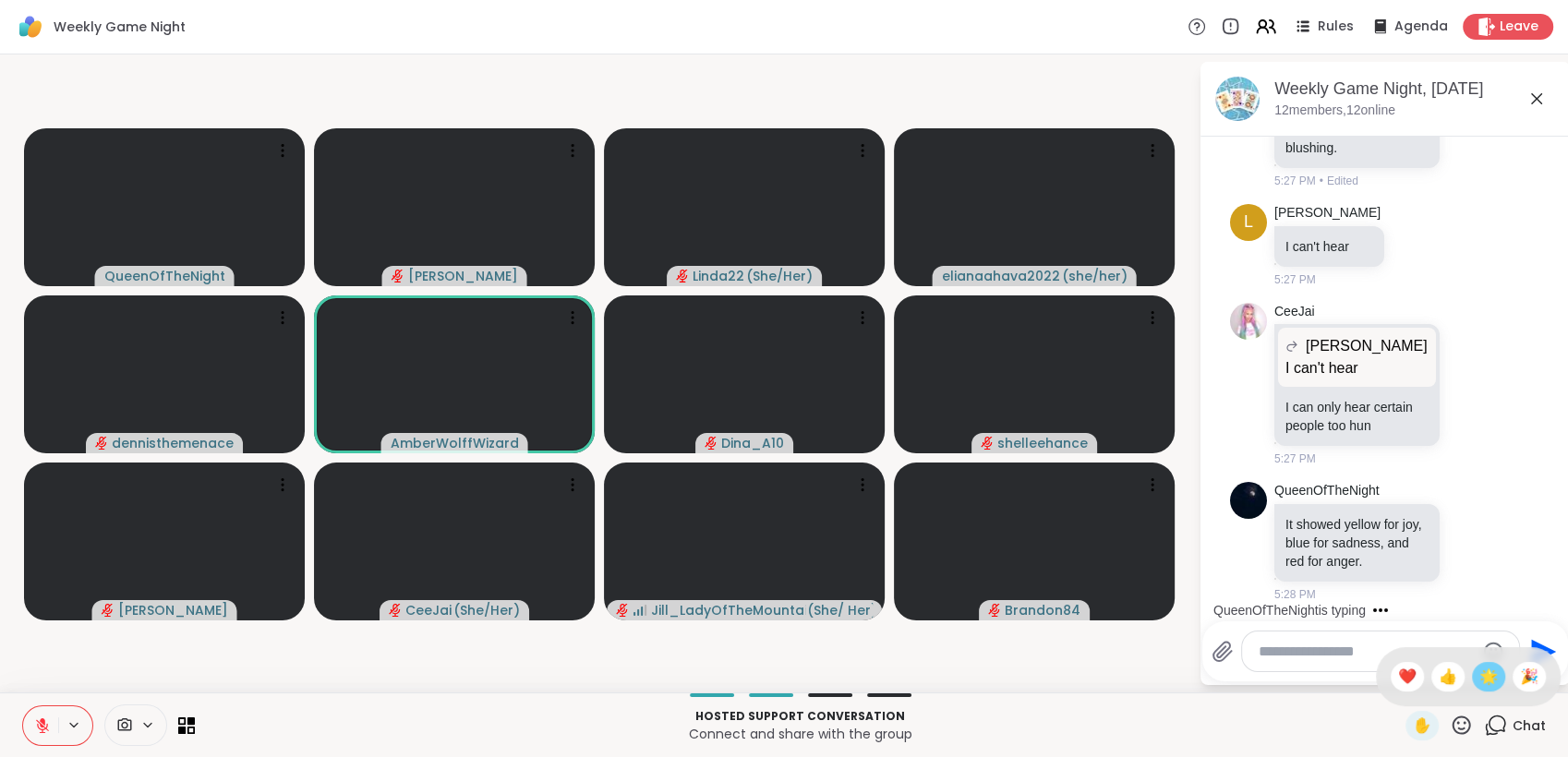
click at [1479, 683] on span "🌟" at bounding box center [1488, 676] width 19 height 22
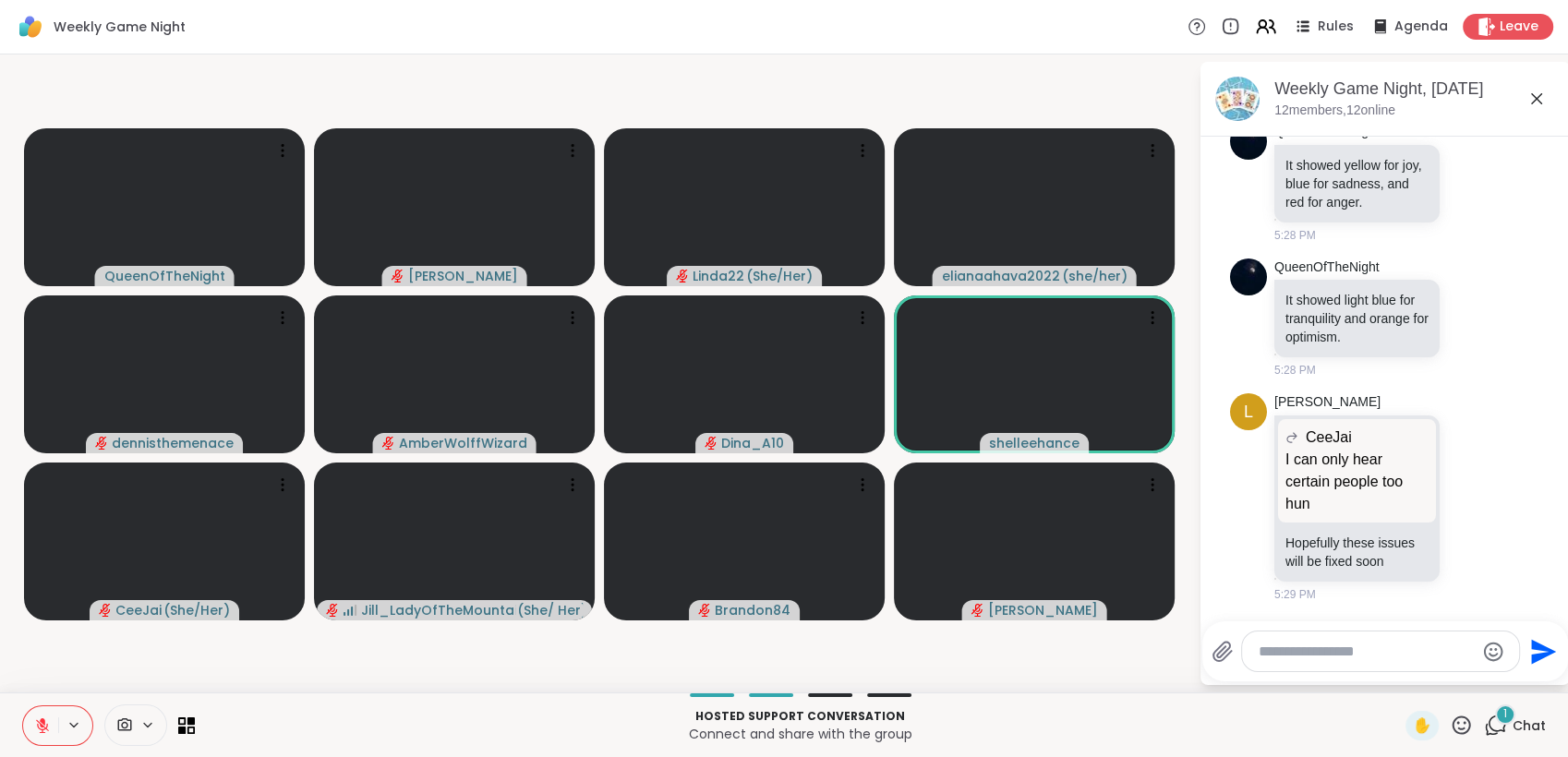
scroll to position [4942, 0]
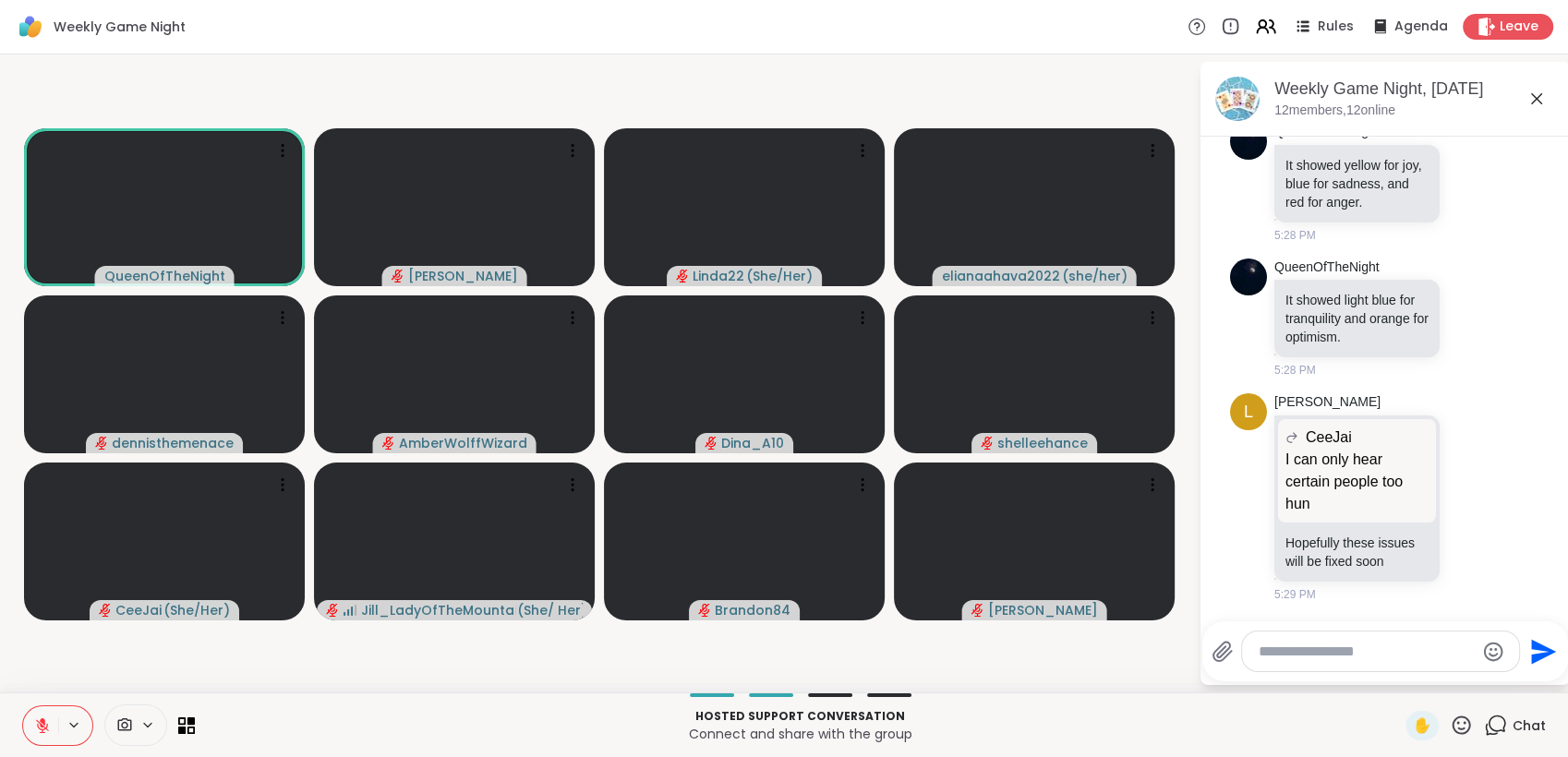
click at [1452, 723] on icon at bounding box center [1461, 724] width 19 height 19
click at [1519, 678] on span "🎉" at bounding box center [1528, 676] width 19 height 22
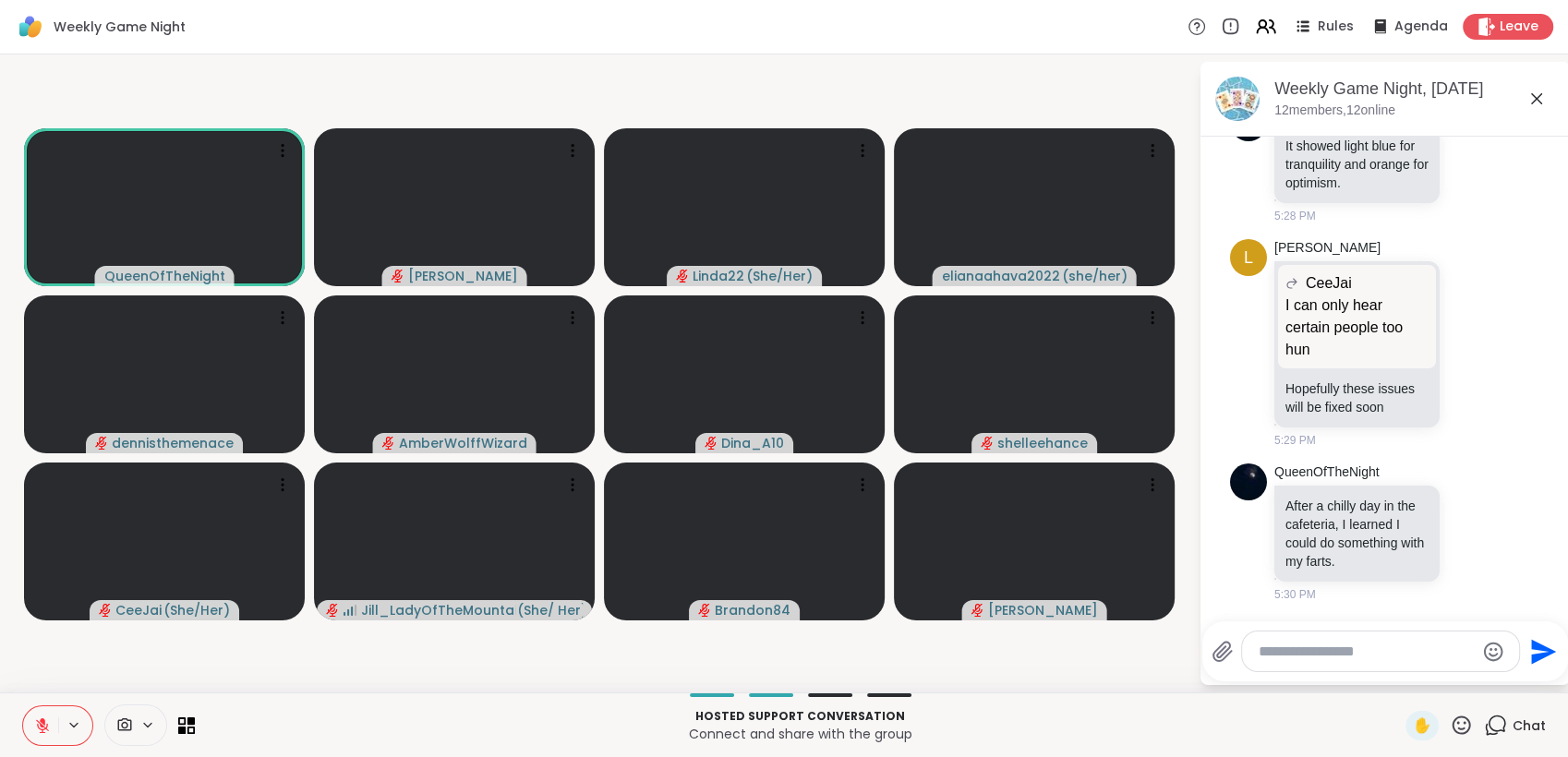
scroll to position [5287, 0]
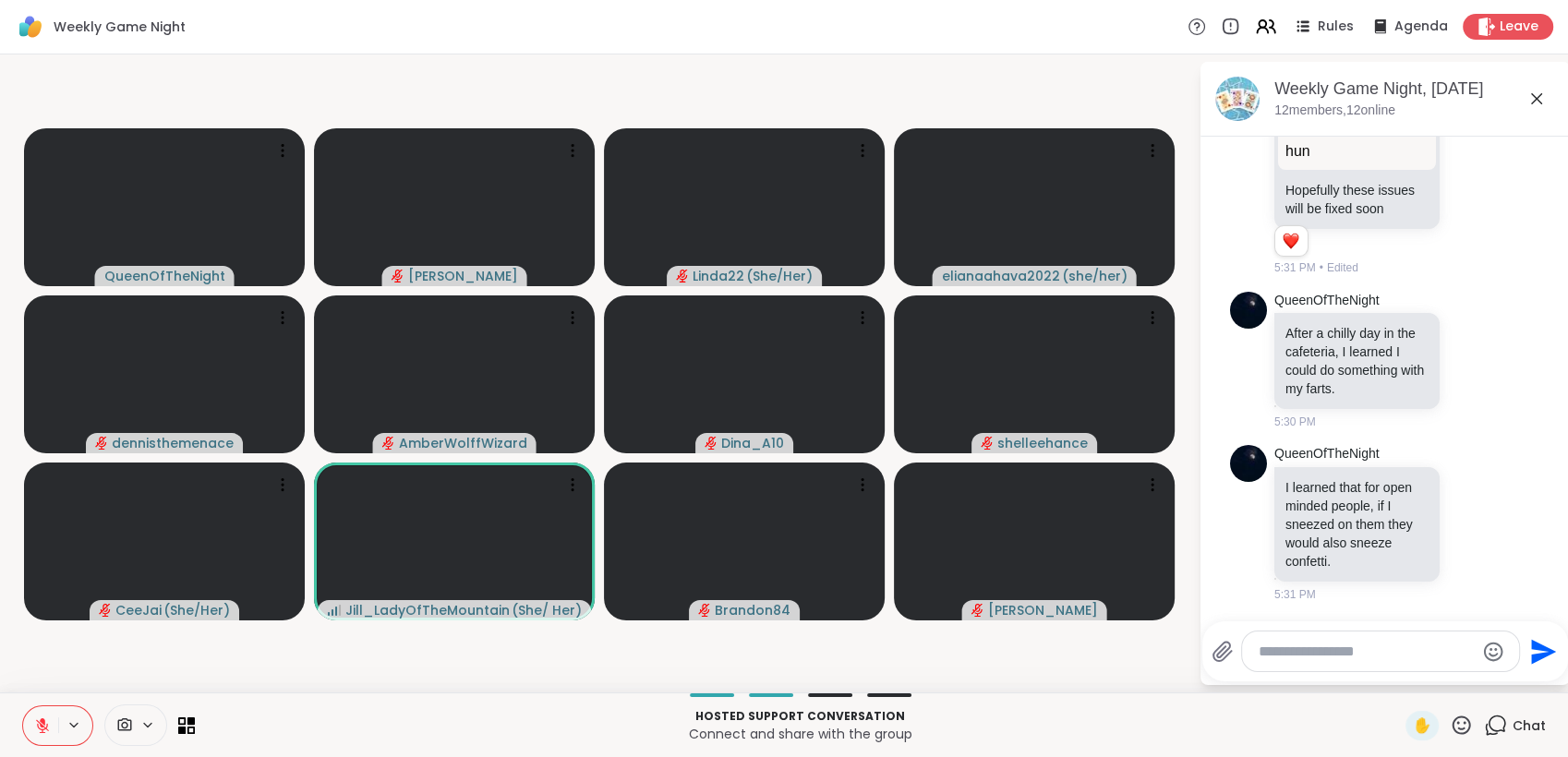
click at [1347, 654] on textarea "Type your message" at bounding box center [1365, 651] width 215 height 19
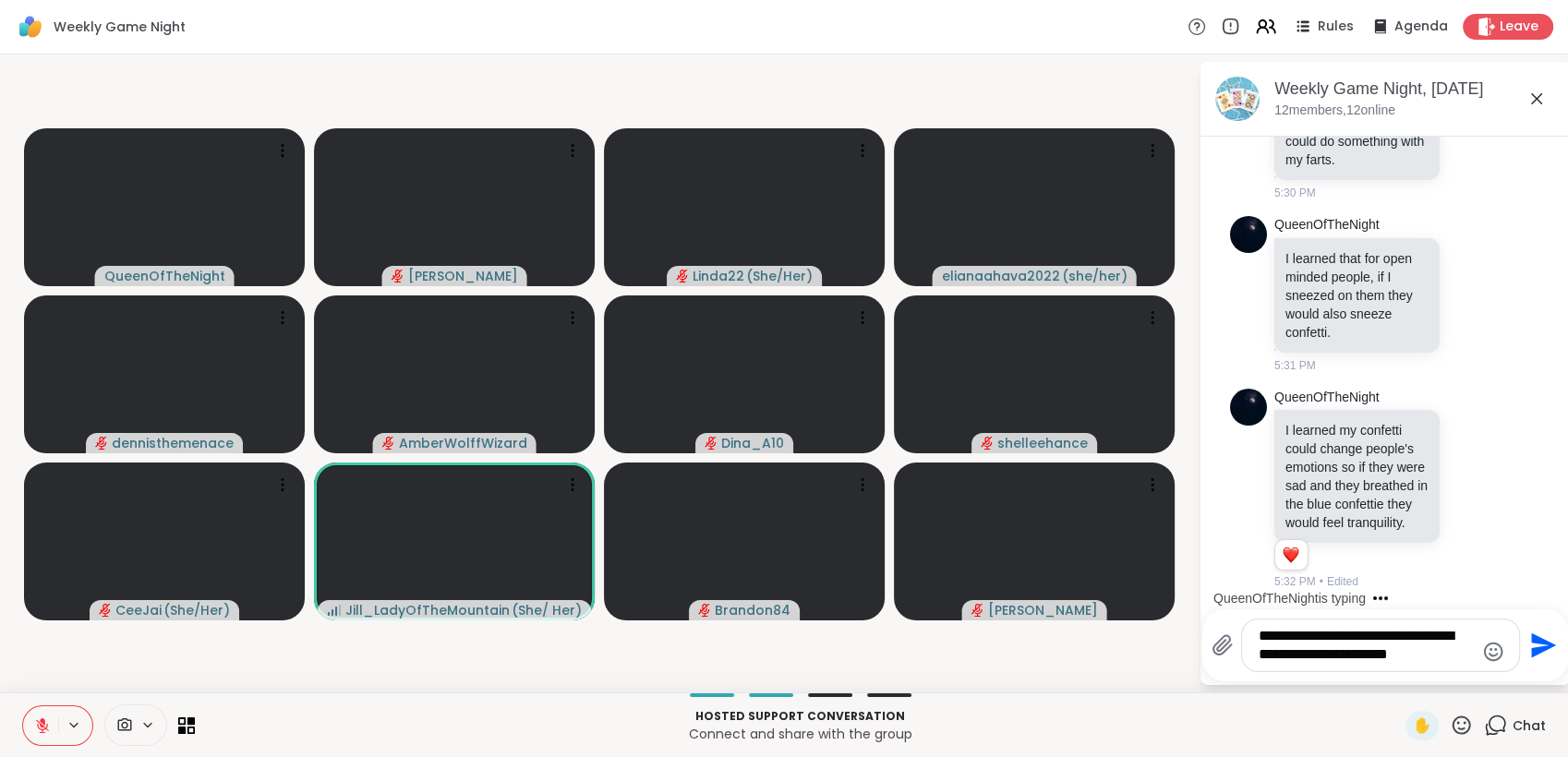
scroll to position [0, 0]
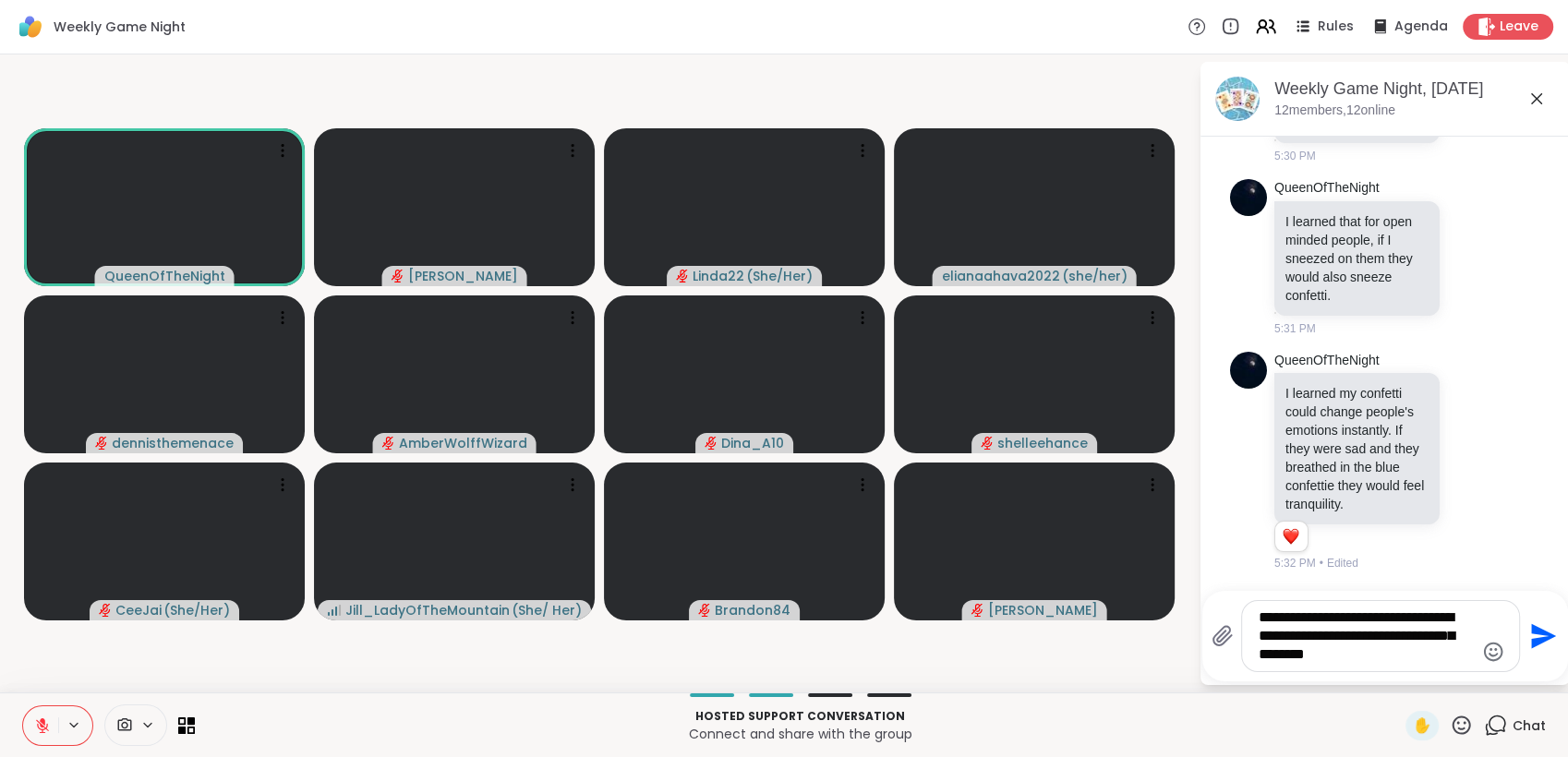
type textarea "**********"
click at [1536, 631] on icon "Send" at bounding box center [1544, 636] width 25 height 25
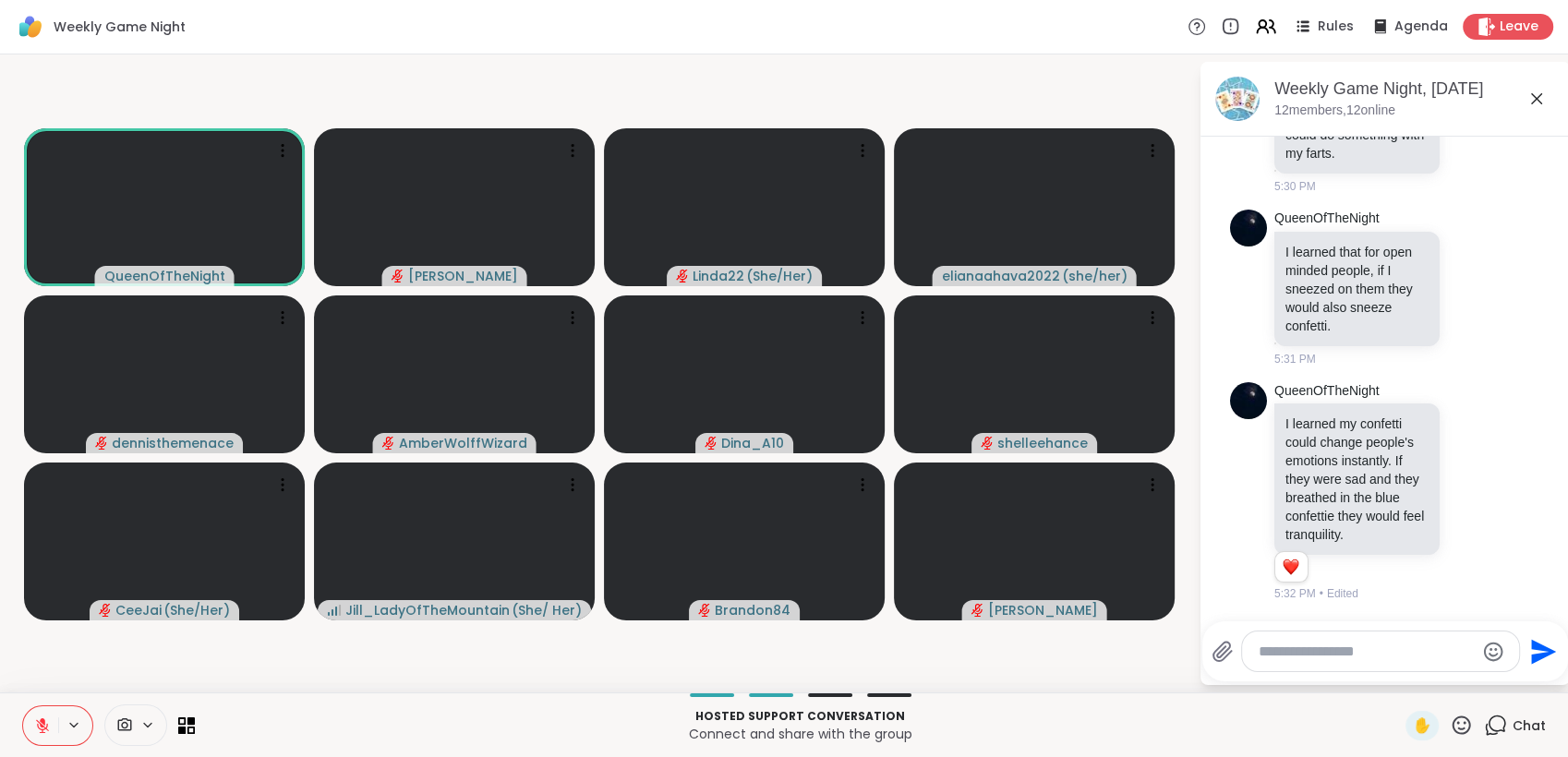
scroll to position [5721, 0]
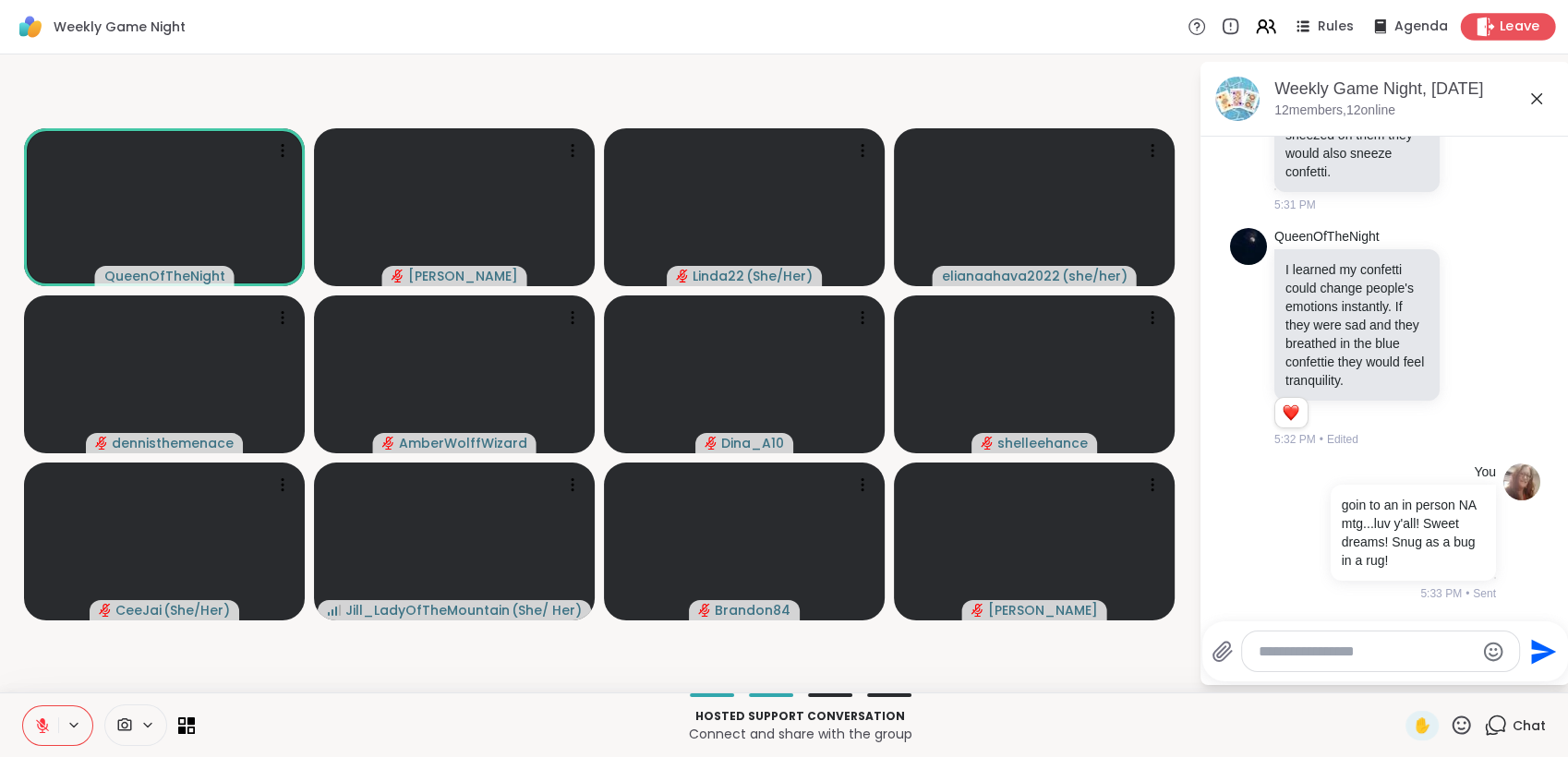
click at [1477, 21] on icon at bounding box center [1486, 26] width 18 height 19
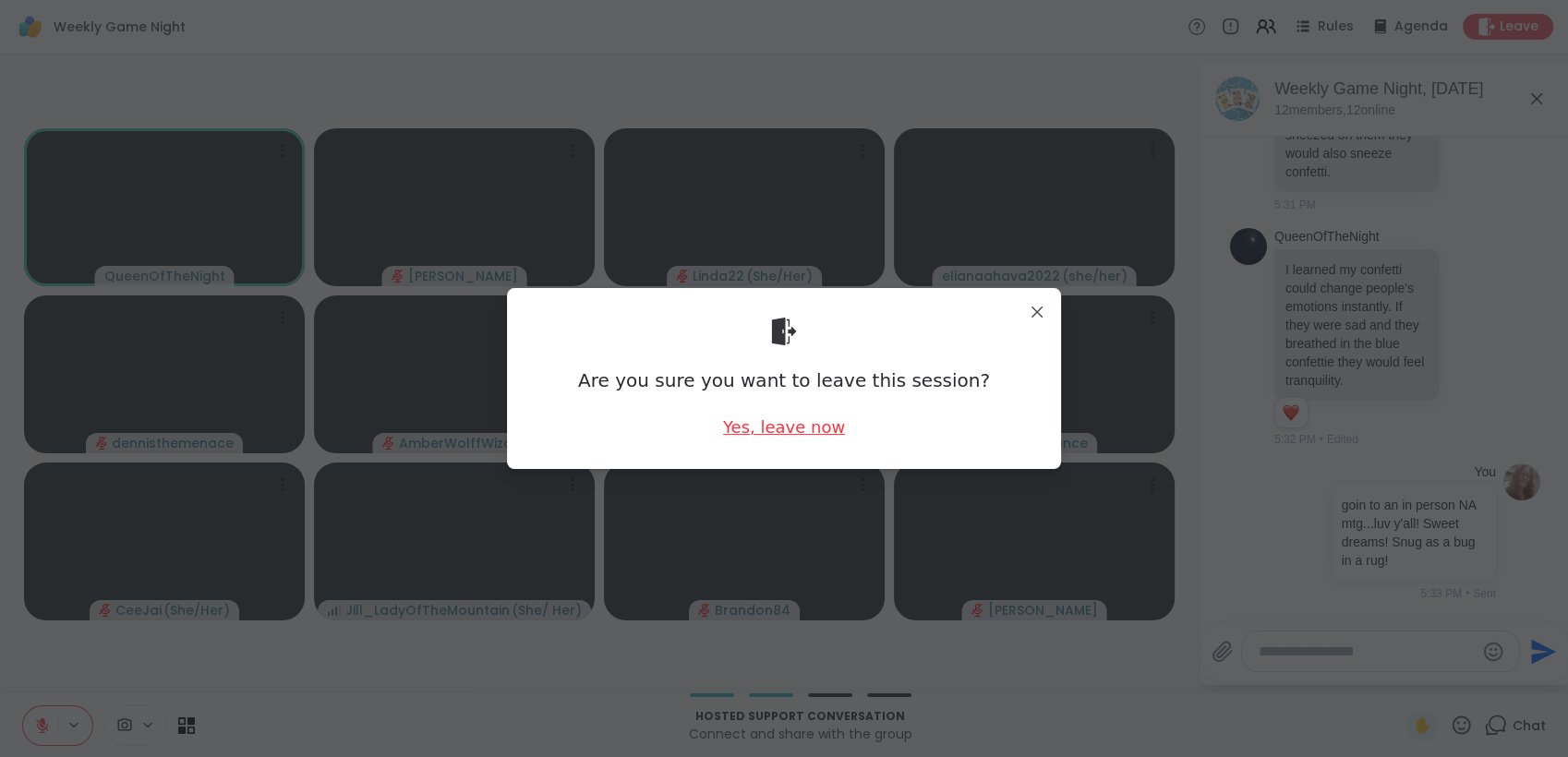
click at [795, 425] on div "Yes, leave now" at bounding box center [784, 427] width 122 height 23
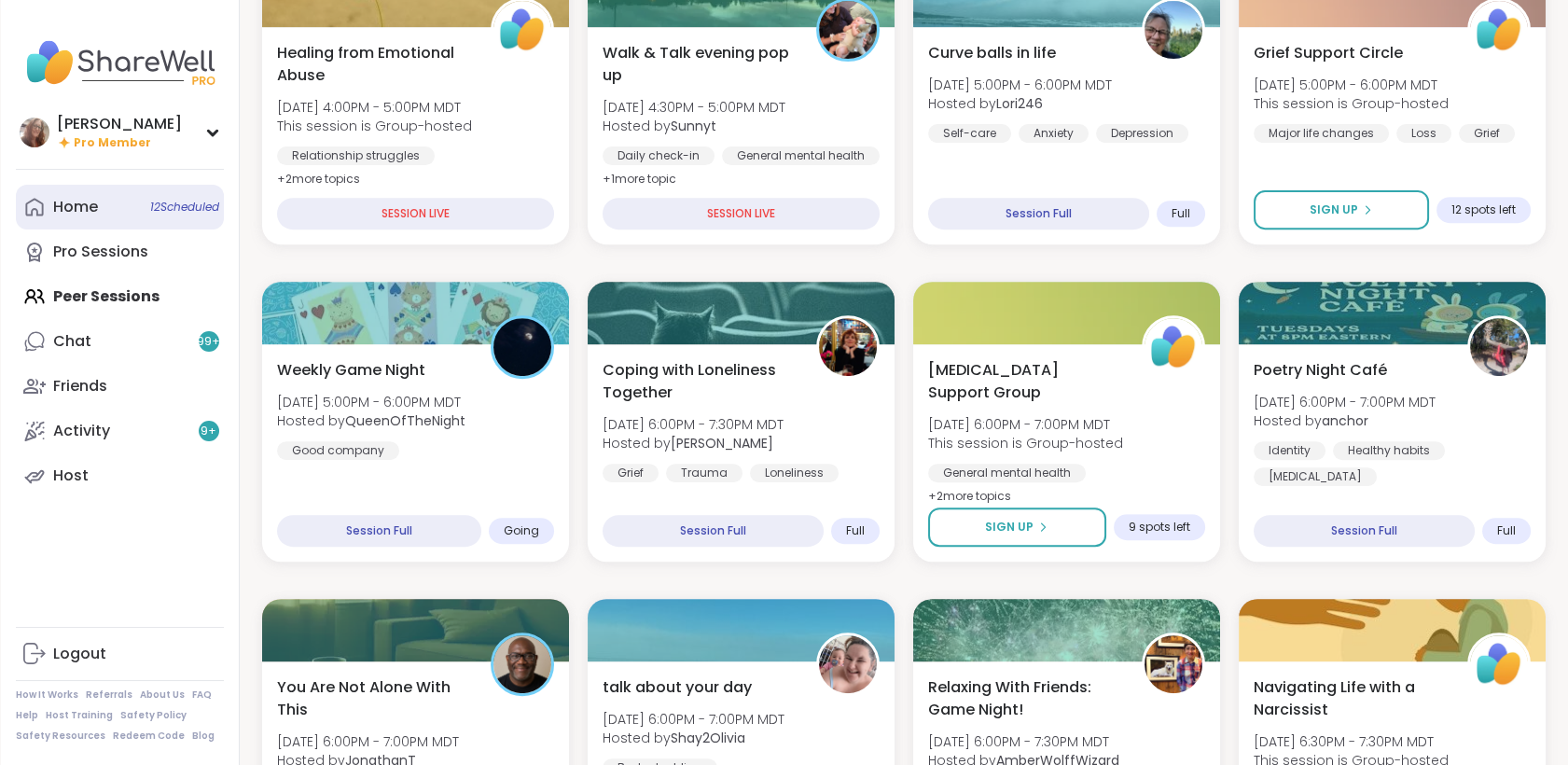
click at [115, 220] on link "Home 12 Scheduled" at bounding box center [119, 207] width 208 height 44
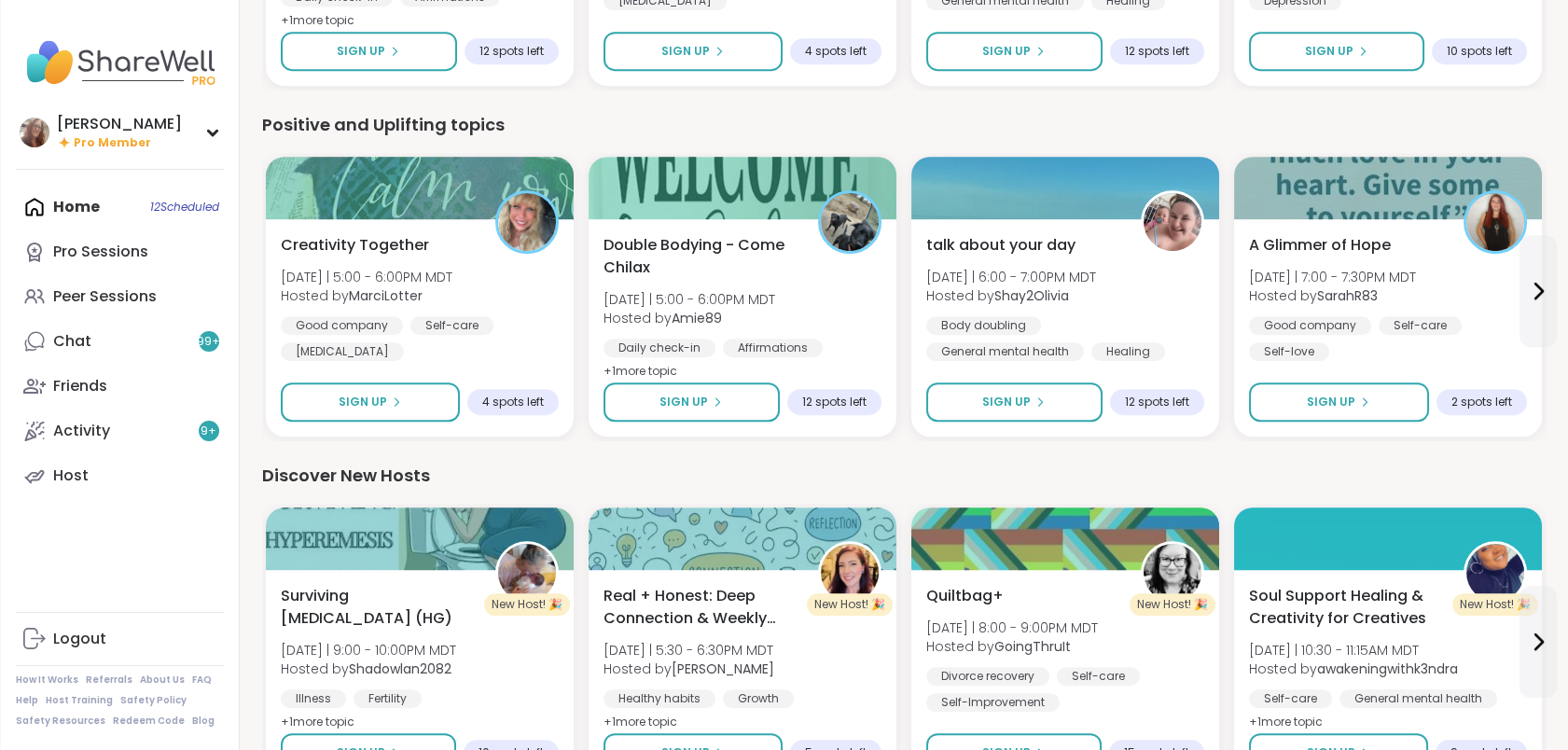
scroll to position [1848, 0]
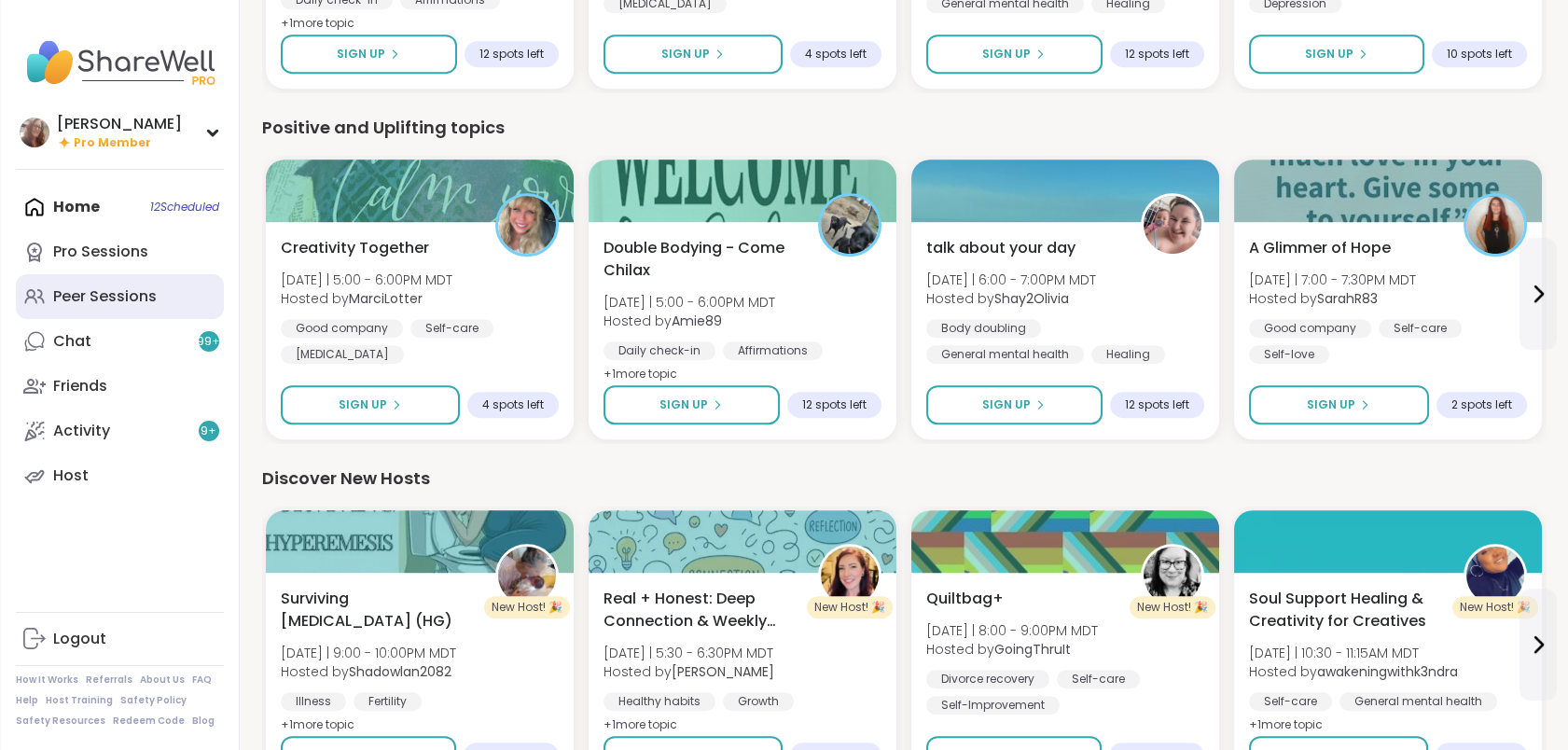
click at [115, 282] on link "Peer Sessions" at bounding box center [119, 296] width 208 height 44
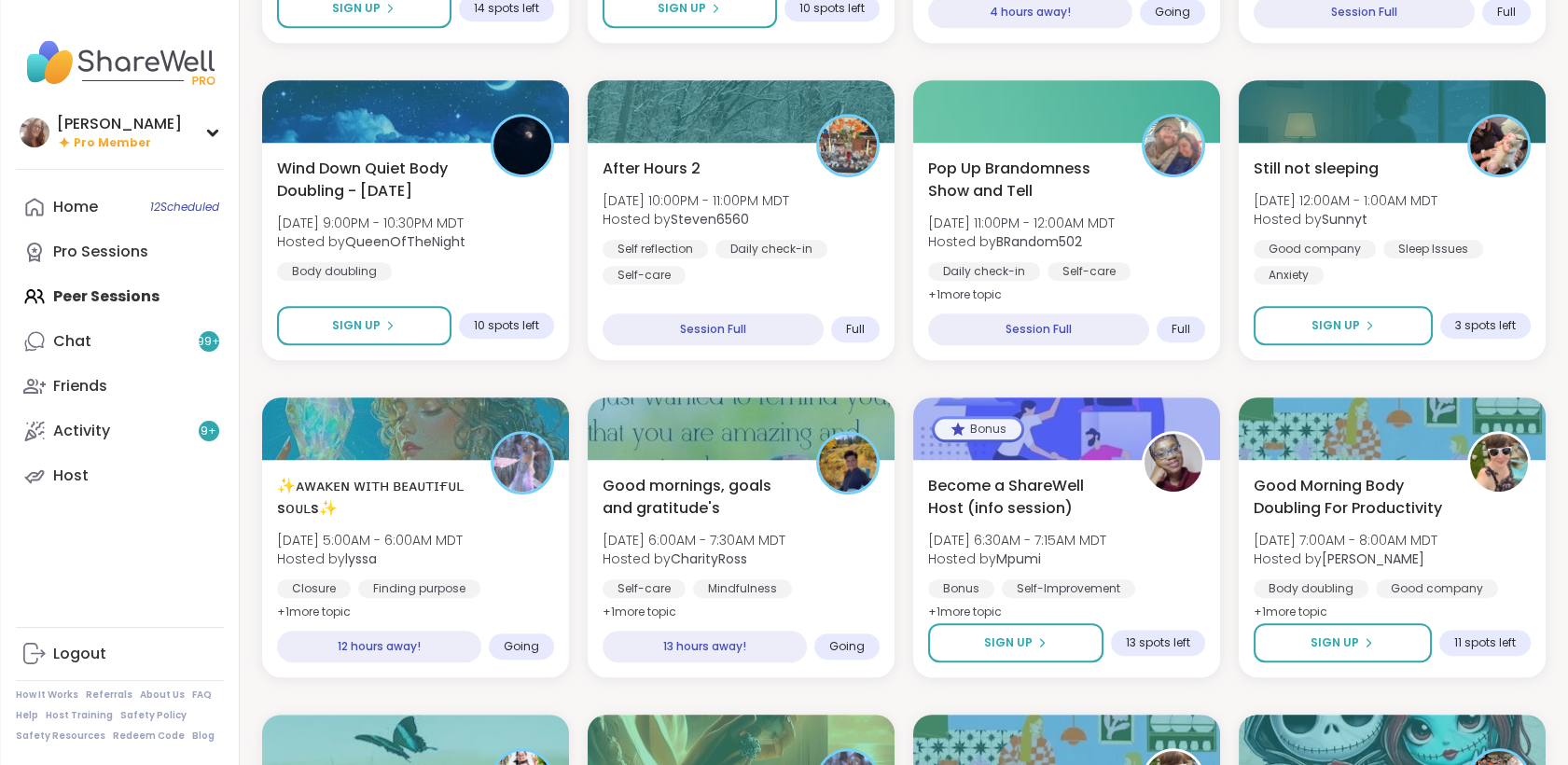
scroll to position [2090, 0]
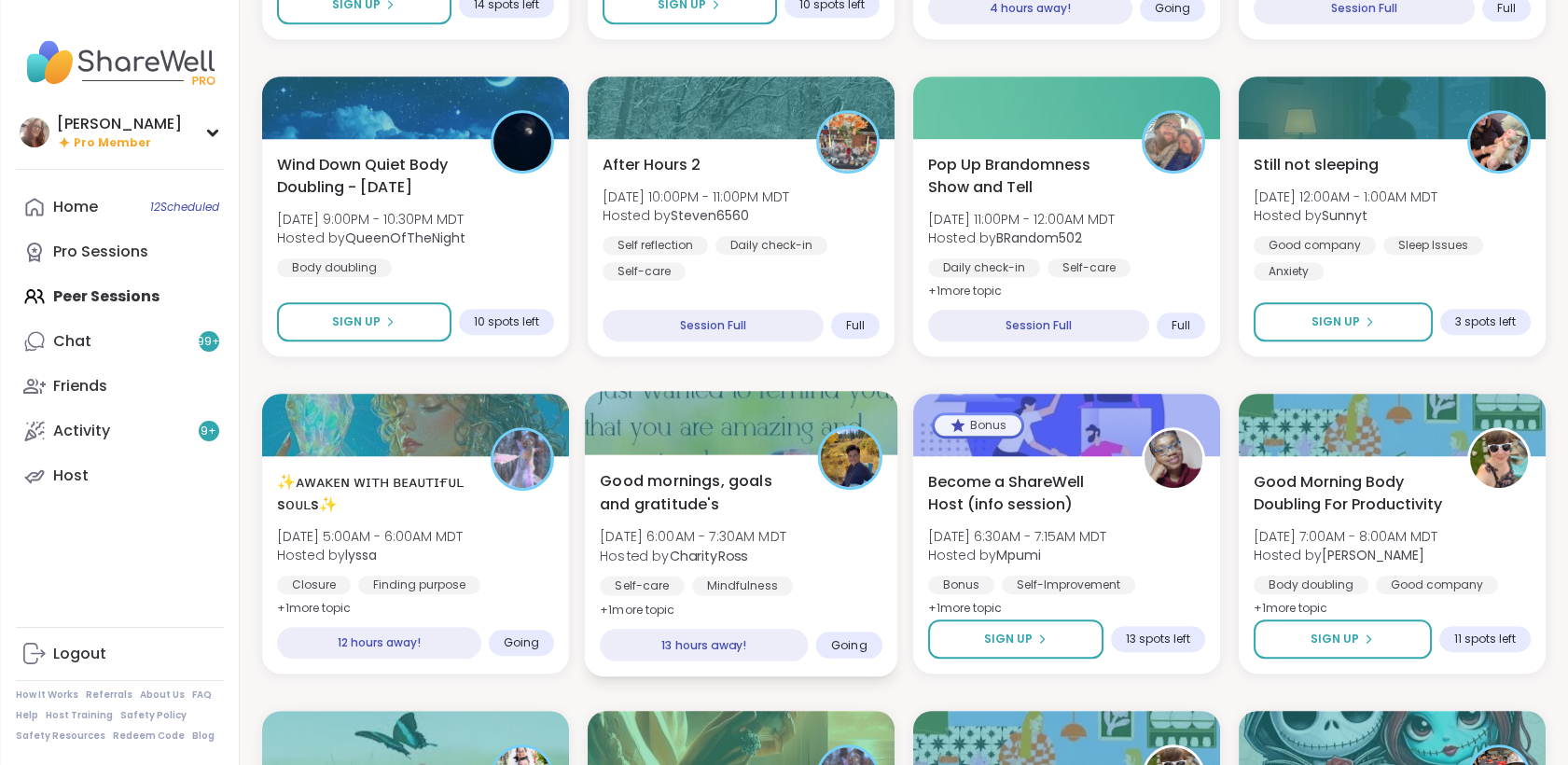
click at [823, 518] on div "Good mornings, goals and gratitude's Wed, Sep 10 | 6:00AM - 7:30AM MDT Hosted b…" at bounding box center [740, 545] width 282 height 152
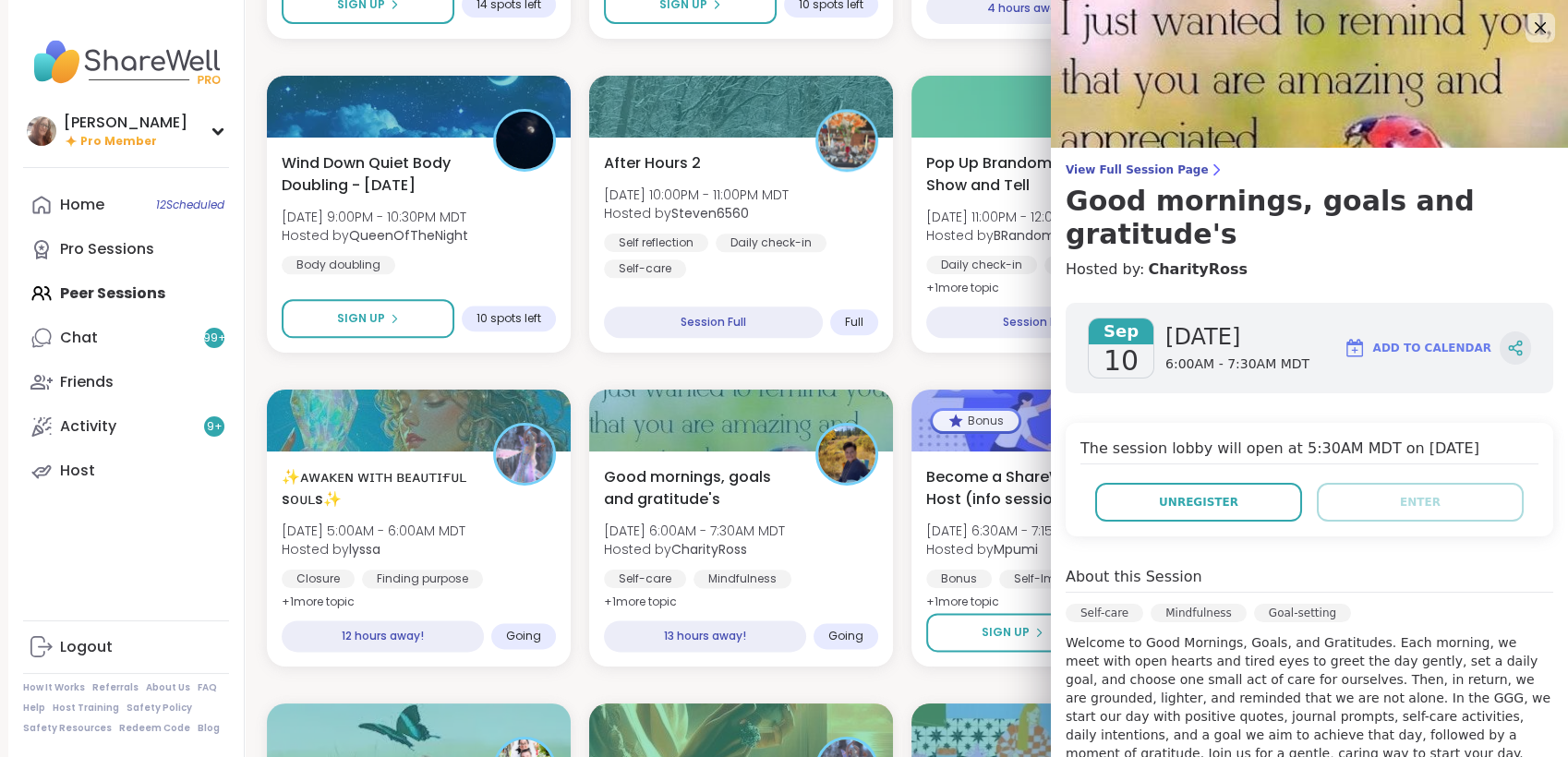
click at [1517, 353] on icon at bounding box center [1519, 353] width 5 height 5
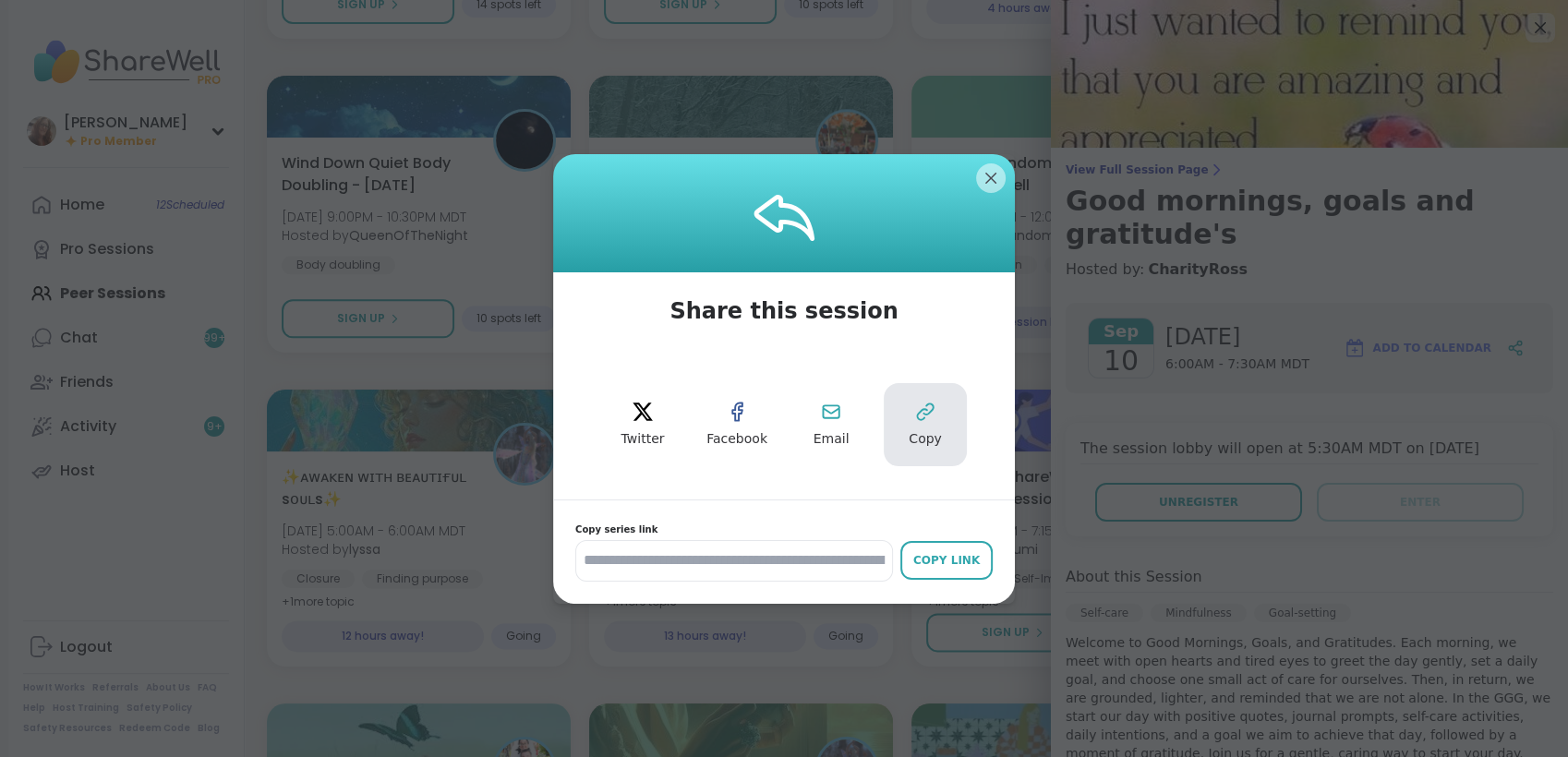
click at [899, 410] on button "Copy" at bounding box center [925, 424] width 83 height 83
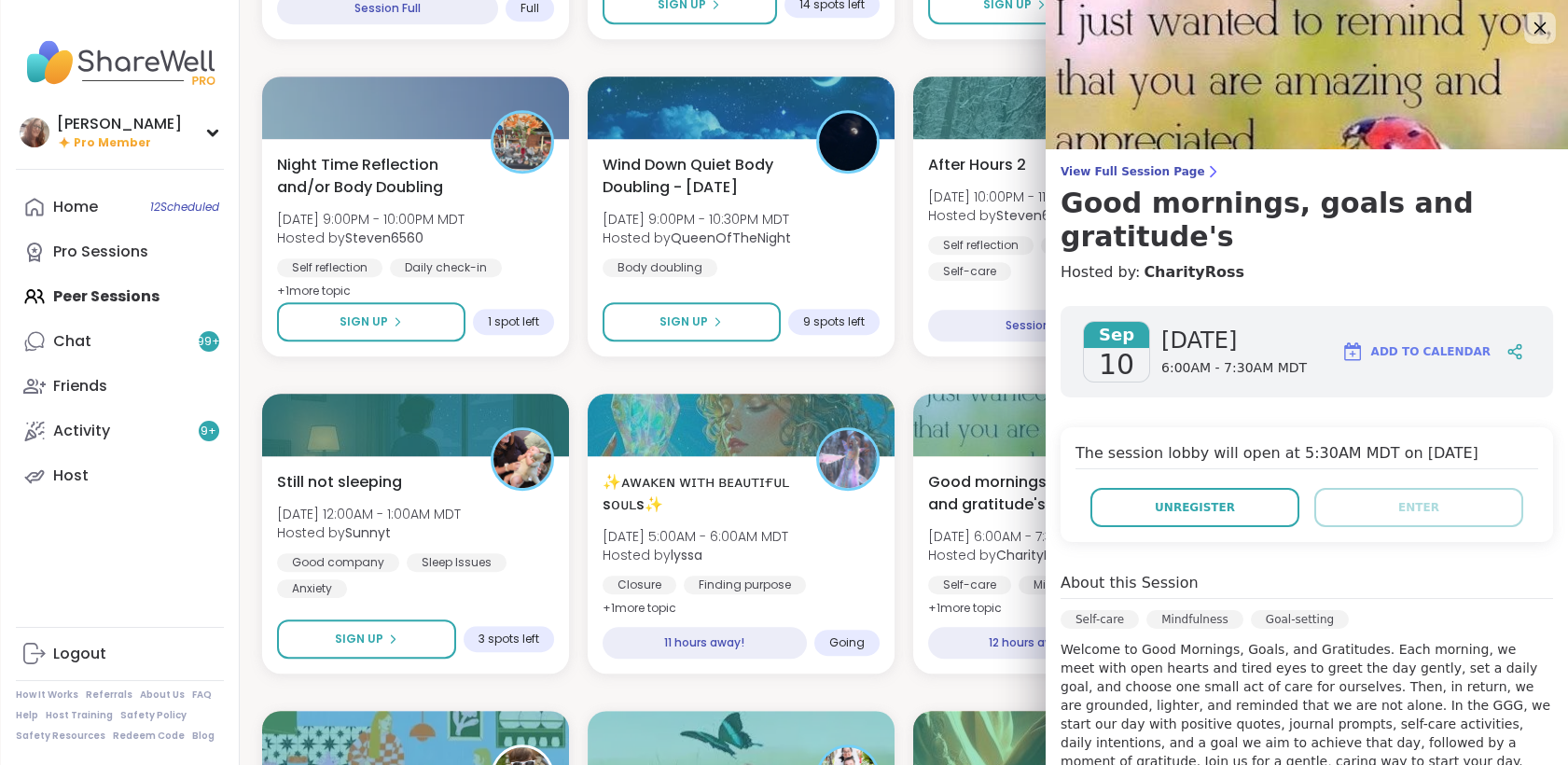
click at [1534, 32] on icon at bounding box center [1539, 28] width 24 height 24
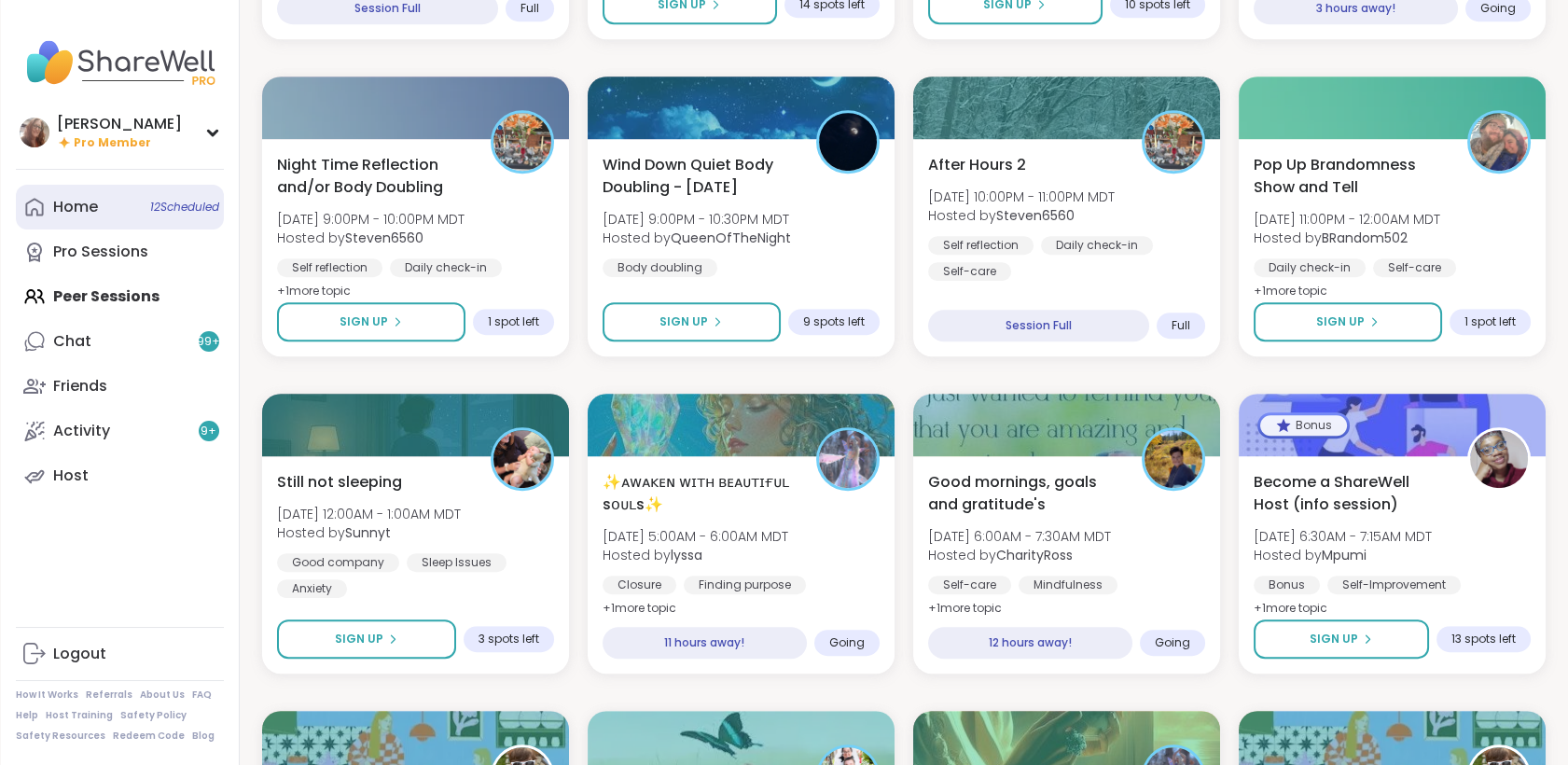
click at [132, 200] on link "Home 12 Scheduled" at bounding box center [119, 207] width 208 height 44
